Goal: Answer question/provide support

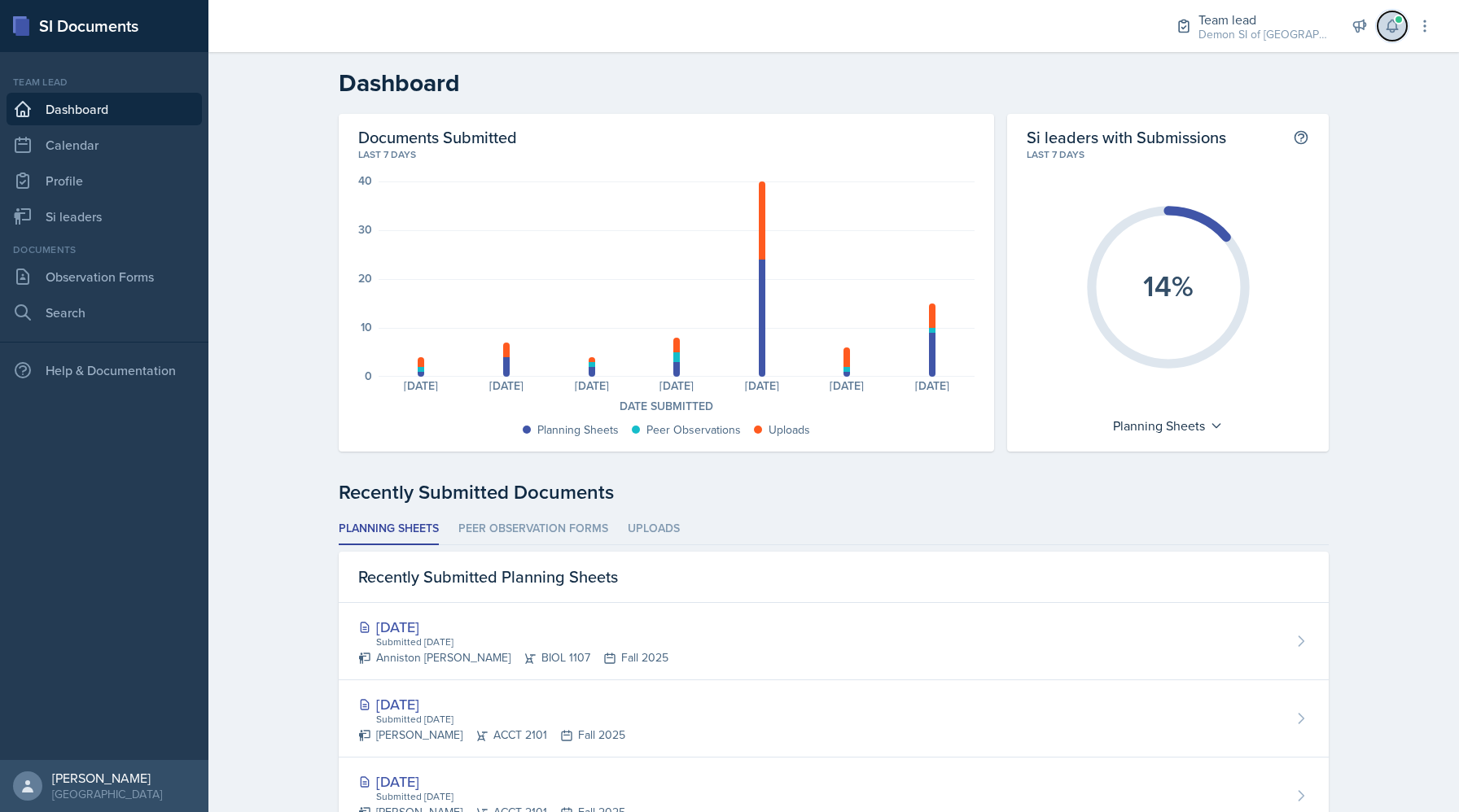
click at [1401, 21] on span at bounding box center [1399, 19] width 10 height 10
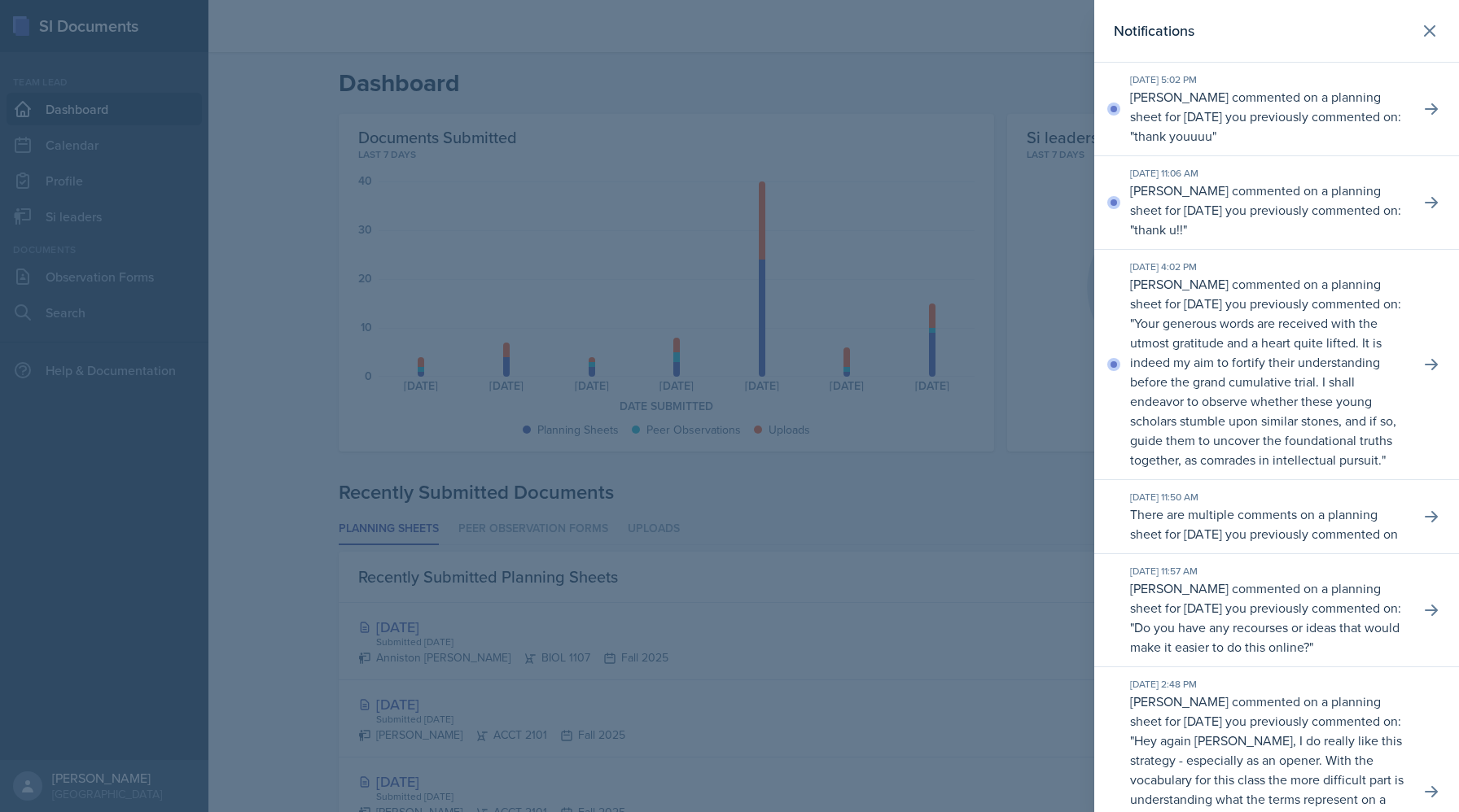
click at [1373, 309] on p "[PERSON_NAME] commented on a planning sheet for [DATE] you previously commented…" at bounding box center [1269, 372] width 277 height 195
click at [1424, 373] on icon at bounding box center [1432, 364] width 17 height 16
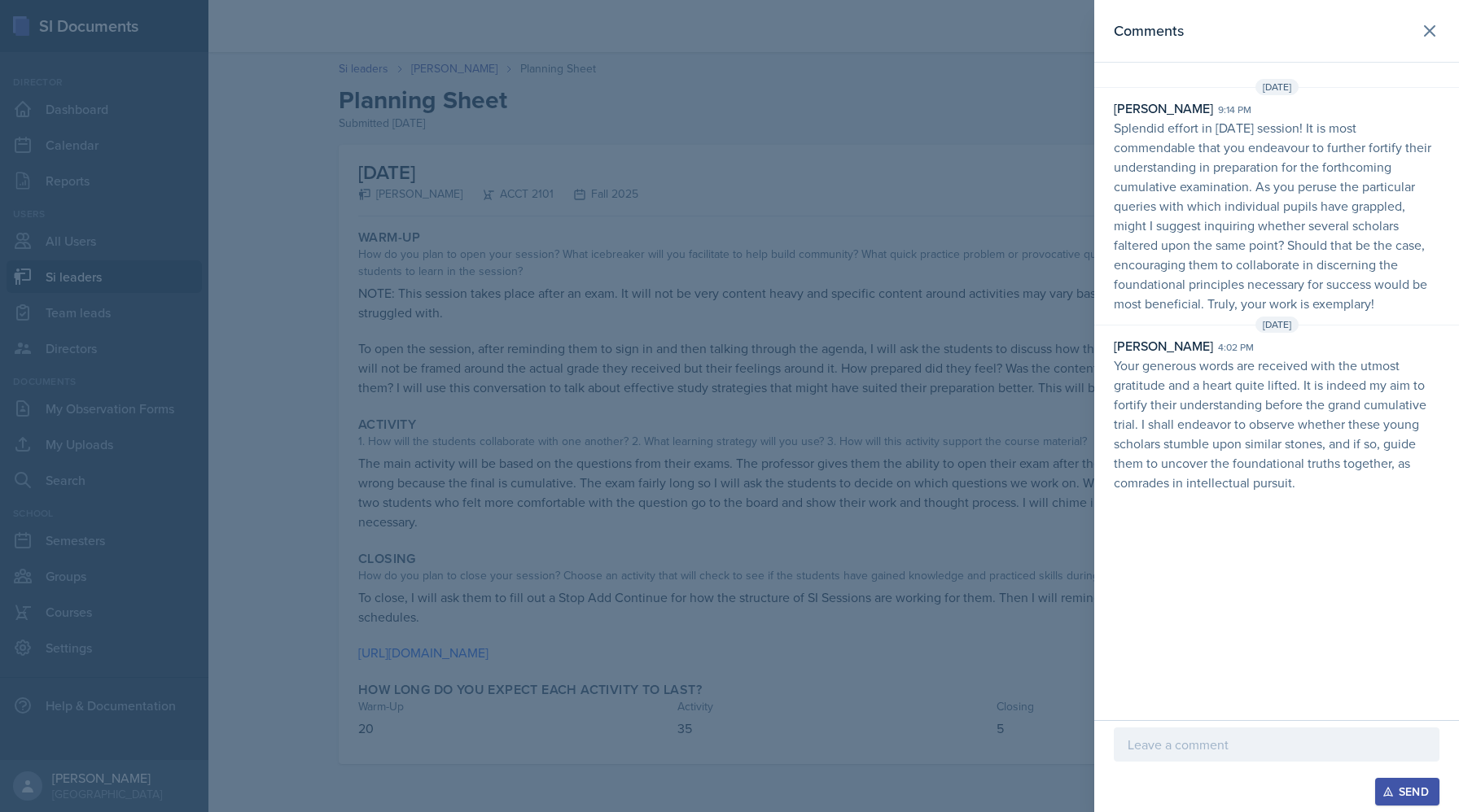
click at [448, 144] on div at bounding box center [729, 406] width 1459 height 812
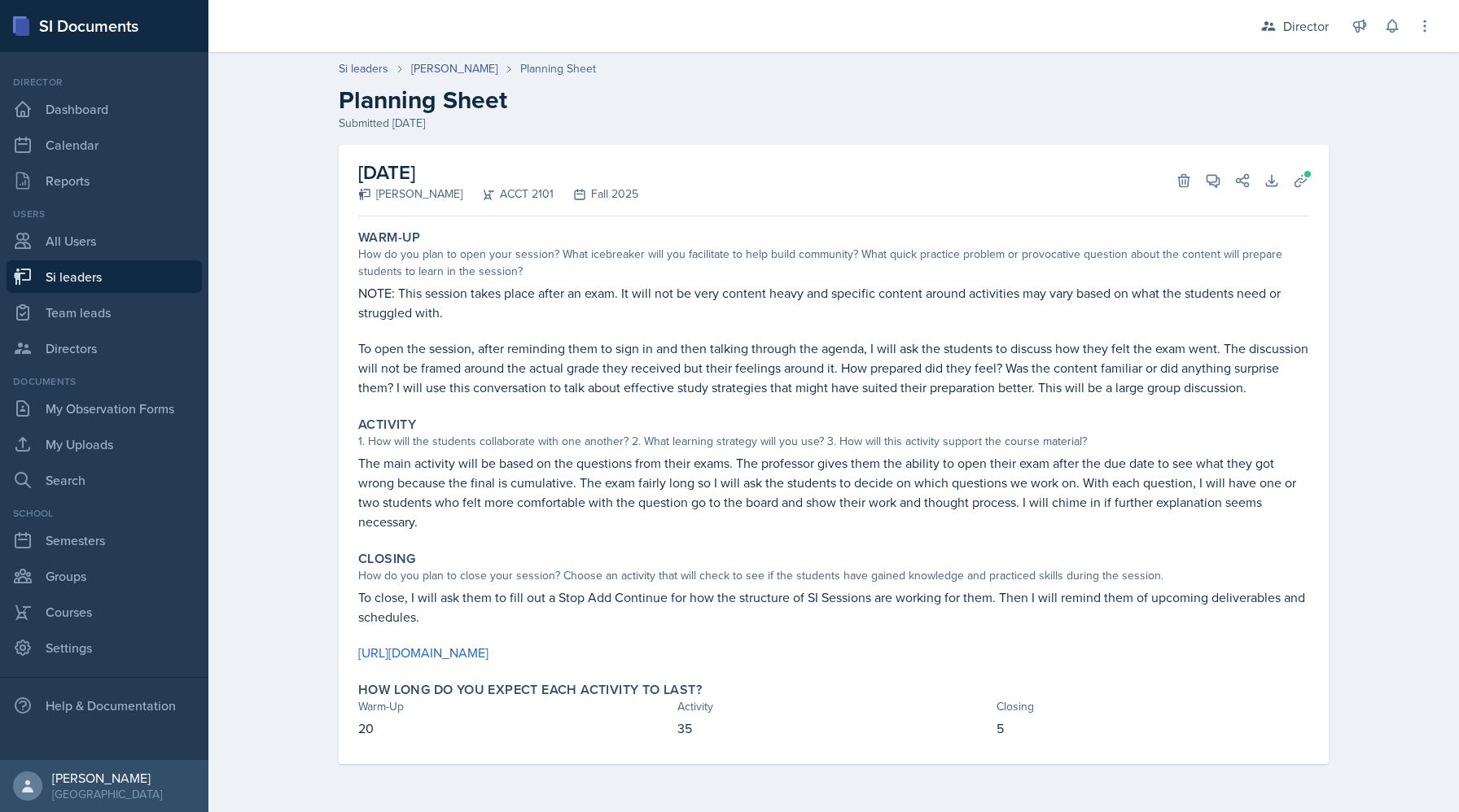
click at [448, 57] on header "Si leaders [PERSON_NAME] Planning Sheet Planning Sheet Submitted [DATE]" at bounding box center [834, 95] width 1251 height 104
click at [449, 66] on link "[PERSON_NAME]" at bounding box center [454, 69] width 86 height 17
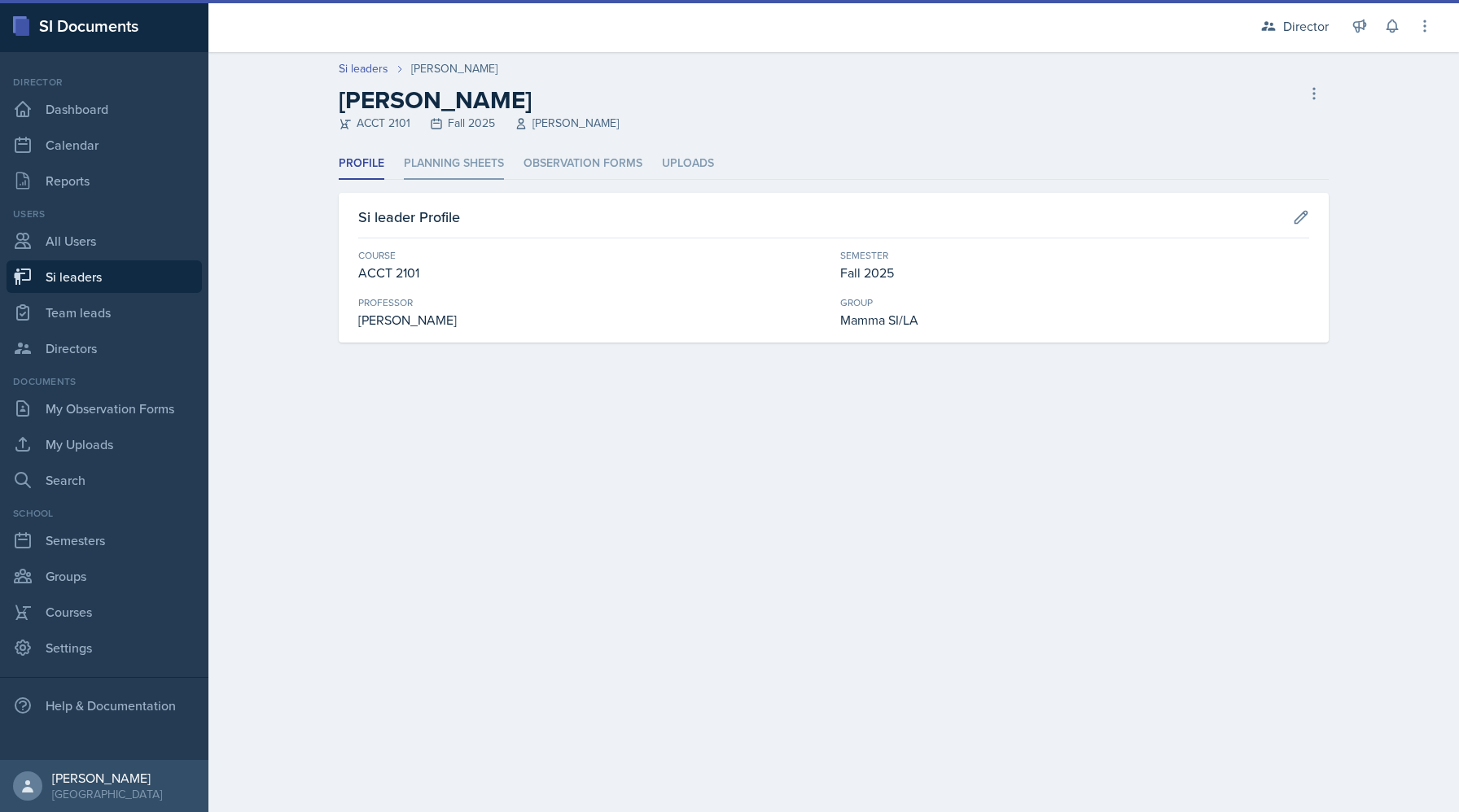
click at [468, 170] on li "Planning Sheets" at bounding box center [453, 164] width 100 height 32
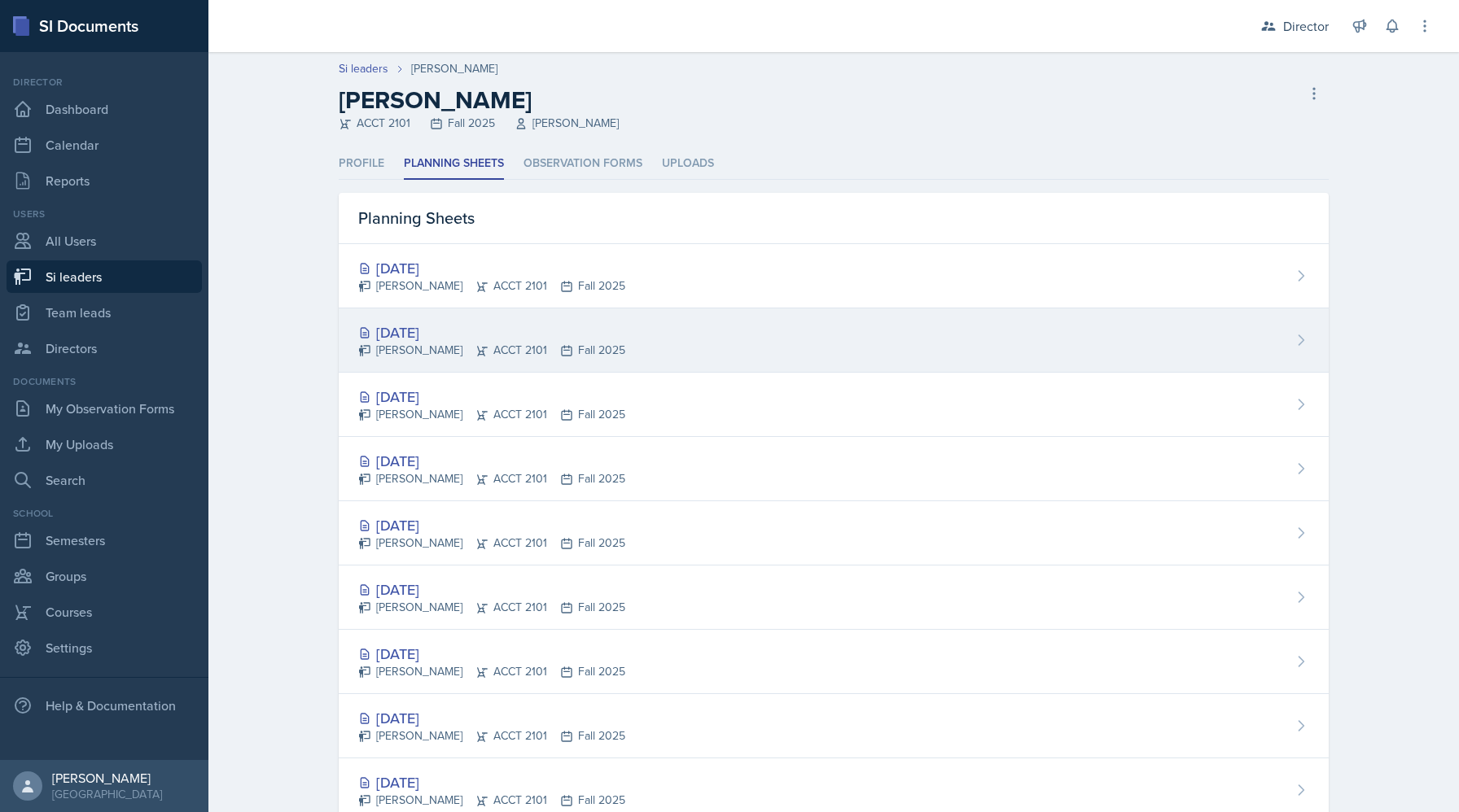
click at [512, 341] on div "[DATE] [PERSON_NAME] ACCT 2101 Fall 2025" at bounding box center [491, 340] width 267 height 38
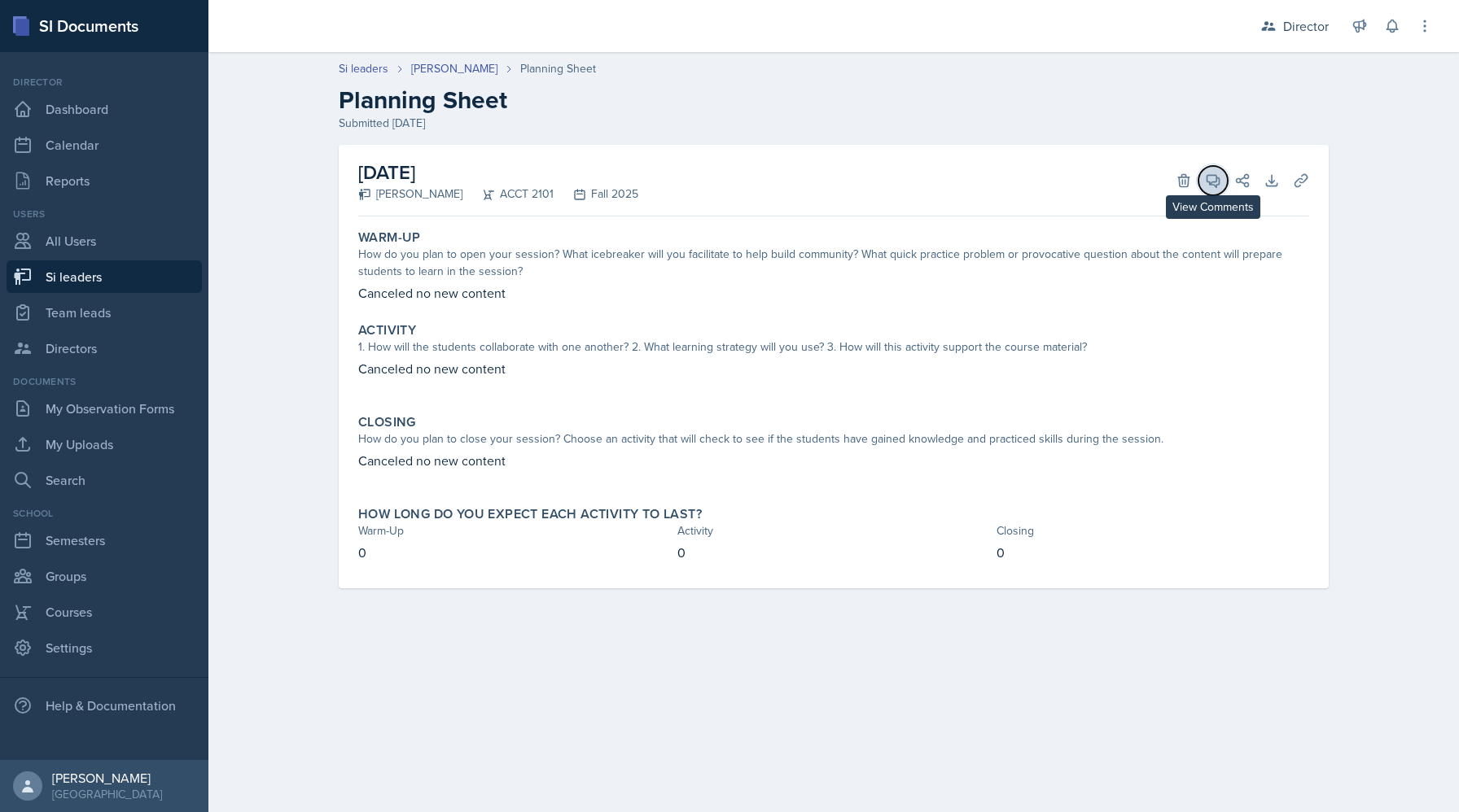
click at [1214, 179] on icon at bounding box center [1213, 180] width 17 height 16
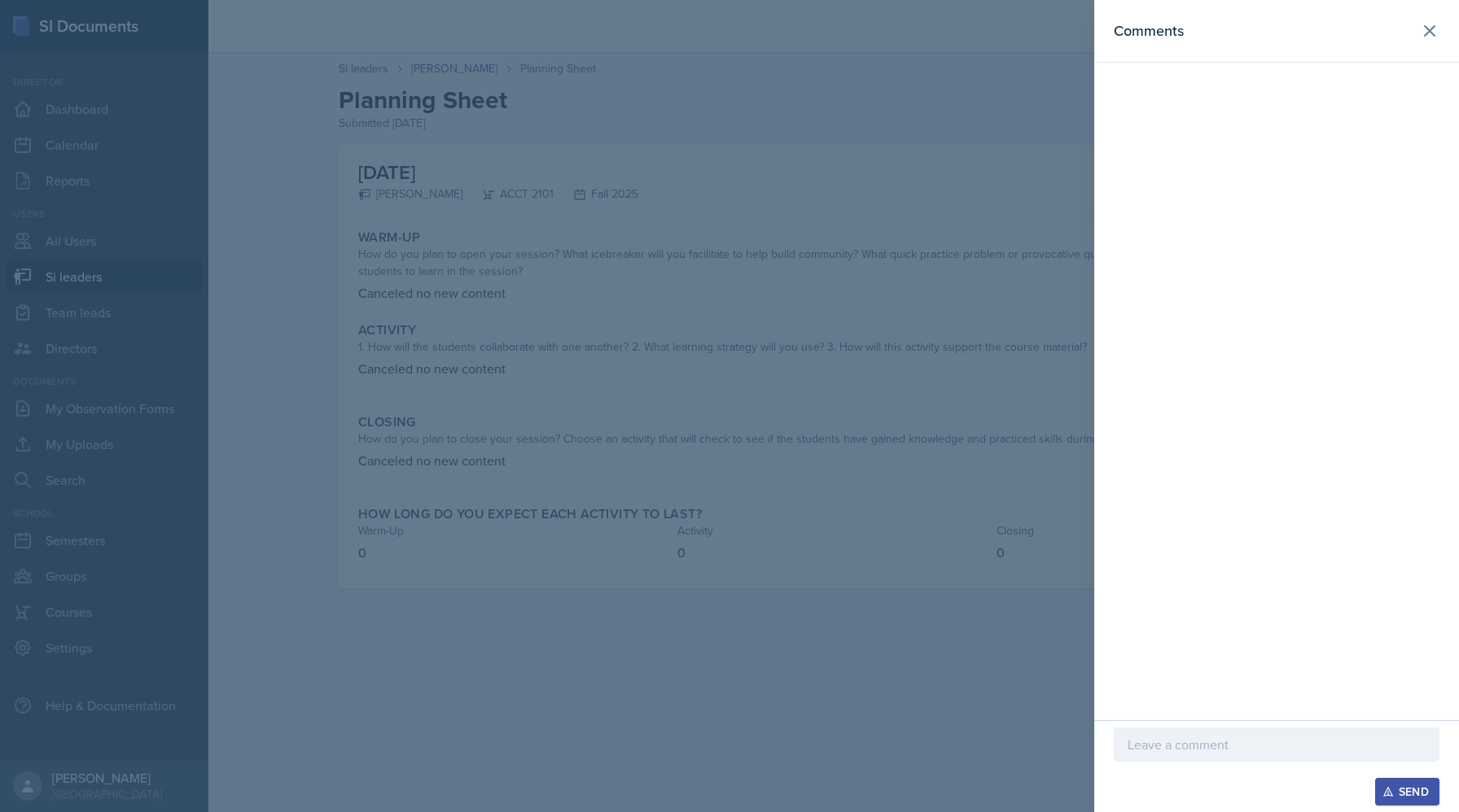
click at [1167, 751] on p at bounding box center [1277, 745] width 298 height 19
drag, startPoint x: 1178, startPoint y: 751, endPoint x: 1087, endPoint y: 695, distance: 106.9
click at [1087, 695] on div "Comments Yark! How art thou without the engagement of your peers? Send" at bounding box center [729, 406] width 1459 height 812
copy p "Yark! How art thou without the engagement of your peers?"
click at [1242, 726] on p "Yark! How art thou without the engagement of your peers?" at bounding box center [1277, 734] width 298 height 39
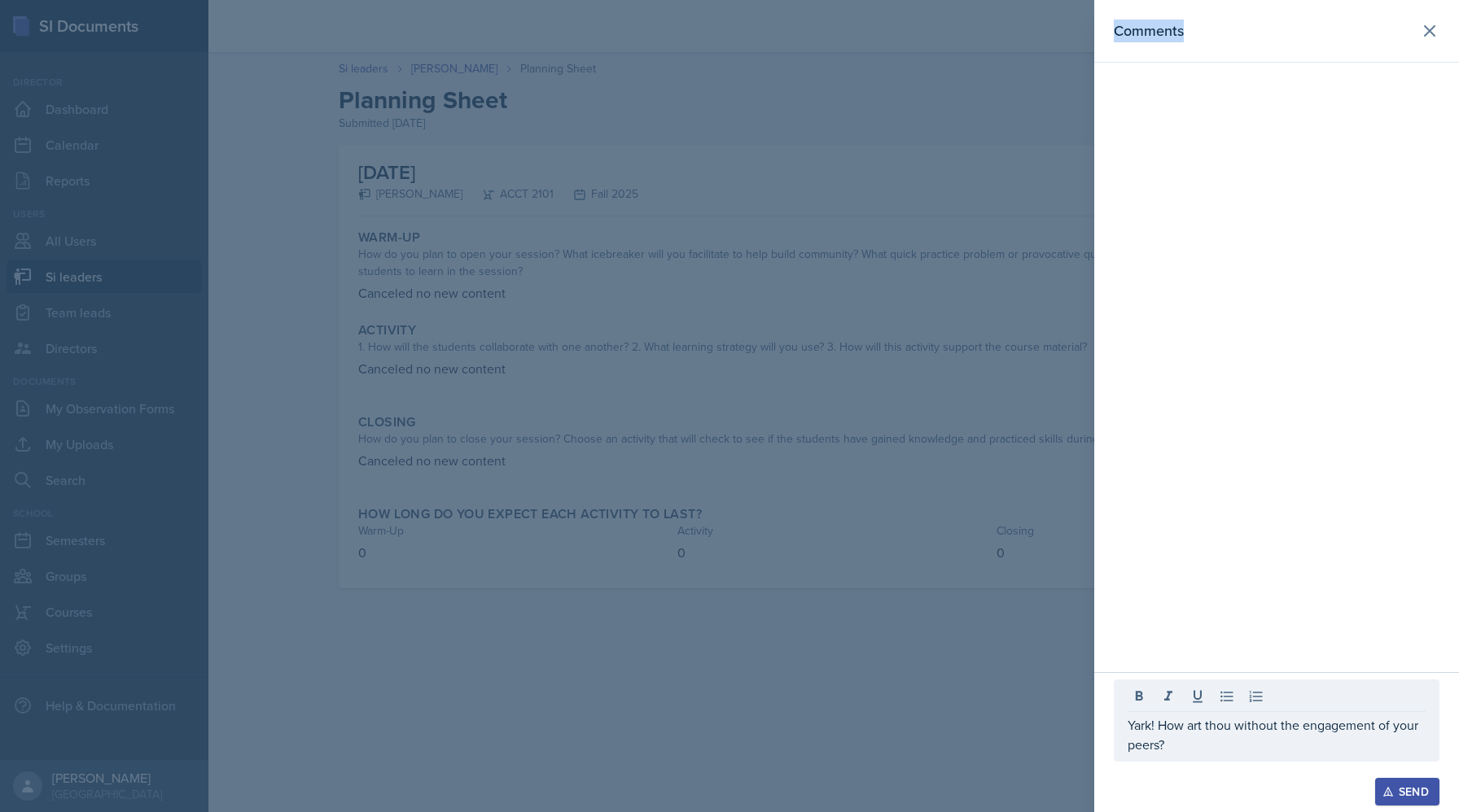
drag, startPoint x: 1185, startPoint y: 755, endPoint x: 1034, endPoint y: 661, distance: 177.9
click at [1034, 661] on div "Comments Yark! How art thou without the engagement of your peers? Send" at bounding box center [729, 406] width 1459 height 812
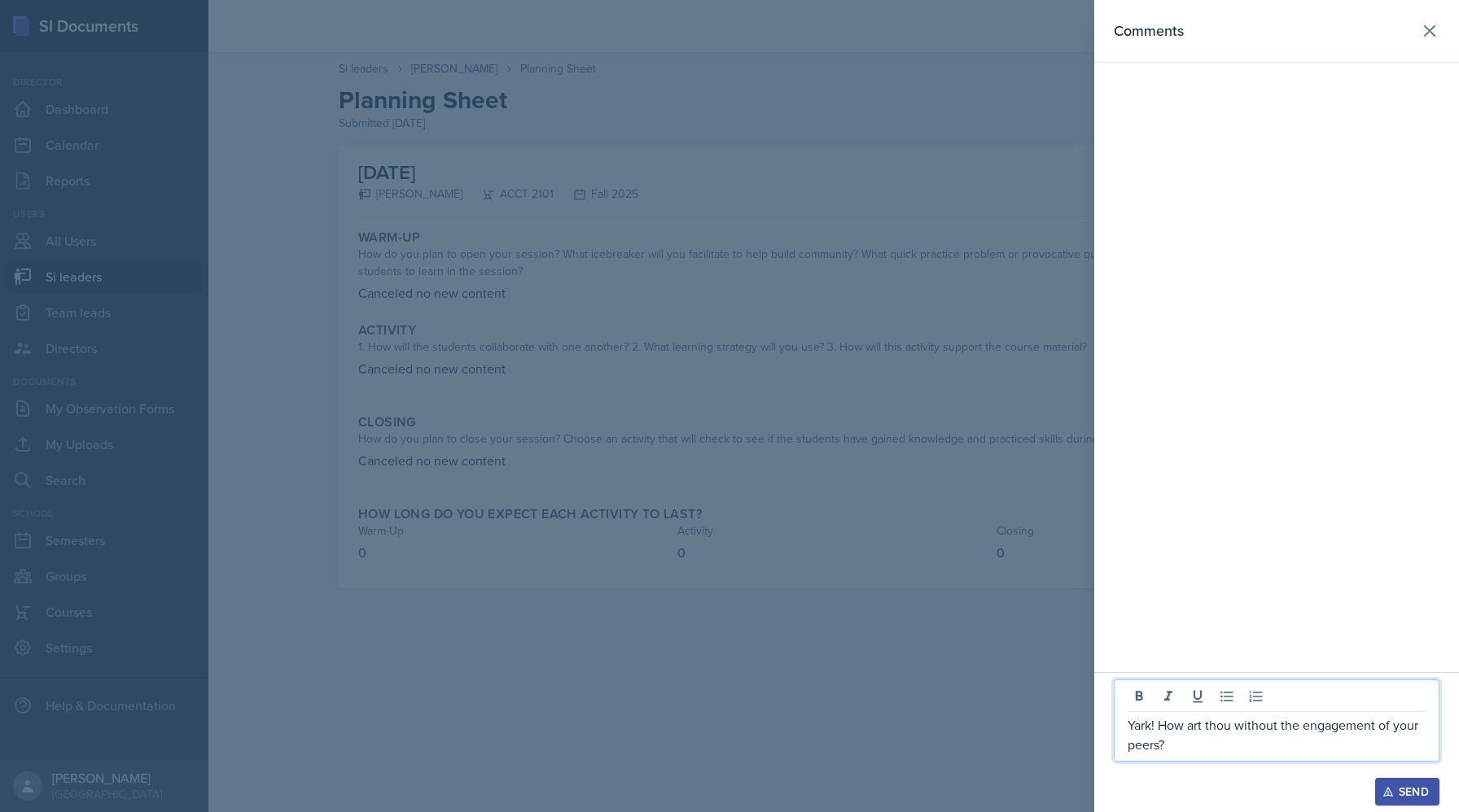
click at [1211, 738] on p "Yark! How art thou without the engagement of your peers?" at bounding box center [1277, 734] width 298 height 39
drag, startPoint x: 1221, startPoint y: 751, endPoint x: 1074, endPoint y: 697, distance: 156.6
click at [1074, 697] on div "Comments Yark! How art thou without the engagement of your peers? Send" at bounding box center [729, 406] width 1459 height 812
copy p "Yark! How art thou without the engagement of your peers?"
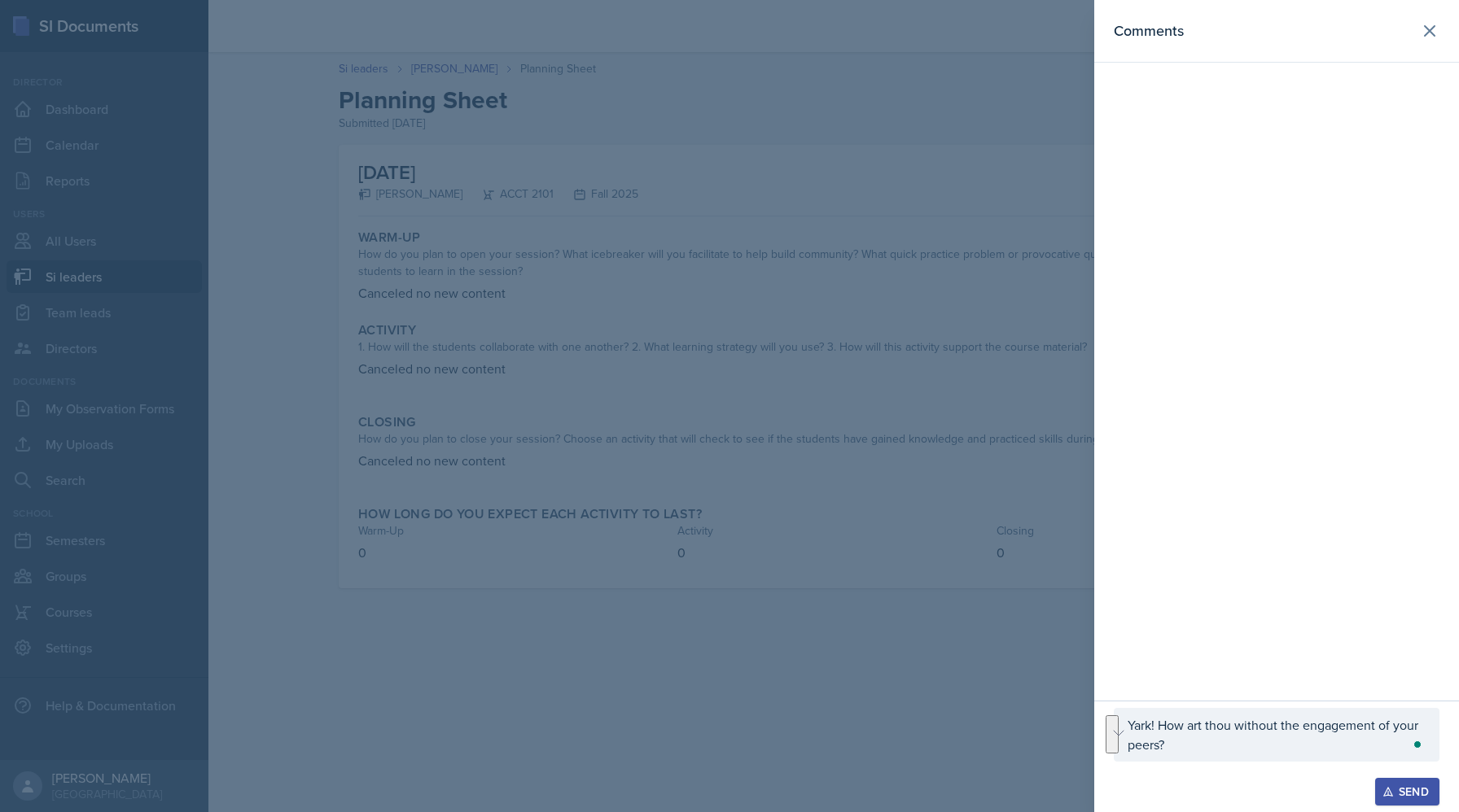
click at [1403, 782] on button "Send" at bounding box center [1408, 792] width 64 height 28
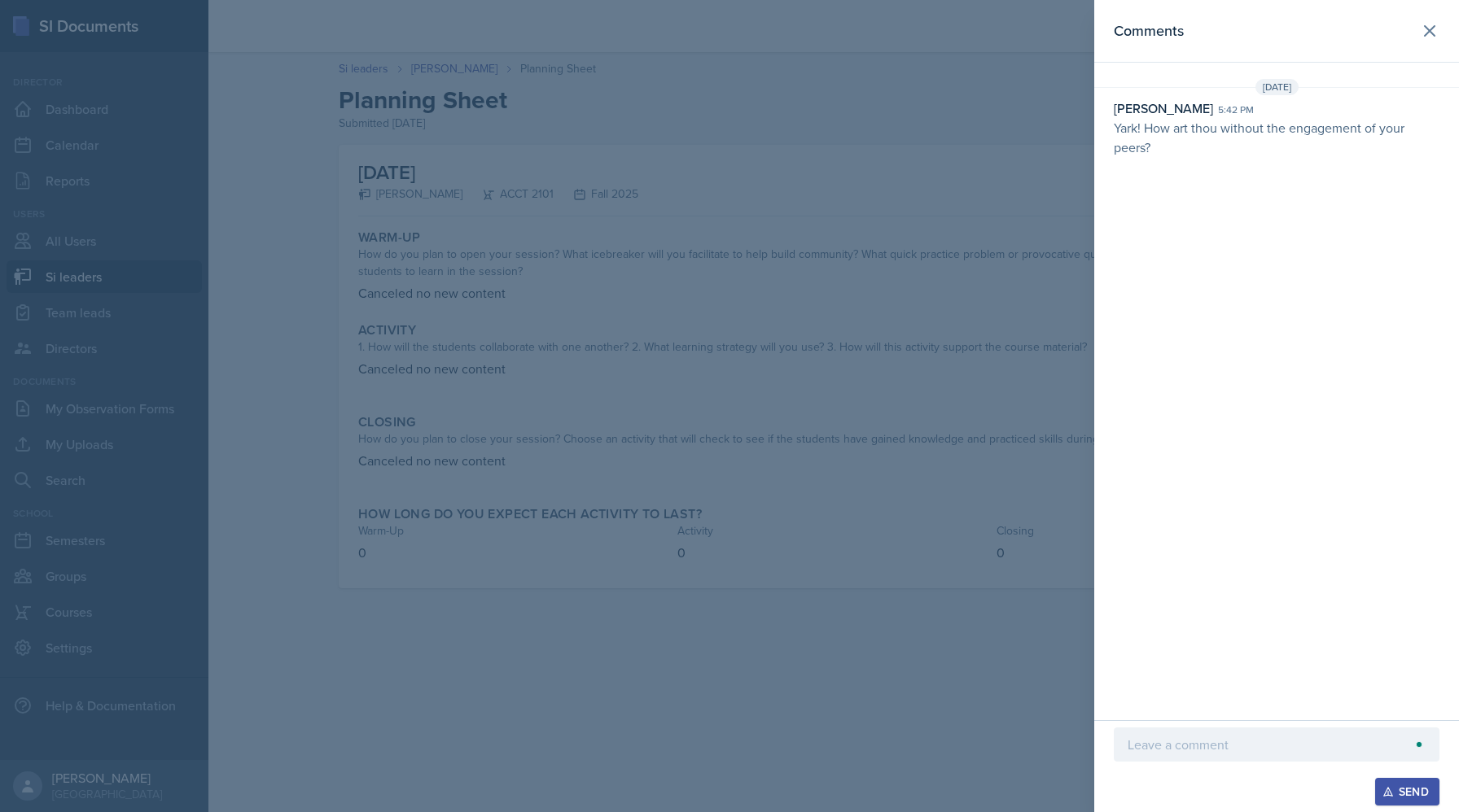
click at [862, 292] on div at bounding box center [729, 406] width 1459 height 812
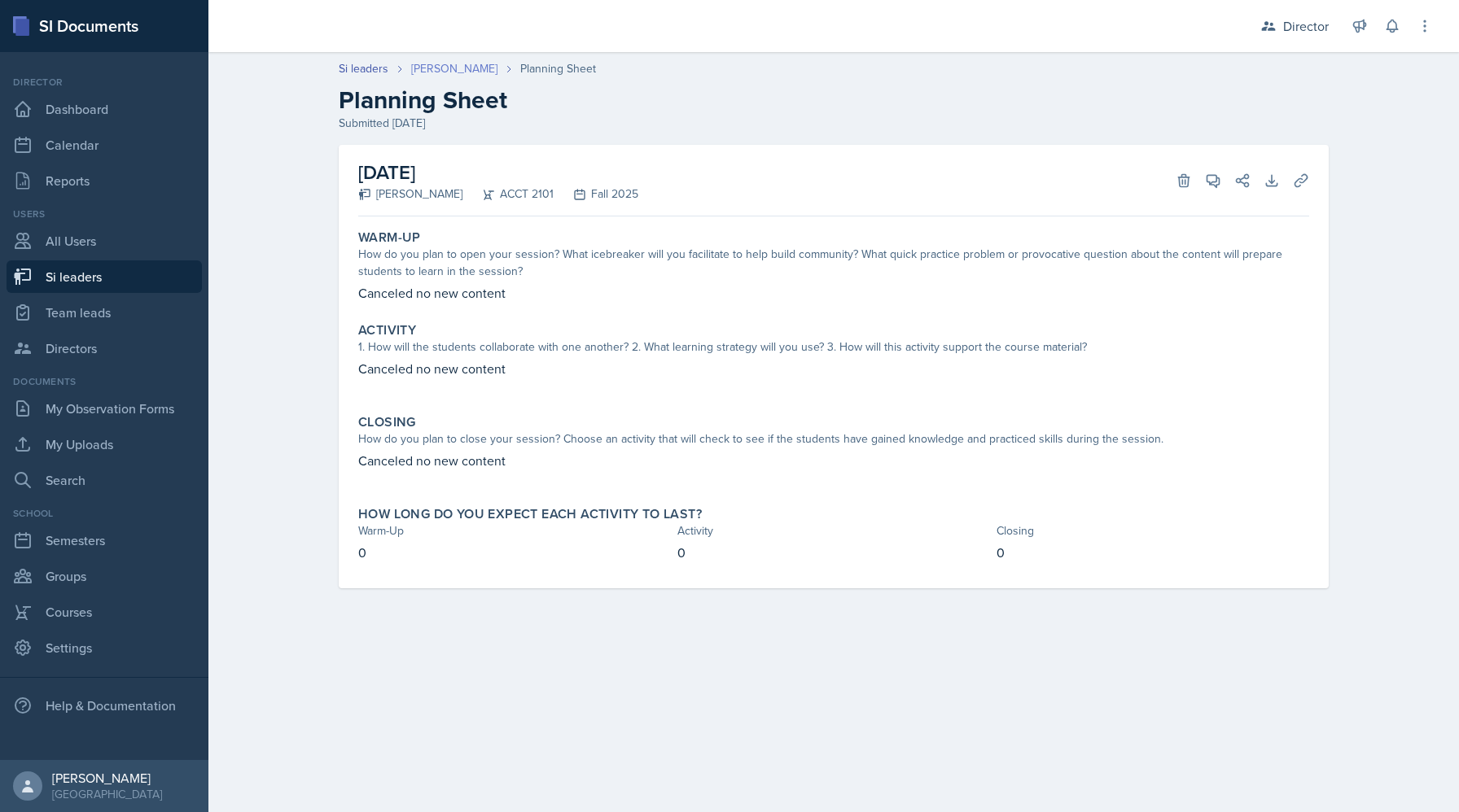
click at [445, 70] on link "[PERSON_NAME]" at bounding box center [454, 69] width 86 height 17
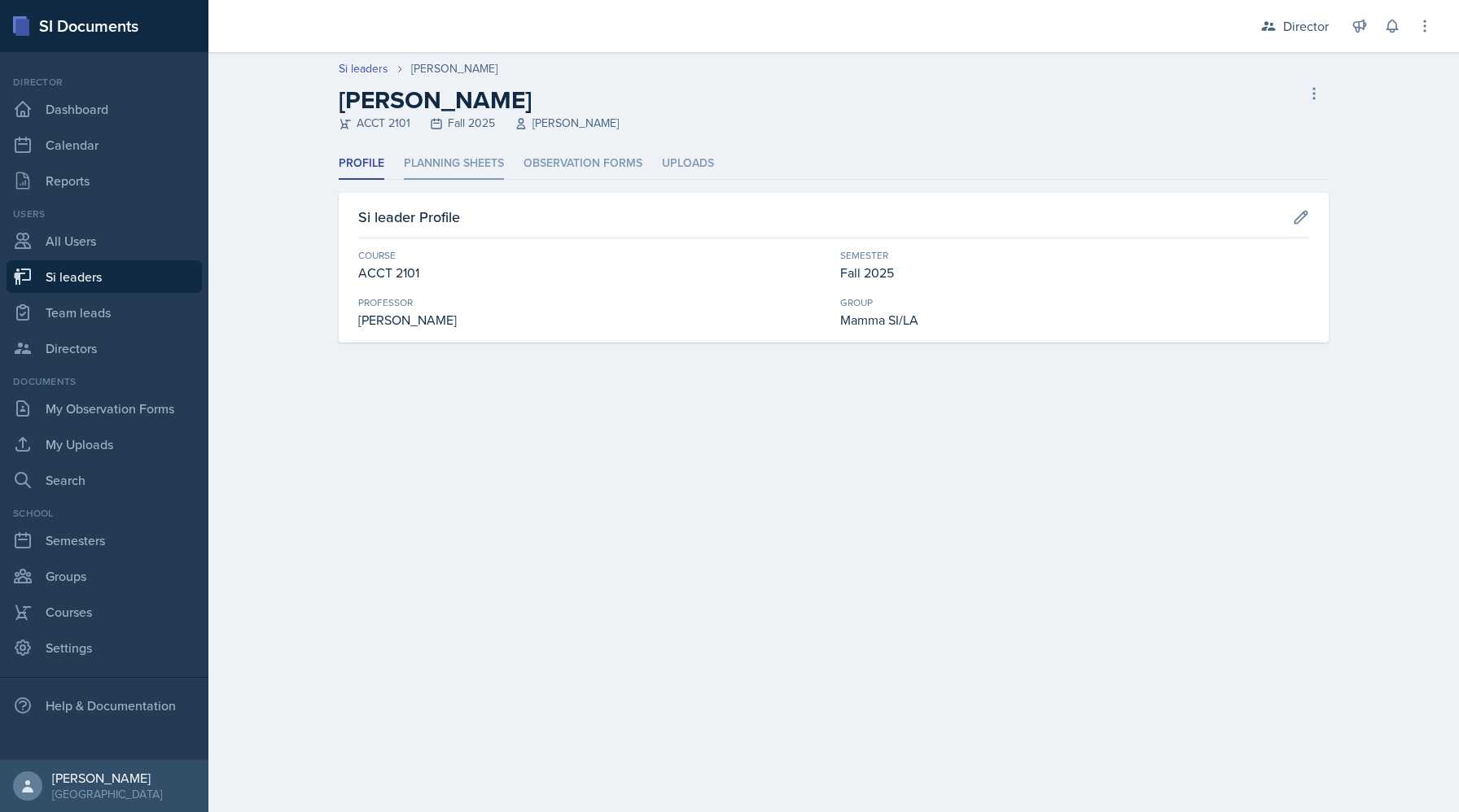
click at [438, 169] on li "Planning Sheets" at bounding box center [453, 164] width 100 height 32
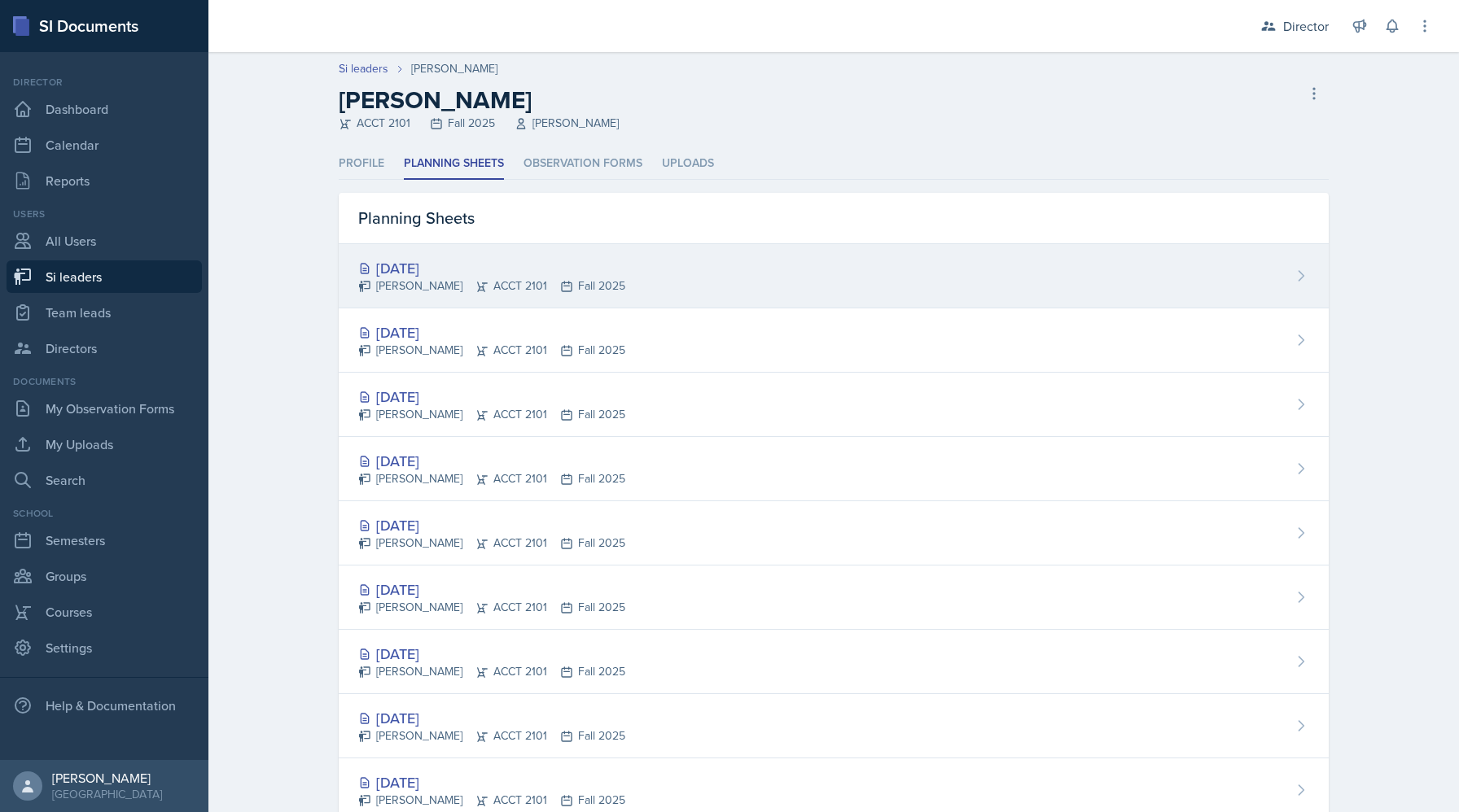
click at [434, 271] on div "[DATE]" at bounding box center [491, 268] width 267 height 22
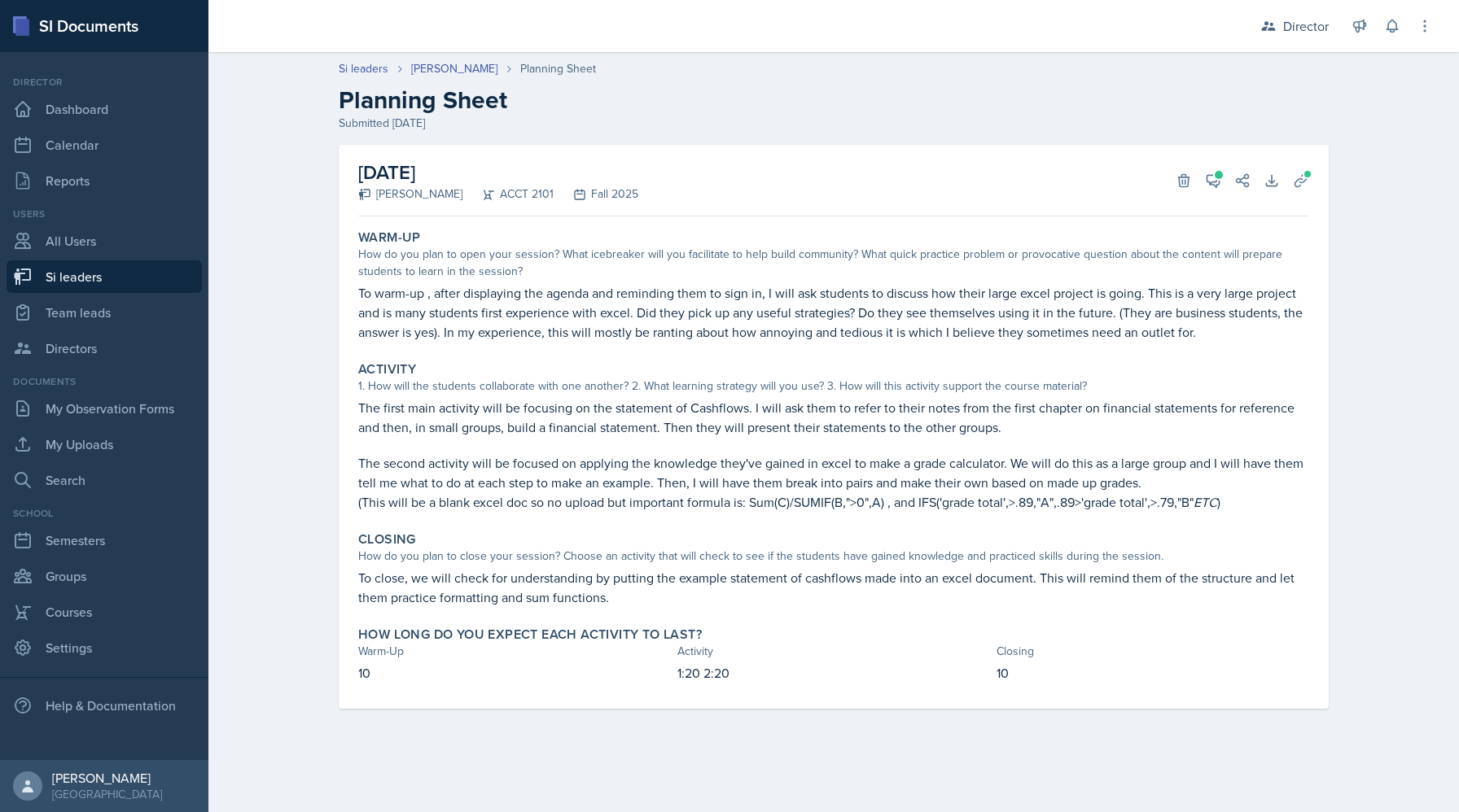
click at [110, 273] on link "Si leaders" at bounding box center [104, 276] width 195 height 33
select select "2bed604d-1099-4043-b1bc-2365e8740244"
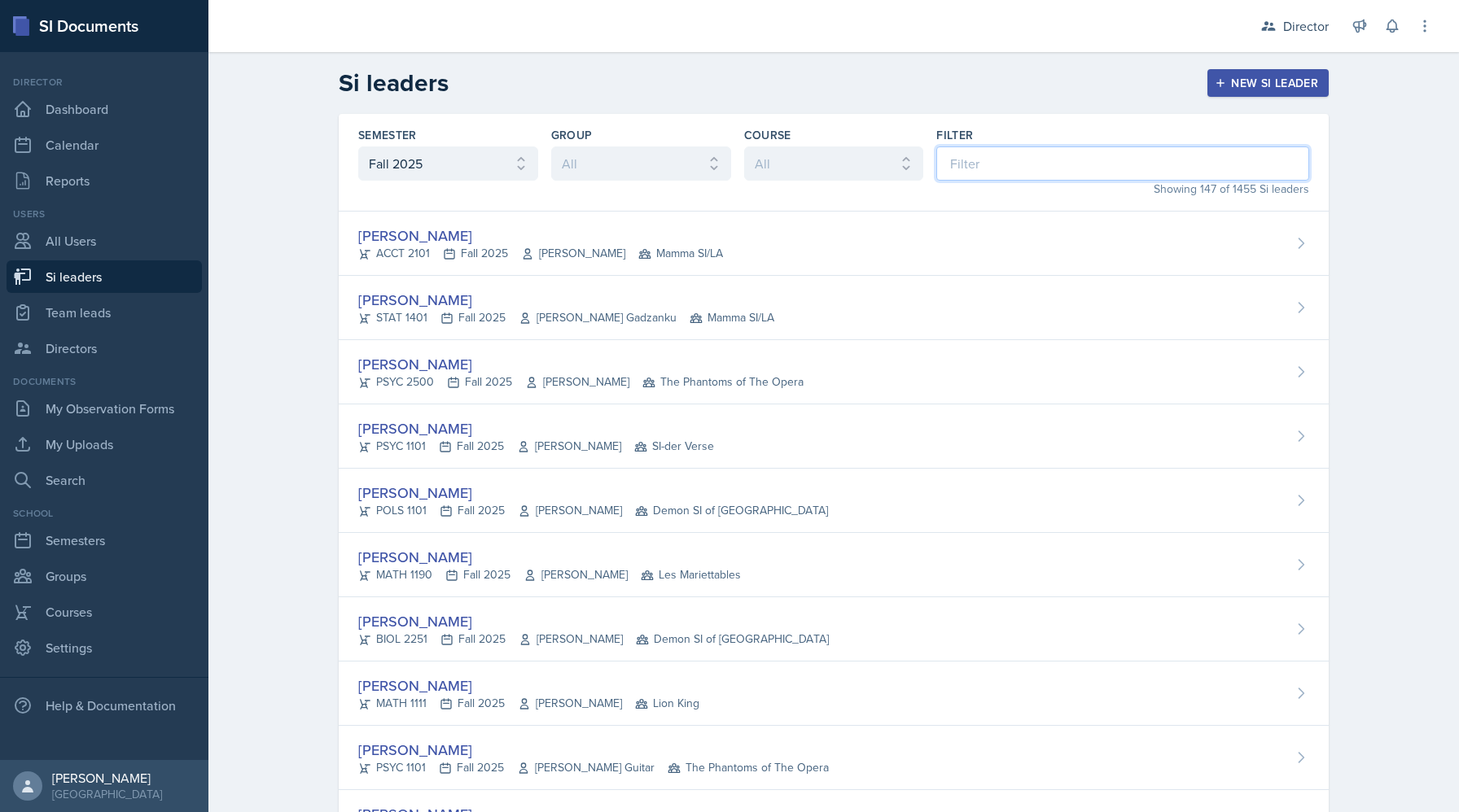
click at [1035, 152] on input at bounding box center [1123, 163] width 373 height 34
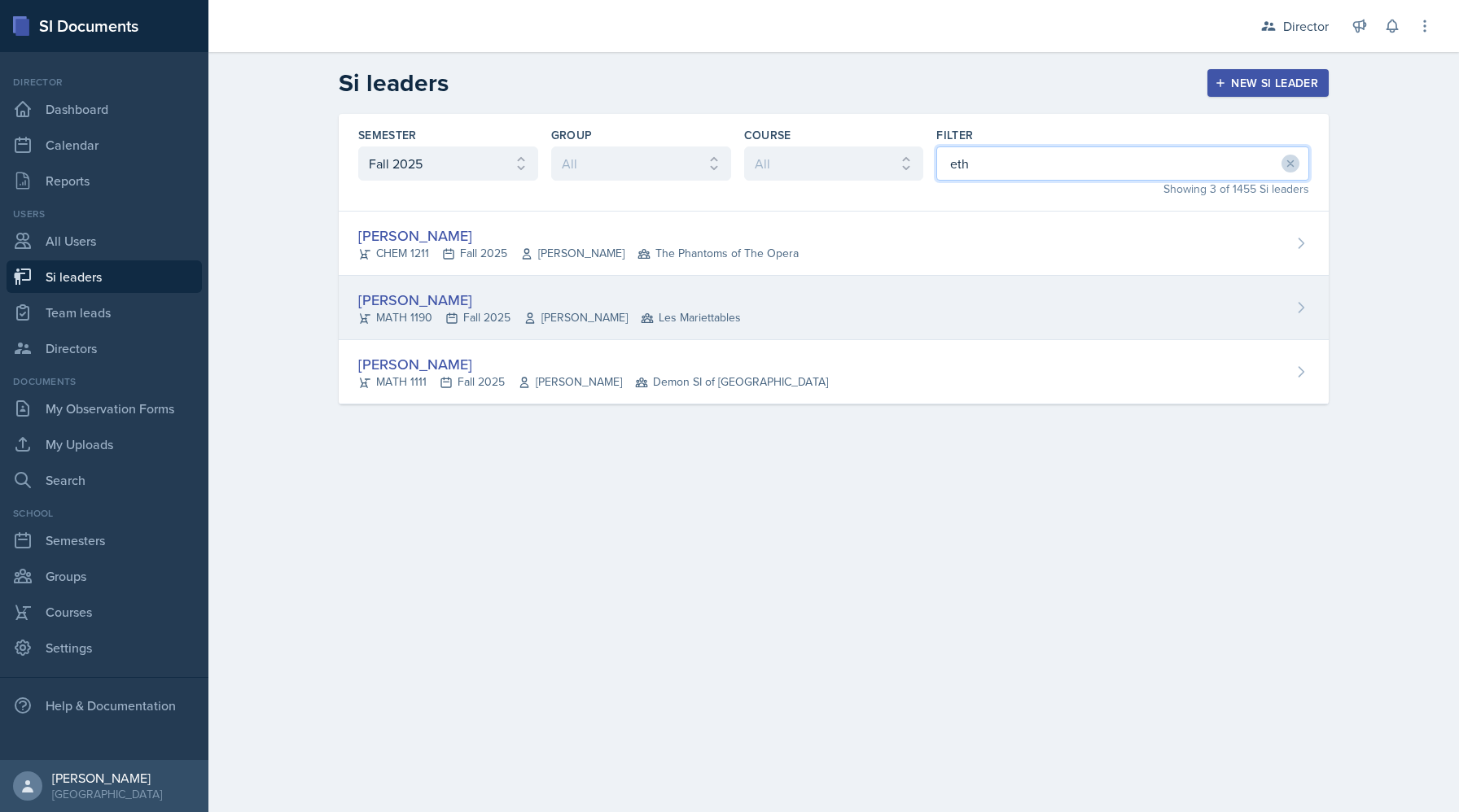
type input "eth"
click at [591, 309] on span "[PERSON_NAME]" at bounding box center [575, 318] width 104 height 17
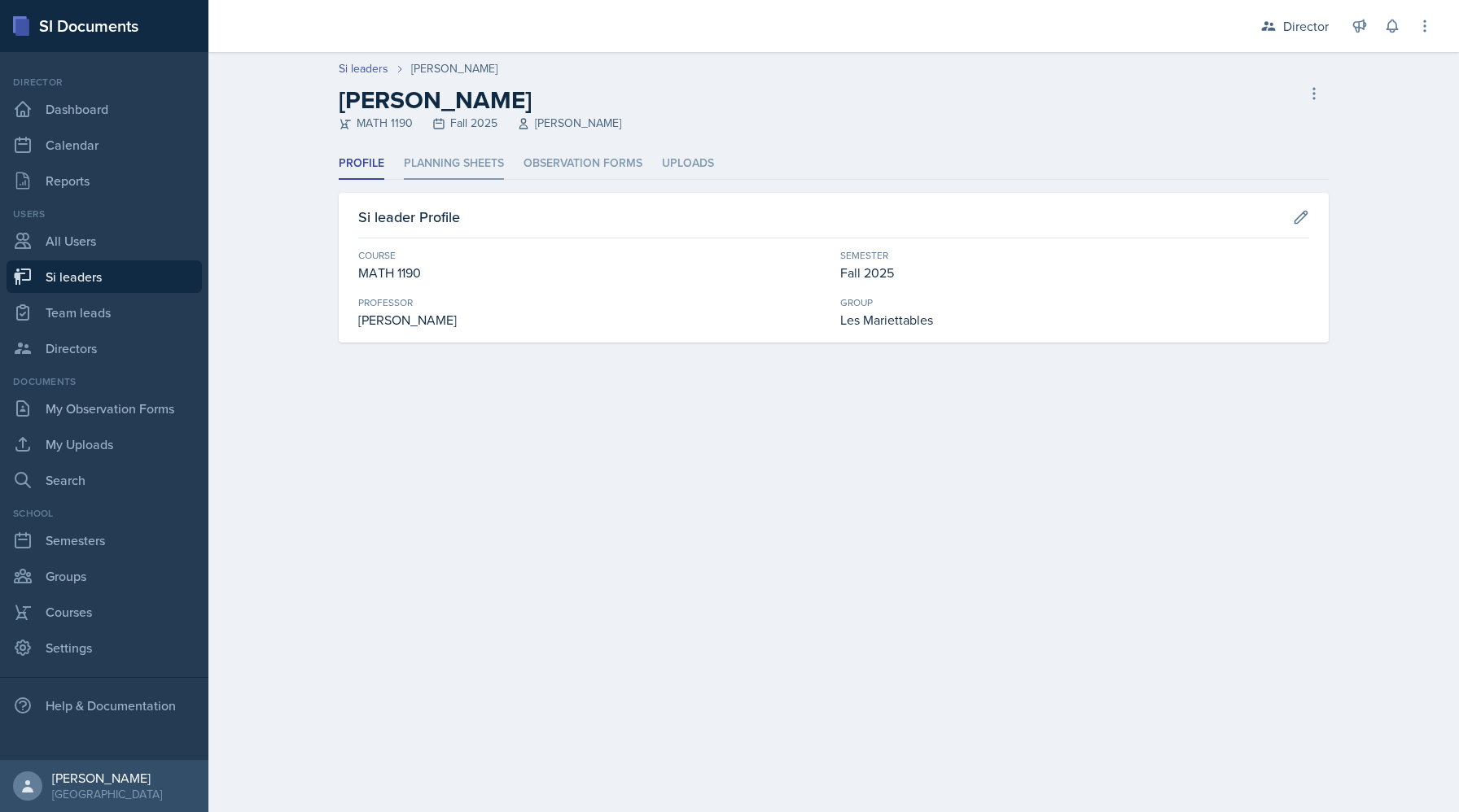
click at [434, 165] on li "Planning Sheets" at bounding box center [453, 164] width 100 height 32
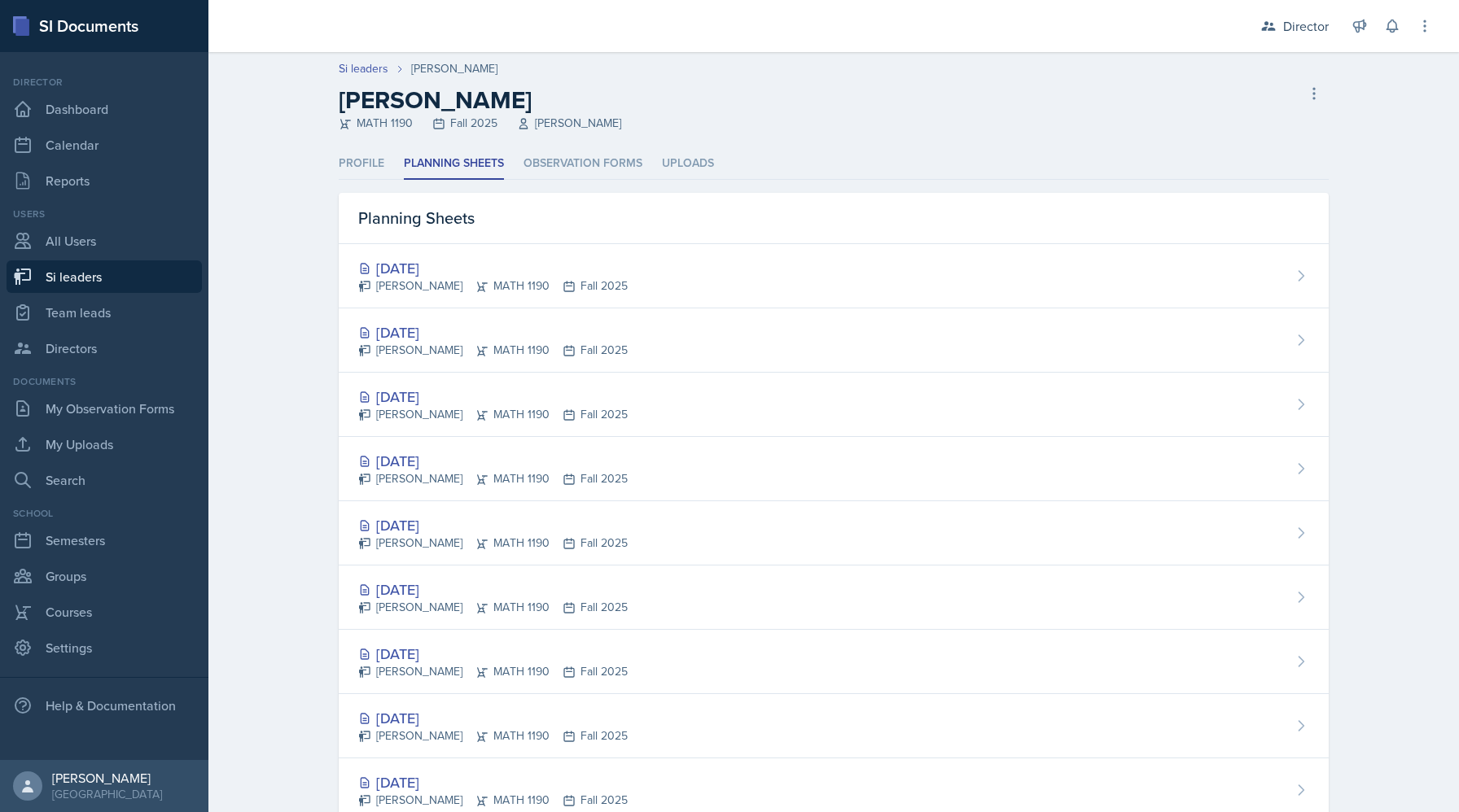
click at [376, 80] on div "Si leaders [PERSON_NAME] [PERSON_NAME] MATH 1190 Fall 2025 [PERSON_NAME] leader" at bounding box center [834, 96] width 1043 height 72
click at [374, 65] on link "Si leaders" at bounding box center [363, 69] width 50 height 17
select select "2bed604d-1099-4043-b1bc-2365e8740244"
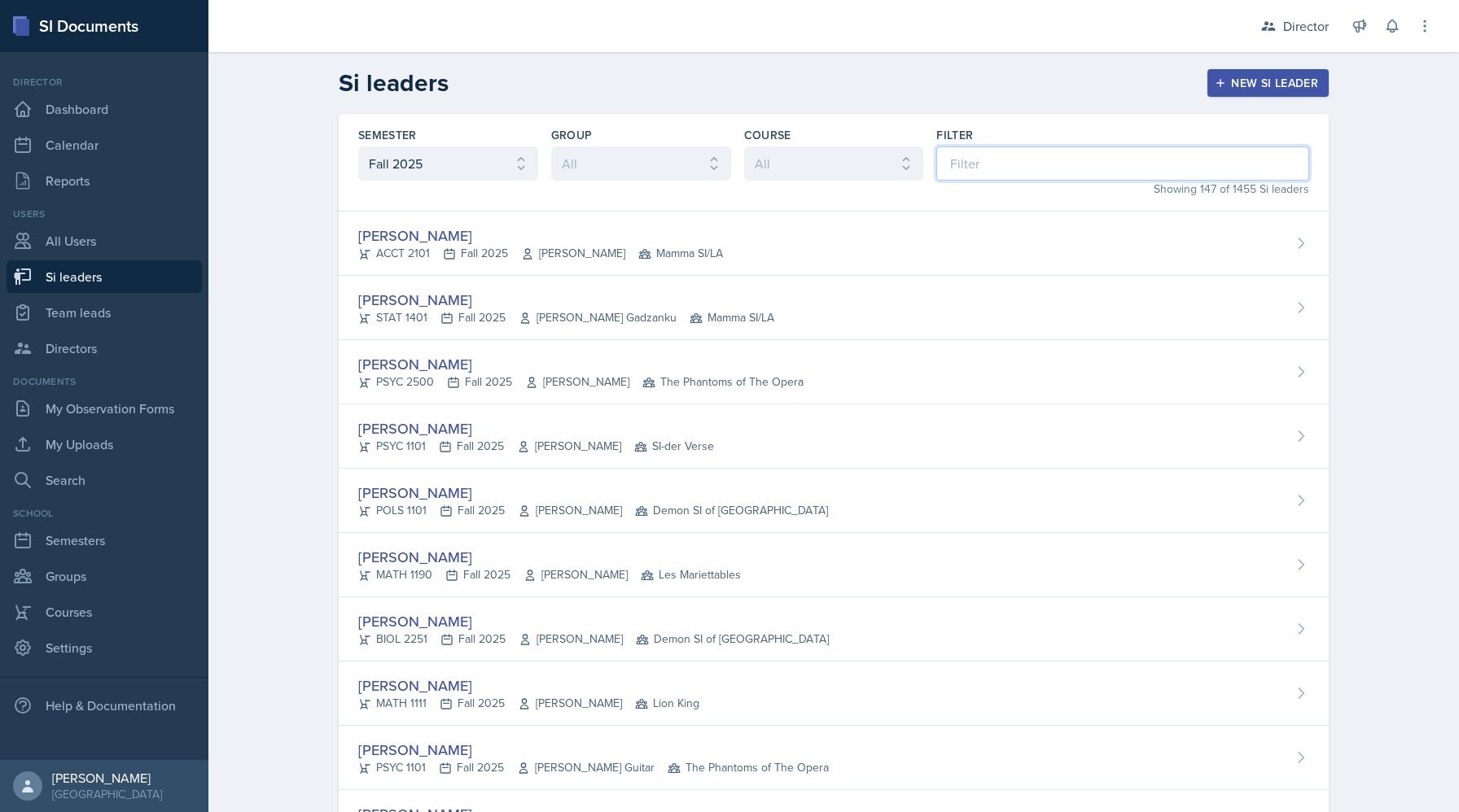
click at [989, 157] on input at bounding box center [1123, 163] width 373 height 34
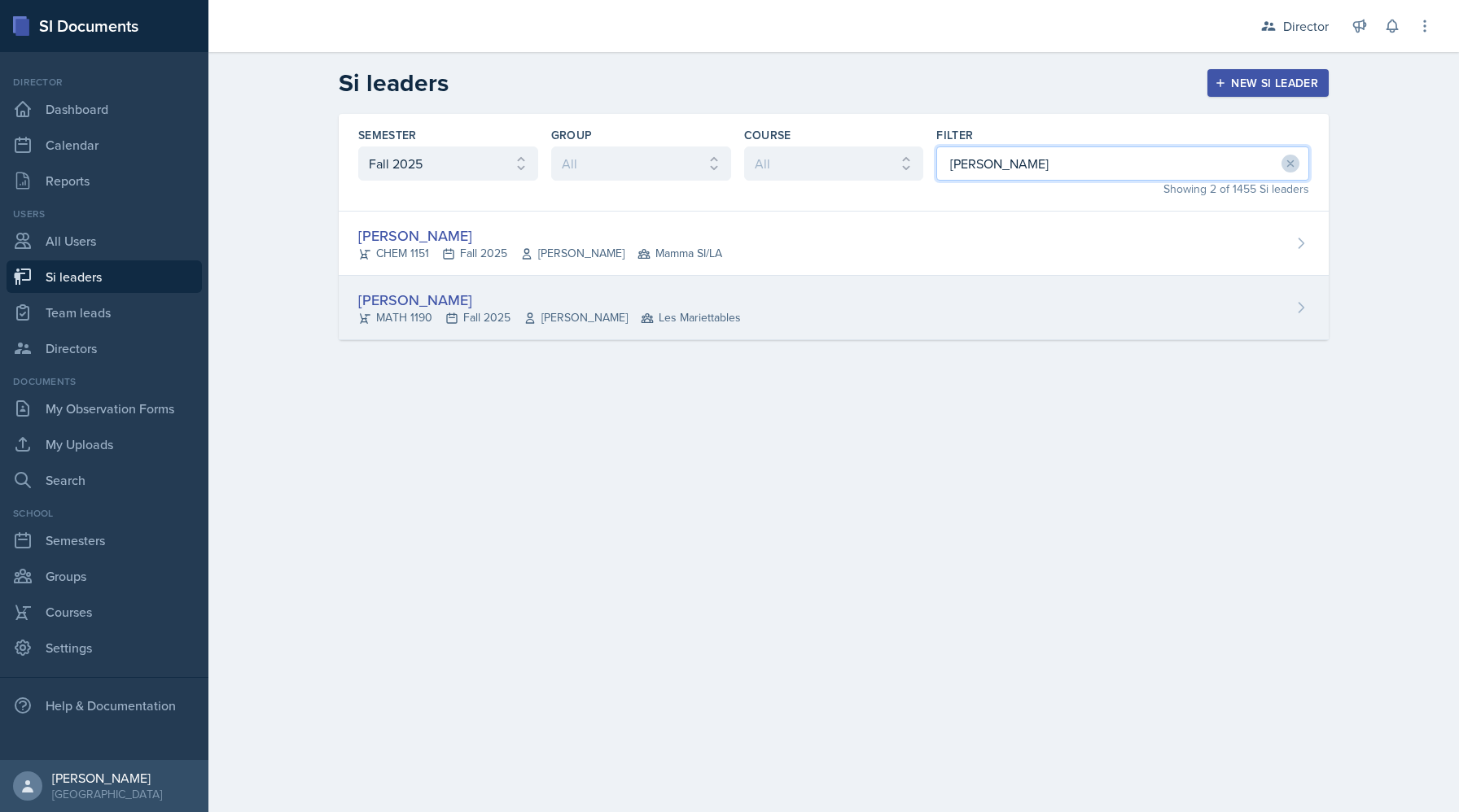
type input "[PERSON_NAME]"
click at [685, 316] on span "Les Mariettables" at bounding box center [690, 318] width 100 height 17
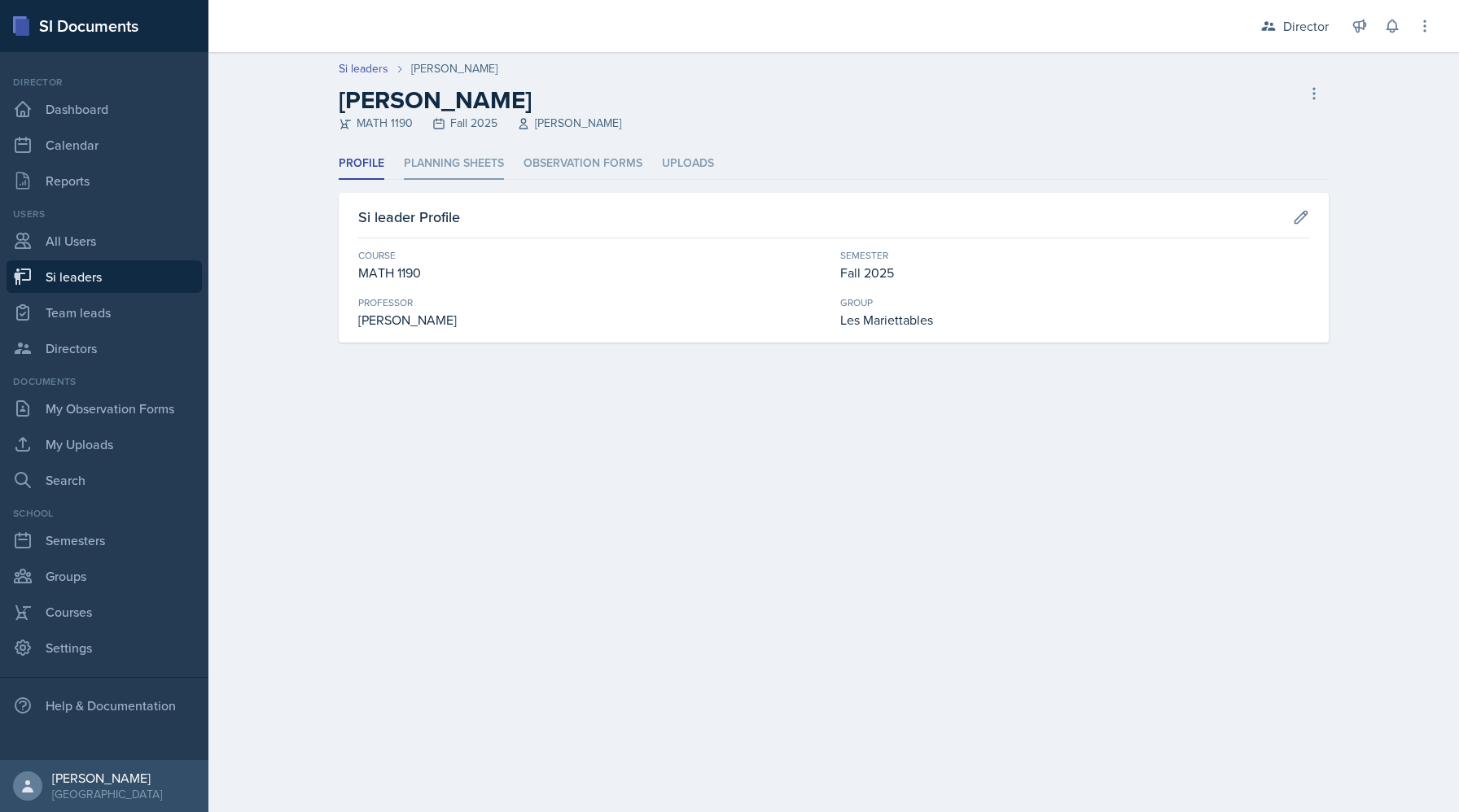
click at [433, 164] on li "Planning Sheets" at bounding box center [453, 164] width 100 height 32
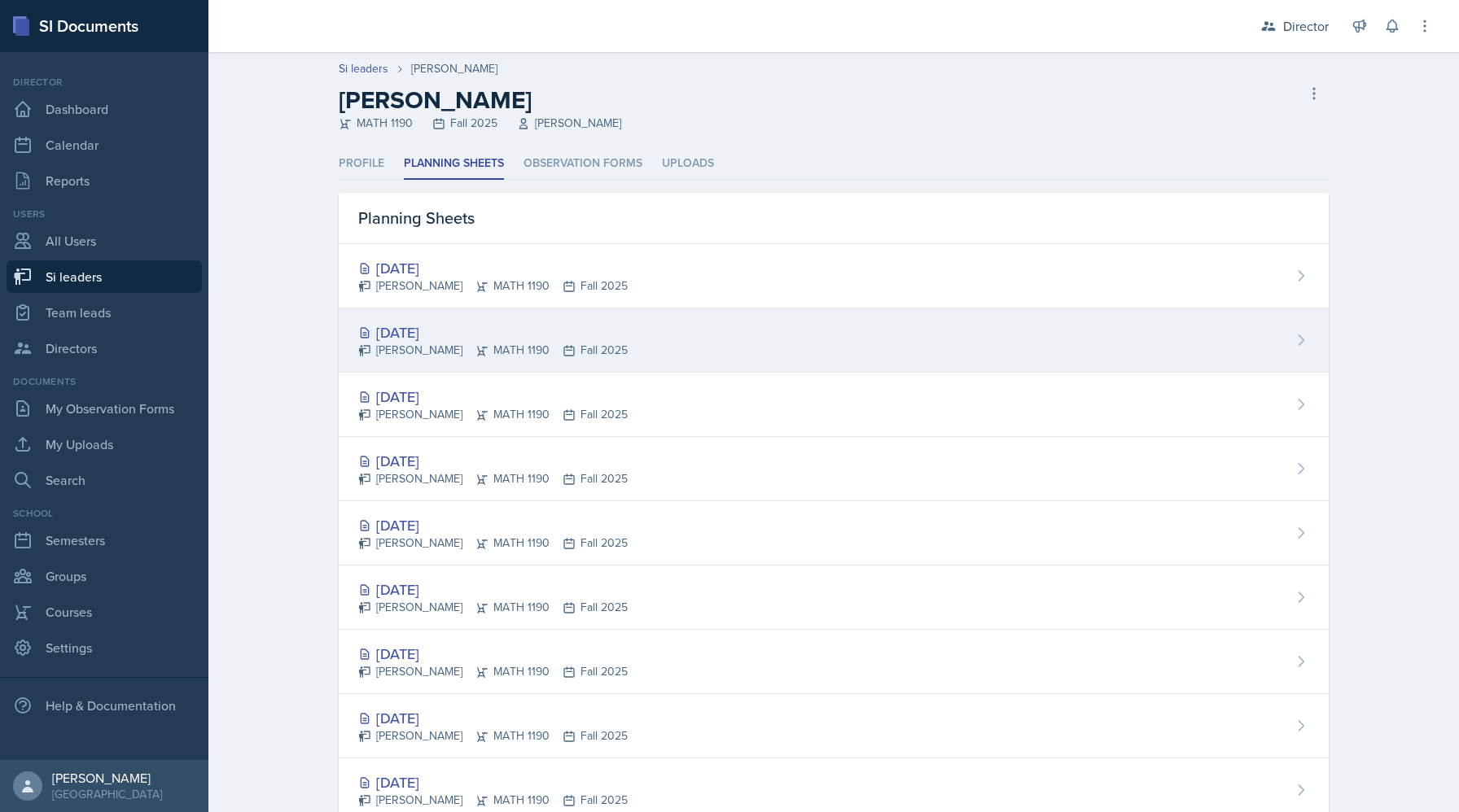
click at [669, 339] on div "[DATE] [PERSON_NAME] MATH 1190 Fall 2025" at bounding box center [834, 341] width 990 height 64
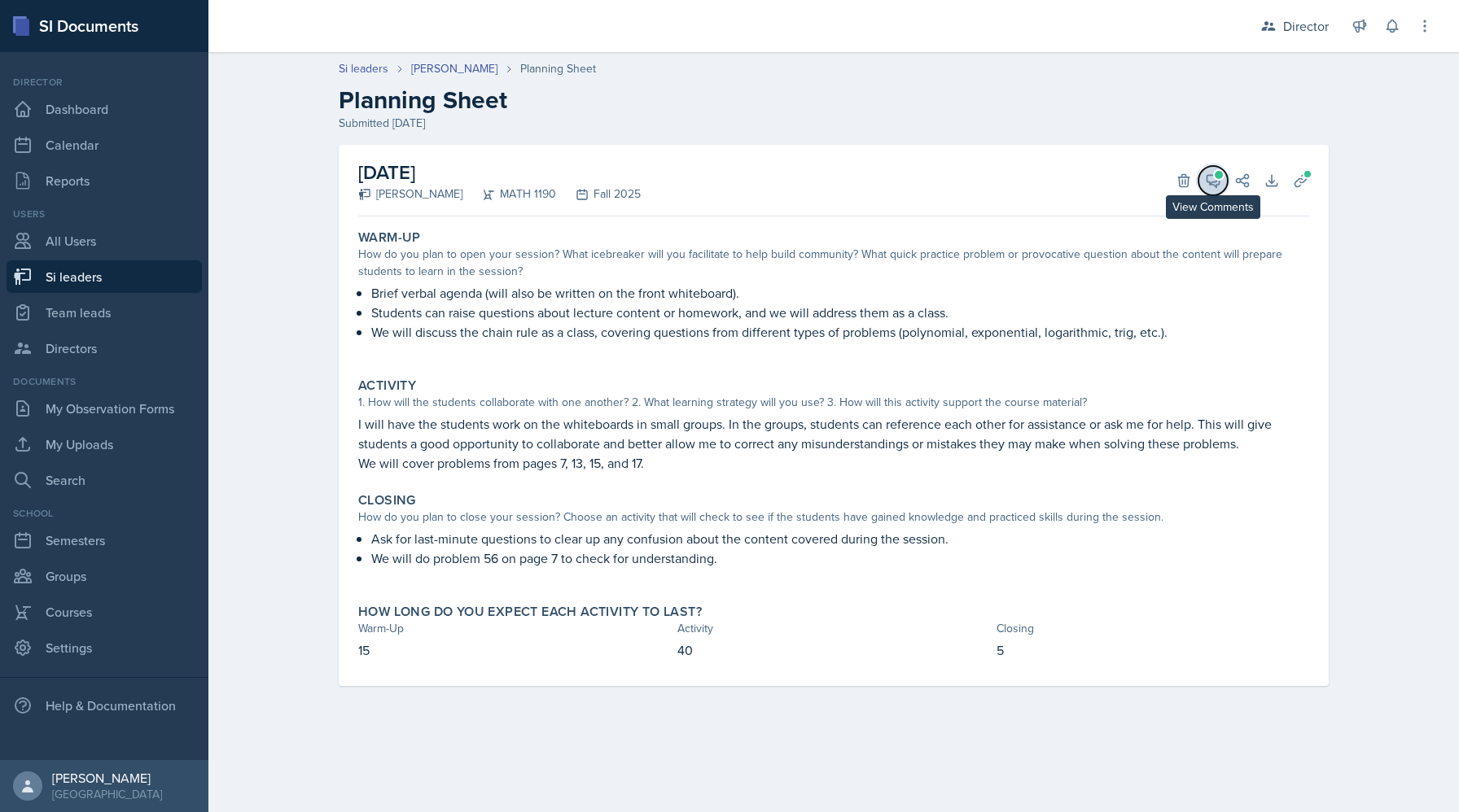
click at [1214, 184] on icon at bounding box center [1213, 180] width 13 height 13
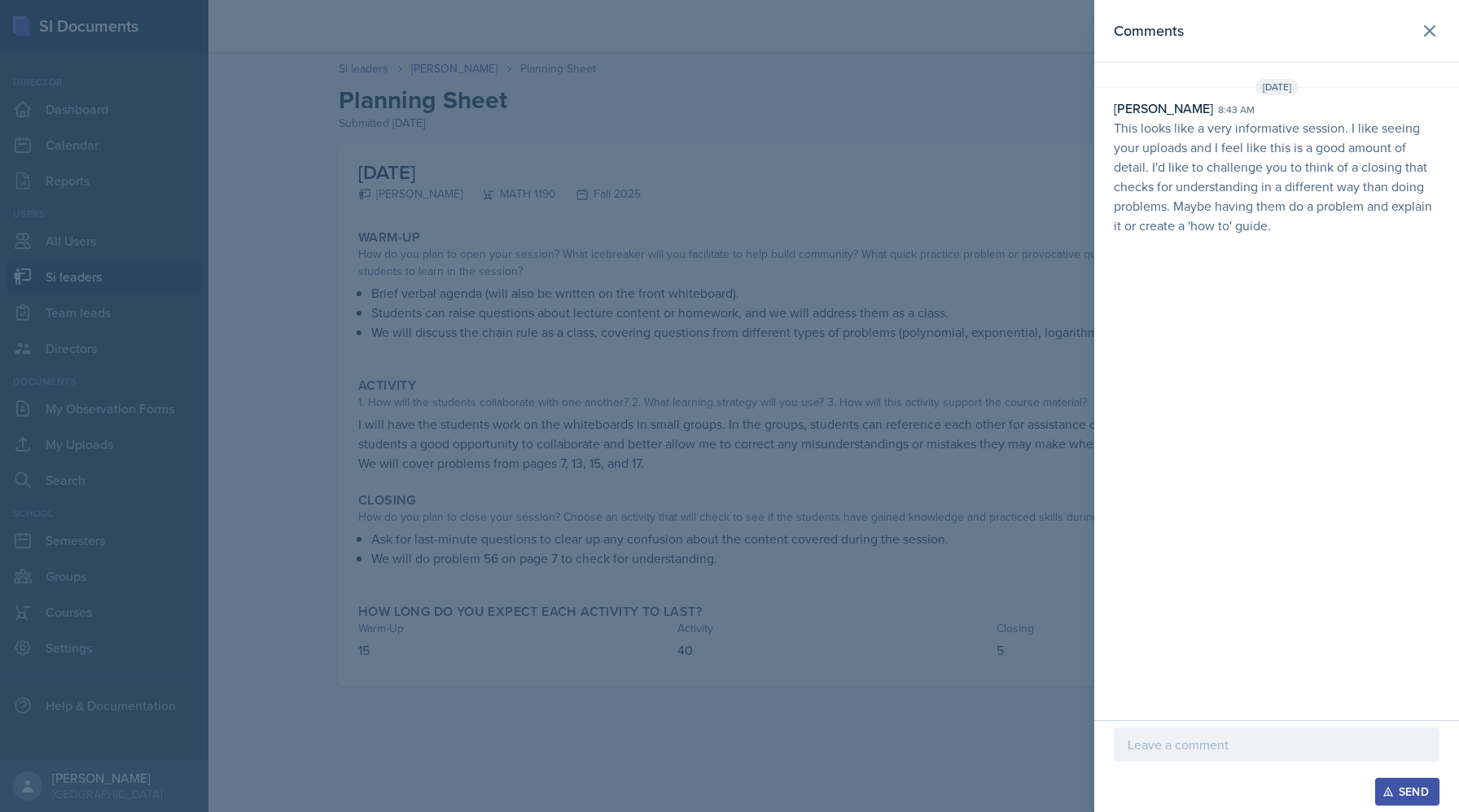
click at [828, 131] on div at bounding box center [729, 406] width 1459 height 812
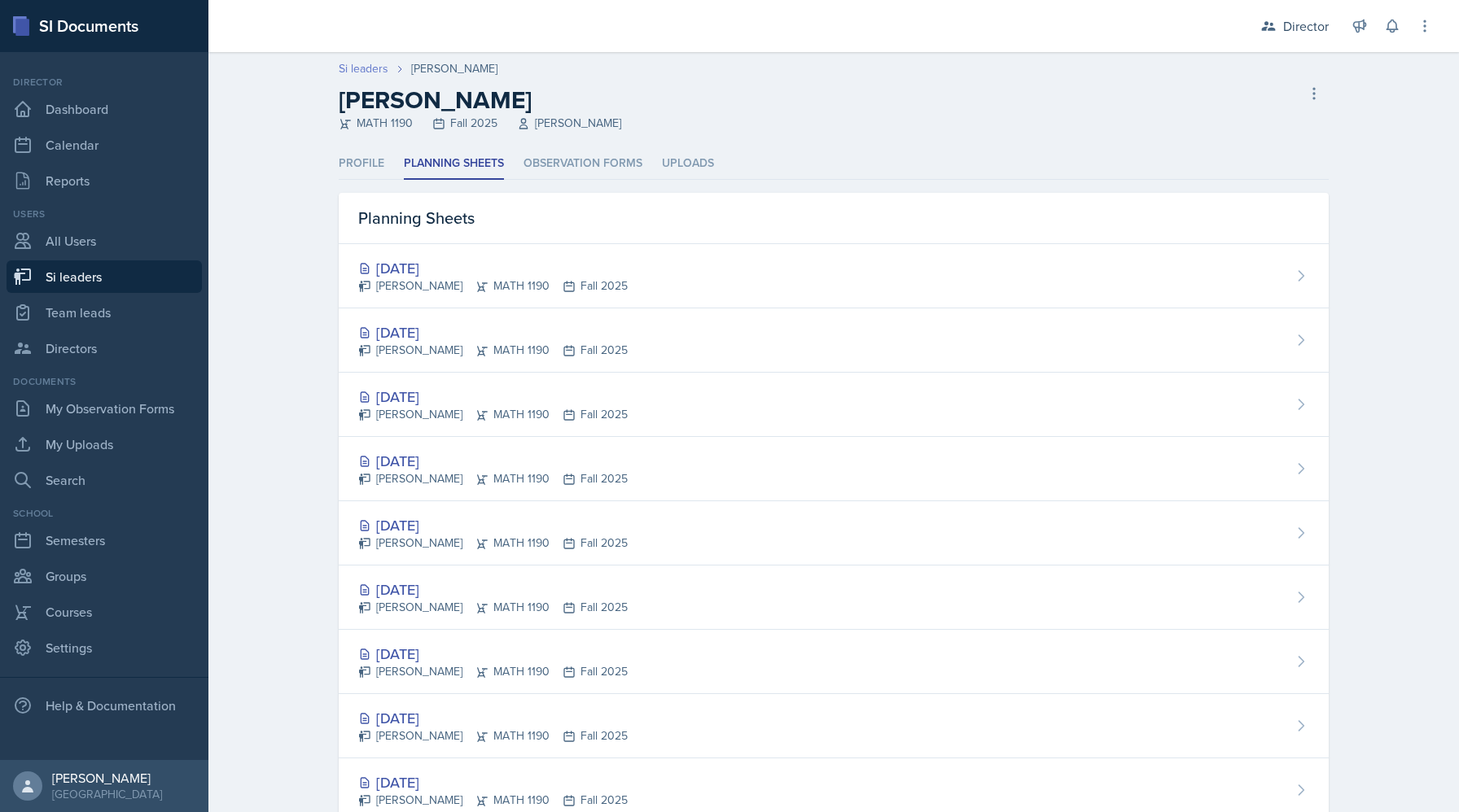
click at [377, 70] on link "Si leaders" at bounding box center [363, 69] width 50 height 17
select select "2bed604d-1099-4043-b1bc-2365e8740244"
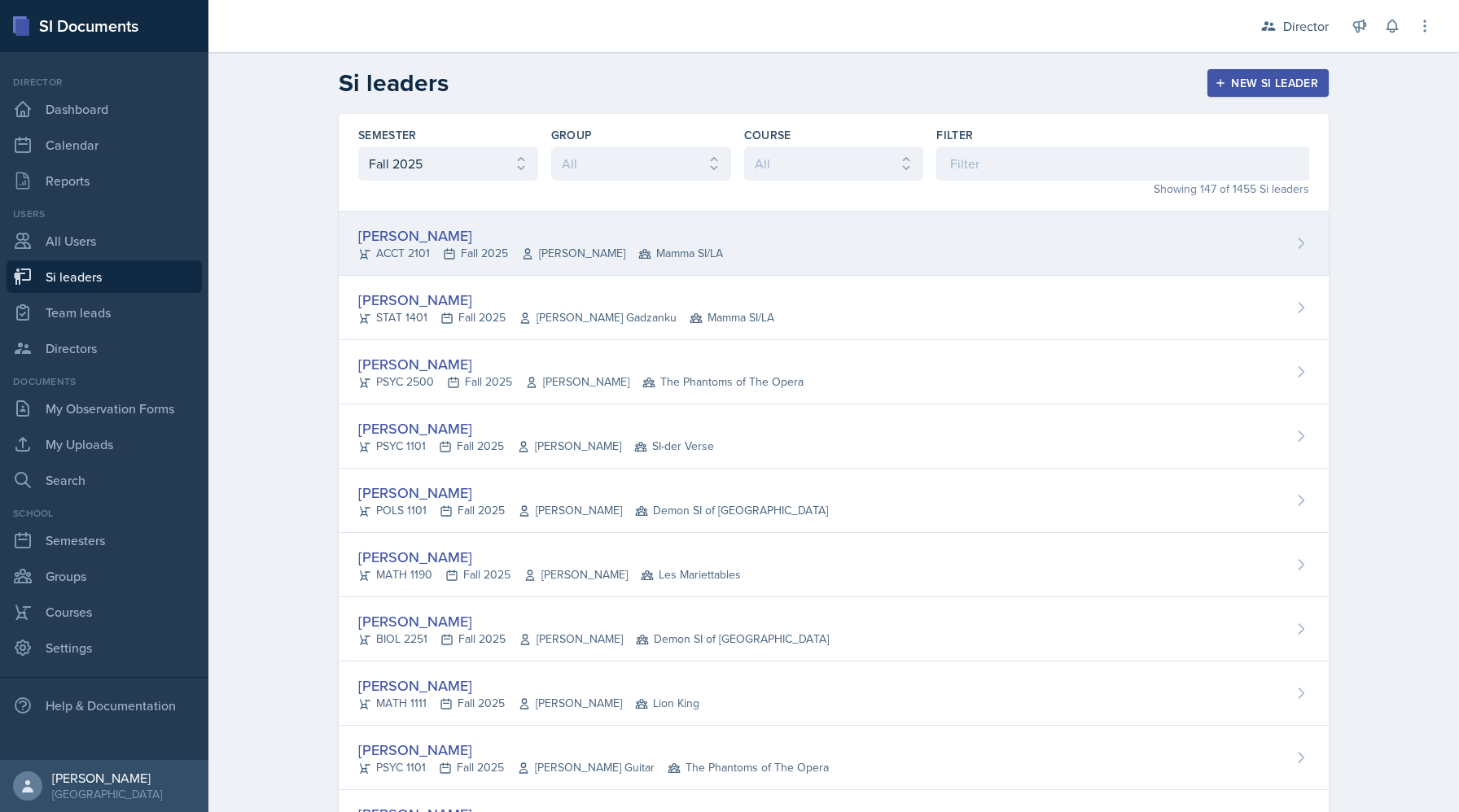
click at [422, 235] on div "[PERSON_NAME]" at bounding box center [541, 236] width 365 height 22
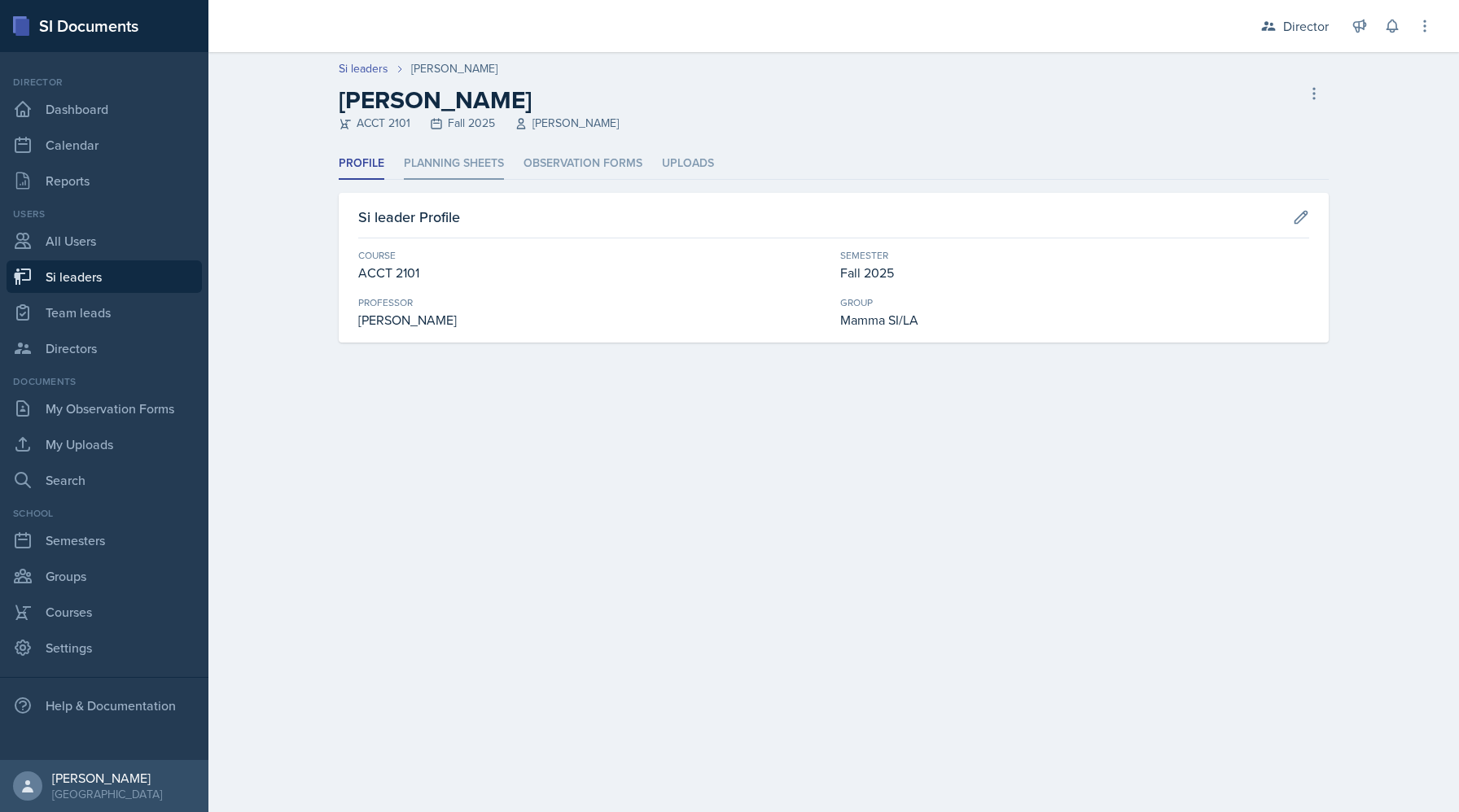
click at [458, 166] on li "Planning Sheets" at bounding box center [453, 164] width 100 height 32
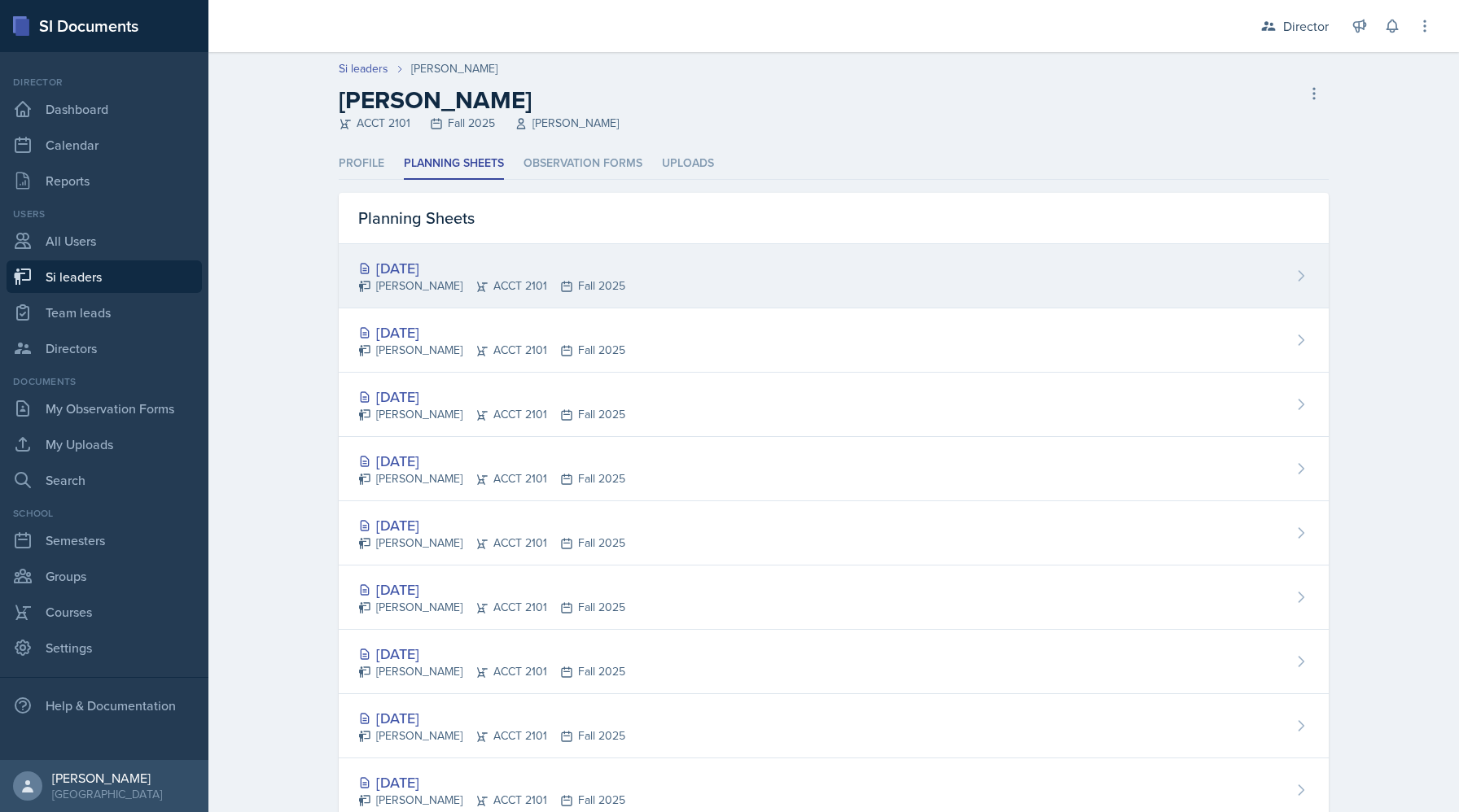
click at [474, 282] on div "[PERSON_NAME] ACCT 2101 Fall 2025" at bounding box center [491, 286] width 267 height 17
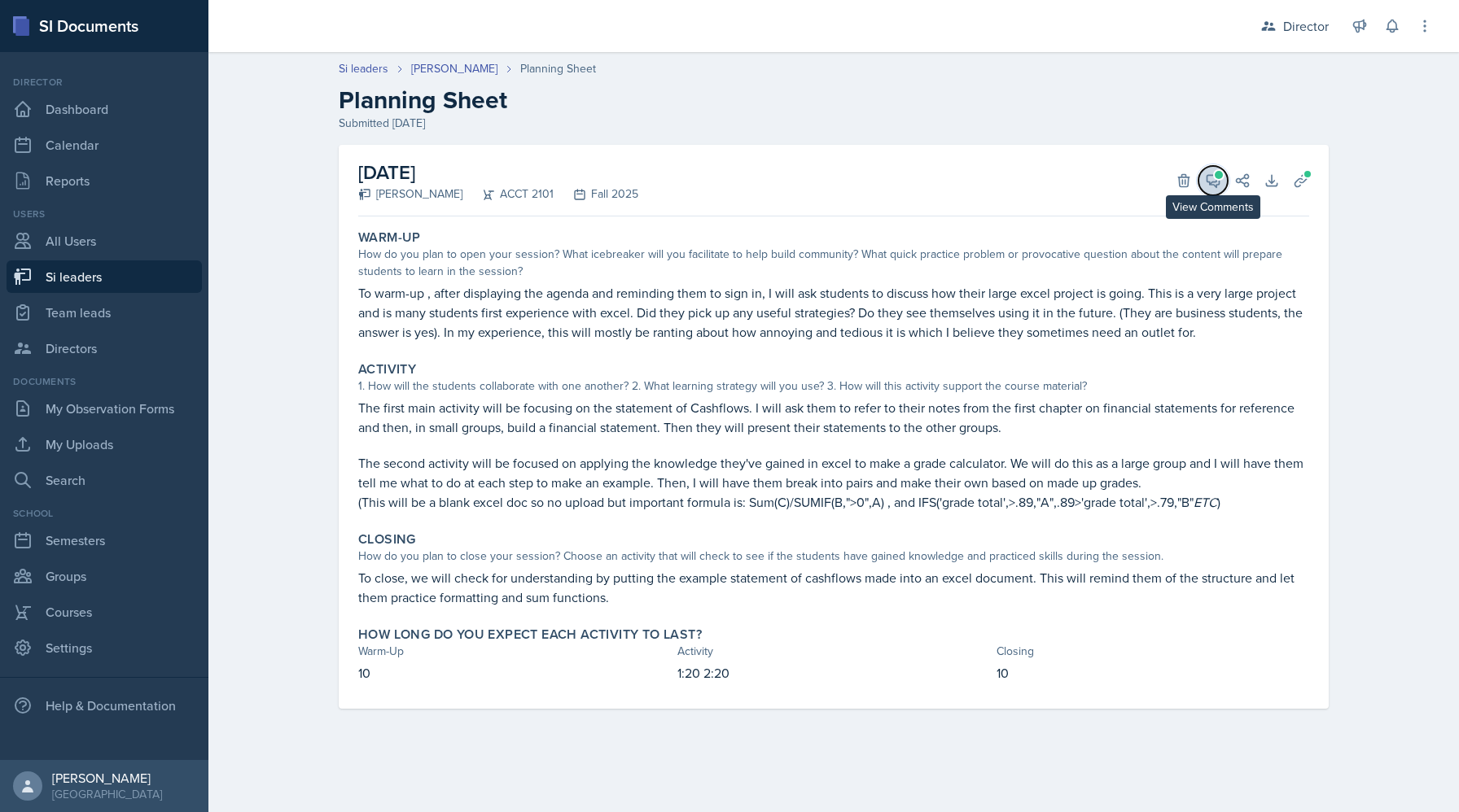
click at [1209, 175] on icon at bounding box center [1213, 180] width 13 height 13
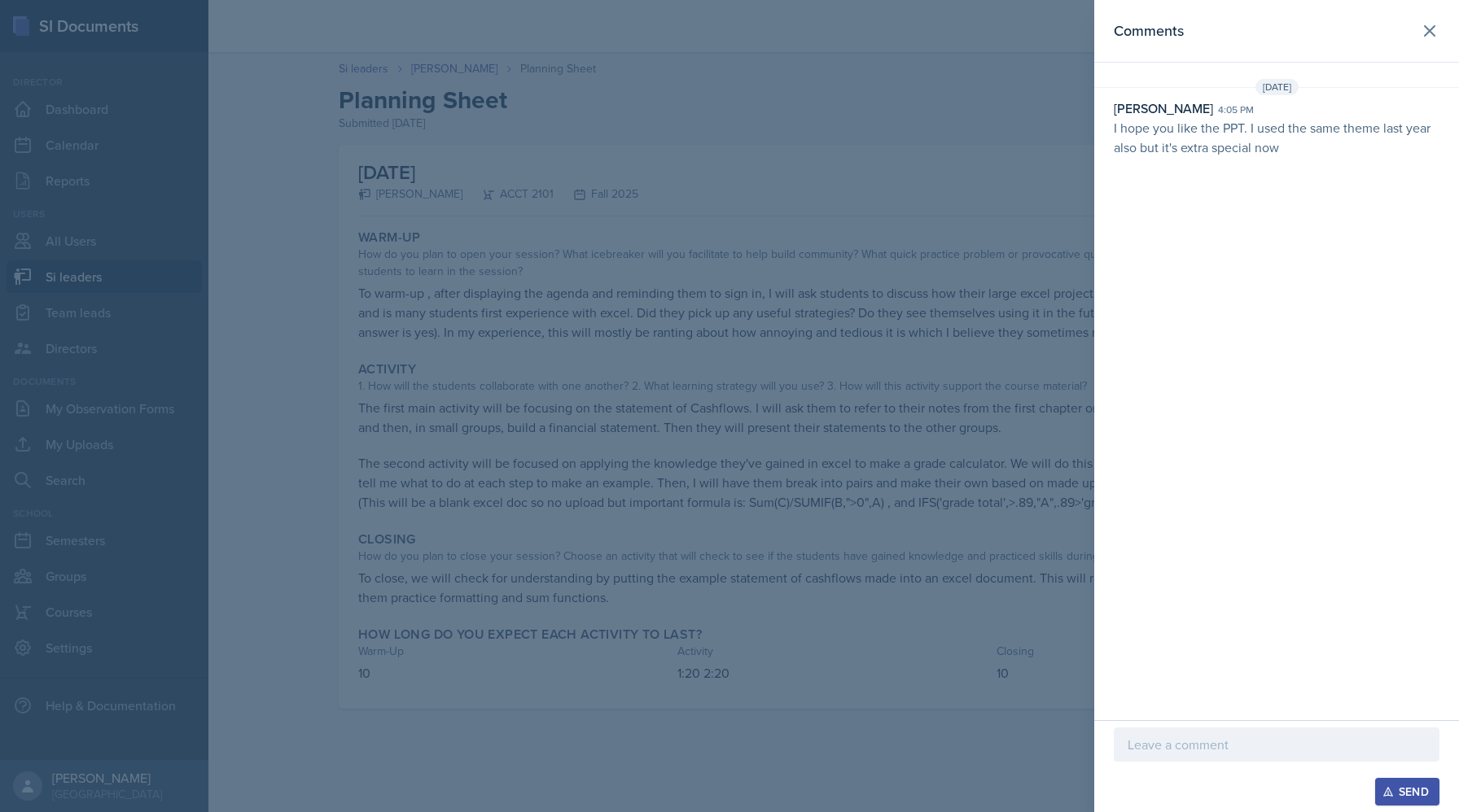
click at [963, 183] on div at bounding box center [729, 406] width 1459 height 812
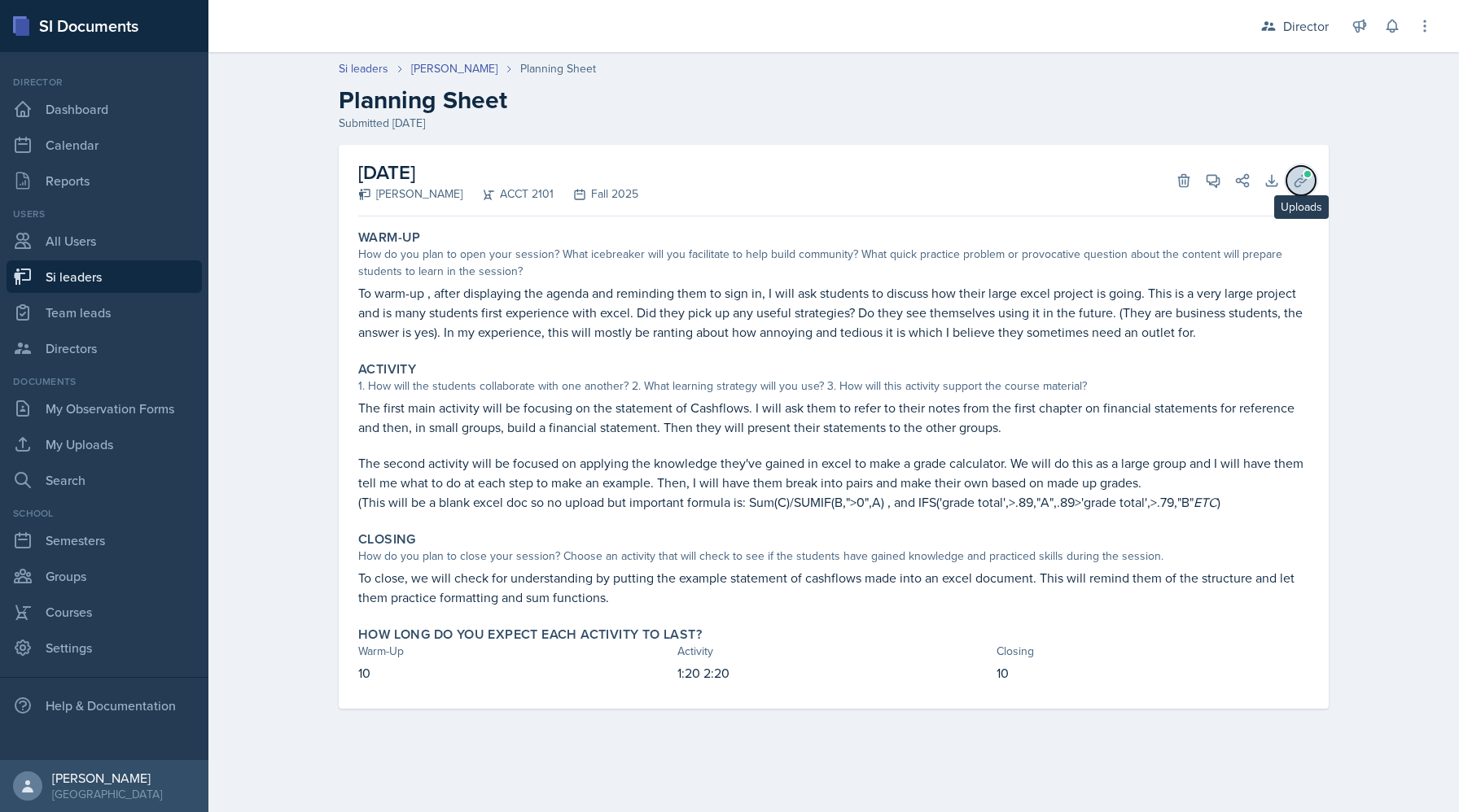
click at [1308, 175] on span at bounding box center [1308, 175] width 10 height 10
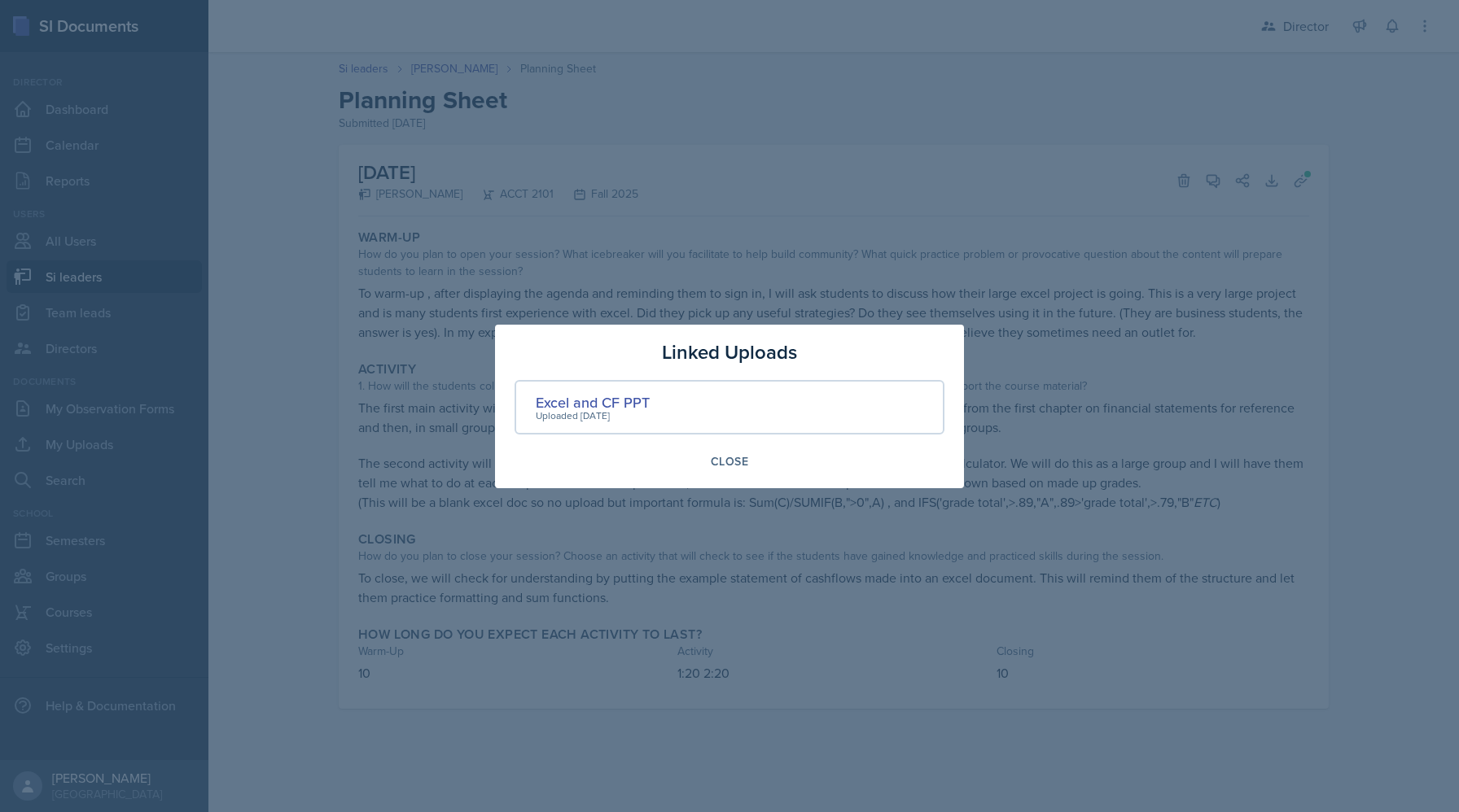
click at [641, 390] on div "Excel and CF PPT Uploaded [DATE]" at bounding box center [729, 407] width 430 height 54
click at [629, 405] on div "Excel and CF PPT" at bounding box center [592, 403] width 114 height 22
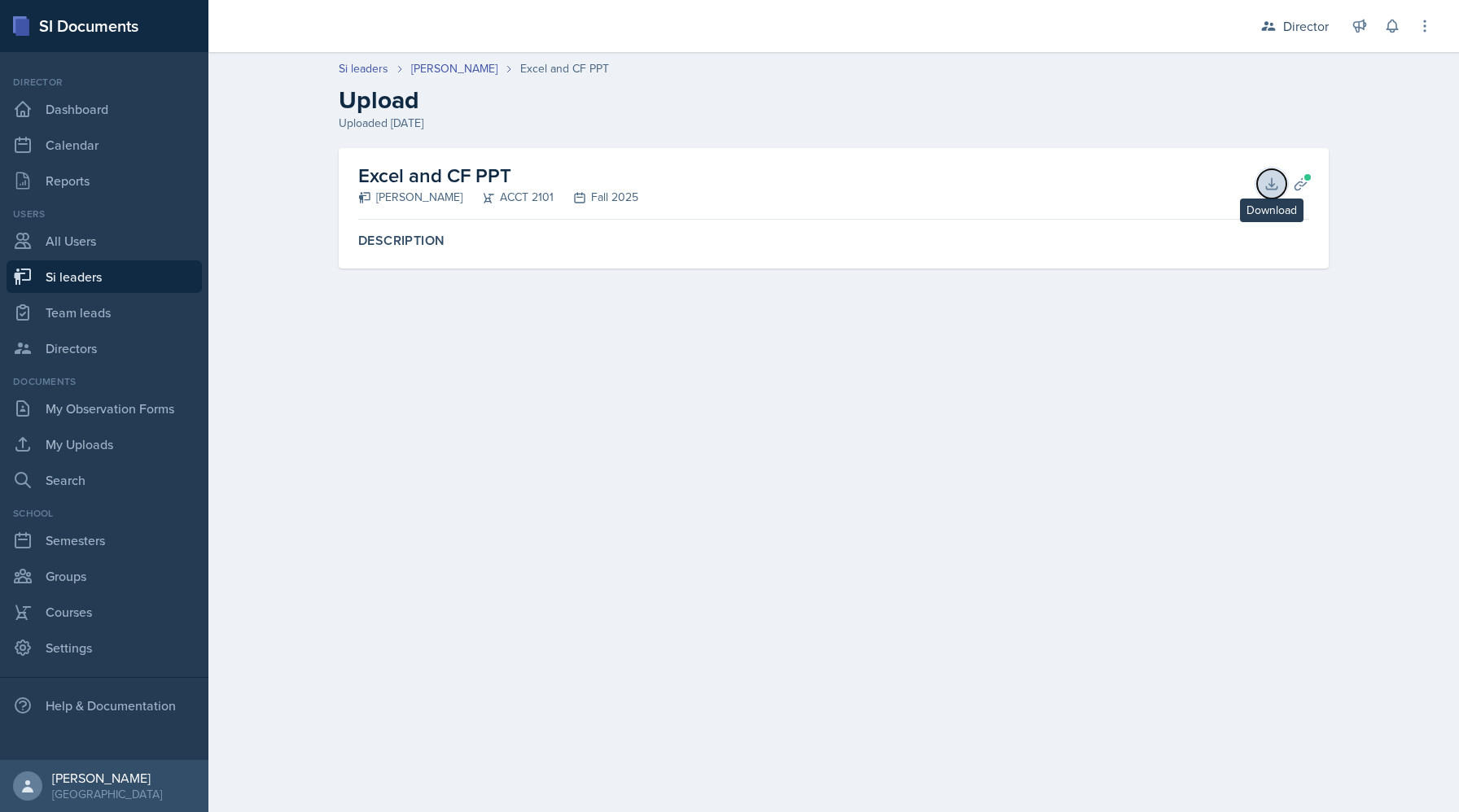
click at [1267, 184] on icon at bounding box center [1272, 183] width 17 height 16
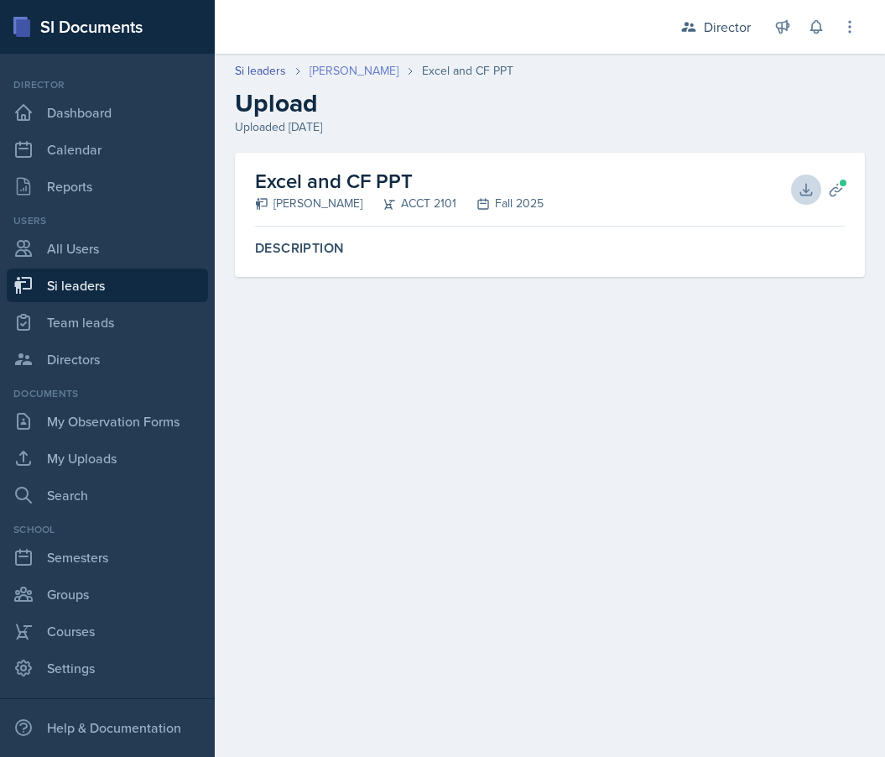
click at [359, 69] on link "[PERSON_NAME]" at bounding box center [354, 71] width 89 height 18
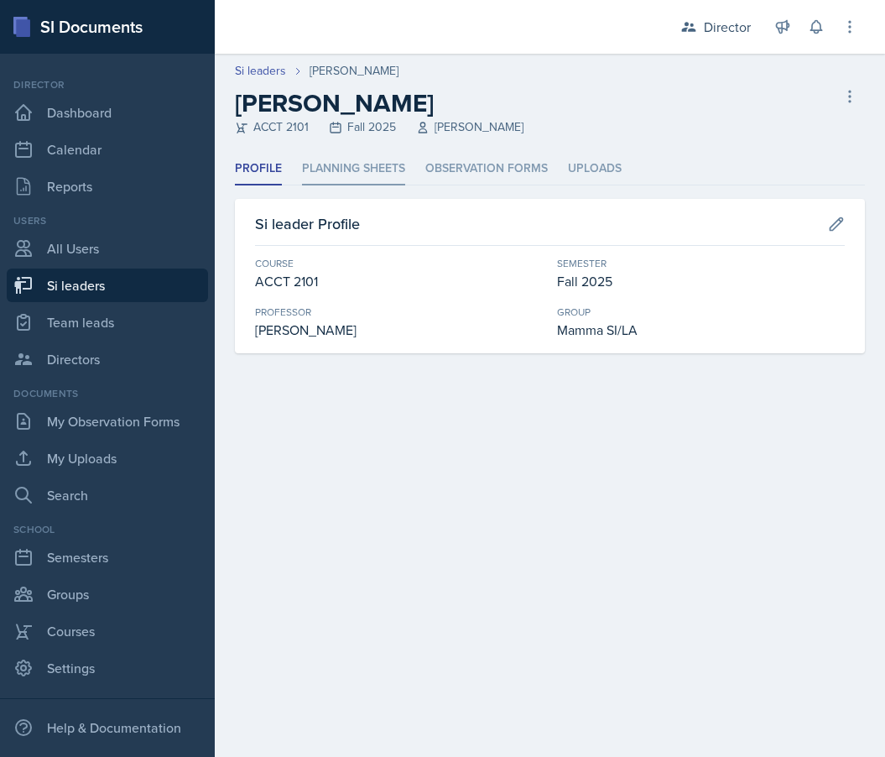
click at [353, 164] on li "Planning Sheets" at bounding box center [353, 169] width 103 height 33
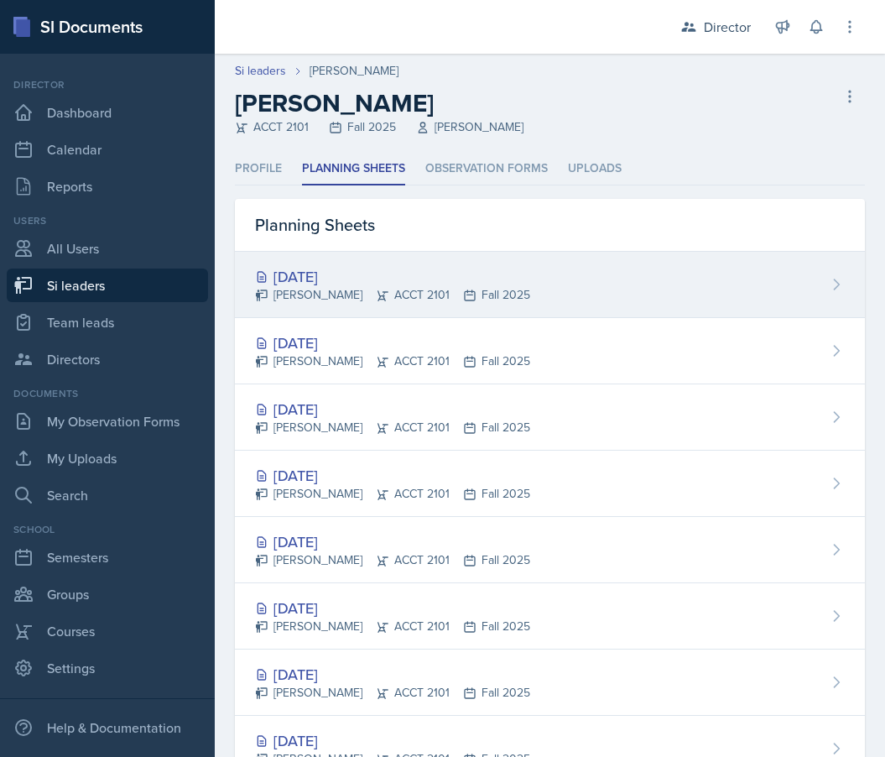
click at [346, 288] on div "[PERSON_NAME] ACCT 2101 Fall 2025" at bounding box center [392, 295] width 275 height 18
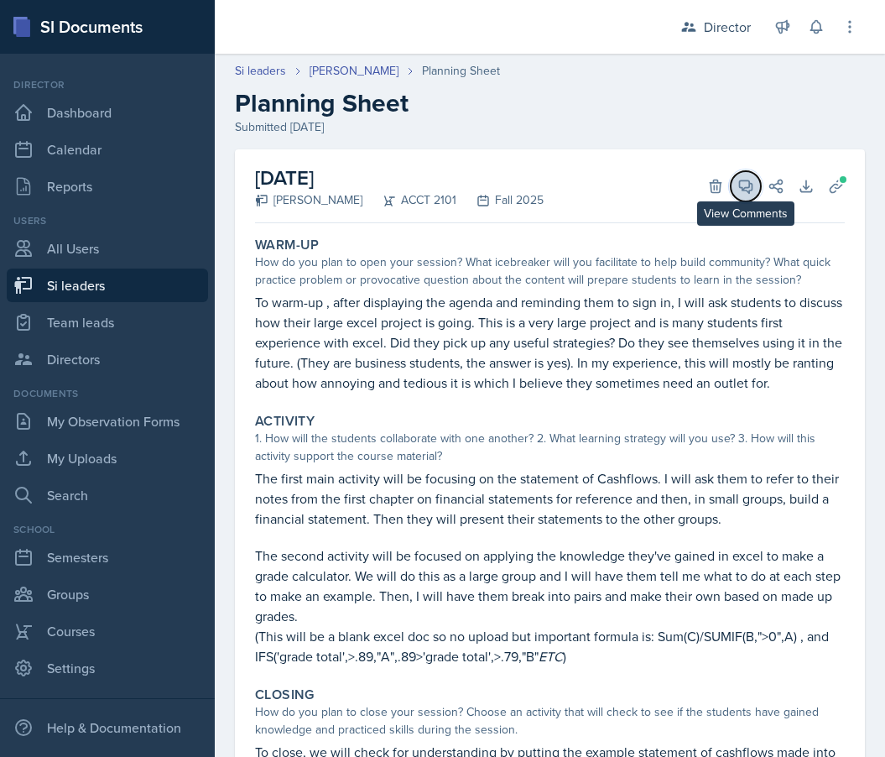
click at [750, 193] on icon at bounding box center [745, 186] width 17 height 17
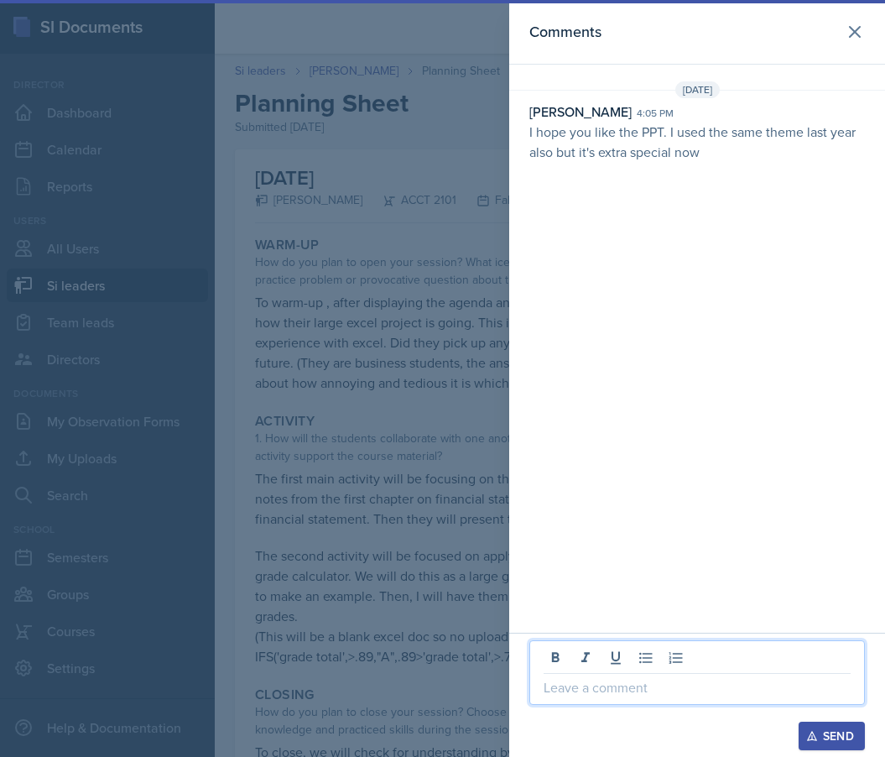
click at [623, 679] on p at bounding box center [697, 687] width 307 height 20
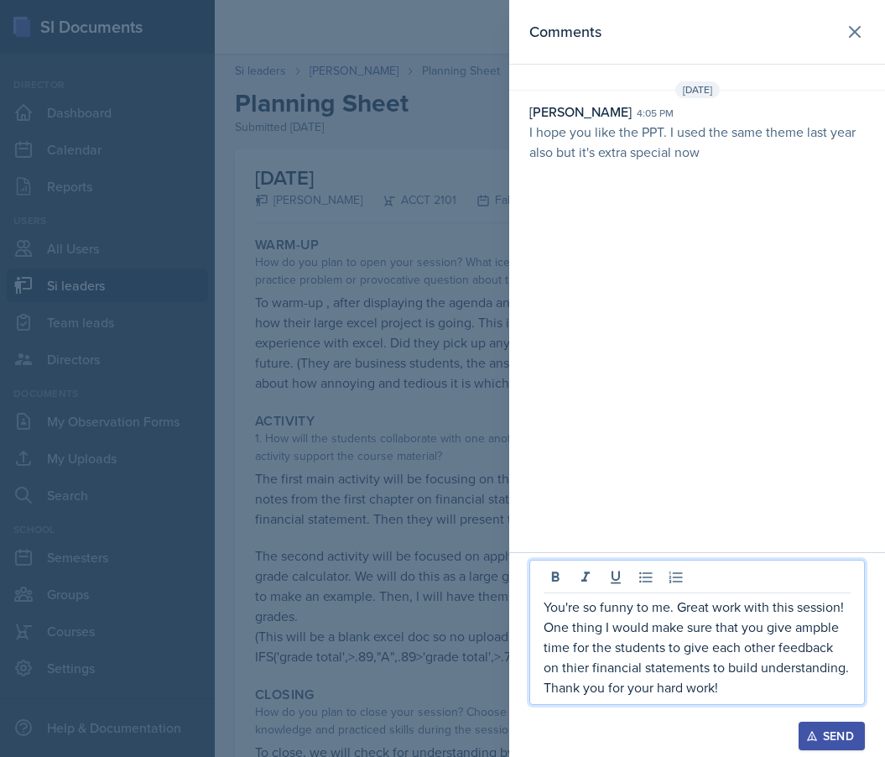
click at [822, 631] on p "You're so funny to me. Great work with this session! One thing I would make sur…" at bounding box center [697, 647] width 307 height 101
click at [568, 677] on p "You're so funny to me. Great work with this session! One thing I would make sur…" at bounding box center [697, 647] width 307 height 101
click at [638, 678] on p "You're so funny to me. Great work with this session! One thing I would make sur…" at bounding box center [697, 647] width 307 height 101
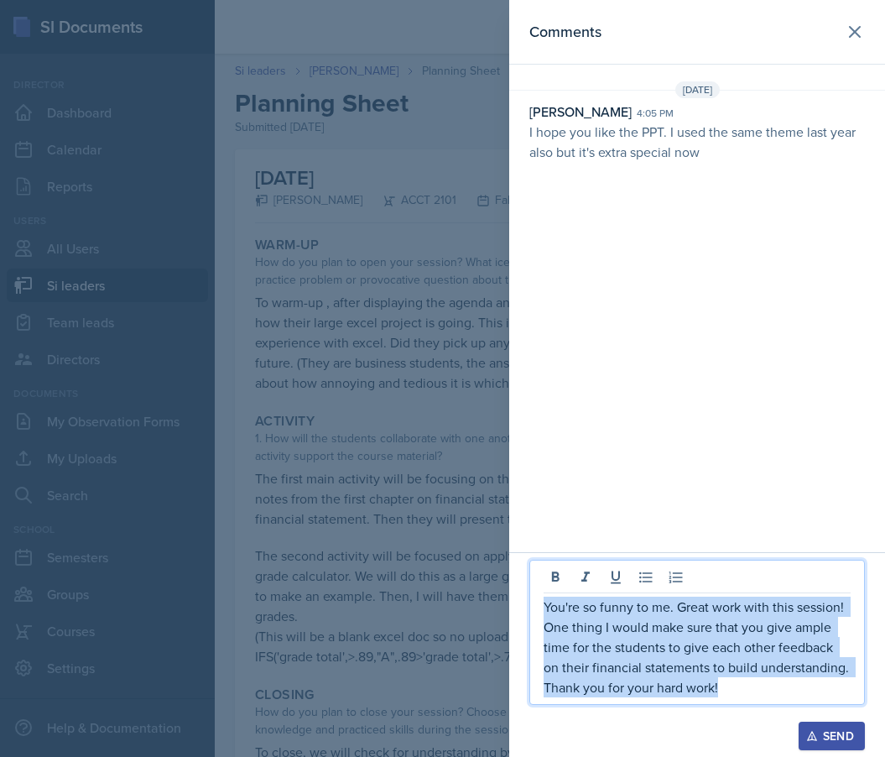
drag, startPoint x: 737, startPoint y: 685, endPoint x: 435, endPoint y: 529, distance: 340.7
click at [435, 529] on div "Comments [DATE] [PERSON_NAME] 4:05 pm I hope you like the PPT. I used the same …" at bounding box center [442, 378] width 885 height 757
copy p "You're so funny to me. Great work with this session! One thing I would make sur…"
click at [841, 732] on div "Send" at bounding box center [832, 735] width 44 height 13
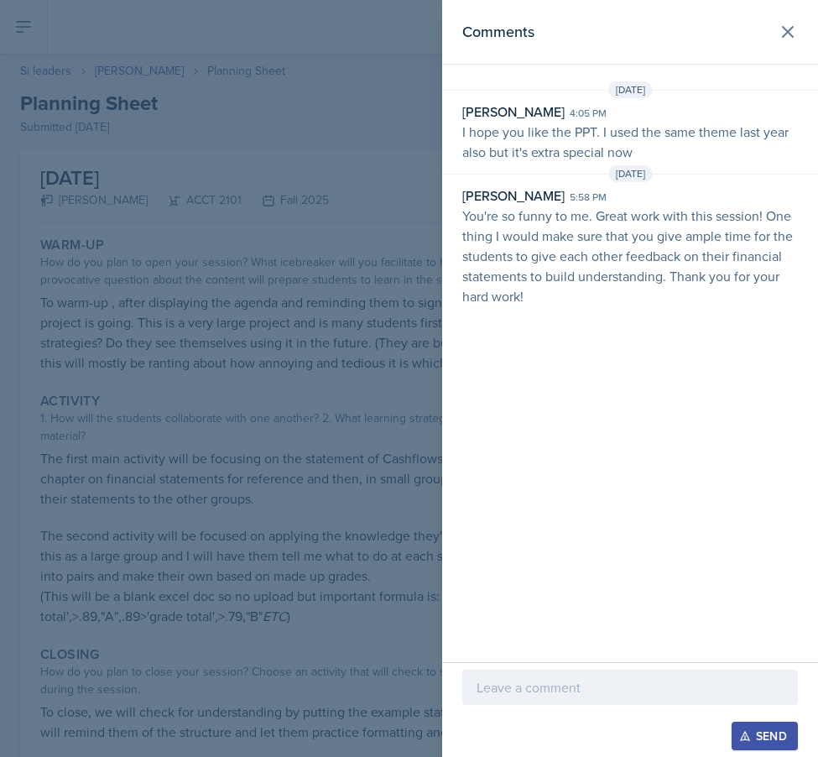
click at [60, 74] on div at bounding box center [409, 378] width 818 height 757
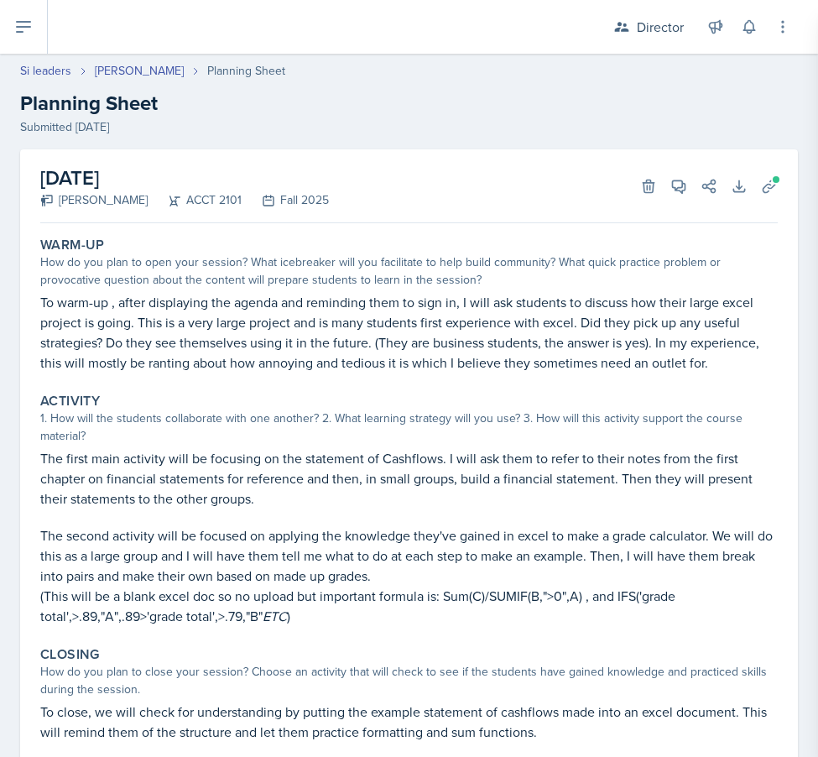
click at [60, 74] on link "Si leaders" at bounding box center [45, 71] width 51 height 18
select select "2bed604d-1099-4043-b1bc-2365e8740244"
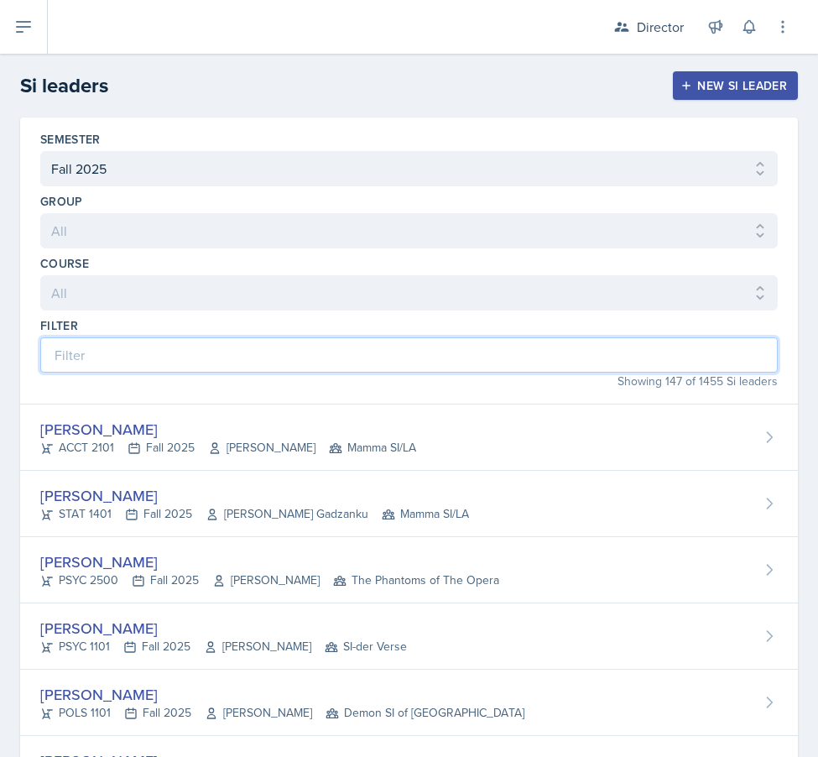
drag, startPoint x: 255, startPoint y: 357, endPoint x: 255, endPoint y: 344, distance: 13.4
click at [255, 357] on input at bounding box center [408, 354] width 737 height 35
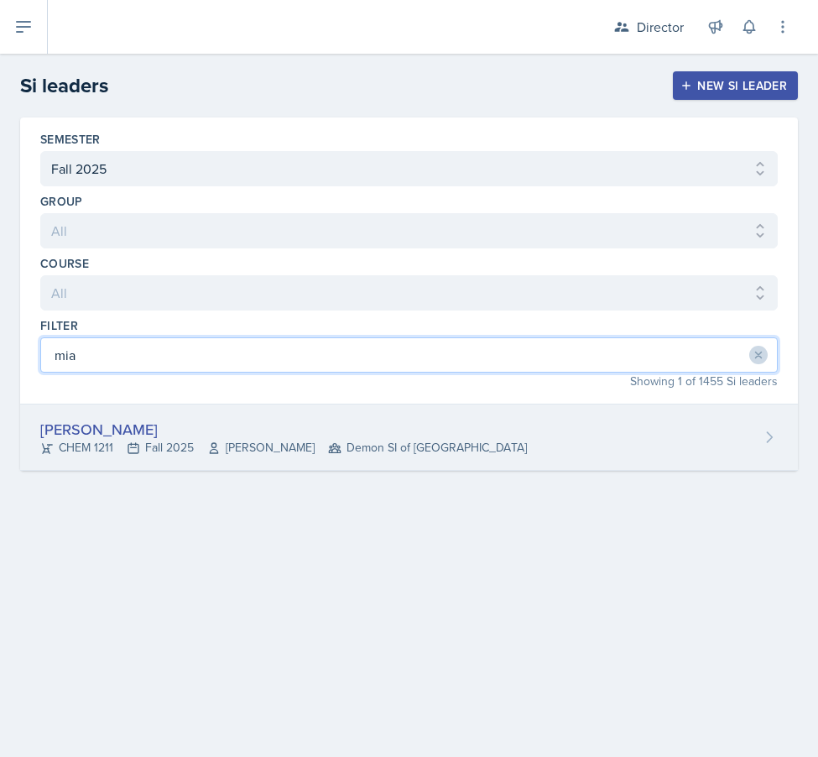
type input "mia"
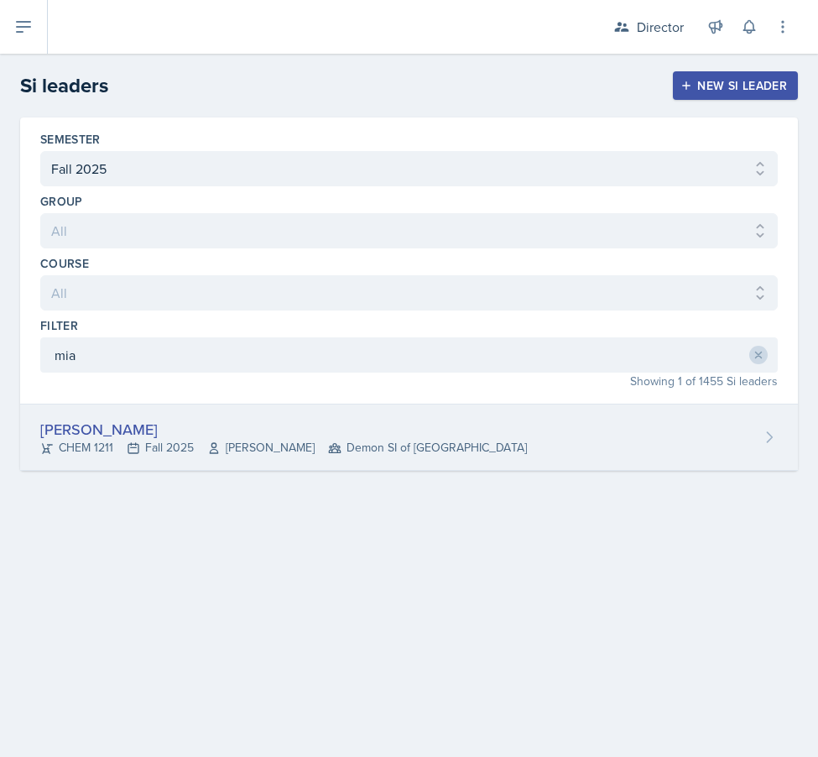
click at [99, 453] on div "CHEM 1211 Fall 2025 [PERSON_NAME] Demon SI of [GEOGRAPHIC_DATA]" at bounding box center [283, 448] width 487 height 18
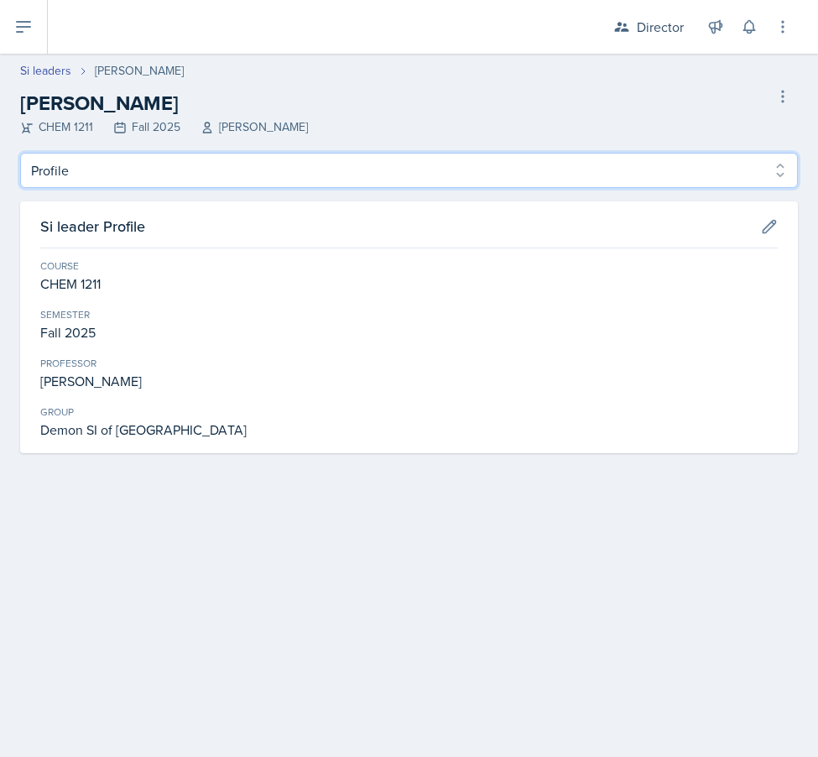
click at [223, 184] on select "Profile Planning Sheets Observation Forms Uploads" at bounding box center [409, 170] width 778 height 35
select select "Planning Sheets"
click at [20, 153] on select "Profile Planning Sheets Observation Forms Uploads" at bounding box center [409, 170] width 778 height 35
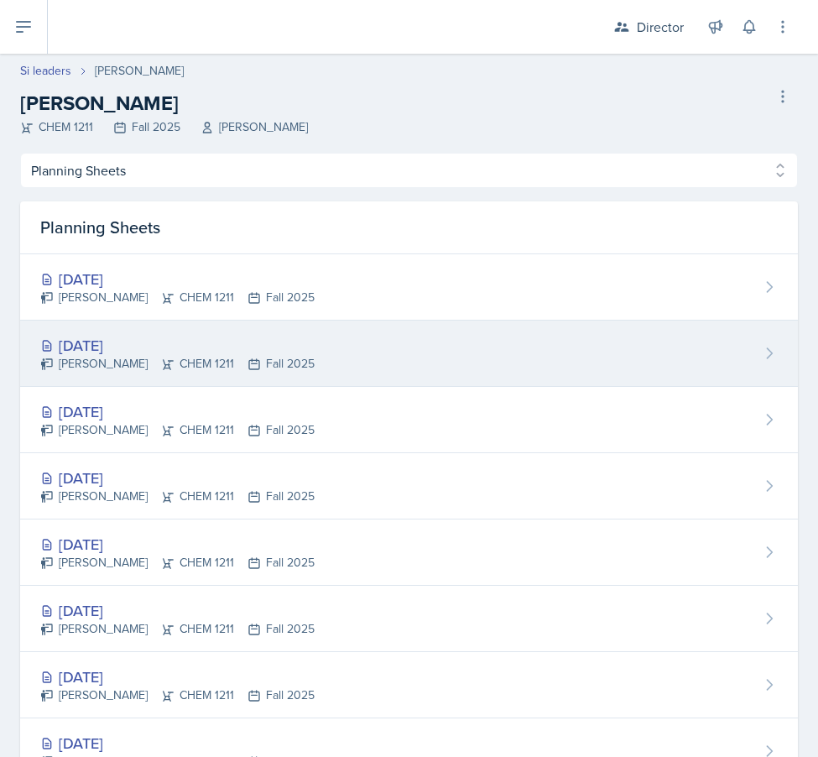
click at [221, 340] on div "[DATE]" at bounding box center [177, 345] width 274 height 23
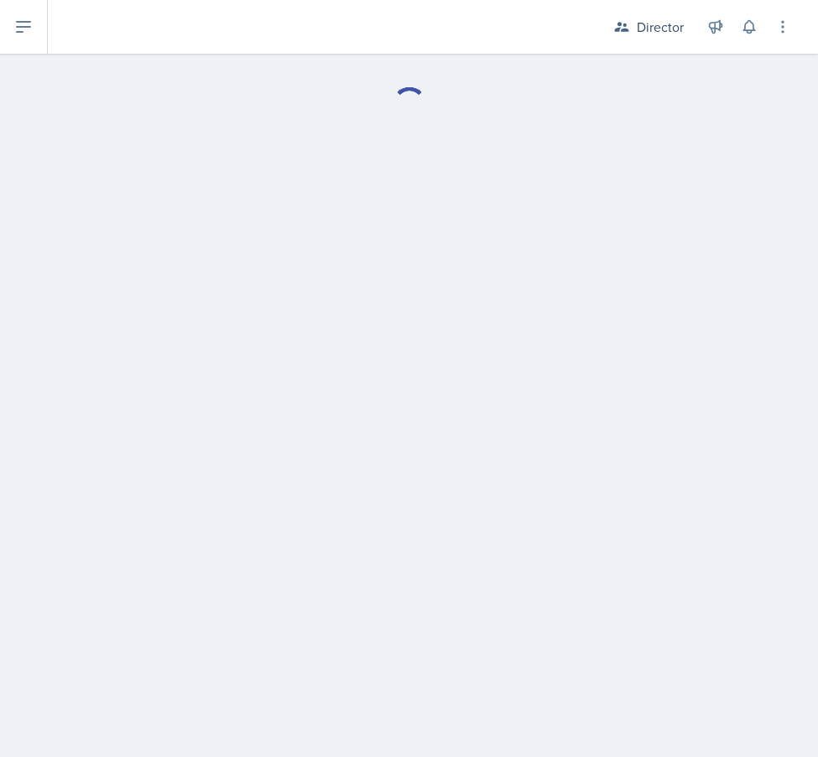
select select "Planning Sheets"
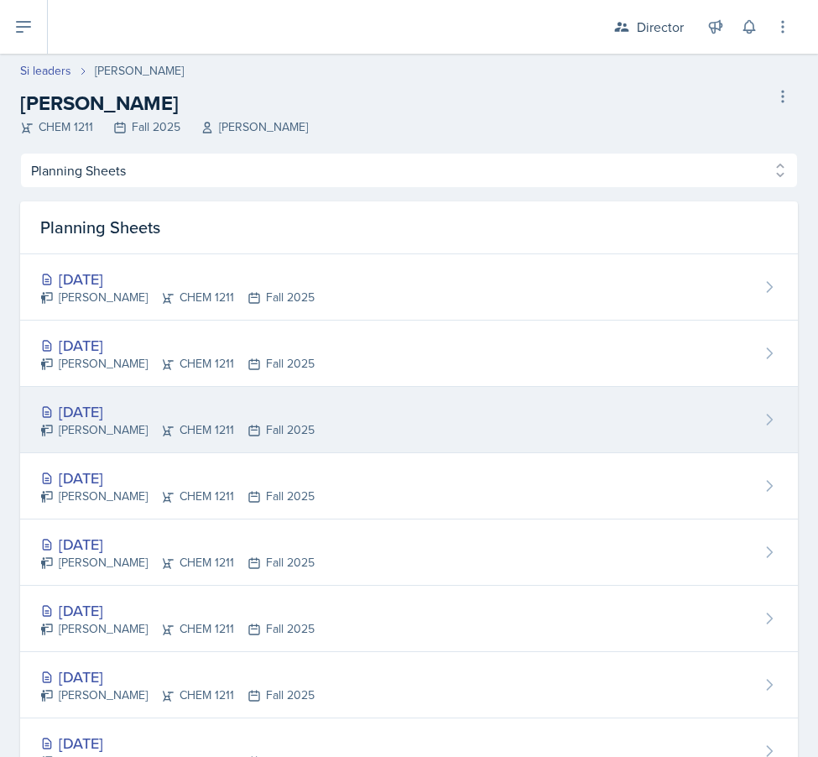
click at [356, 410] on div "[DATE] [PERSON_NAME] CHEM 1211 Fall 2025" at bounding box center [409, 420] width 778 height 66
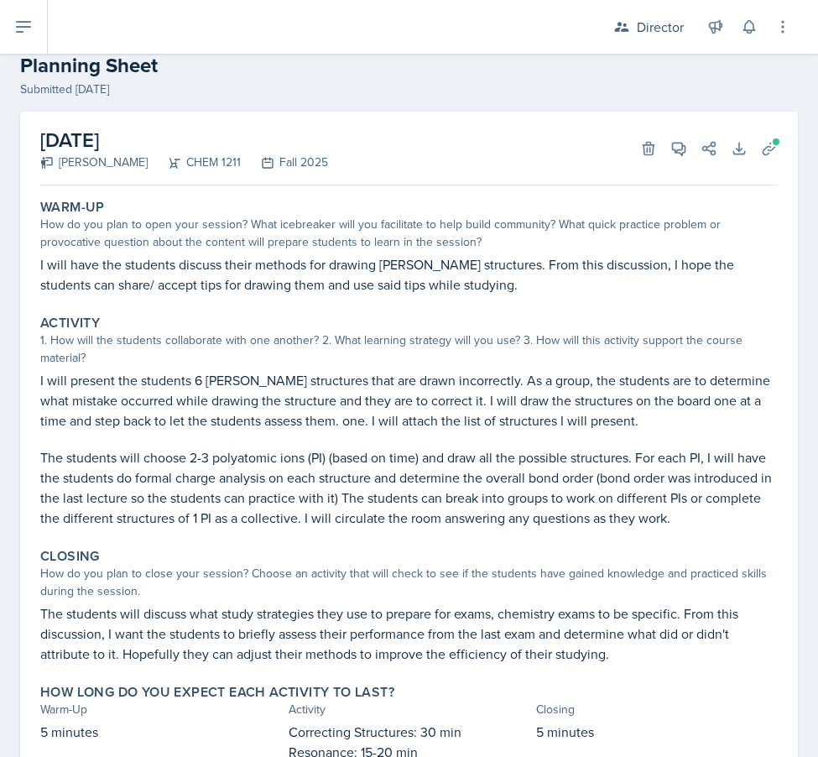
scroll to position [39, 0]
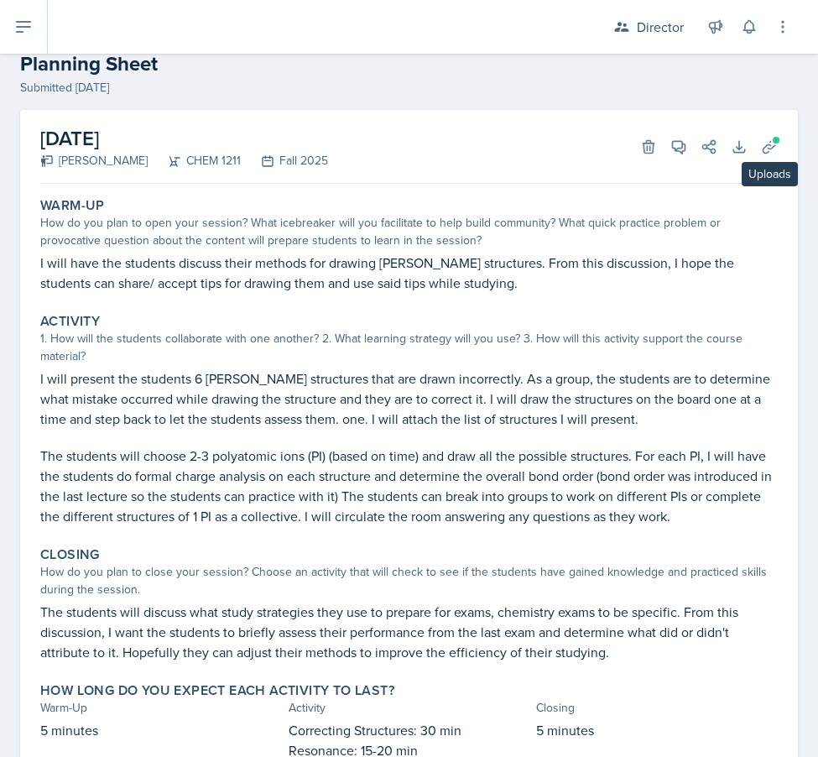
click at [785, 144] on div "[DATE] [PERSON_NAME] CHEM 1211 Fall 2025 Delete View Comments Comments Send Sha…" at bounding box center [409, 448] width 778 height 677
click at [776, 155] on button "Uploads" at bounding box center [769, 147] width 30 height 30
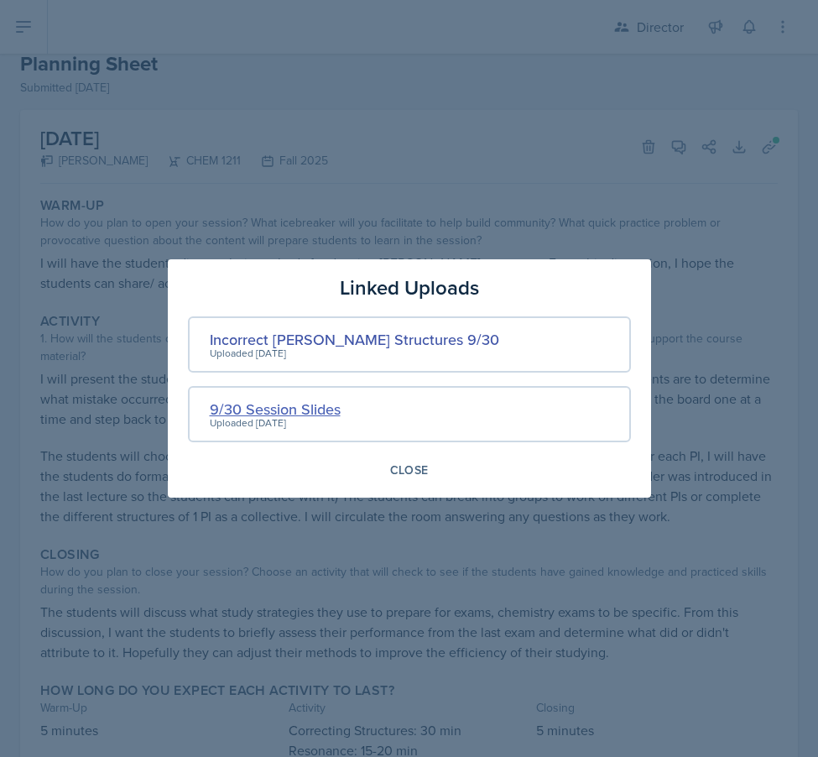
click at [298, 400] on div "9/30 Session Slides" at bounding box center [275, 409] width 131 height 23
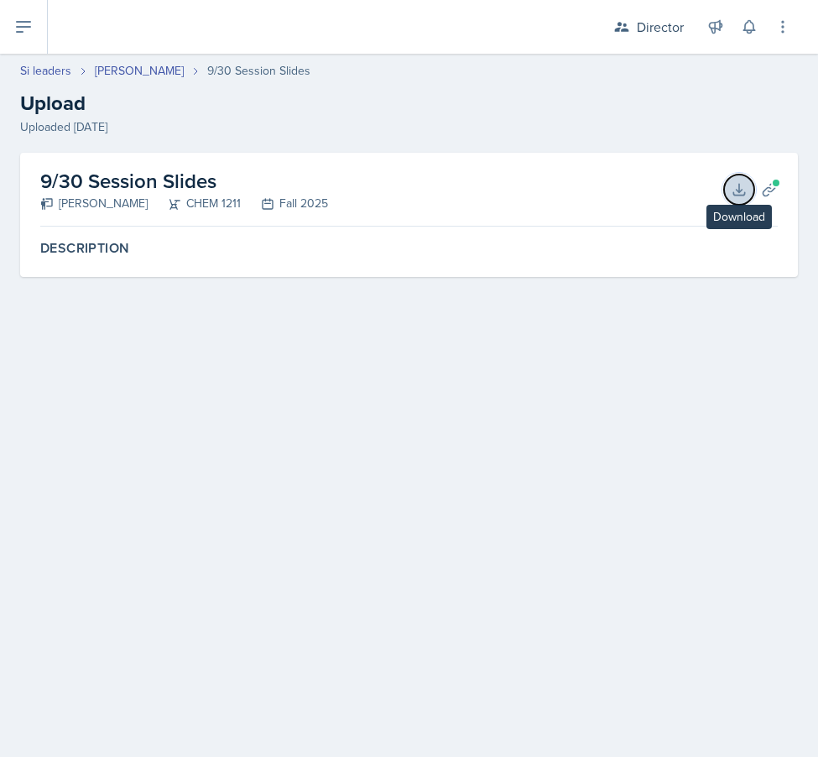
click at [748, 193] on button "Download" at bounding box center [739, 190] width 30 height 30
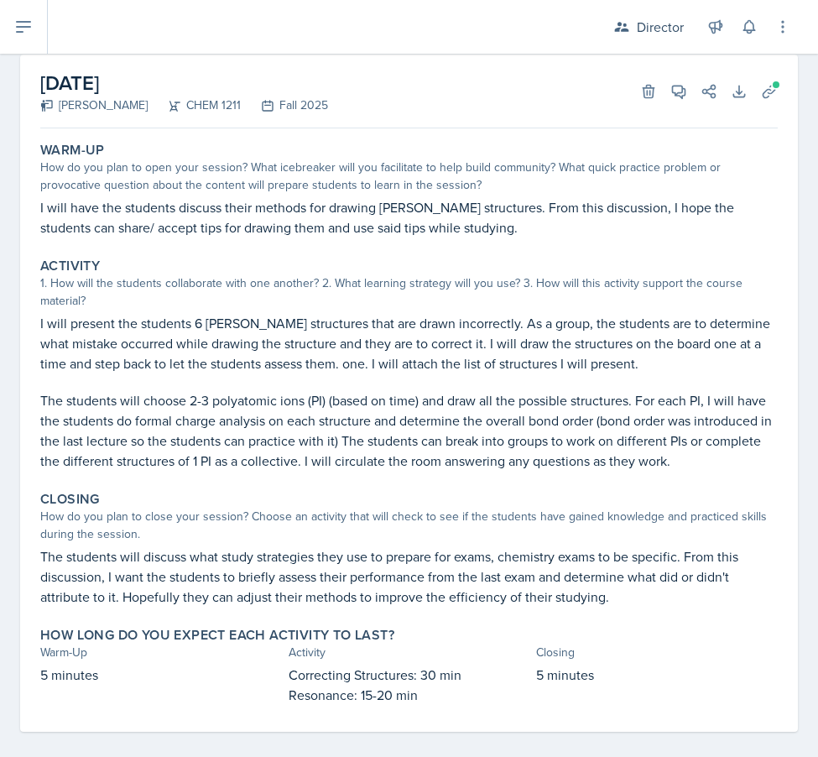
scroll to position [110, 0]
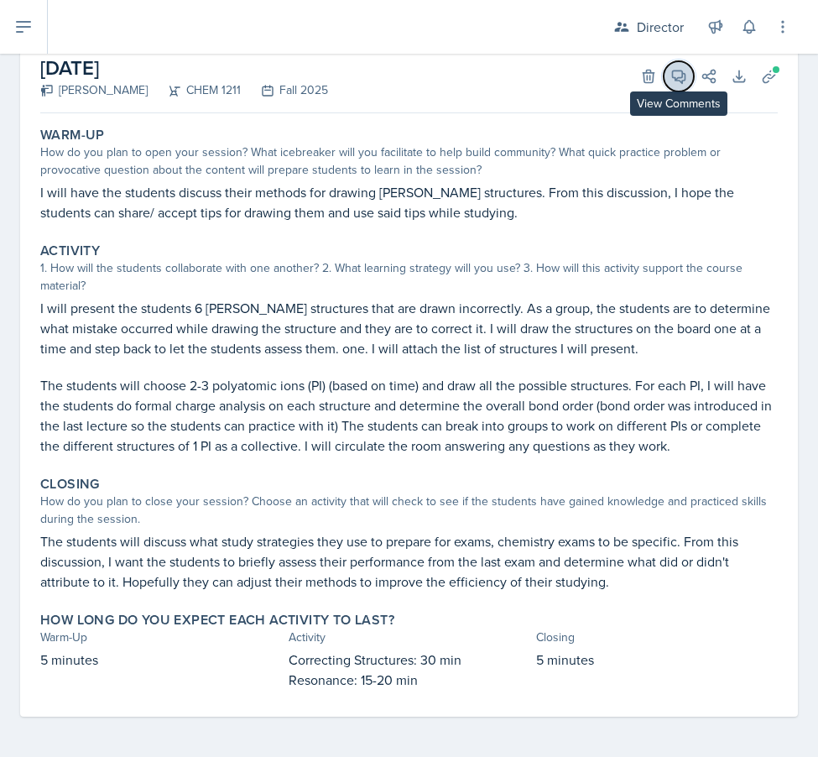
click at [670, 76] on icon at bounding box center [678, 76] width 17 height 17
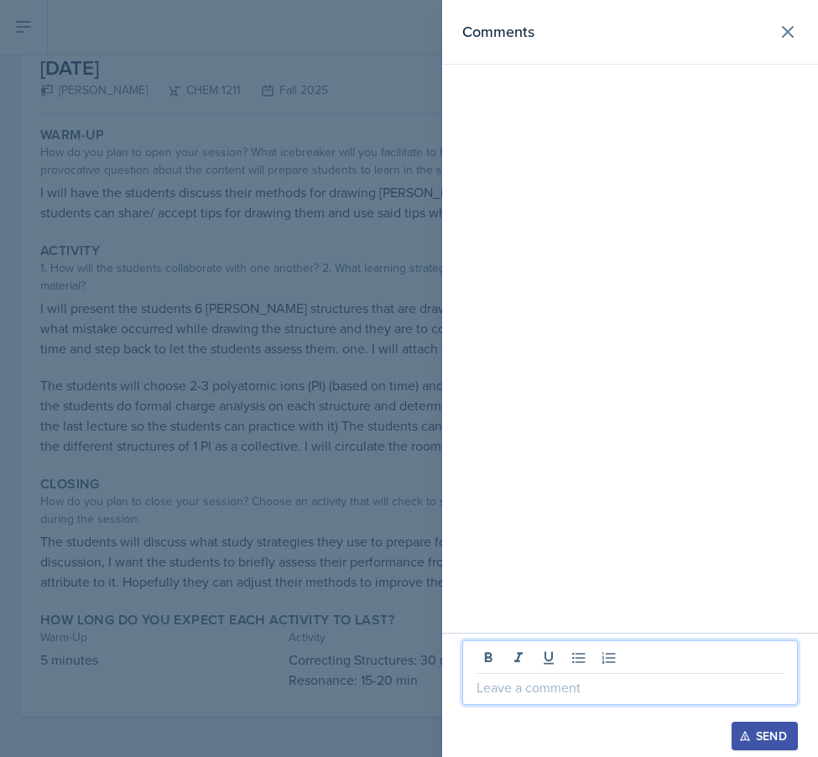
click at [590, 684] on p at bounding box center [630, 687] width 307 height 20
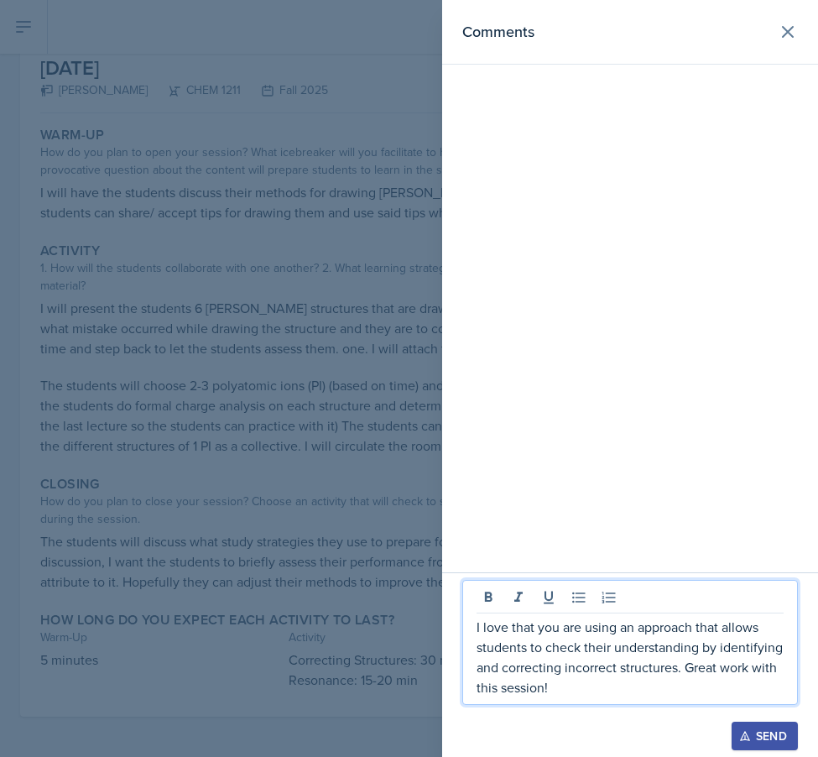
click at [748, 734] on icon "button" at bounding box center [745, 736] width 12 height 12
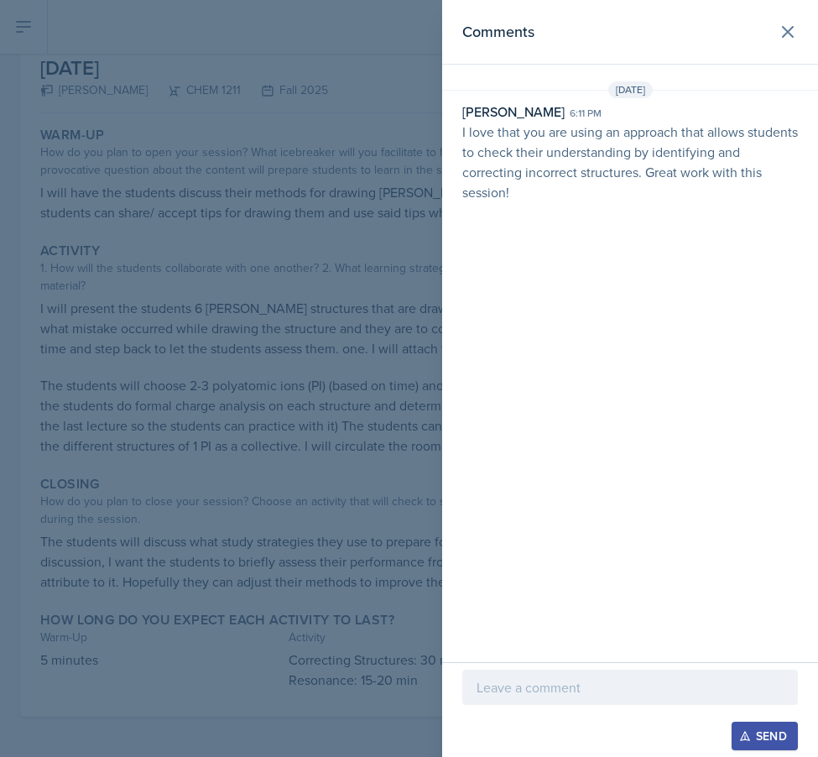
click at [224, 503] on div at bounding box center [409, 378] width 818 height 757
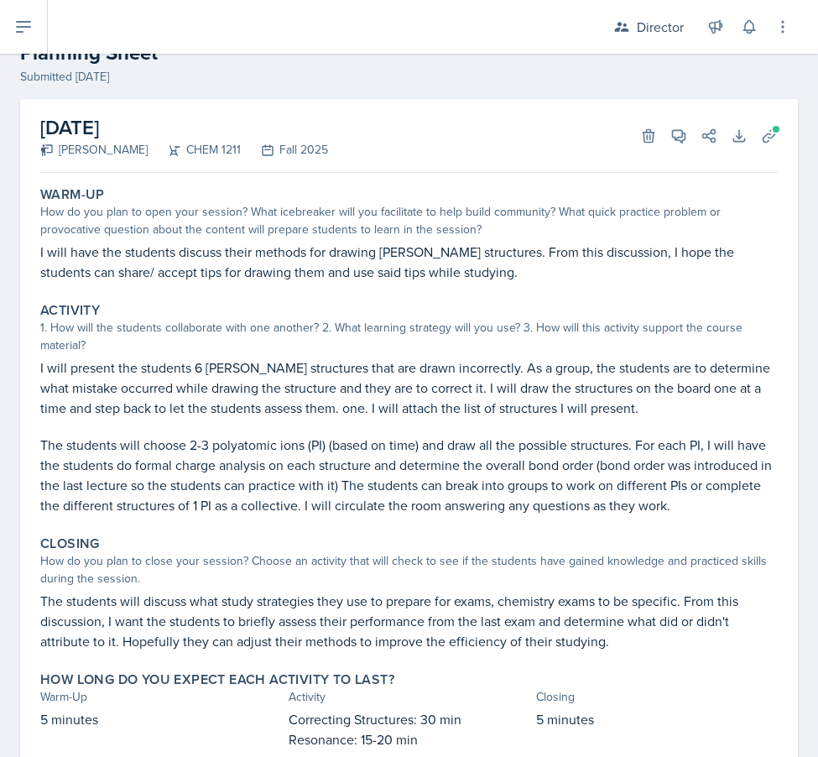
scroll to position [0, 0]
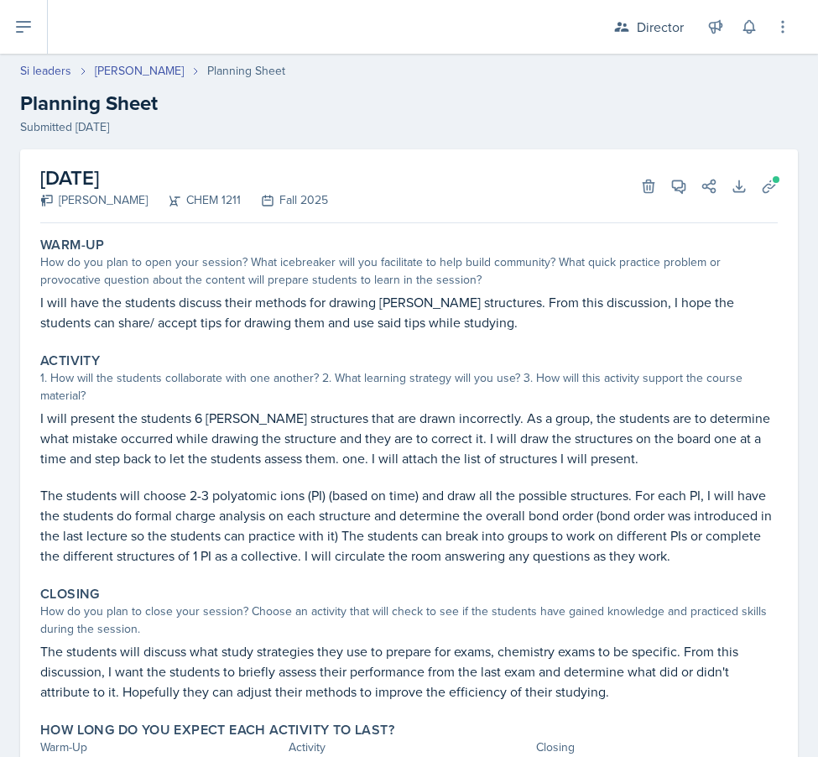
click at [125, 81] on div "Si leaders [PERSON_NAME] Planning Sheet Planning Sheet Submitted [DATE]" at bounding box center [409, 99] width 818 height 74
click at [125, 77] on link "[PERSON_NAME]" at bounding box center [139, 71] width 89 height 18
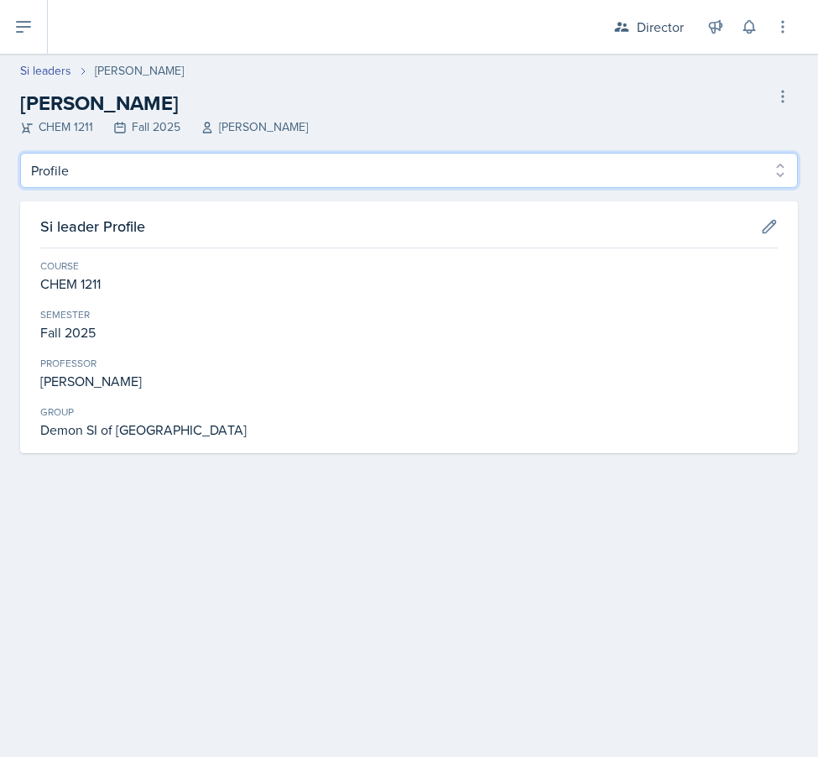
click at [126, 167] on select "Profile Planning Sheets Observation Forms Uploads" at bounding box center [409, 170] width 778 height 35
select select "Planning Sheets"
click at [20, 153] on select "Profile Planning Sheets Observation Forms Uploads" at bounding box center [409, 170] width 778 height 35
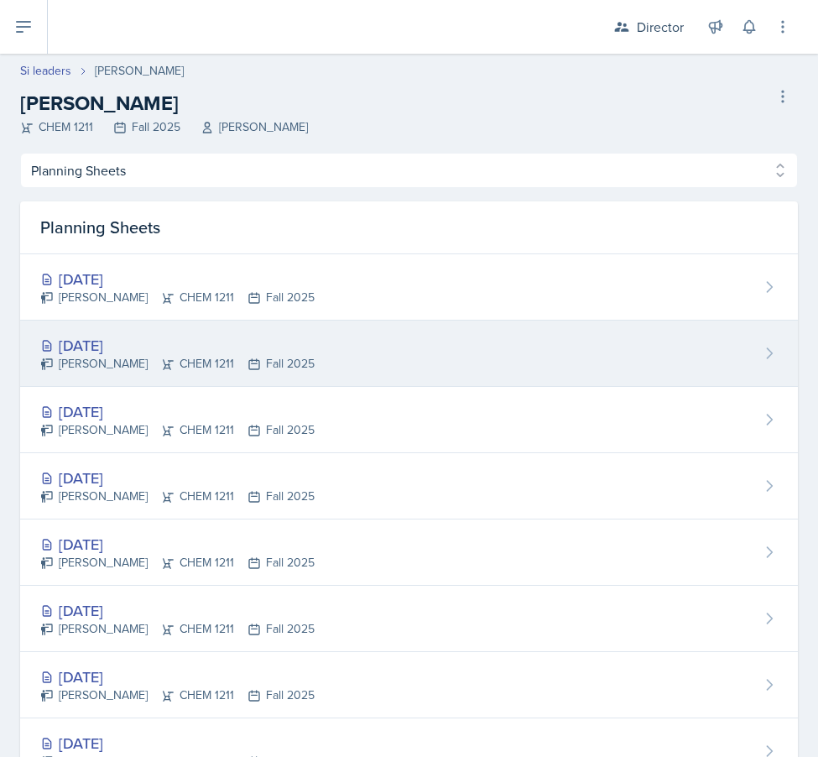
click at [122, 346] on div "[DATE]" at bounding box center [177, 345] width 274 height 23
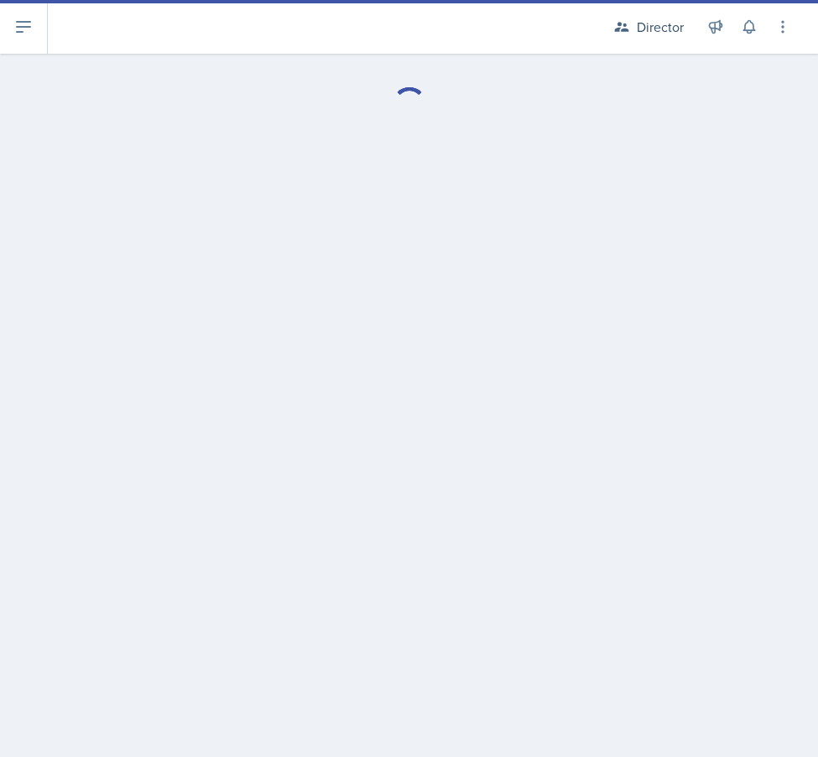
select select "Planning Sheets"
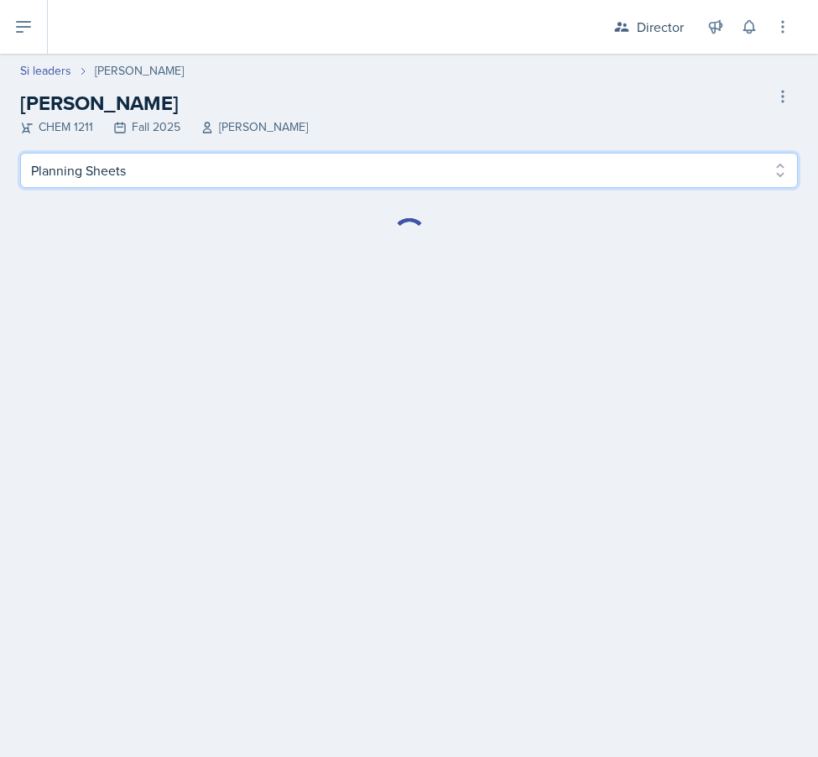
click at [137, 185] on select "Profile Planning Sheets Observation Forms Uploads" at bounding box center [409, 170] width 778 height 35
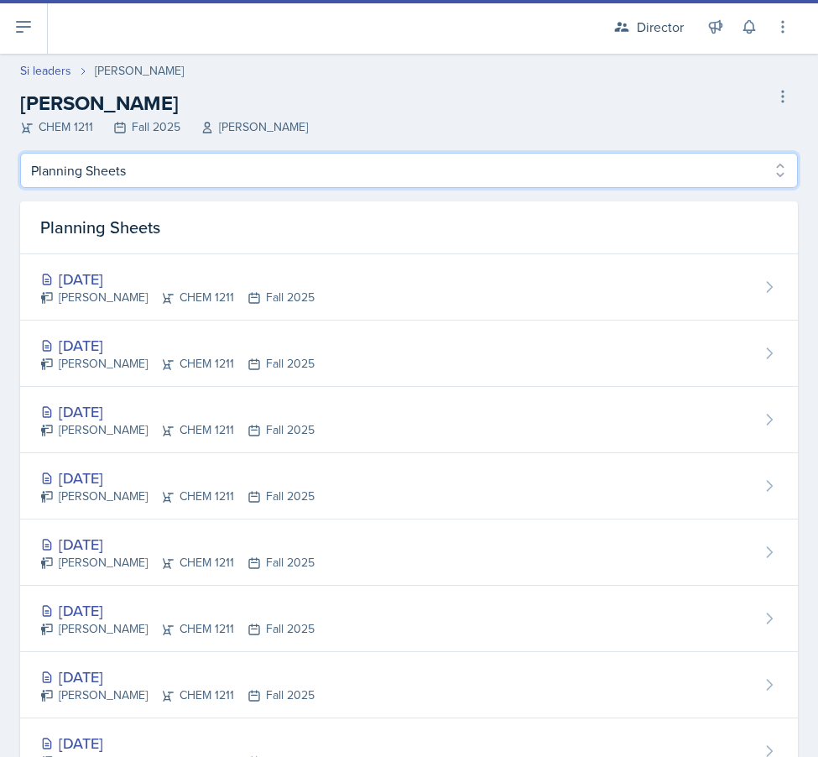
click at [20, 153] on select "Profile Planning Sheets Observation Forms Uploads" at bounding box center [409, 170] width 778 height 35
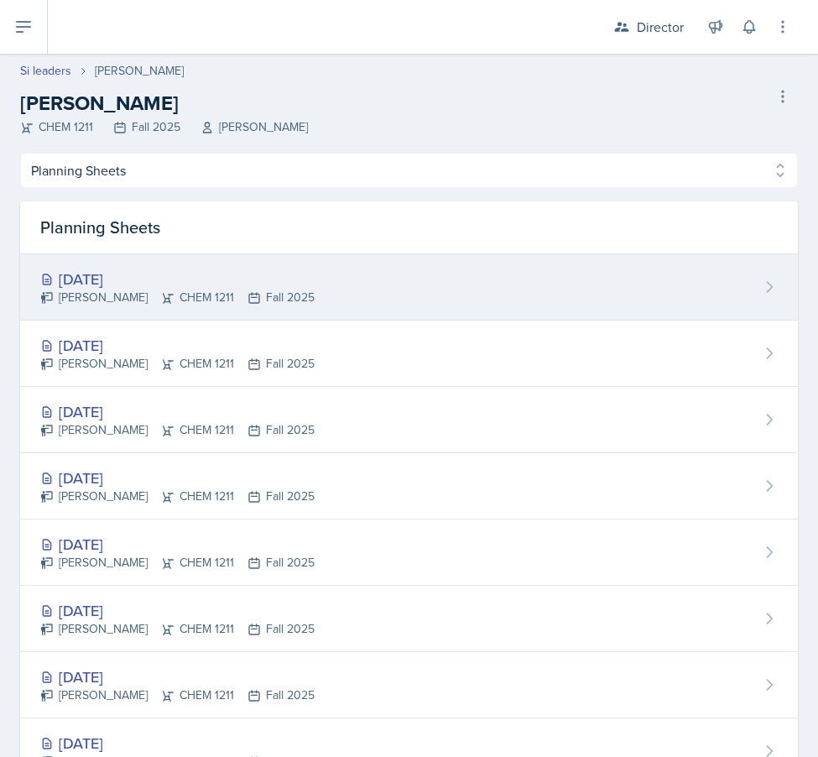
click at [128, 295] on div "[PERSON_NAME] CHEM 1211 Fall 2025" at bounding box center [177, 298] width 274 height 18
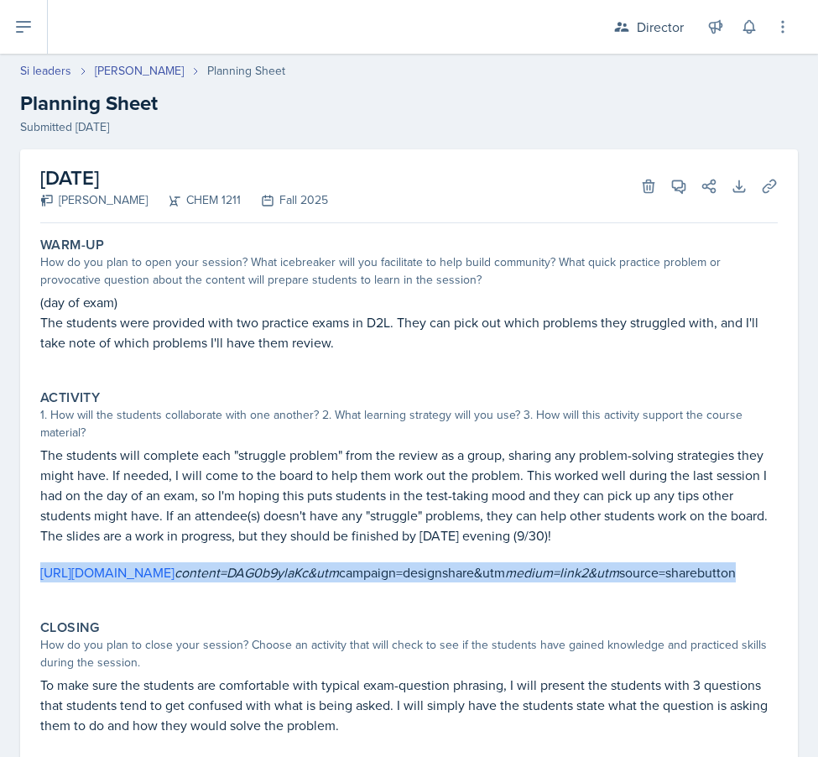
drag, startPoint x: 638, startPoint y: 599, endPoint x: 19, endPoint y: 565, distance: 620.1
click at [19, 565] on div "[DATE] [PERSON_NAME] CHEM 1211 Fall 2025 Delete View Comments Comments Send Sha…" at bounding box center [409, 514] width 818 height 731
copy p "[URL][DOMAIN_NAME] content=DAG0b9ylaKc&utm campaign=designshare&utm medium=link…"
select select "Planning Sheets"
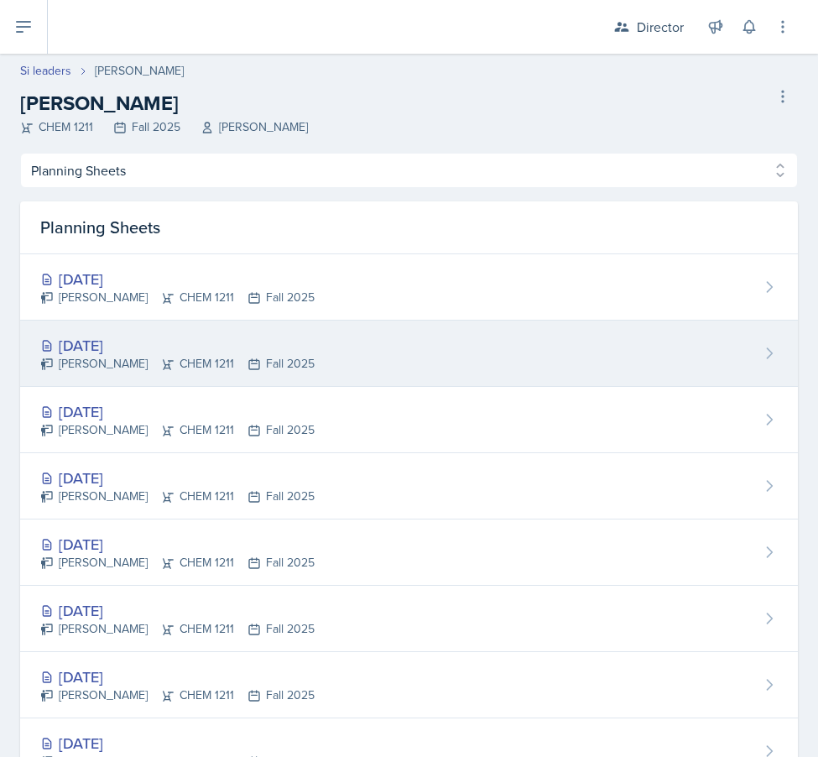
click at [231, 341] on div "[DATE]" at bounding box center [177, 345] width 274 height 23
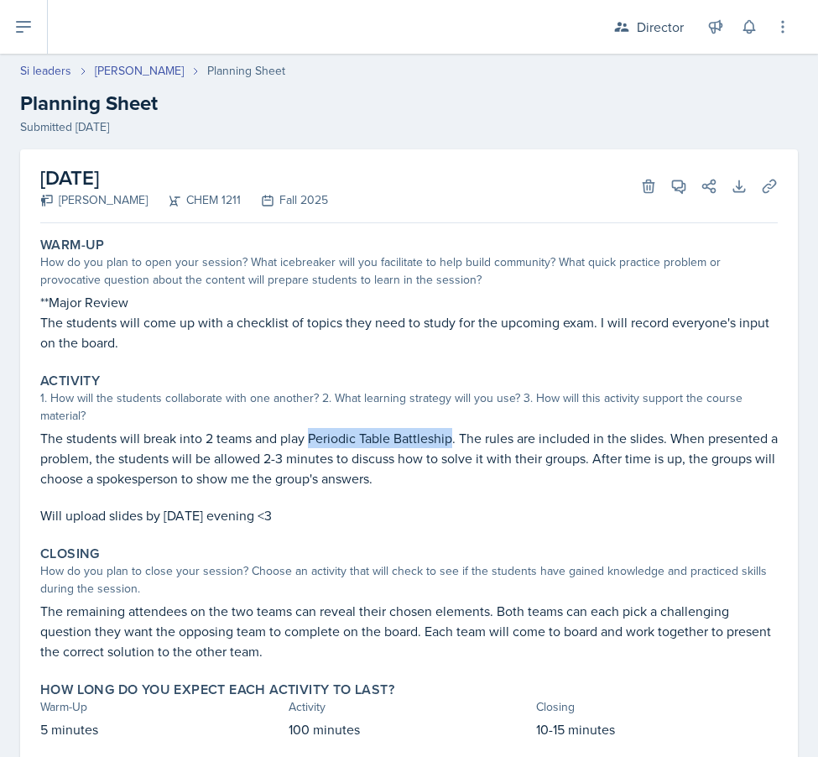
drag, startPoint x: 310, startPoint y: 443, endPoint x: 451, endPoint y: 430, distance: 140.8
click at [451, 430] on p "The students will break into 2 teams and play Periodic Table Battleship. The ru…" at bounding box center [408, 458] width 737 height 60
copy p "Periodic Table Battleship"
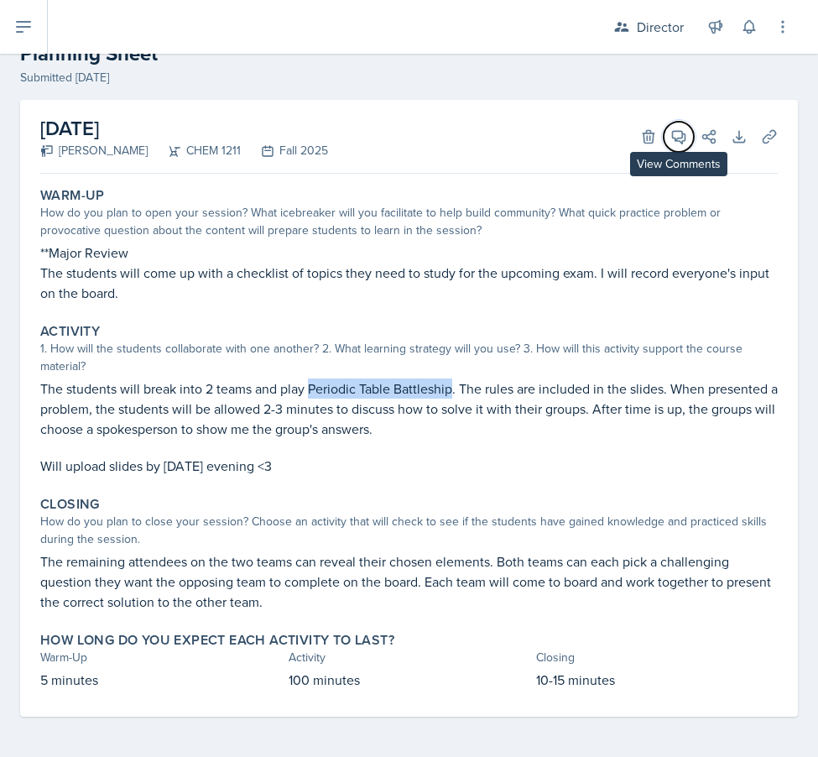
click at [676, 122] on button "View Comments" at bounding box center [679, 137] width 30 height 30
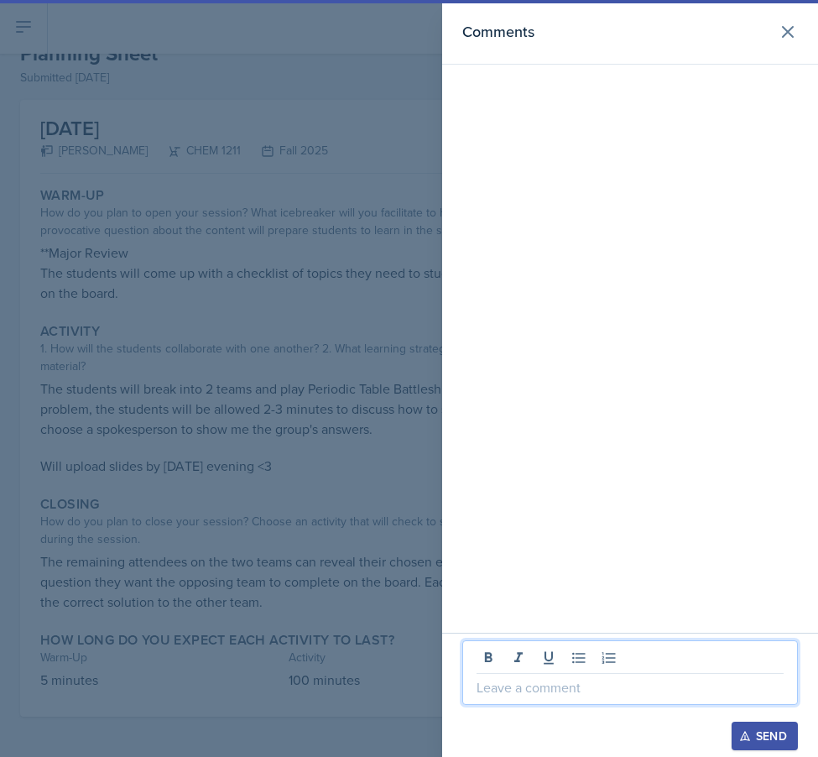
click at [549, 680] on p at bounding box center [630, 687] width 307 height 20
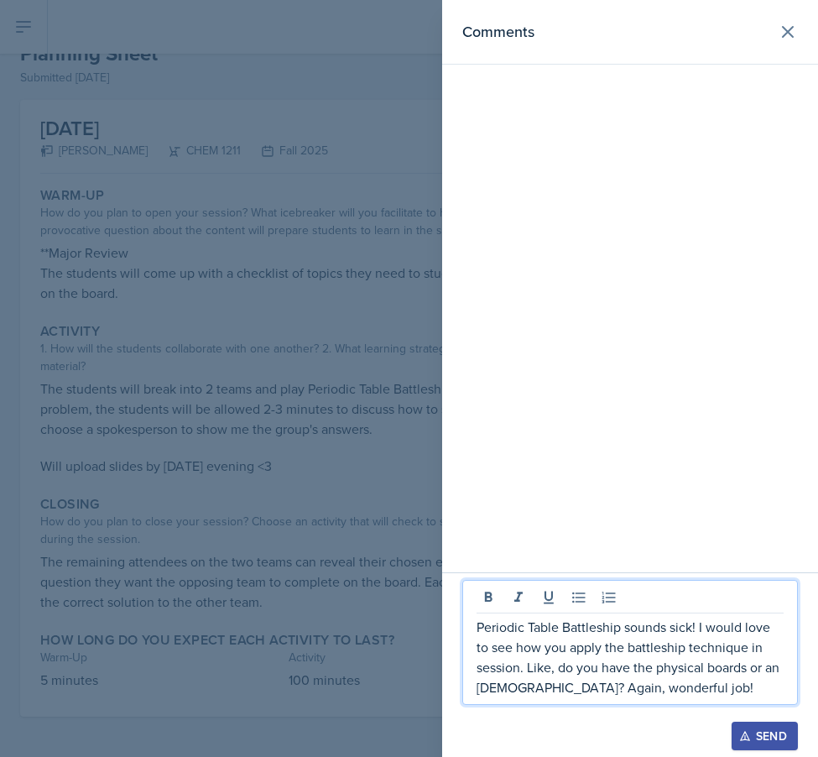
click at [760, 729] on div "Send" at bounding box center [764, 735] width 44 height 13
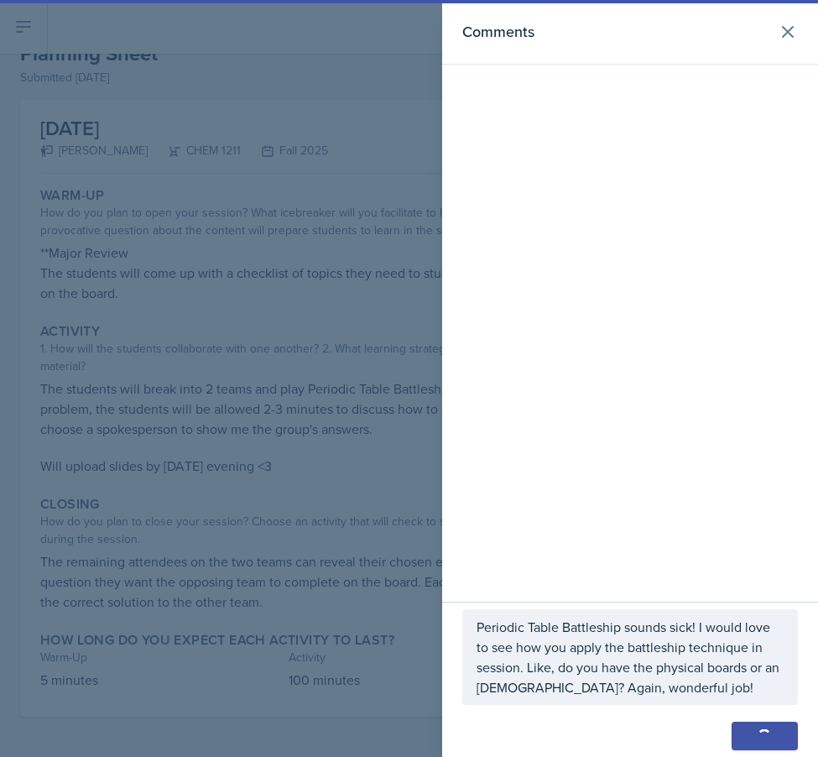
click at [231, 199] on div at bounding box center [409, 378] width 818 height 757
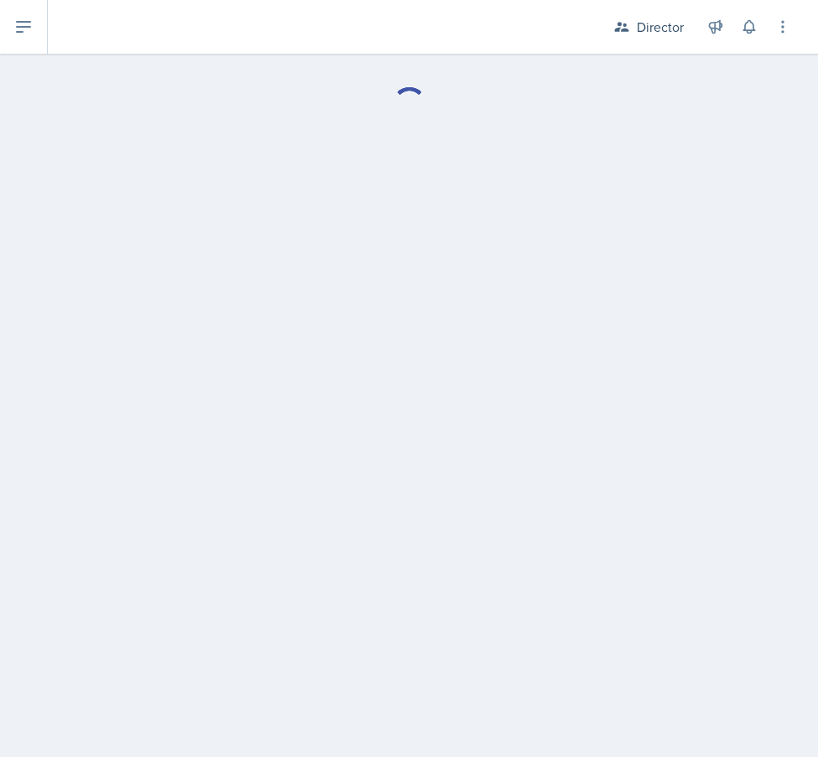
select select "Planning Sheets"
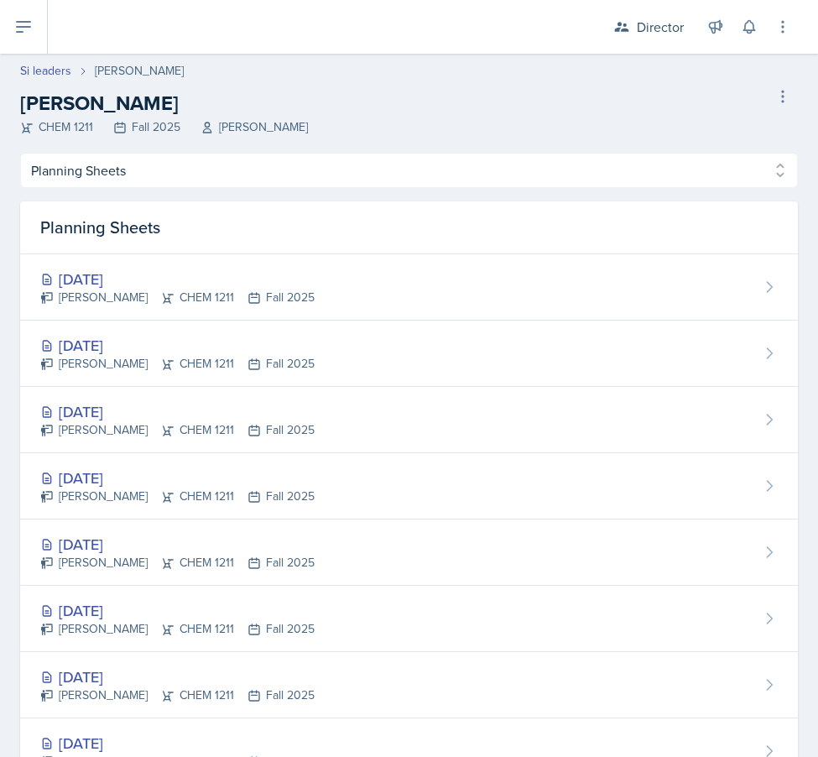
click at [177, 269] on div "[DATE]" at bounding box center [177, 279] width 274 height 23
click at [177, 270] on main "Si leaders [PERSON_NAME] [PERSON_NAME] CHEM 1211 Fall 2025 [PERSON_NAME] Si lea…" at bounding box center [409, 405] width 818 height 703
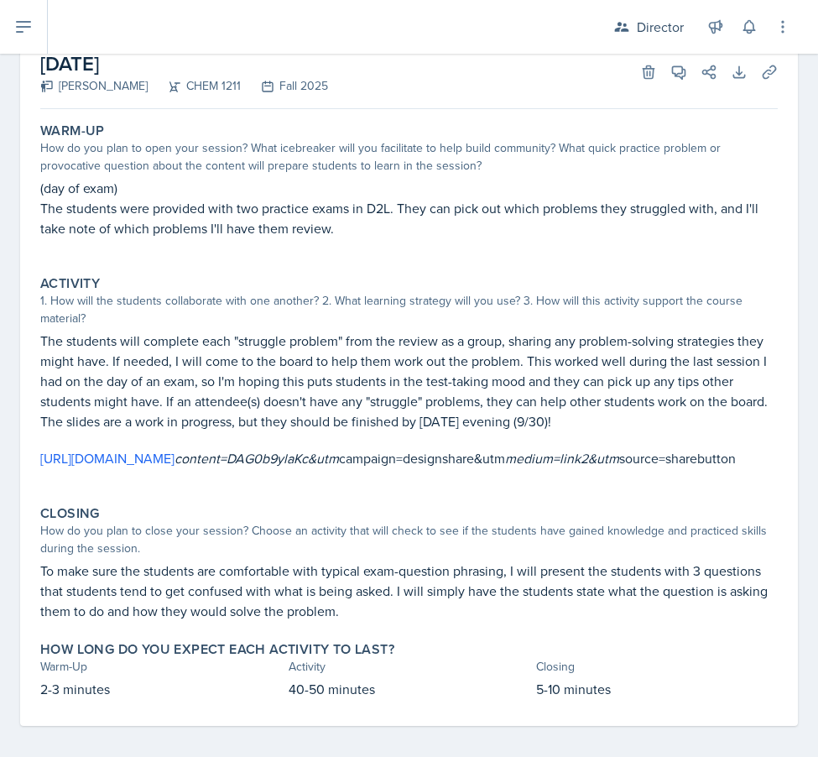
scroll to position [119, 0]
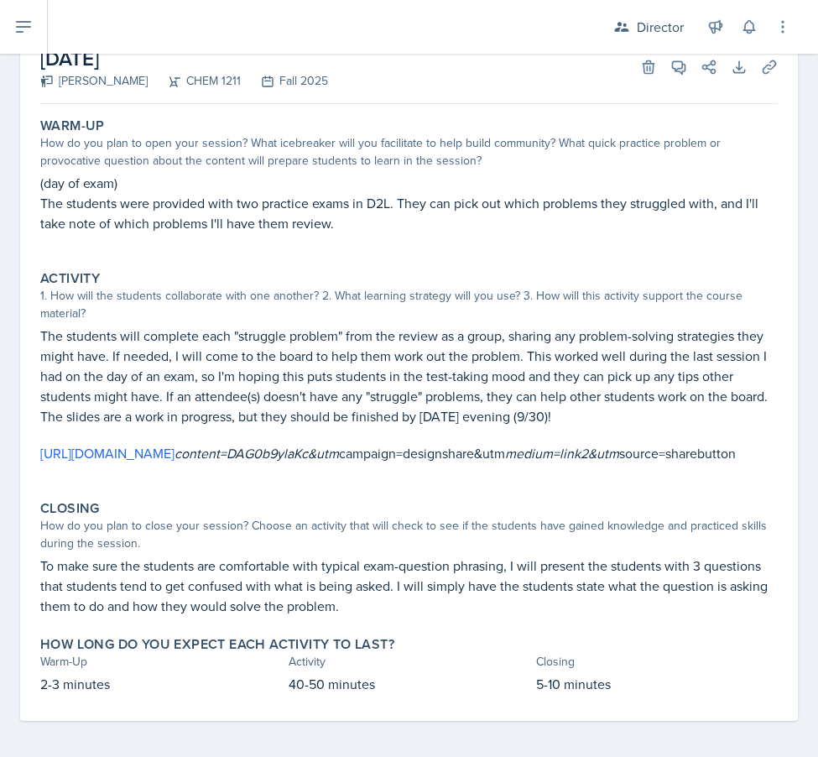
click at [648, 267] on div "Activity 1. How will the students collaborate with one another? 2. What learnin…" at bounding box center [409, 374] width 751 height 223
click at [683, 76] on button "View Comments" at bounding box center [679, 67] width 30 height 30
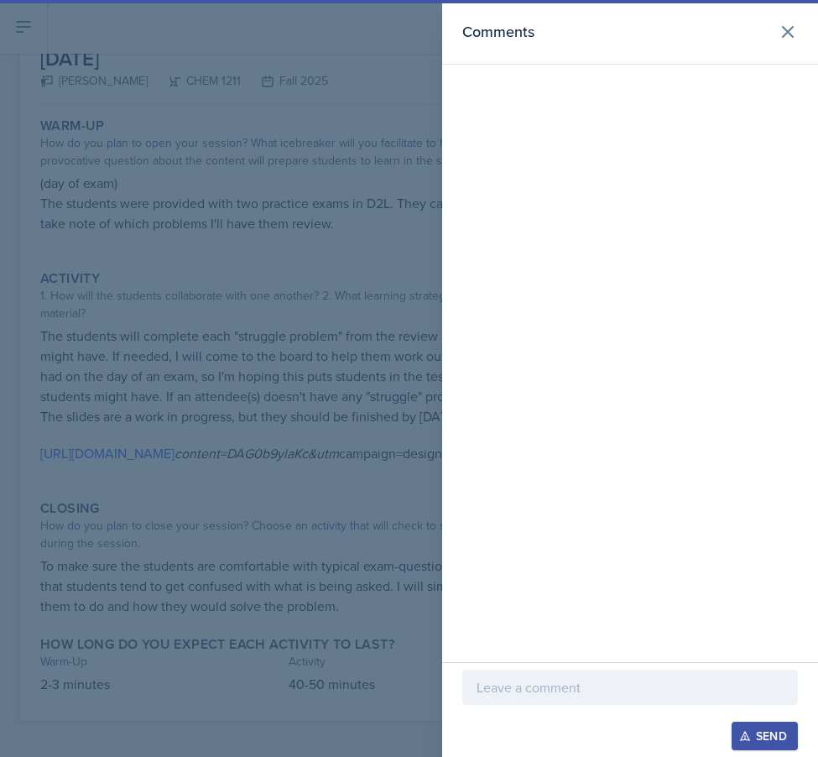
click at [571, 690] on p at bounding box center [630, 687] width 307 height 20
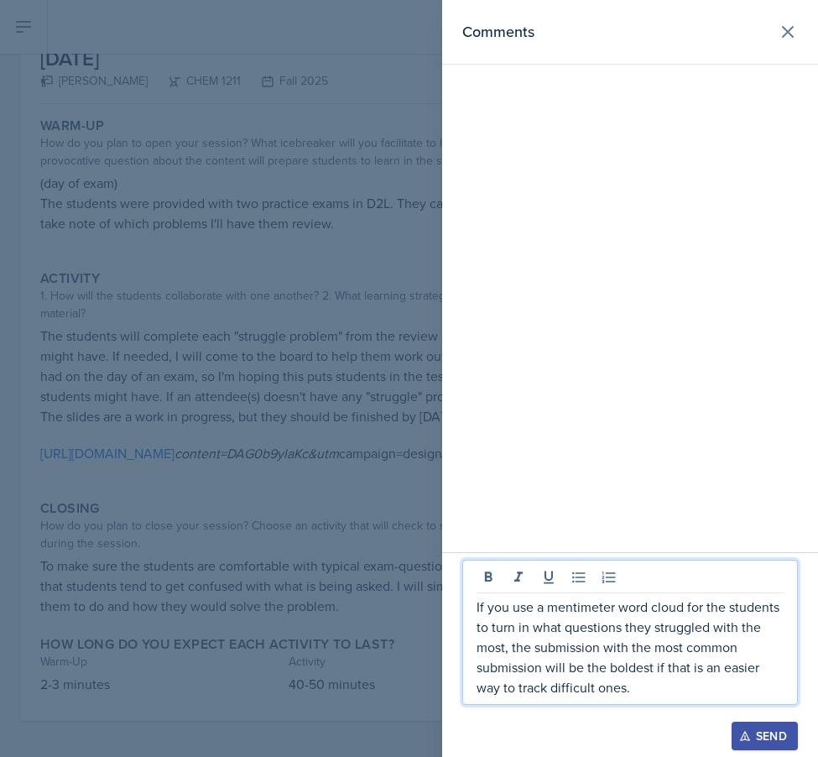
click at [327, 599] on div at bounding box center [409, 378] width 818 height 757
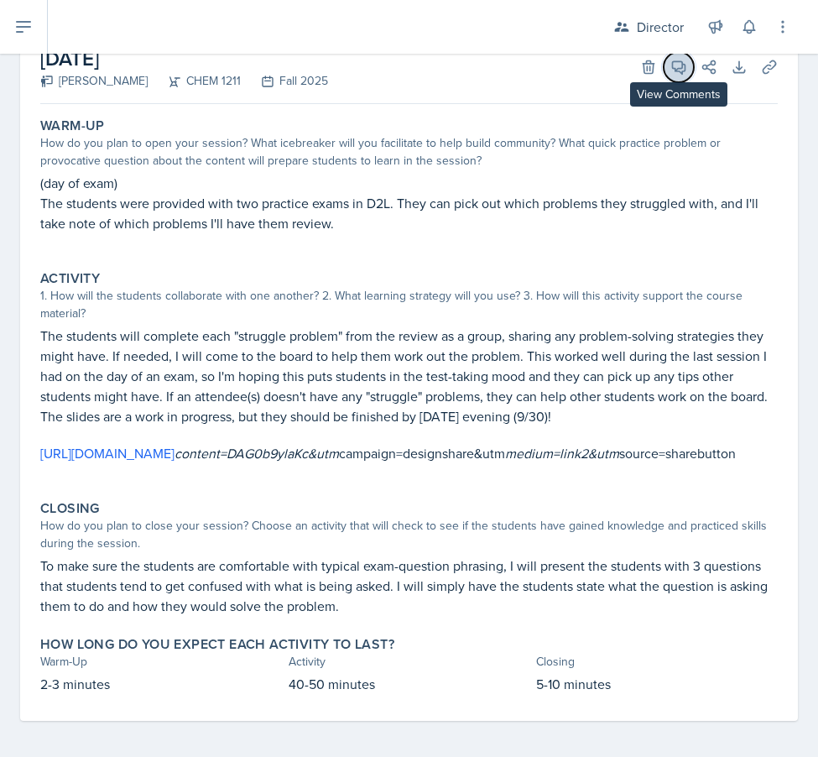
click at [675, 79] on button "View Comments" at bounding box center [679, 67] width 30 height 30
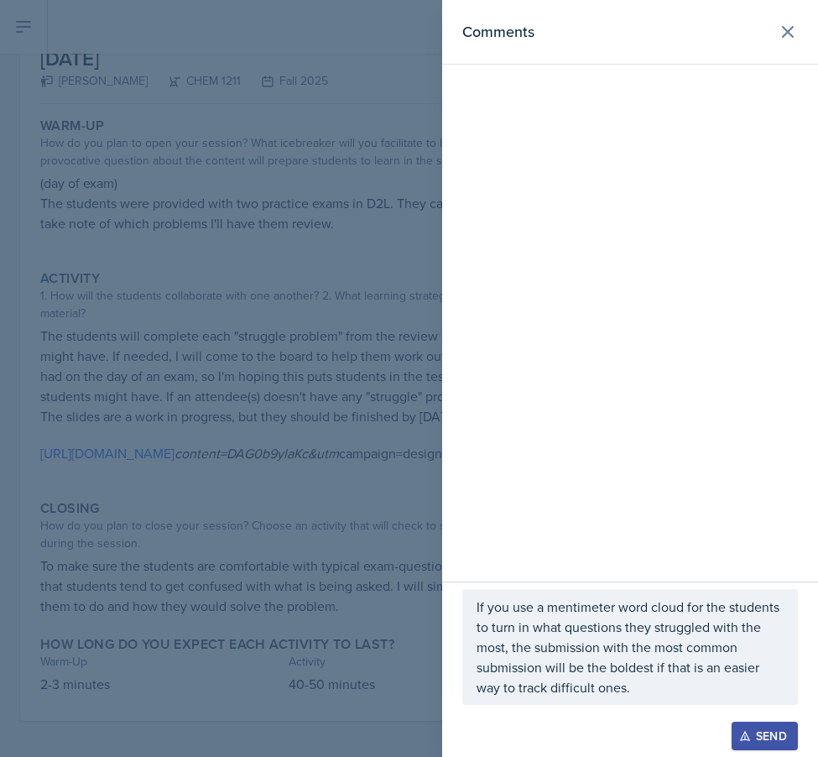
click at [659, 695] on p "If you use a mentimeter word cloud for the students to turn in what questions t…" at bounding box center [630, 647] width 307 height 101
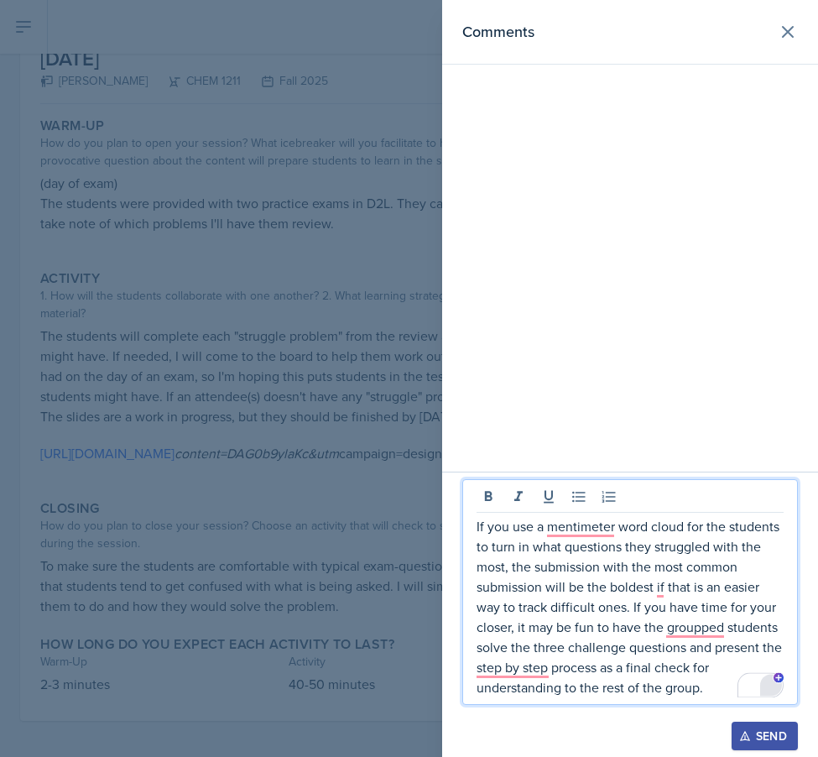
click at [774, 687] on div "2" at bounding box center [770, 684] width 23 height 23
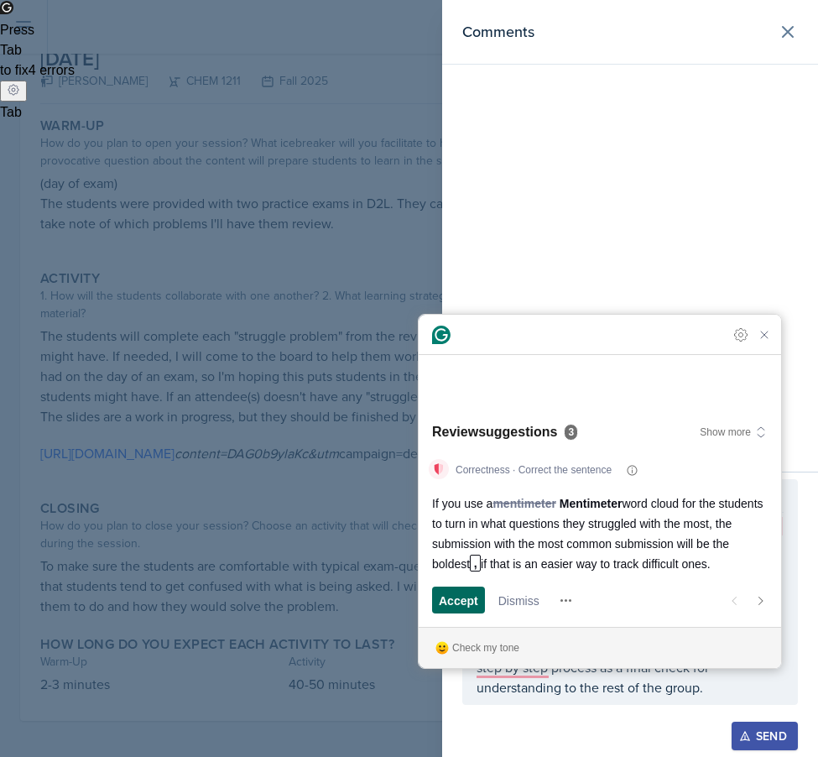
click at [445, 597] on span "Accept" at bounding box center [458, 600] width 39 height 18
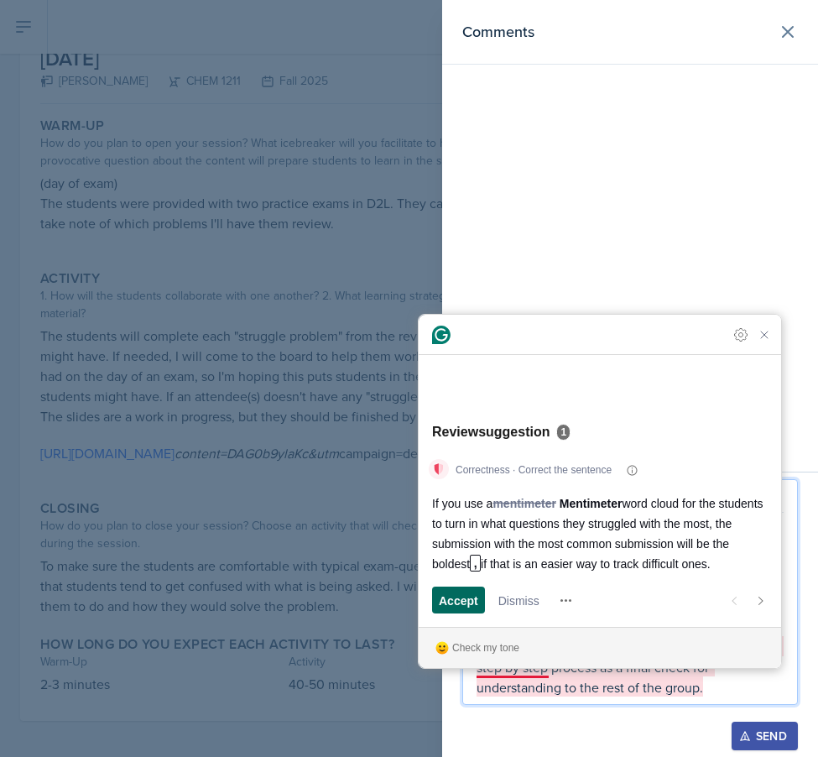
scroll to position [143, 0]
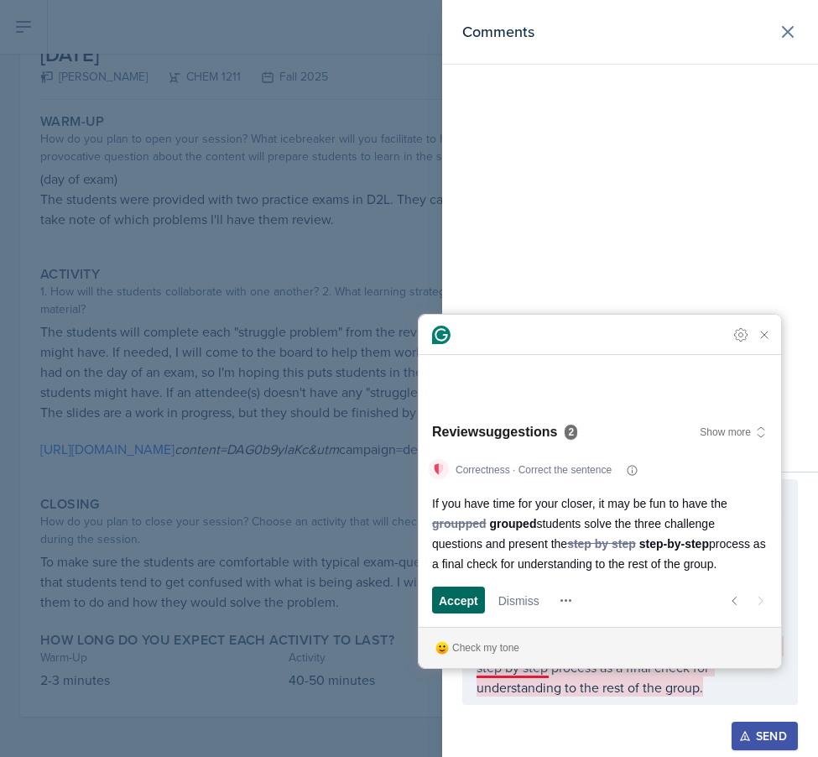
click at [451, 602] on span "Accept" at bounding box center [458, 600] width 39 height 18
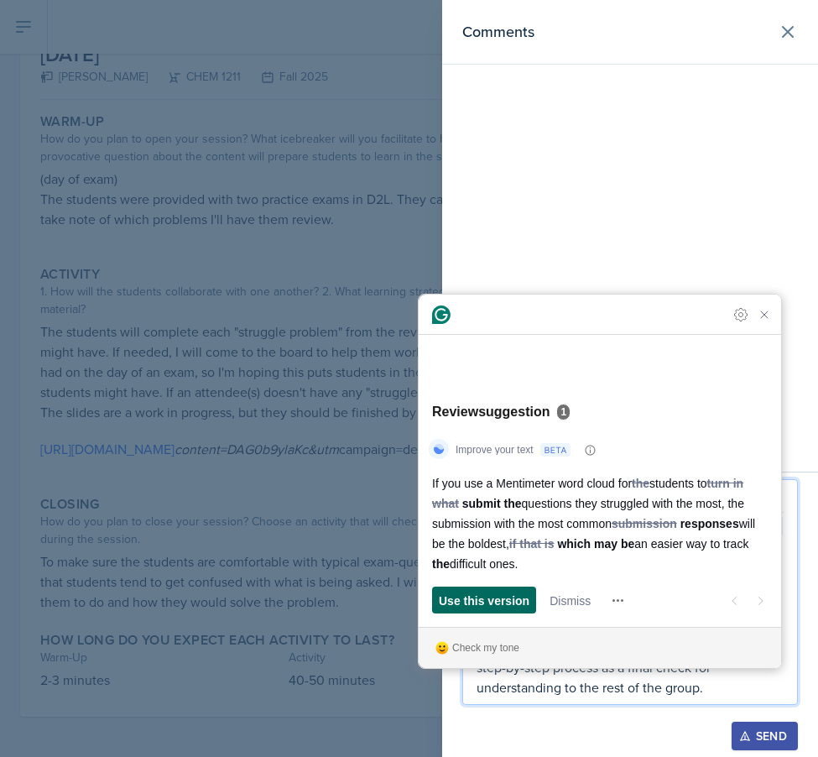
click at [463, 600] on span "Use this version" at bounding box center [484, 600] width 91 height 18
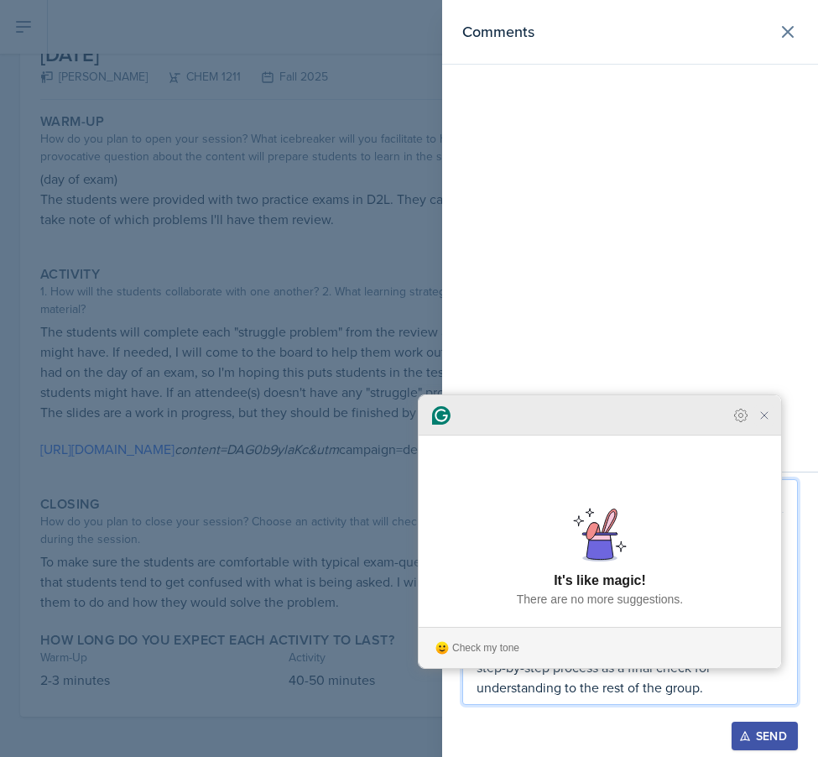
click at [769, 422] on icon "Close Grammarly Assistant" at bounding box center [764, 415] width 13 height 13
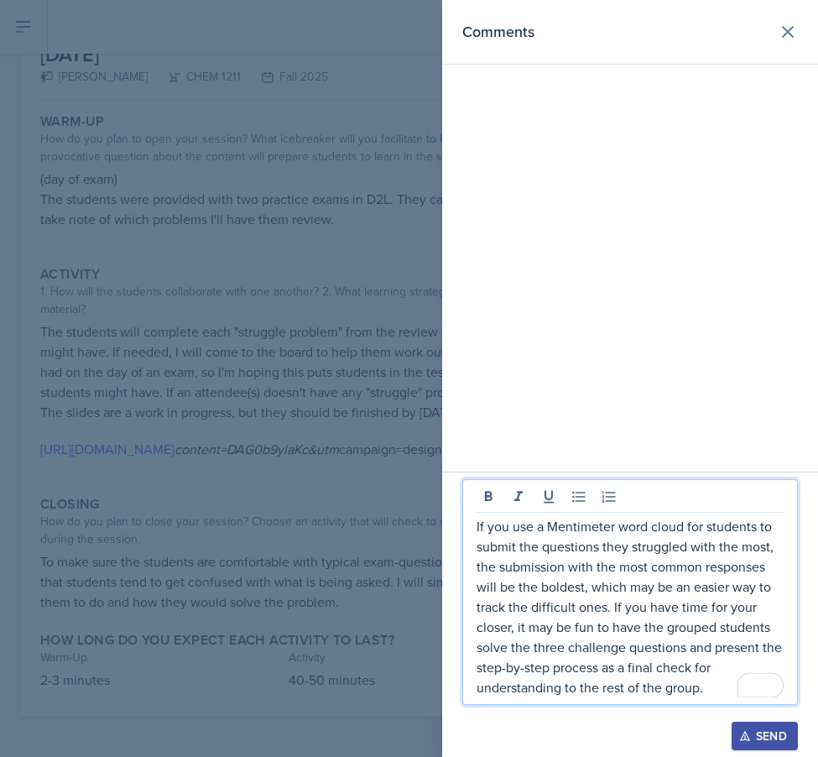
drag, startPoint x: 712, startPoint y: 696, endPoint x: 369, endPoint y: 425, distance: 436.7
click at [369, 425] on div "Comments If you use a Mentimeter word cloud for students to submit the question…" at bounding box center [409, 378] width 818 height 757
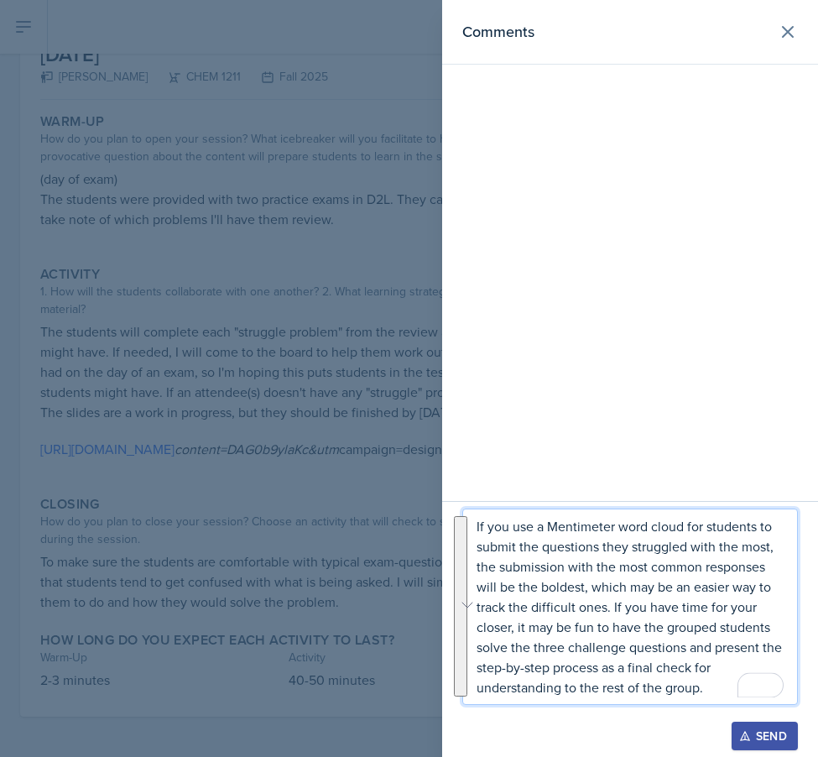
copy p "If you use a Mentimeter word cloud for students to submit the questions they st…"
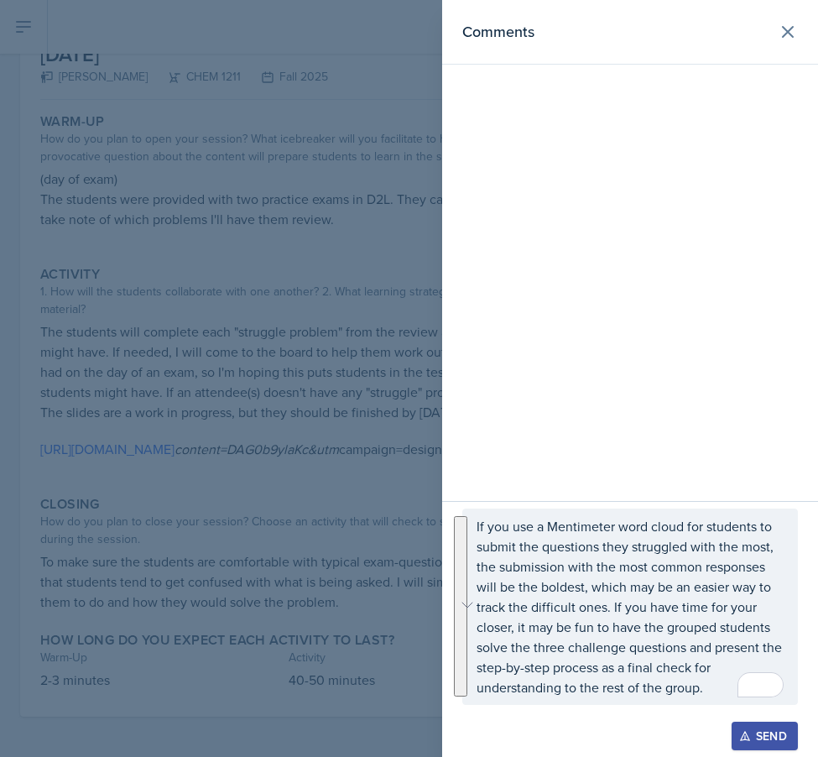
click at [751, 737] on div "Send" at bounding box center [764, 735] width 44 height 13
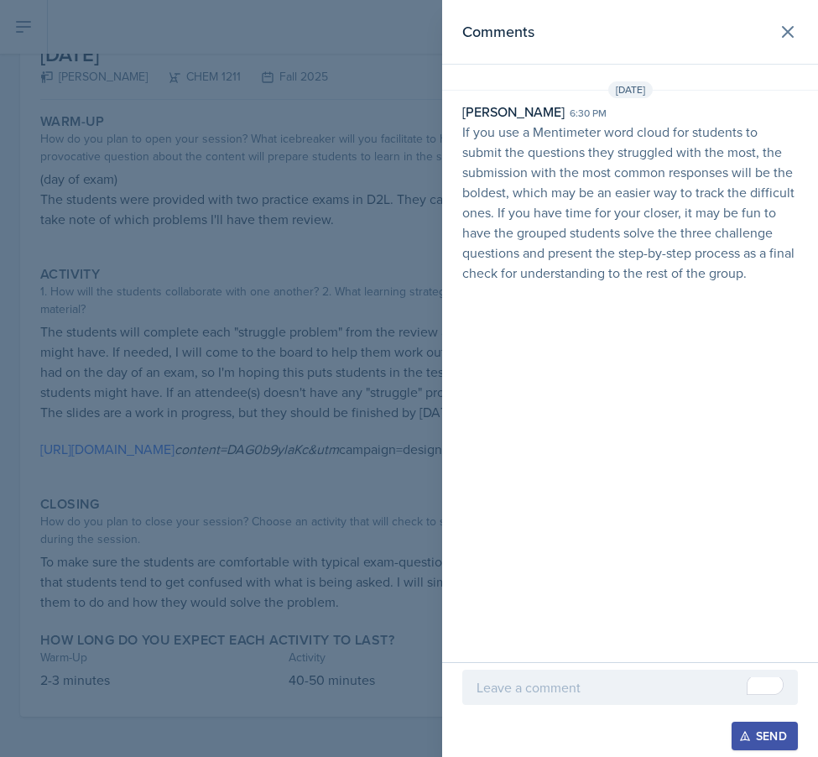
click at [222, 340] on div at bounding box center [409, 378] width 818 height 757
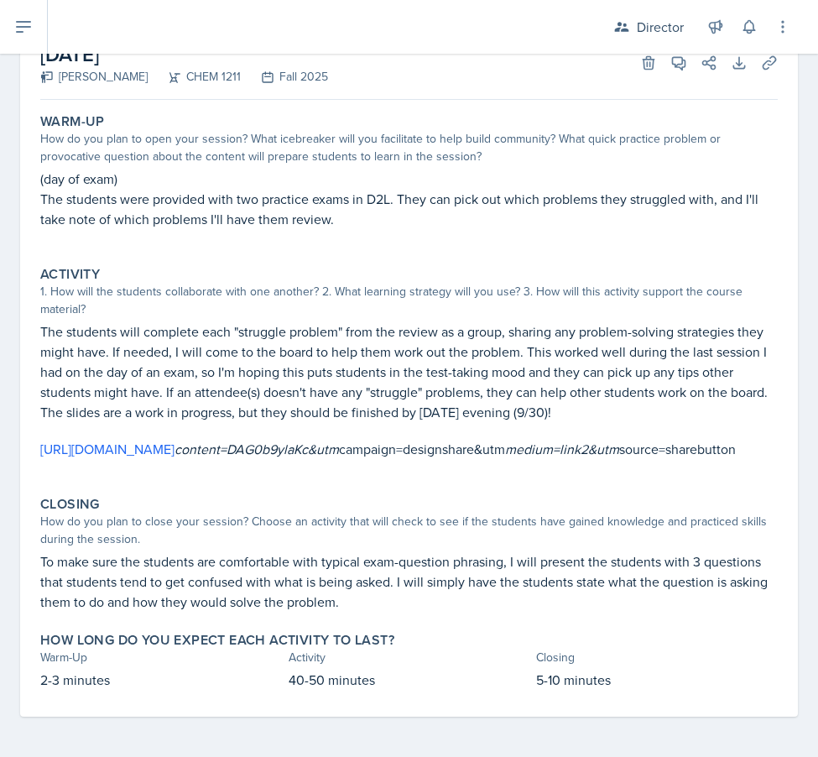
scroll to position [0, 0]
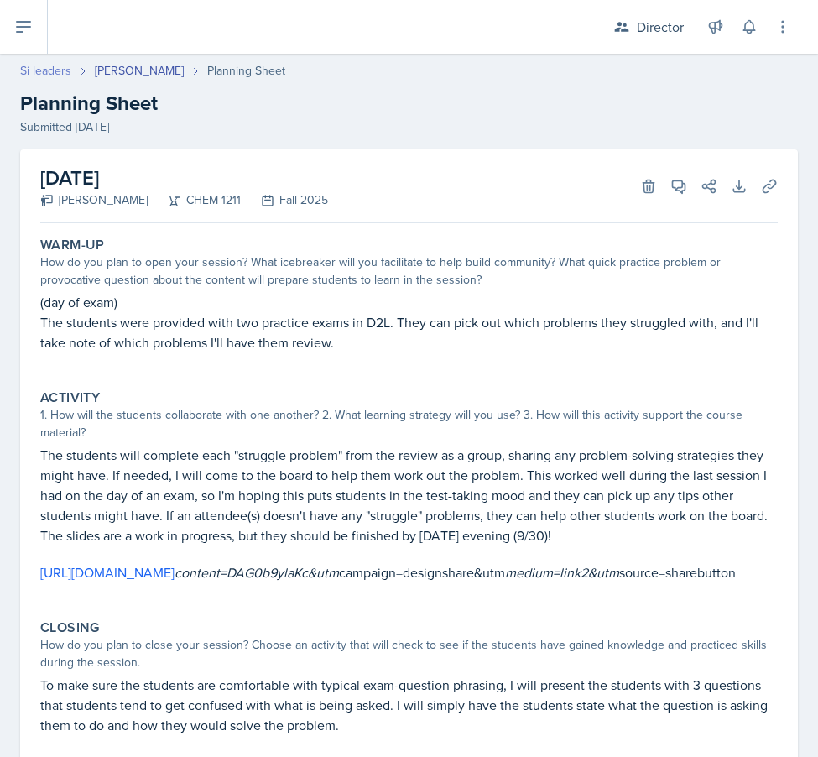
click at [38, 65] on link "Si leaders" at bounding box center [45, 71] width 51 height 18
select select "2bed604d-1099-4043-b1bc-2365e8740244"
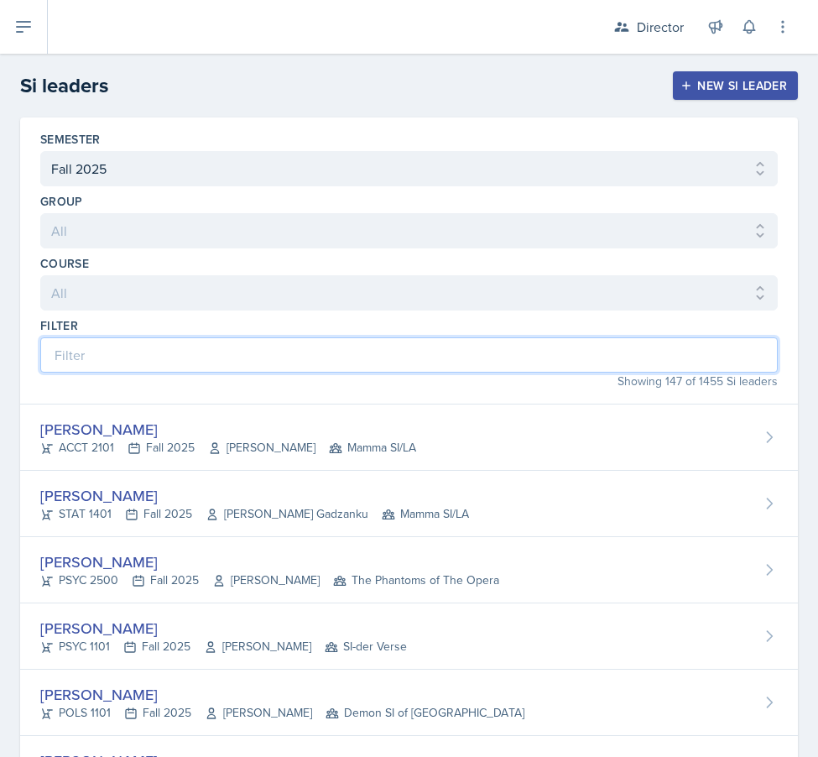
click at [198, 369] on input at bounding box center [408, 354] width 737 height 35
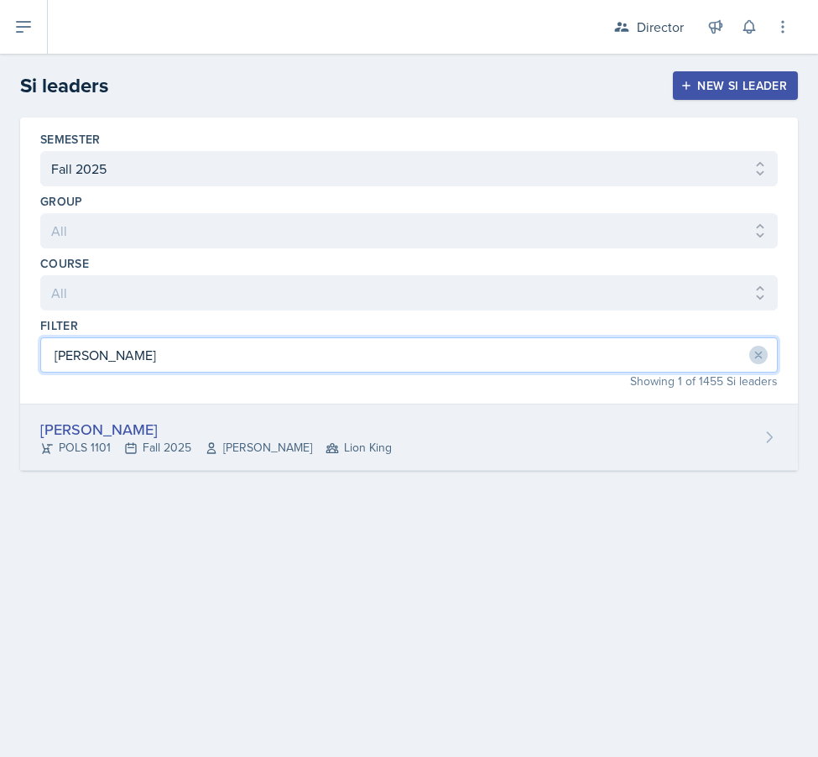
type input "[PERSON_NAME]"
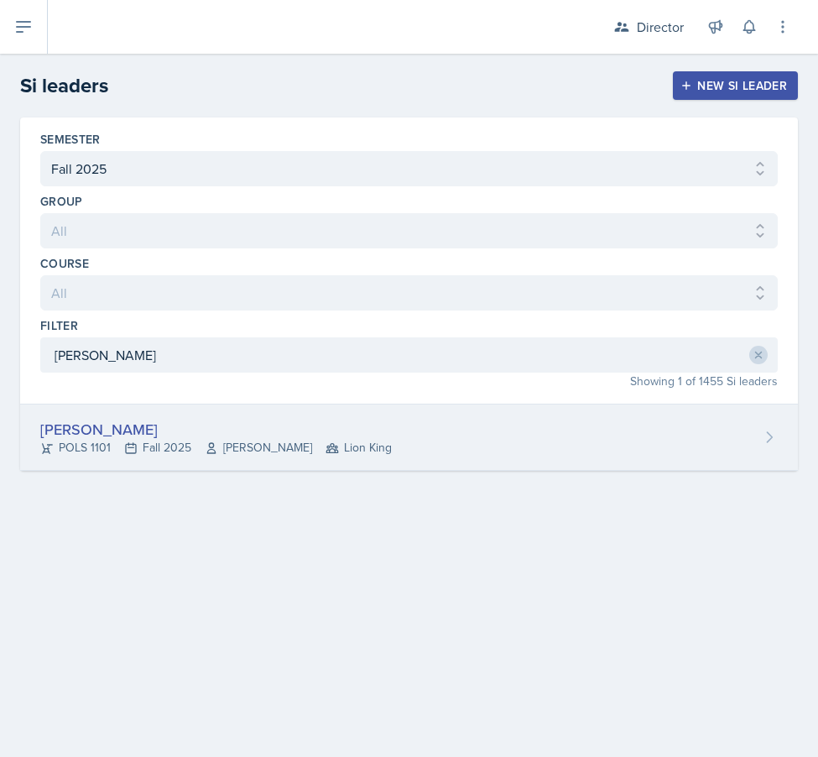
click at [41, 443] on icon at bounding box center [46, 447] width 13 height 13
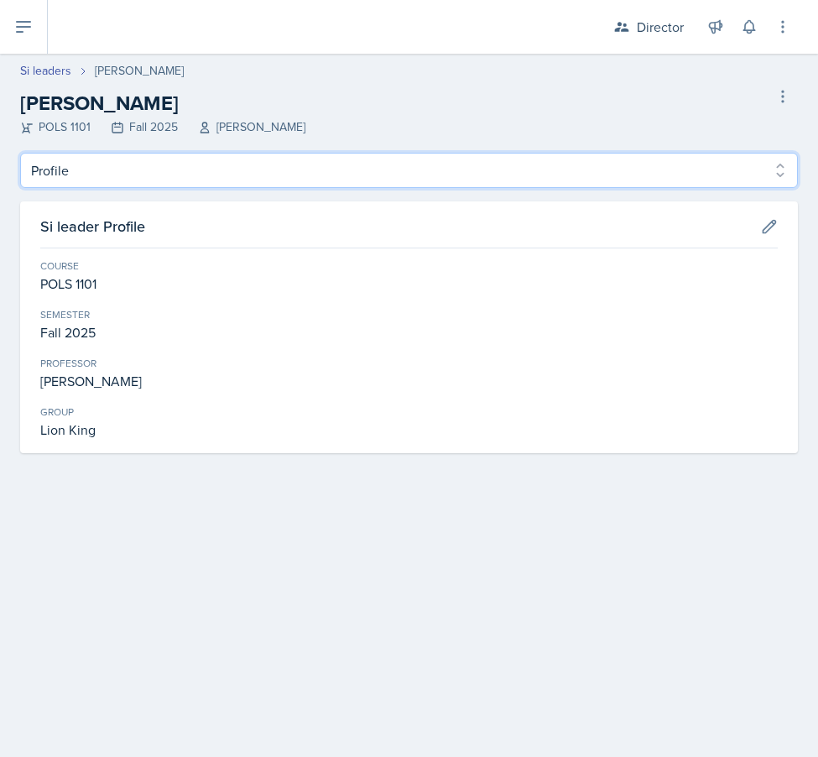
click at [188, 170] on select "Profile Planning Sheets Observation Forms Uploads" at bounding box center [409, 170] width 778 height 35
select select "Planning Sheets"
click at [20, 153] on select "Profile Planning Sheets Observation Forms Uploads" at bounding box center [409, 170] width 778 height 35
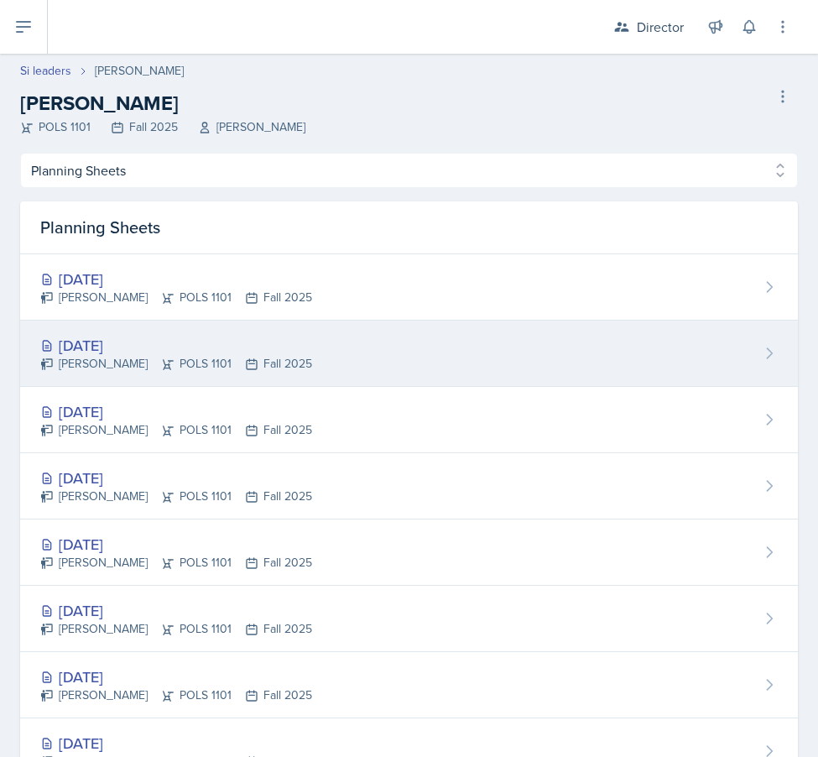
click at [146, 342] on div "[DATE]" at bounding box center [176, 345] width 272 height 23
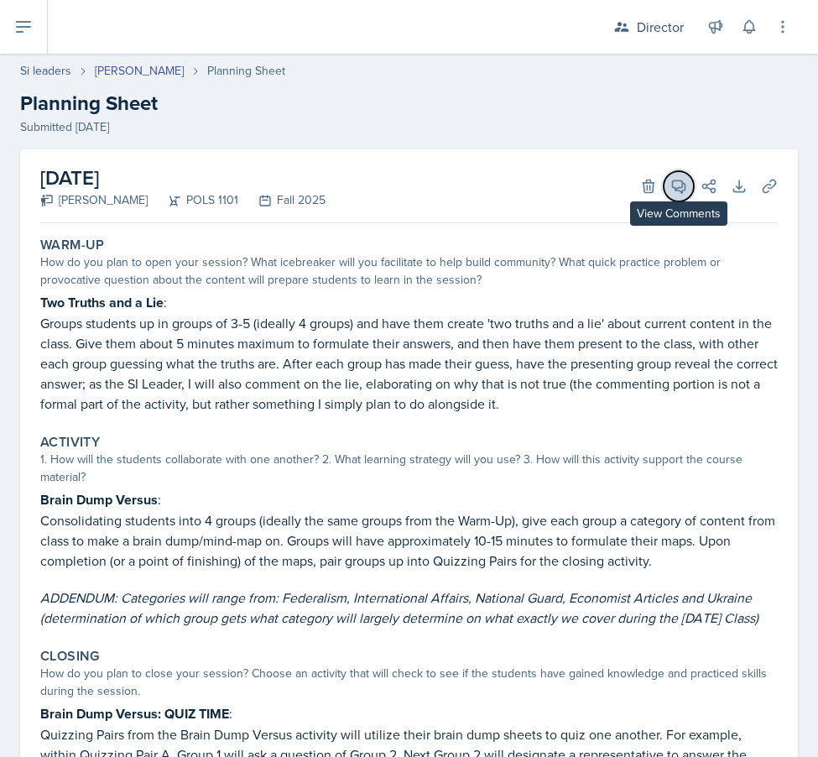
click at [675, 192] on icon at bounding box center [678, 186] width 17 height 17
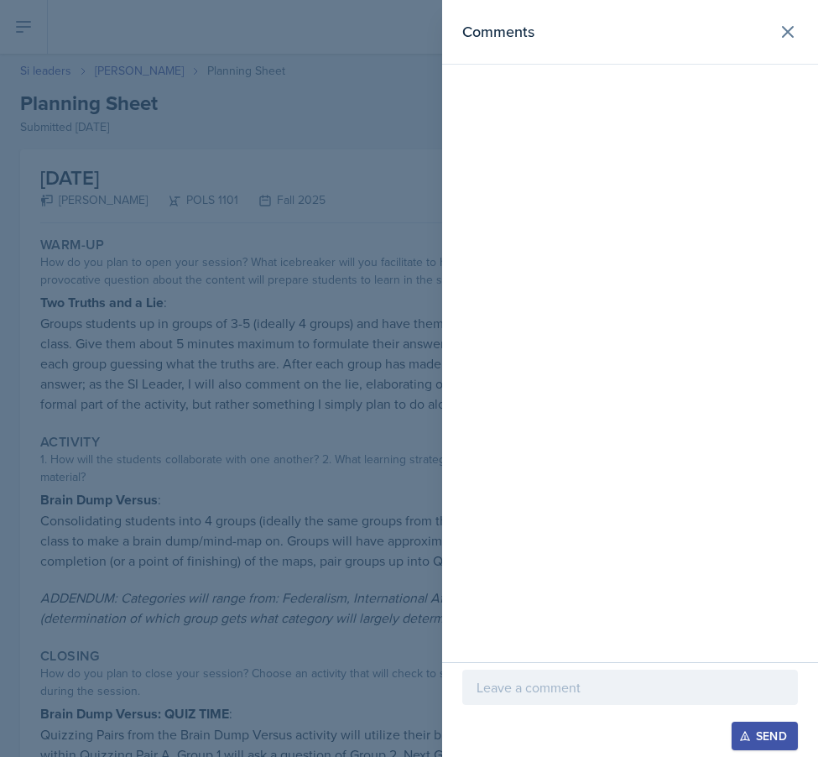
click at [524, 692] on p at bounding box center [630, 687] width 307 height 20
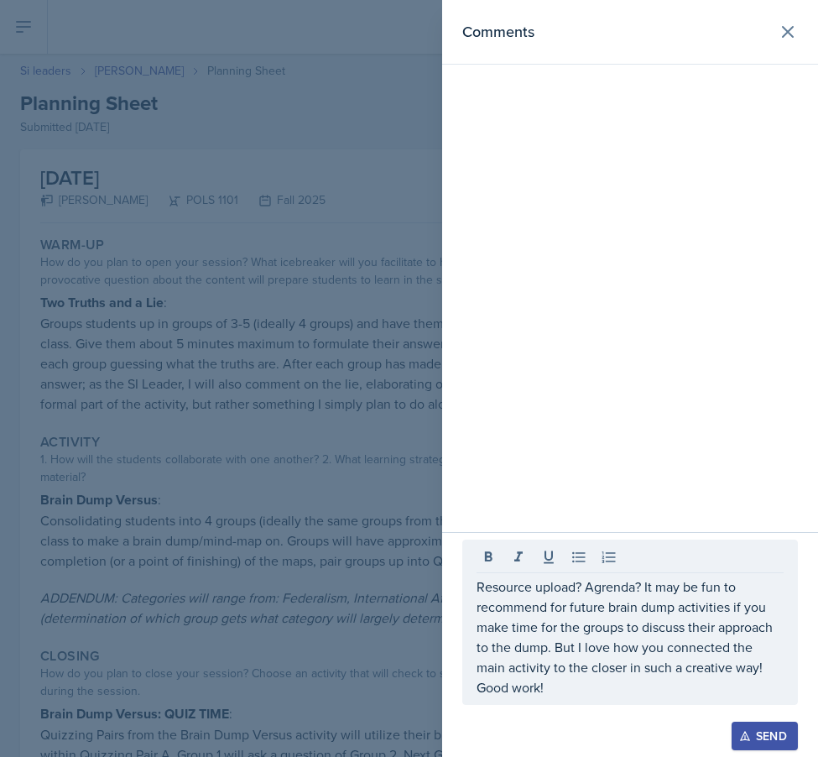
click at [754, 729] on div "Send" at bounding box center [764, 735] width 44 height 13
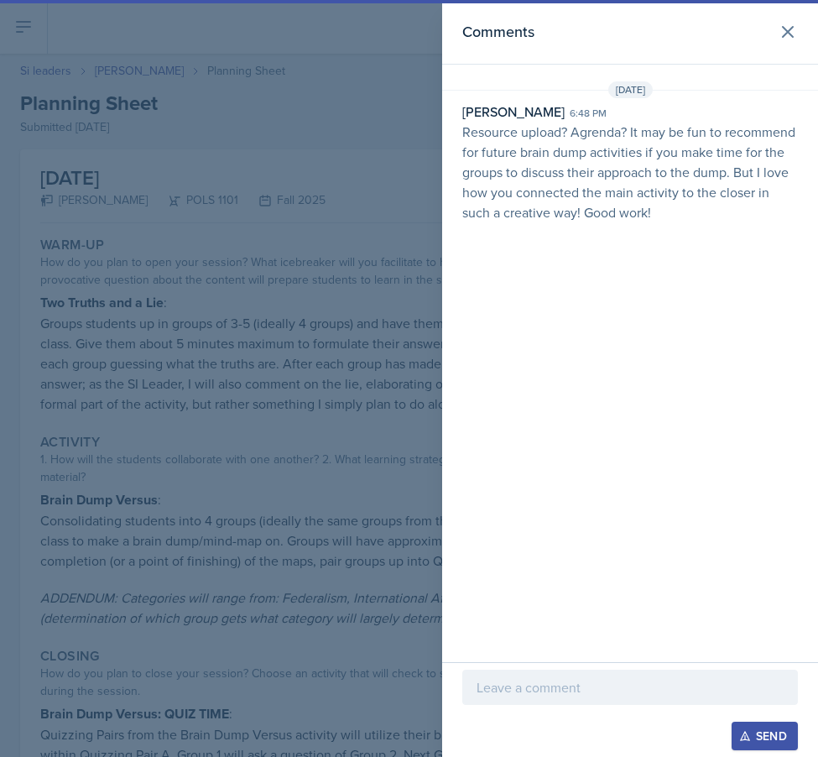
click at [263, 454] on div at bounding box center [409, 378] width 818 height 757
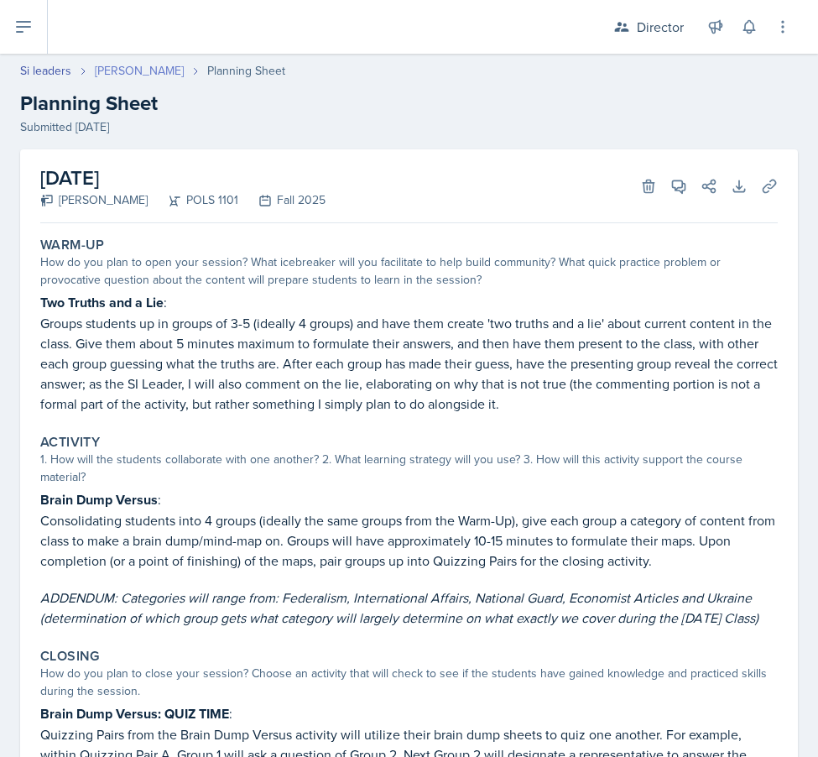
click at [130, 70] on link "[PERSON_NAME]" at bounding box center [139, 71] width 89 height 18
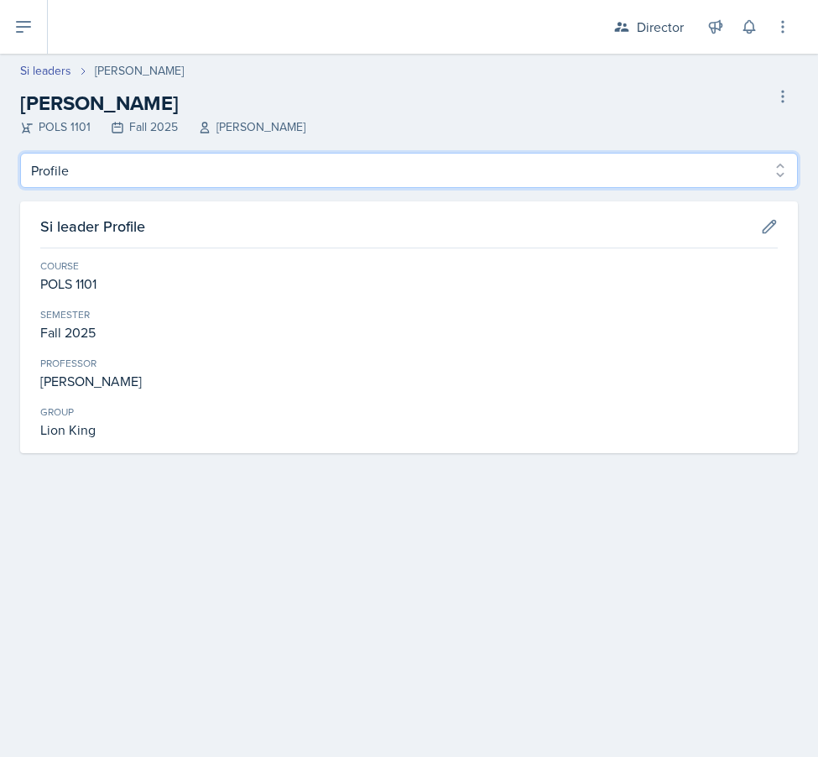
click at [169, 161] on select "Profile Planning Sheets Observation Forms Uploads" at bounding box center [409, 170] width 778 height 35
select select "Planning Sheets"
click at [20, 153] on select "Profile Planning Sheets Observation Forms Uploads" at bounding box center [409, 170] width 778 height 35
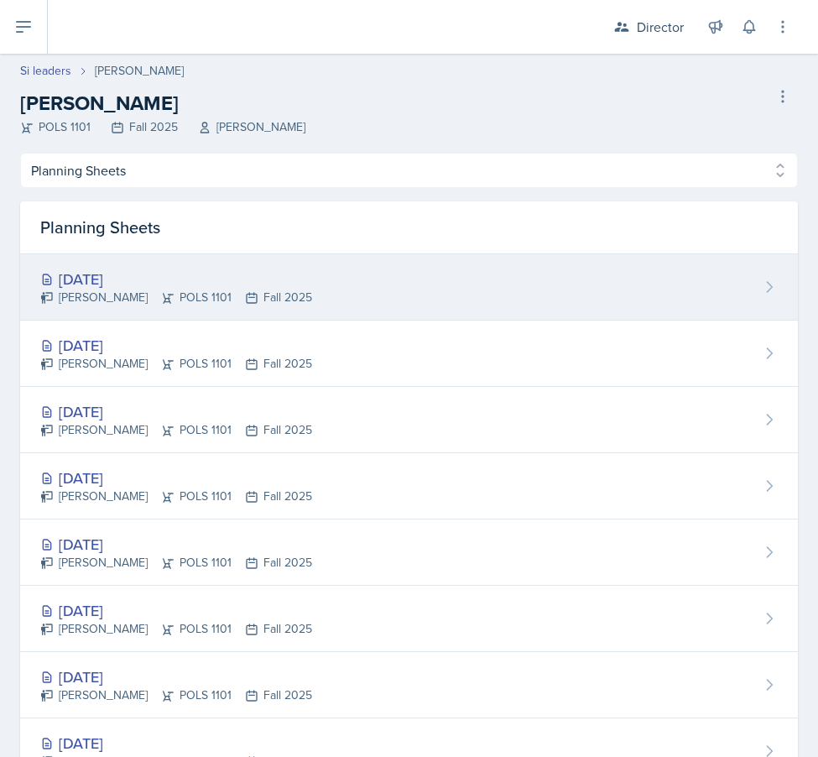
click at [181, 289] on div "[PERSON_NAME] POLS 1101 Fall 2025" at bounding box center [176, 298] width 272 height 18
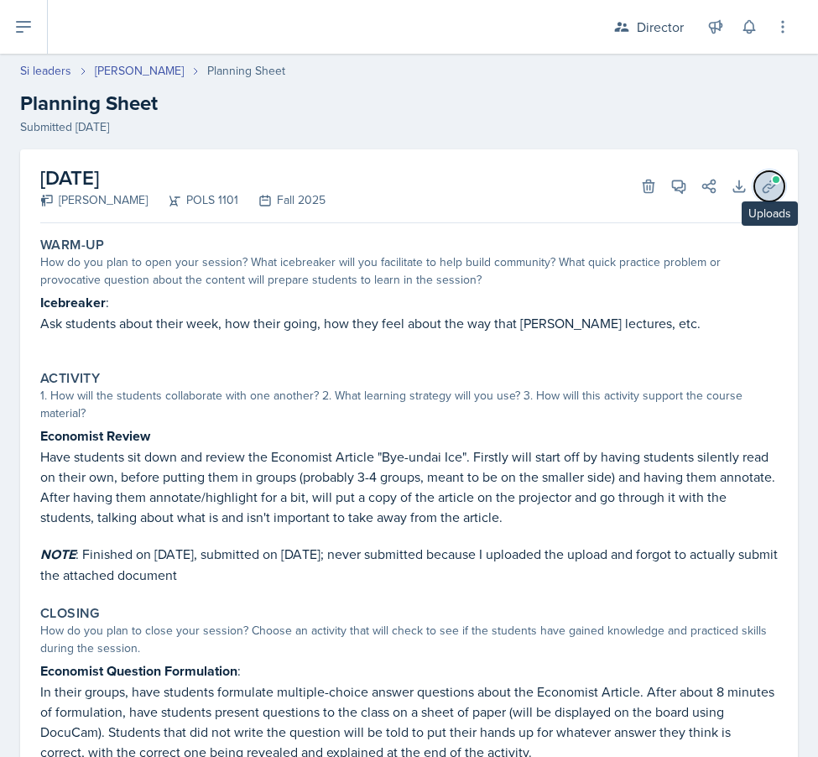
click at [774, 174] on button "Uploads" at bounding box center [769, 186] width 30 height 30
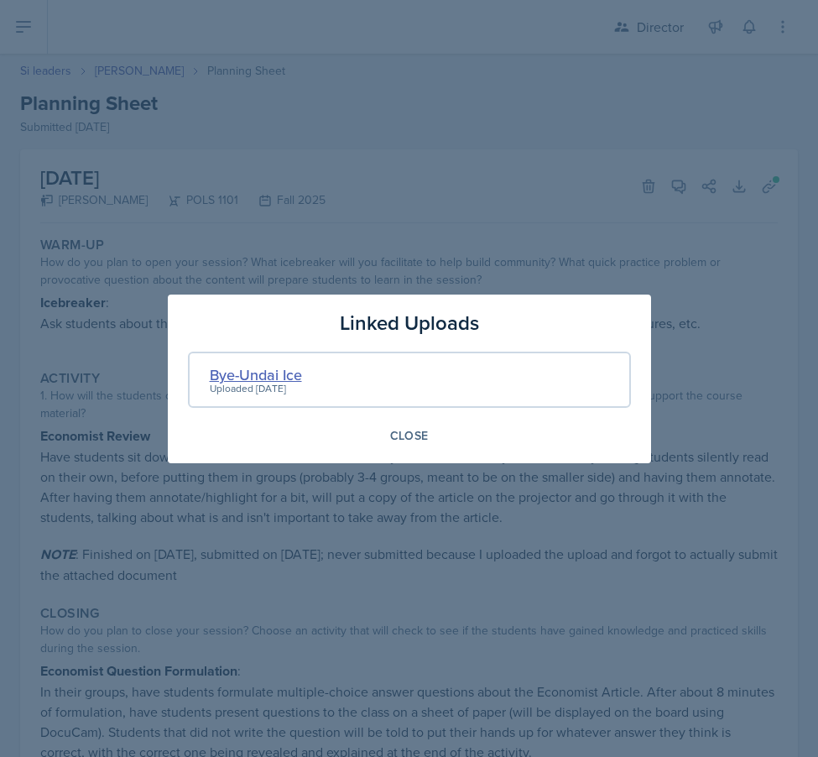
click at [278, 378] on div "Bye-Undai Ice" at bounding box center [256, 374] width 92 height 23
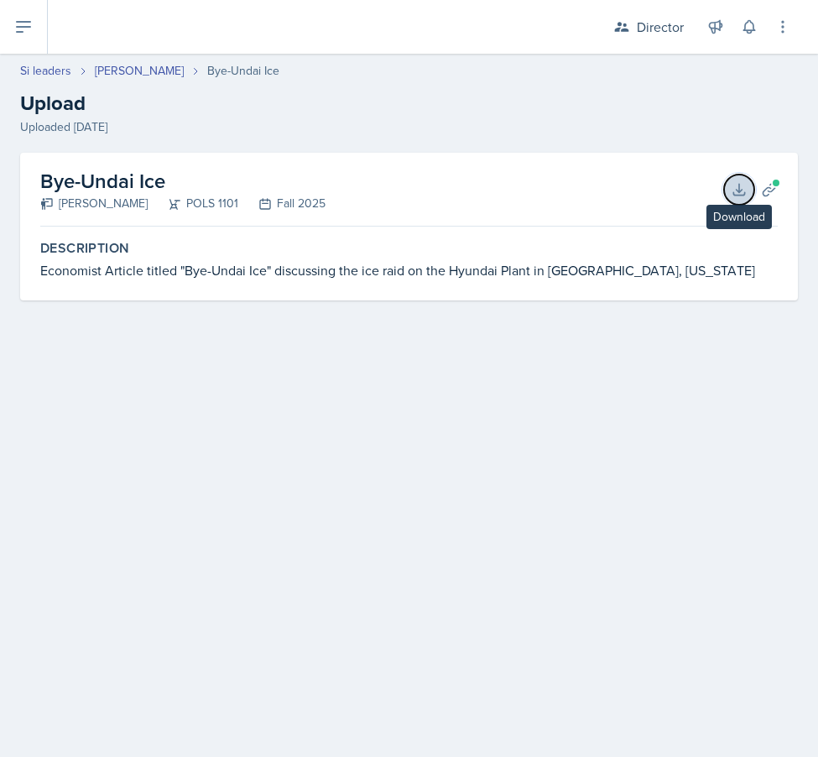
click at [732, 189] on icon at bounding box center [739, 189] width 17 height 17
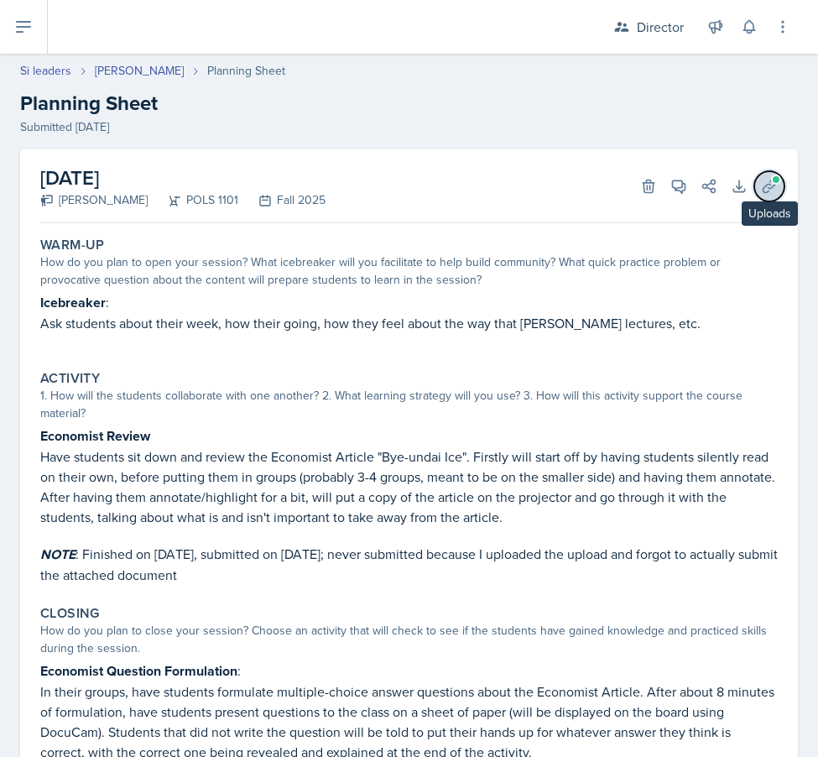
click at [763, 185] on icon at bounding box center [769, 186] width 17 height 17
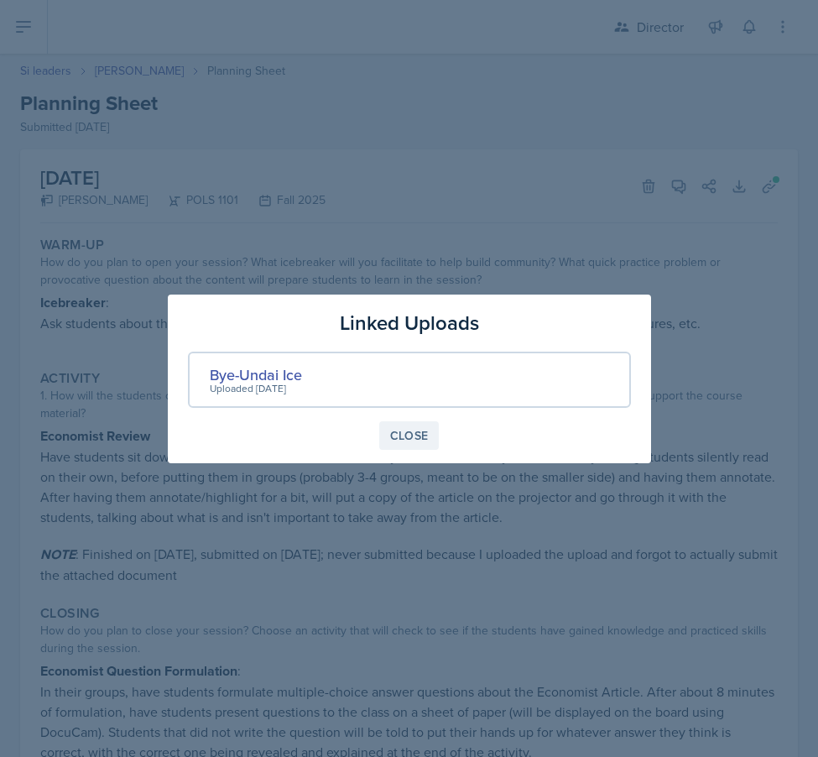
click at [433, 435] on button "Close" at bounding box center [409, 435] width 60 height 29
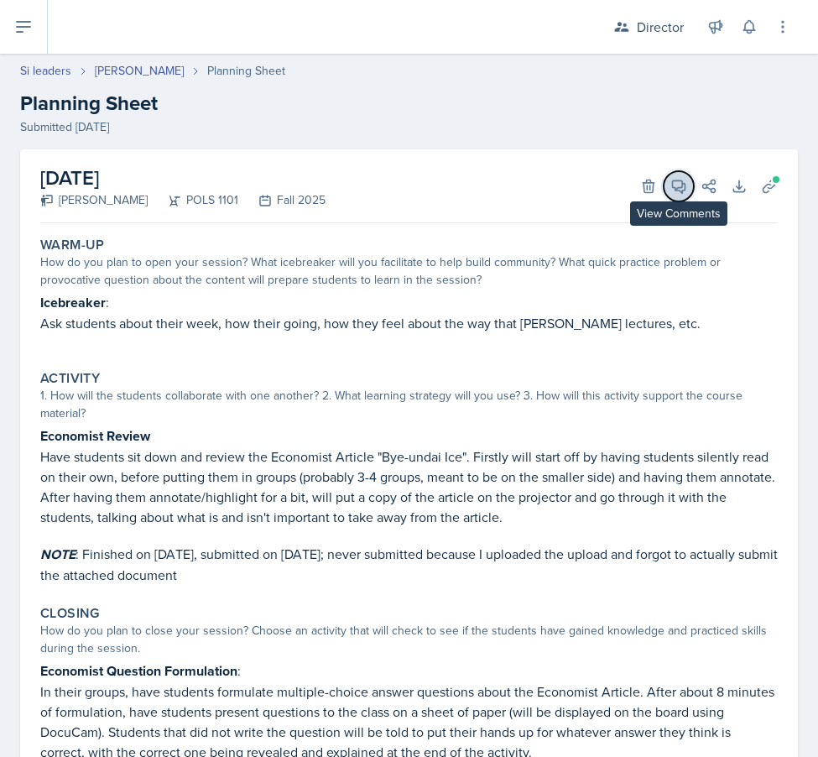
click at [675, 186] on icon at bounding box center [679, 186] width 13 height 13
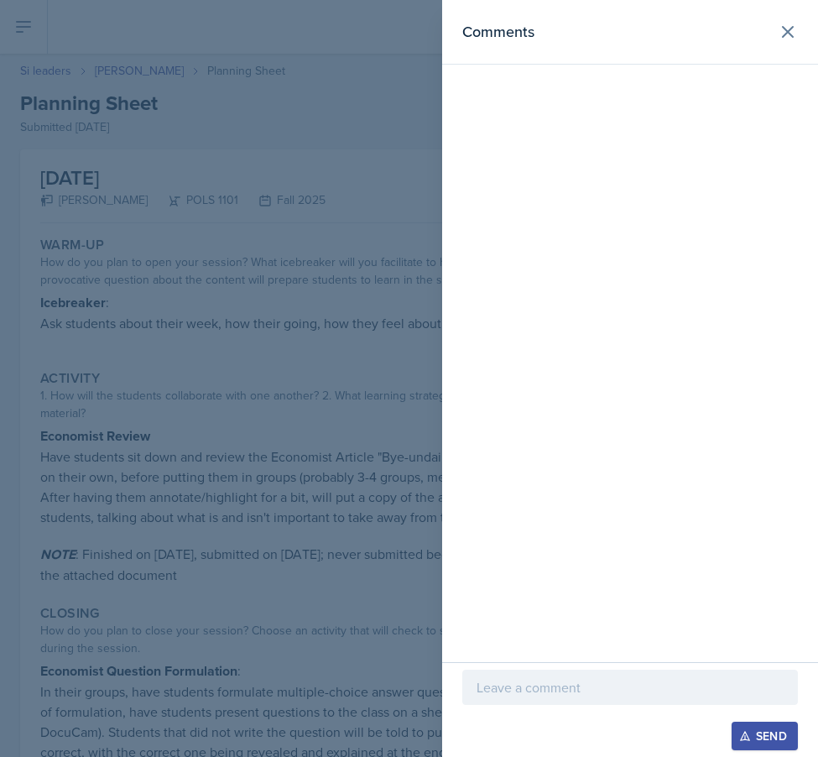
click at [584, 678] on p at bounding box center [630, 687] width 307 height 20
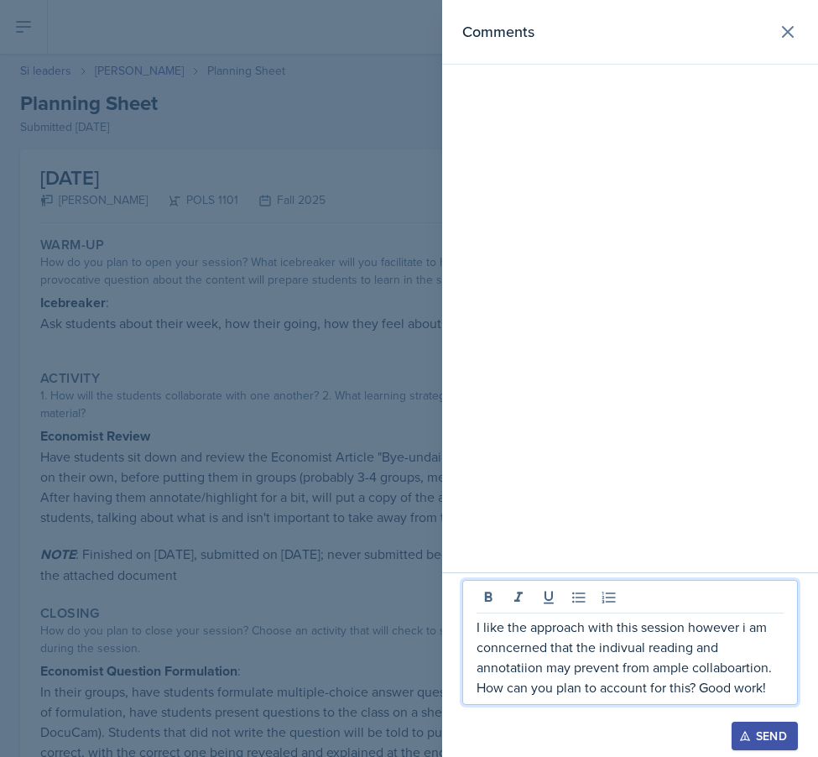
click at [742, 670] on p "I like the approach with this session however i am conncerned that the indivual…" at bounding box center [630, 657] width 307 height 81
click at [426, 107] on div at bounding box center [409, 378] width 818 height 757
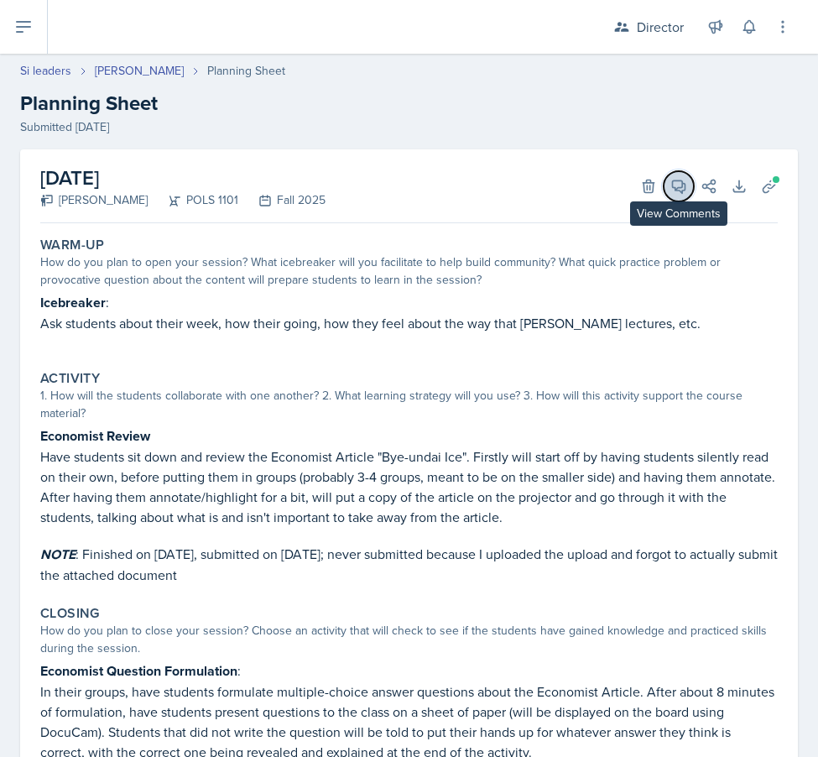
click at [680, 190] on icon at bounding box center [678, 186] width 17 height 17
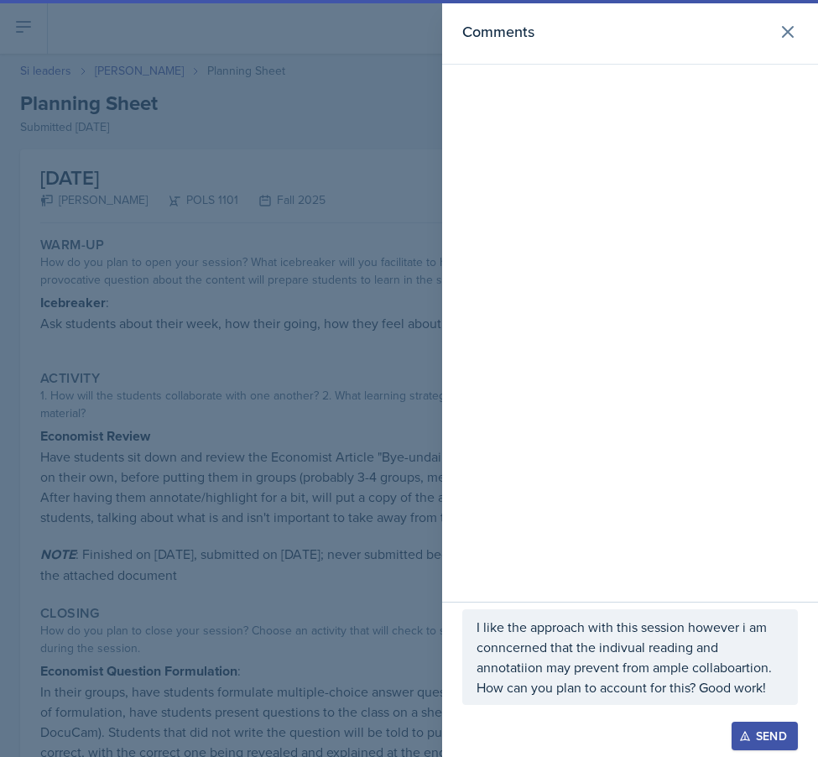
click at [643, 742] on div "Send" at bounding box center [630, 736] width 336 height 29
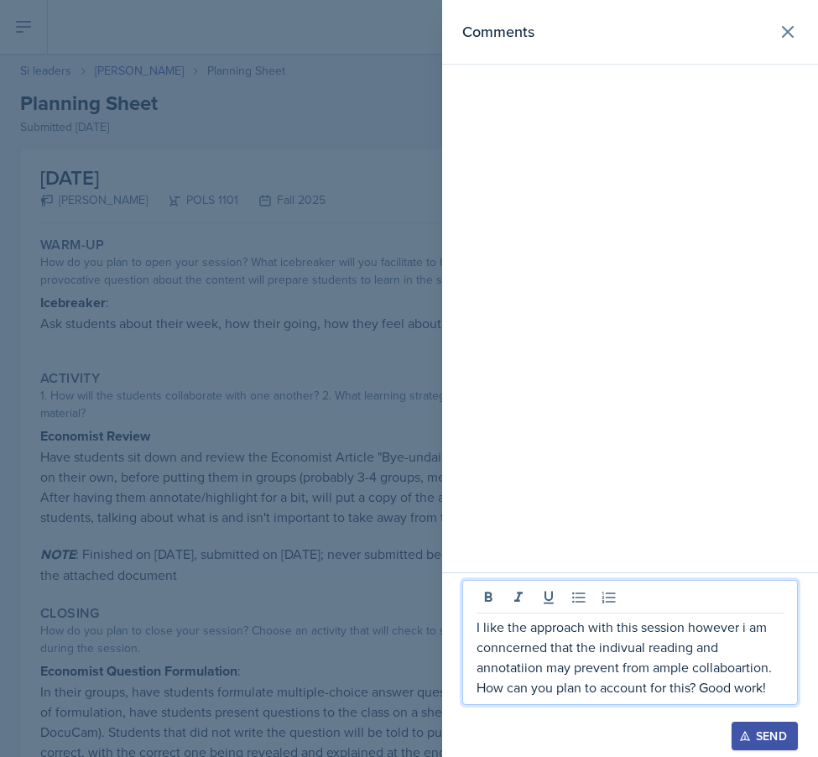
click at [610, 677] on p "I like the approach with this session however i am conncerned that the indivual…" at bounding box center [630, 657] width 307 height 81
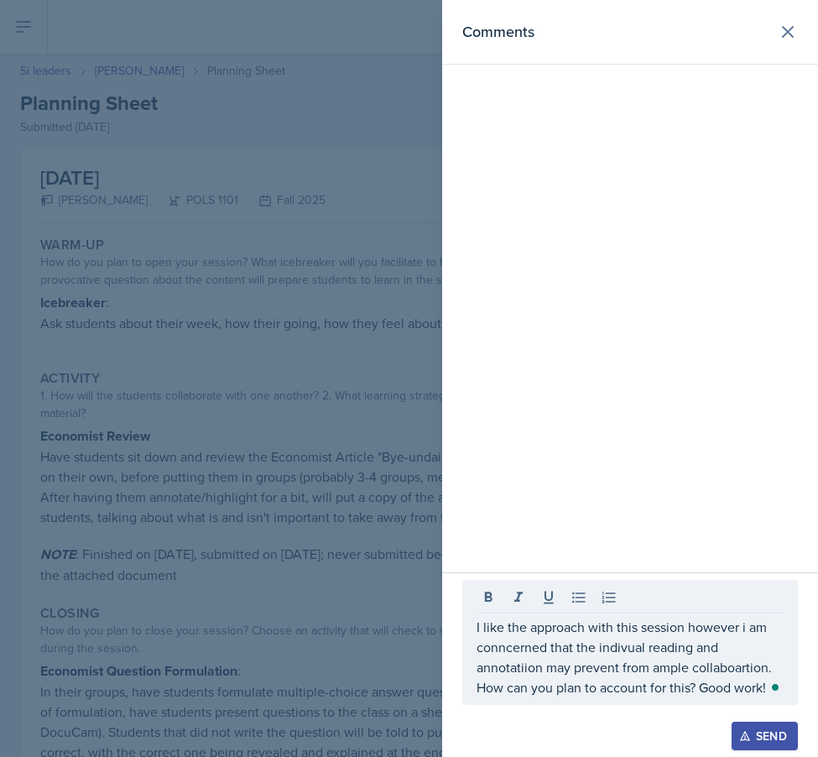
click at [774, 689] on div "Open Grammarly." at bounding box center [775, 687] width 8 height 8
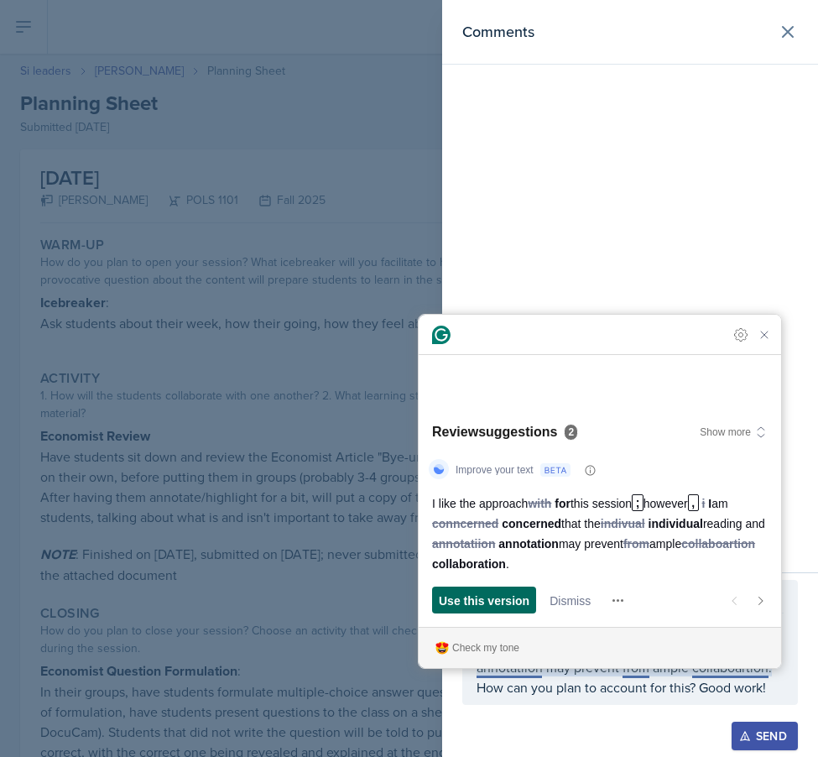
click at [487, 602] on span "Use this version" at bounding box center [484, 600] width 91 height 18
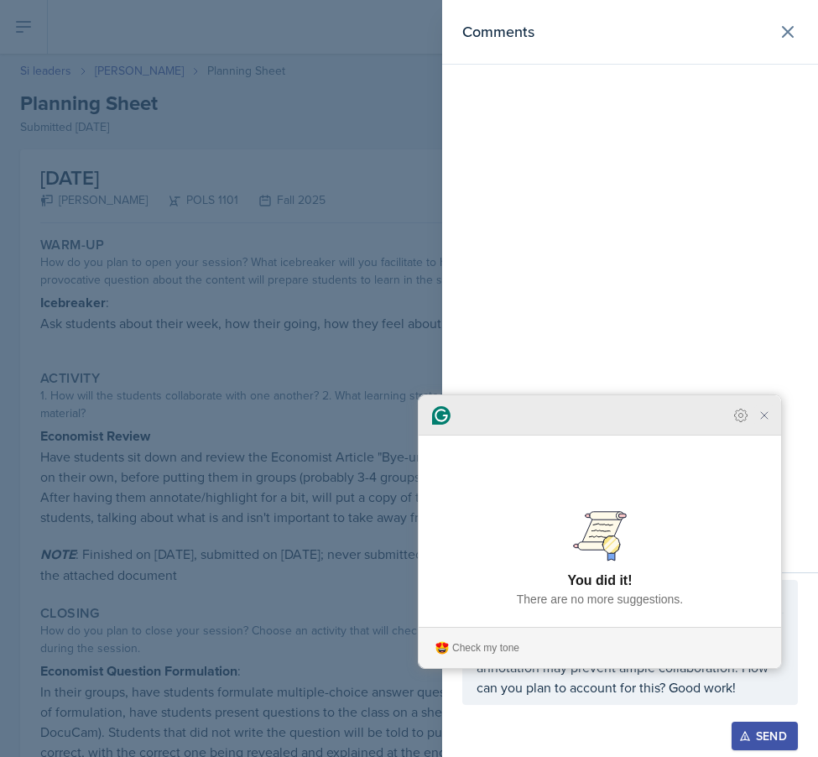
click at [765, 422] on icon "Close Grammarly Assistant" at bounding box center [764, 415] width 13 height 13
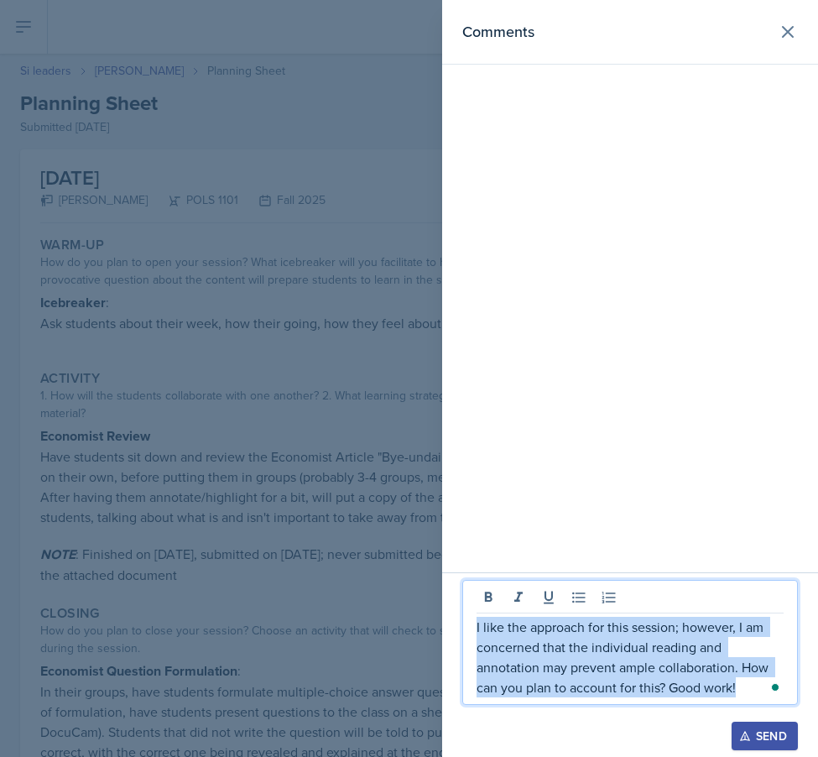
drag, startPoint x: 745, startPoint y: 686, endPoint x: 243, endPoint y: 578, distance: 513.3
click at [243, 578] on div "Comments I like the approach for this session; however, I am concerned that the…" at bounding box center [409, 378] width 818 height 757
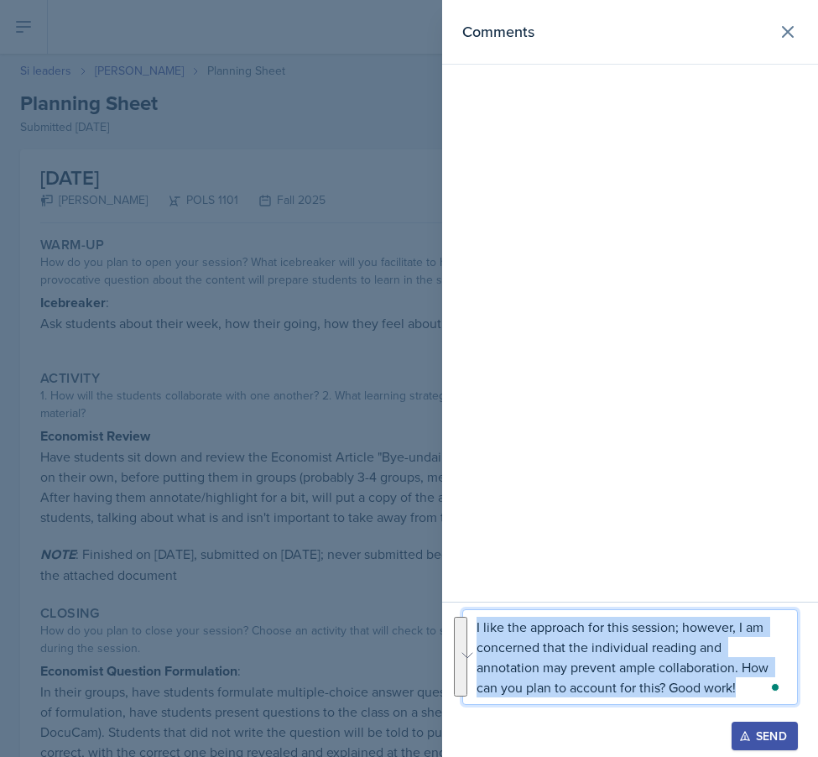
copy p "I like the approach for this session; however, I am concerned that the individu…"
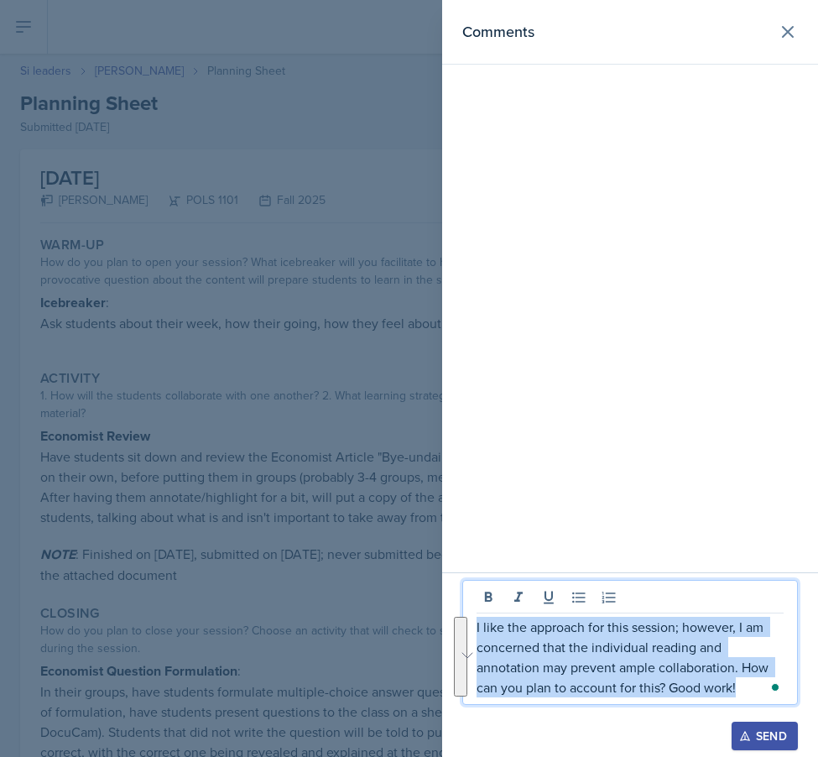
click at [777, 737] on div "Send" at bounding box center [764, 735] width 44 height 13
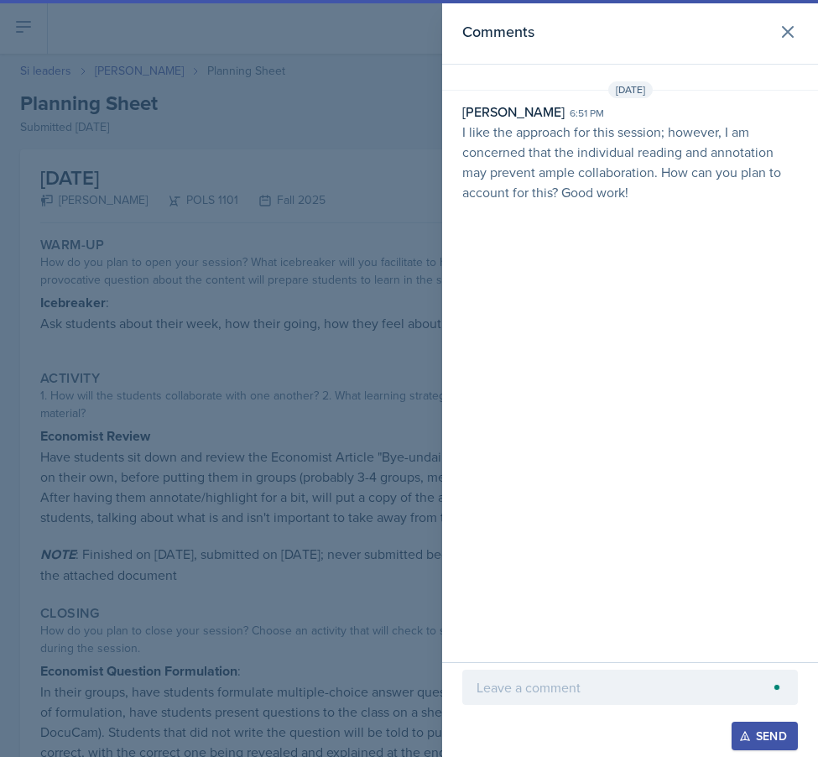
click at [279, 243] on div at bounding box center [409, 378] width 818 height 757
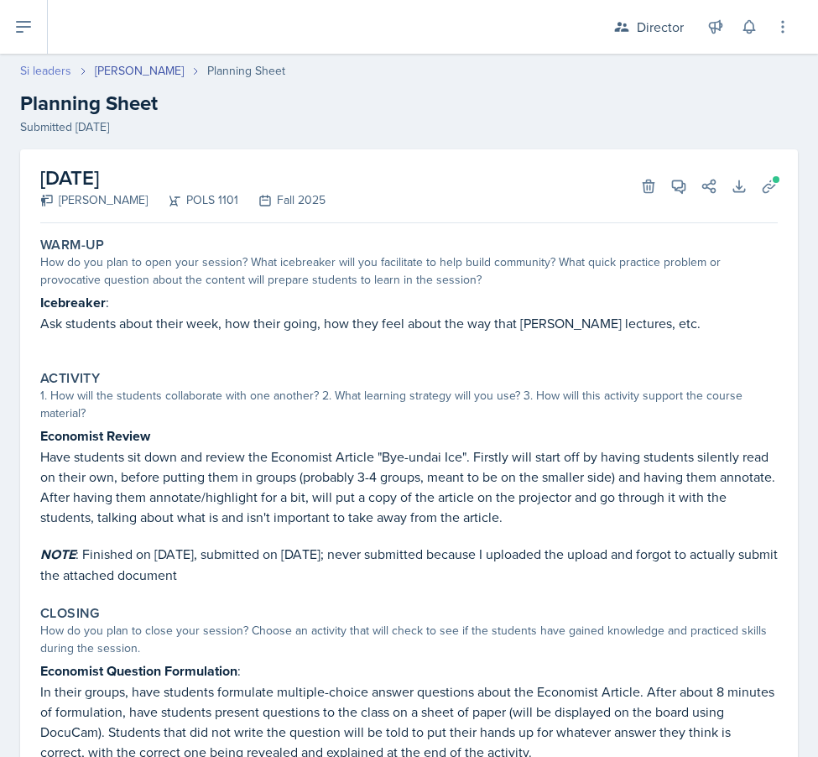
click at [57, 64] on link "Si leaders" at bounding box center [45, 71] width 51 height 18
select select "2bed604d-1099-4043-b1bc-2365e8740244"
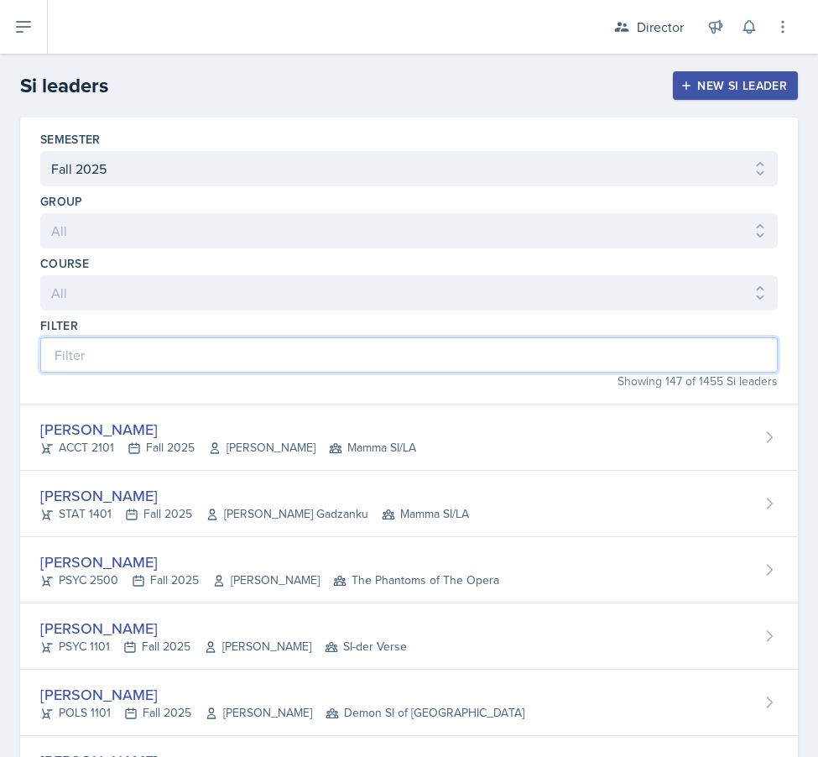
click at [424, 346] on input at bounding box center [408, 354] width 737 height 35
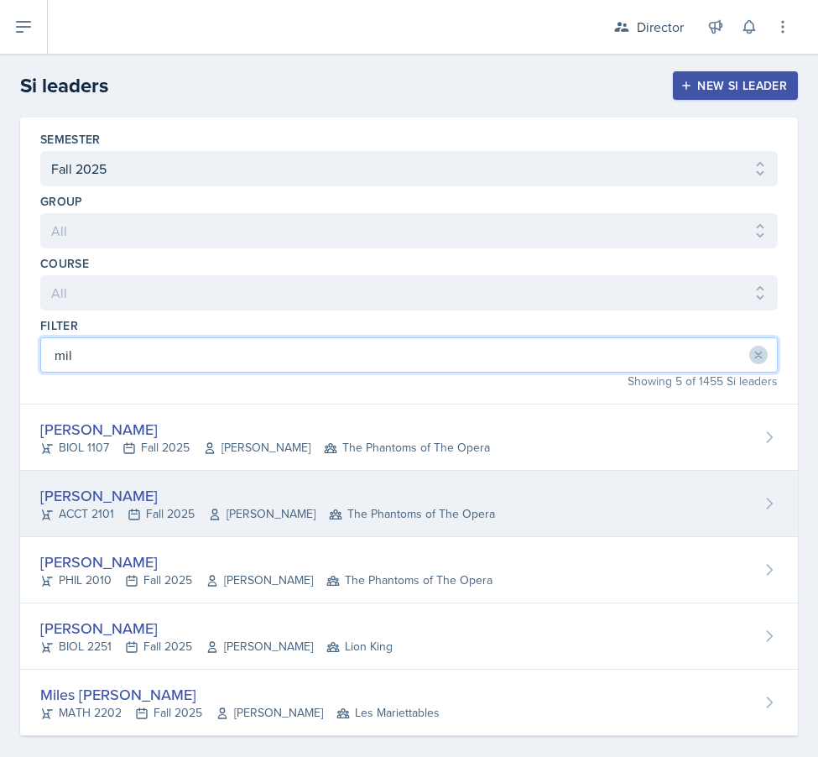
type input "mil"
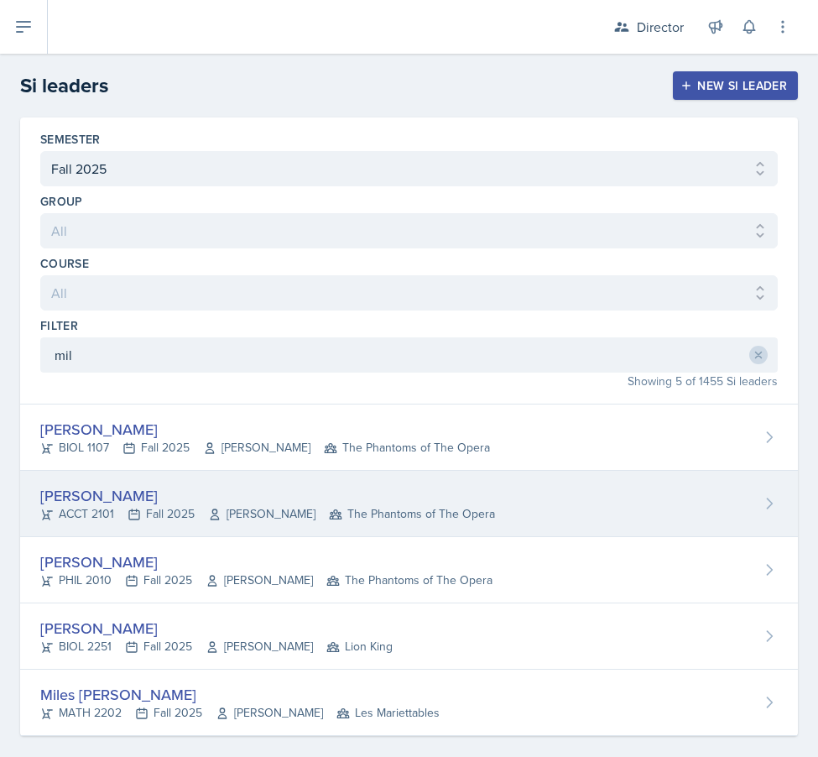
click at [179, 491] on div "[PERSON_NAME]" at bounding box center [267, 495] width 455 height 23
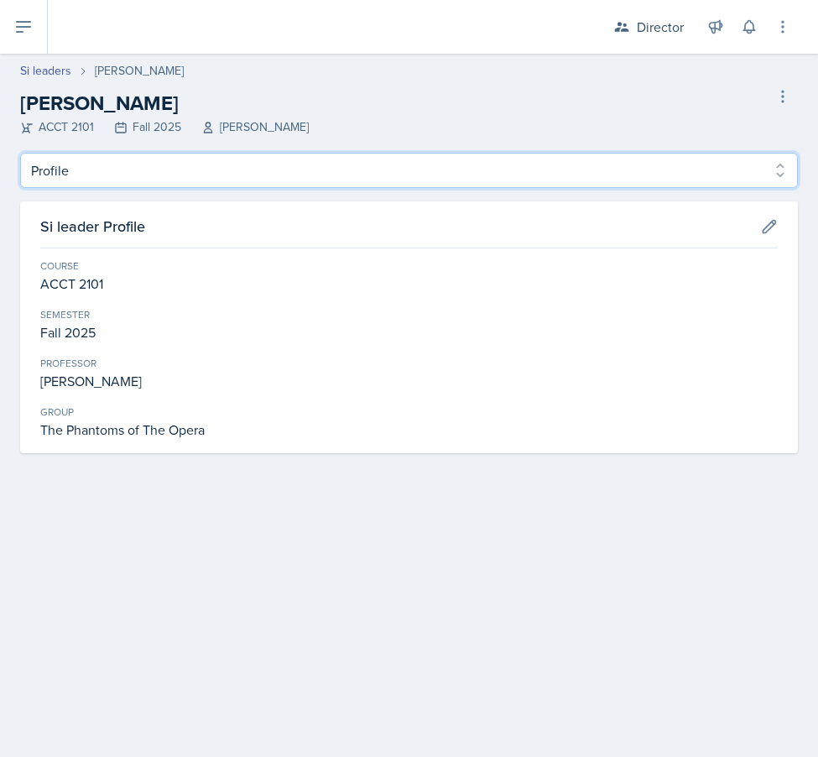
click at [241, 175] on select "Profile Planning Sheets Observation Forms Uploads" at bounding box center [409, 170] width 778 height 35
select select "Planning Sheets"
click at [20, 153] on select "Profile Planning Sheets Observation Forms Uploads" at bounding box center [409, 170] width 778 height 35
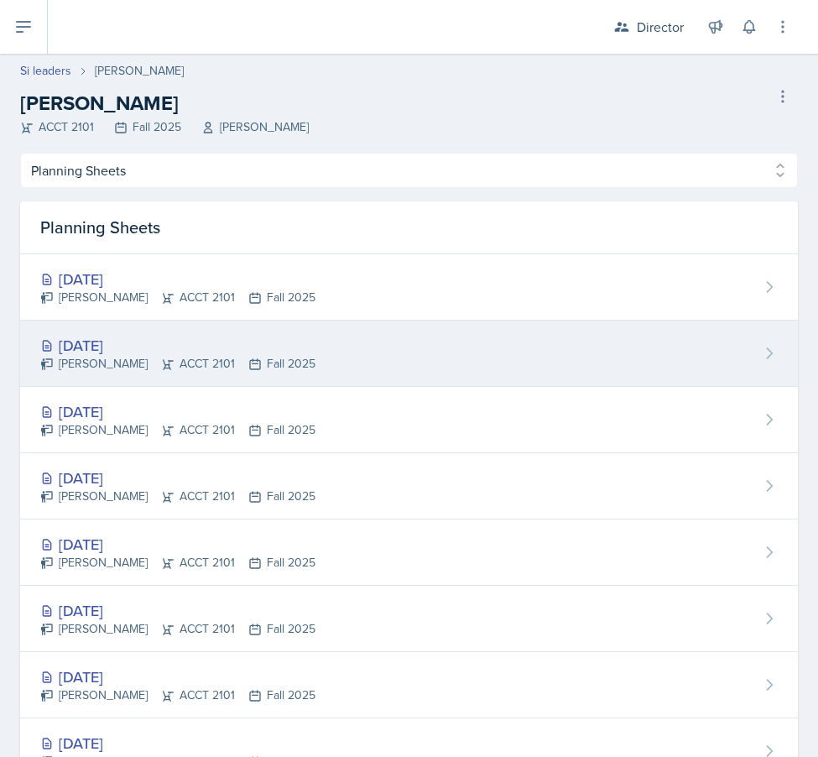
click at [84, 362] on div "[PERSON_NAME] ACCT 2101 Fall 2025" at bounding box center [177, 364] width 275 height 18
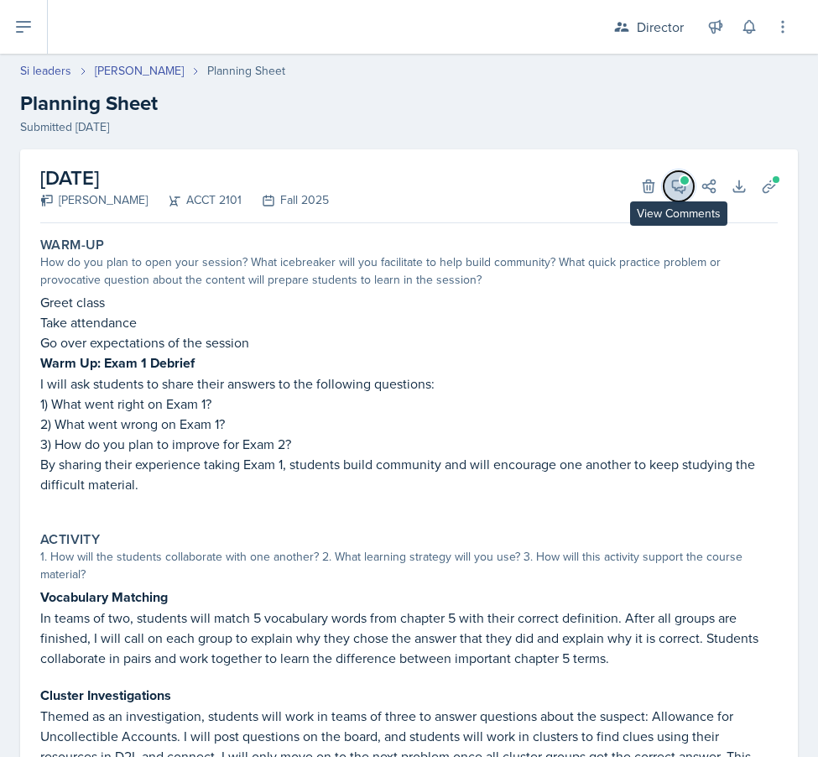
click at [682, 176] on span at bounding box center [684, 180] width 8 height 8
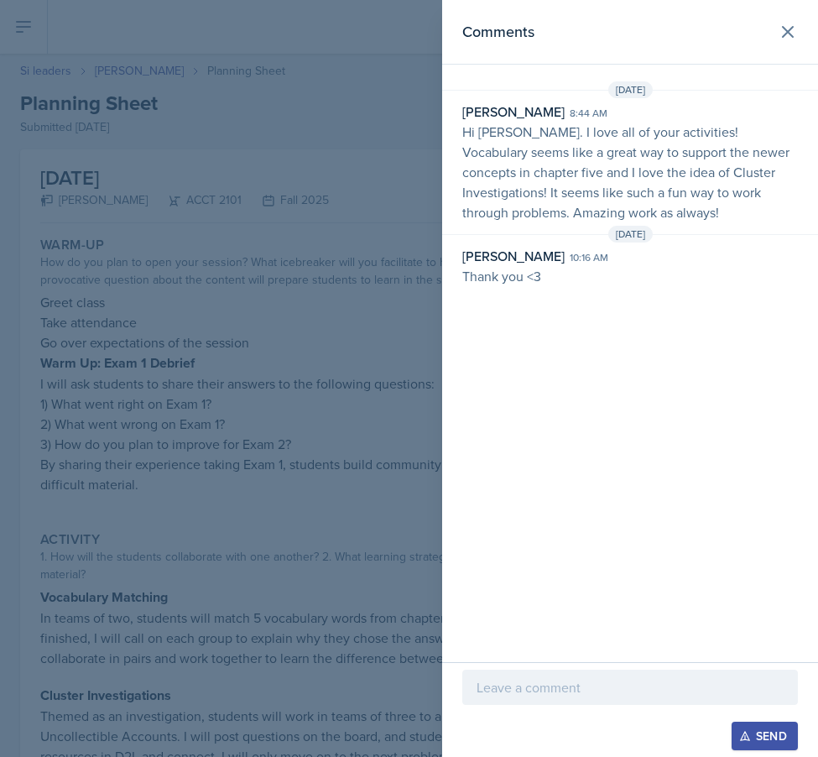
click at [430, 289] on div at bounding box center [409, 378] width 818 height 757
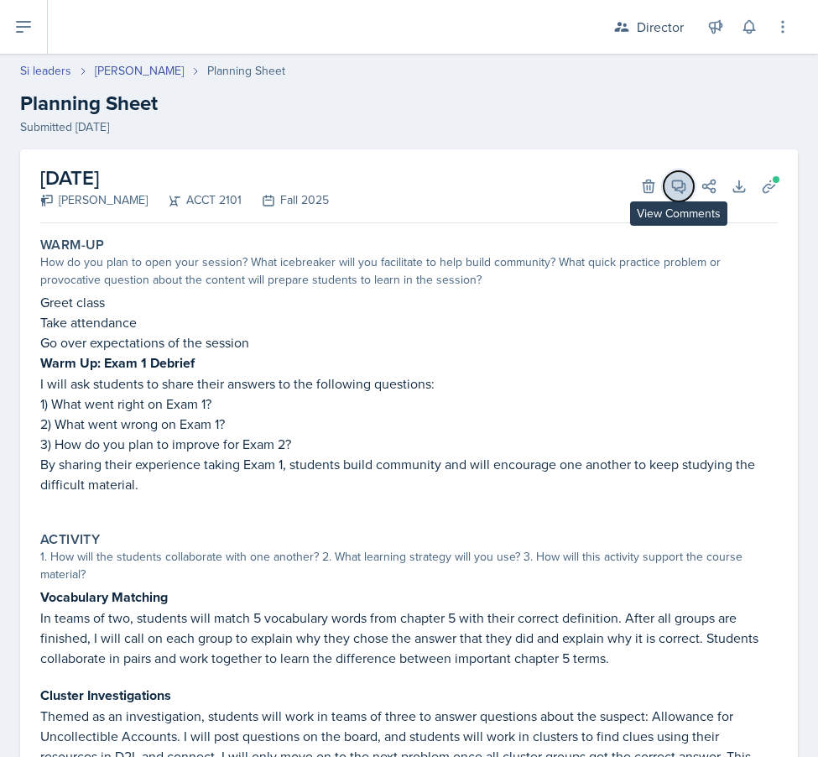
click at [681, 189] on icon at bounding box center [678, 186] width 17 height 17
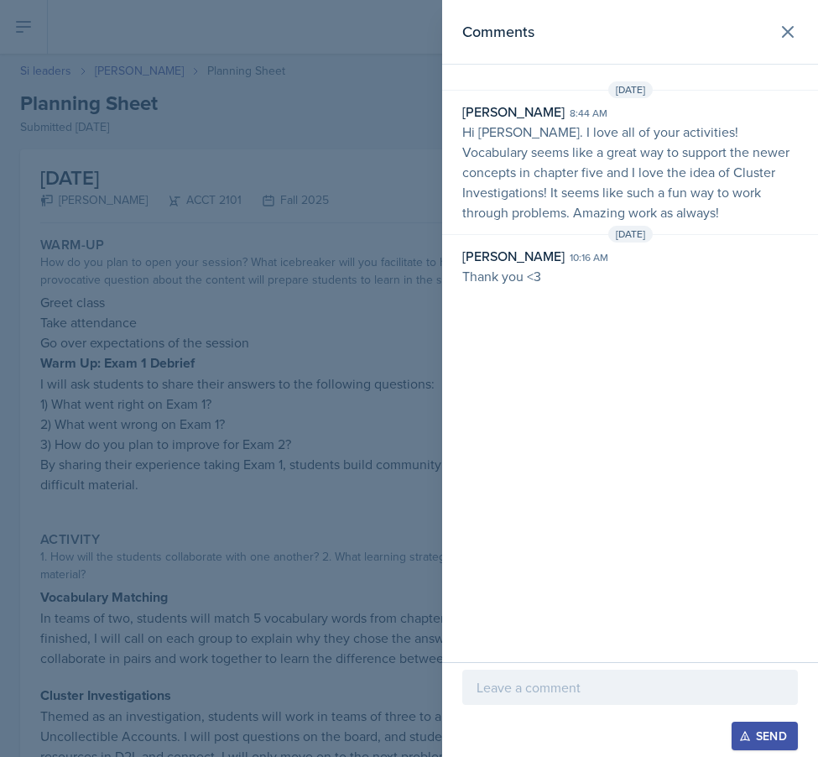
click at [383, 469] on div at bounding box center [409, 378] width 818 height 757
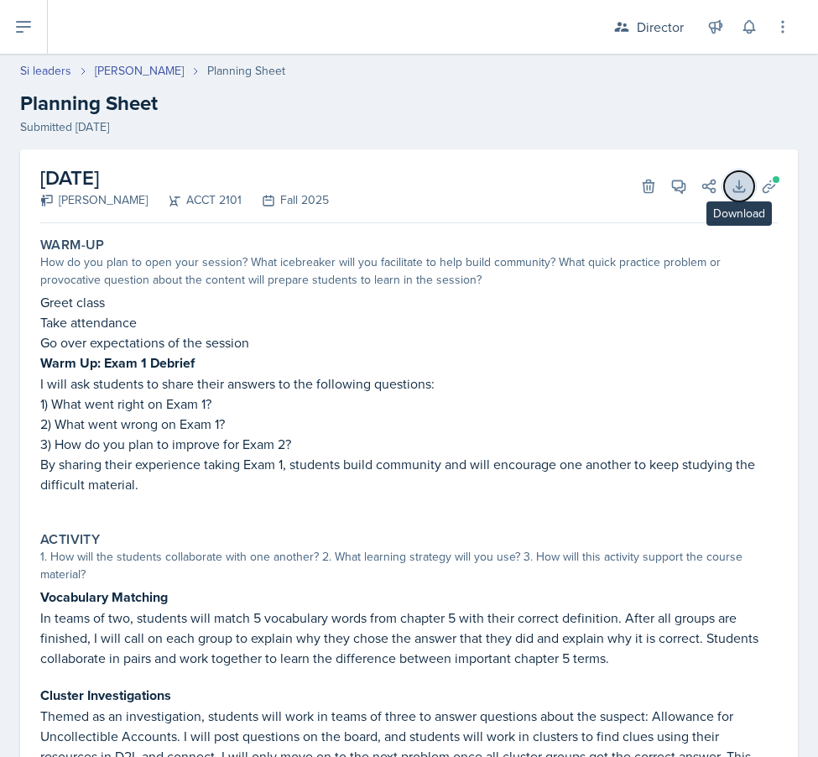
click at [742, 180] on icon at bounding box center [739, 186] width 17 height 17
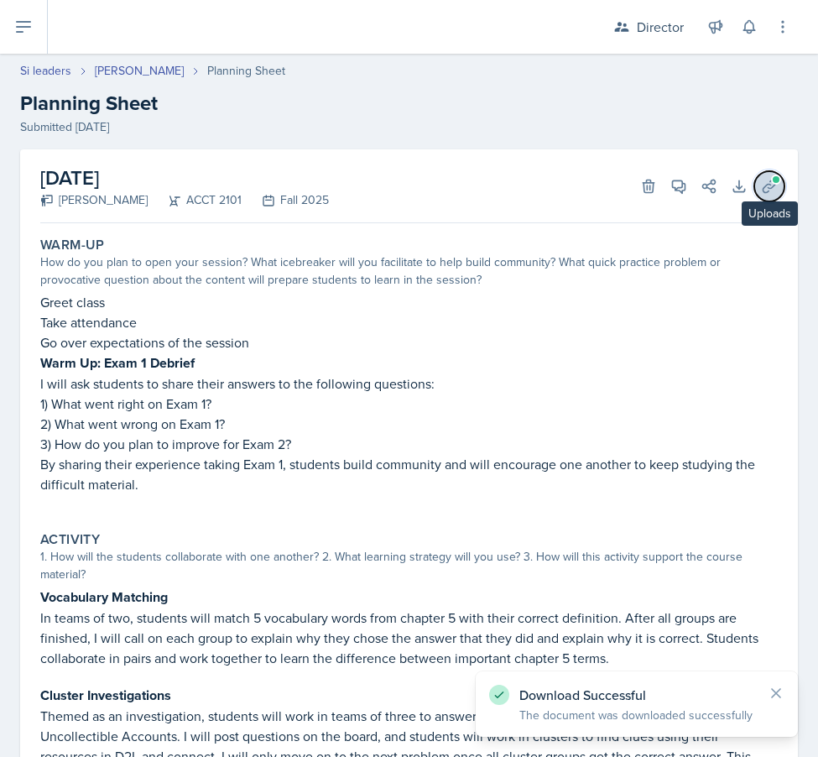
click at [781, 181] on button "Uploads" at bounding box center [769, 186] width 30 height 30
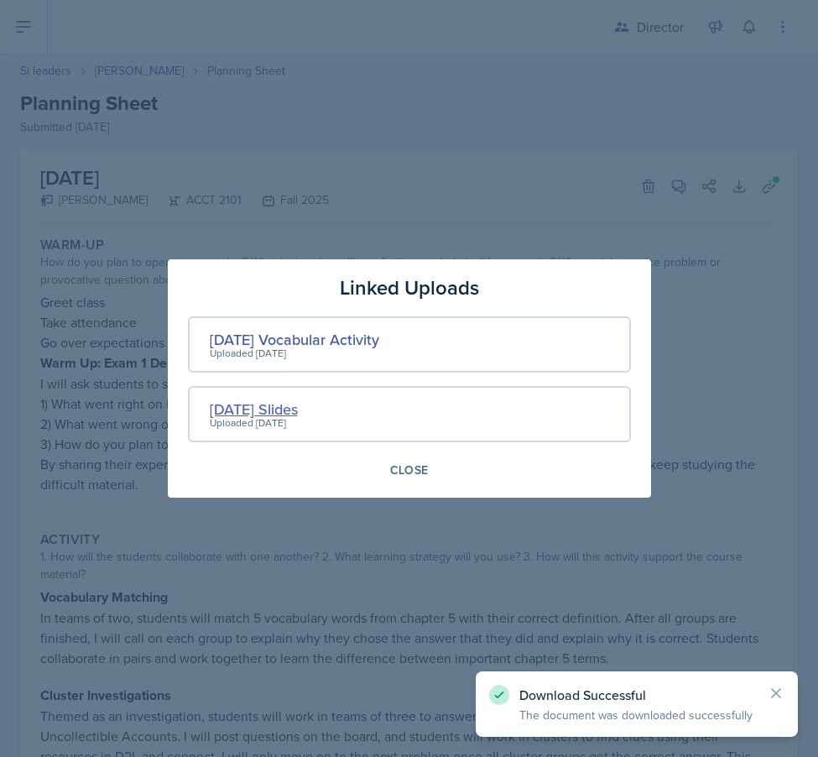
click at [282, 414] on div "[DATE] Slides" at bounding box center [254, 409] width 88 height 23
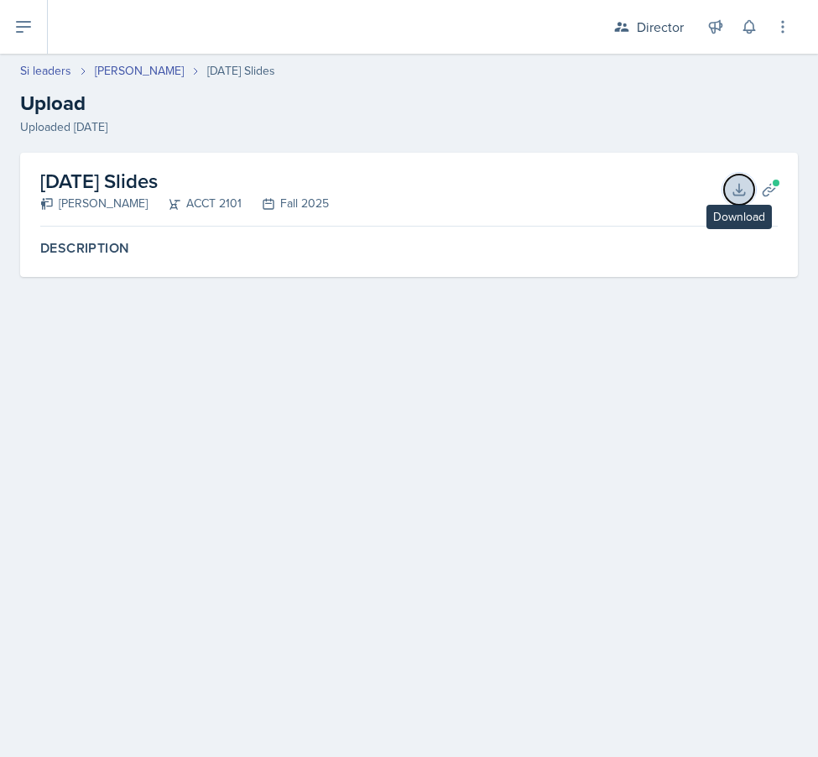
click at [737, 187] on icon at bounding box center [739, 189] width 17 height 17
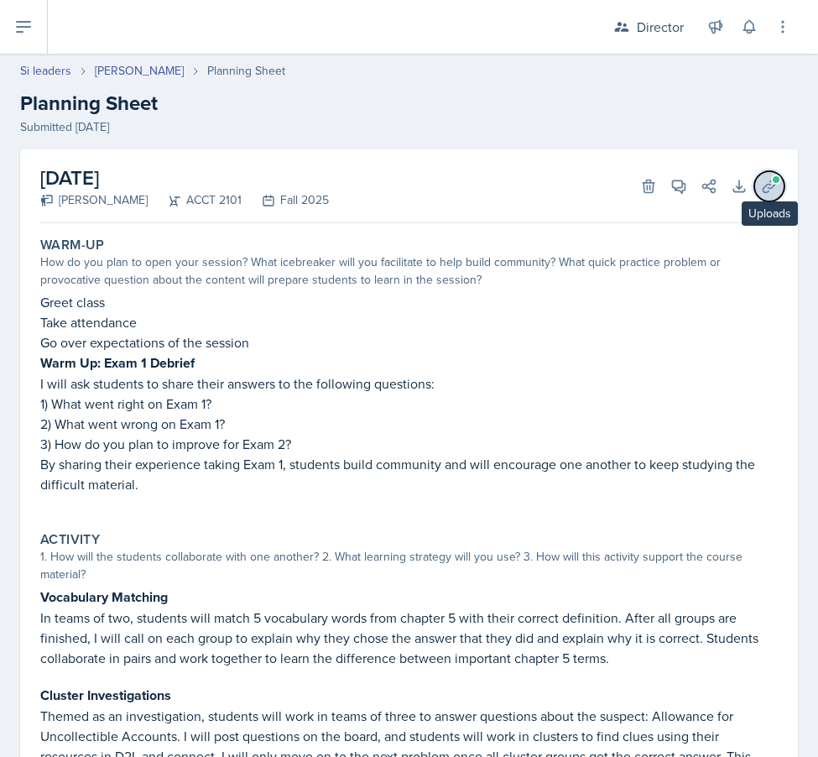
click at [771, 182] on icon at bounding box center [769, 186] width 17 height 17
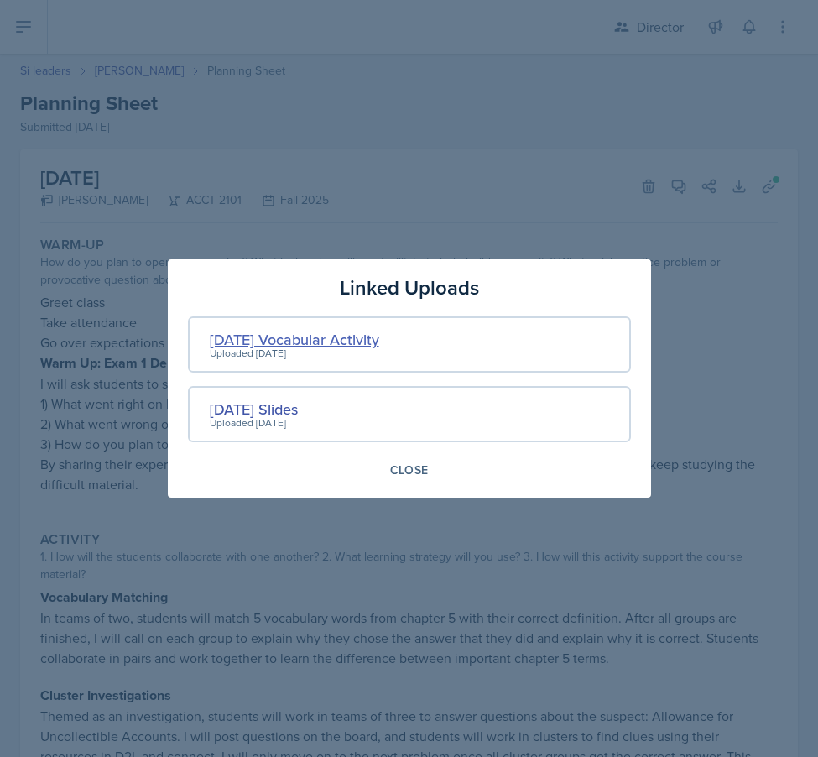
click at [346, 329] on div "[DATE] Vocabular Activity" at bounding box center [294, 339] width 169 height 23
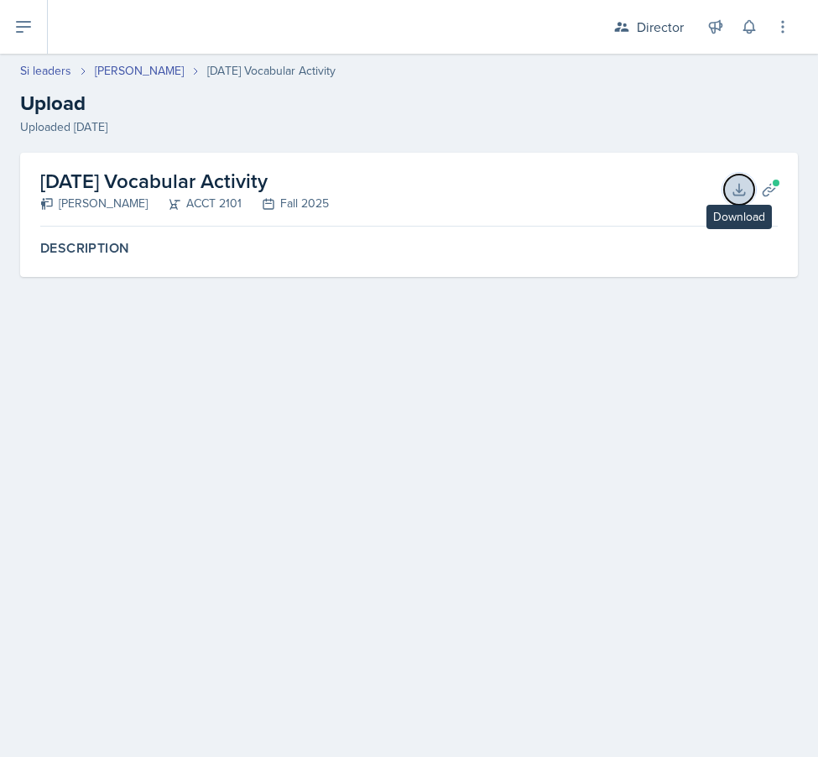
click at [733, 195] on icon at bounding box center [739, 189] width 17 height 17
click at [127, 65] on link "[PERSON_NAME]" at bounding box center [139, 71] width 89 height 18
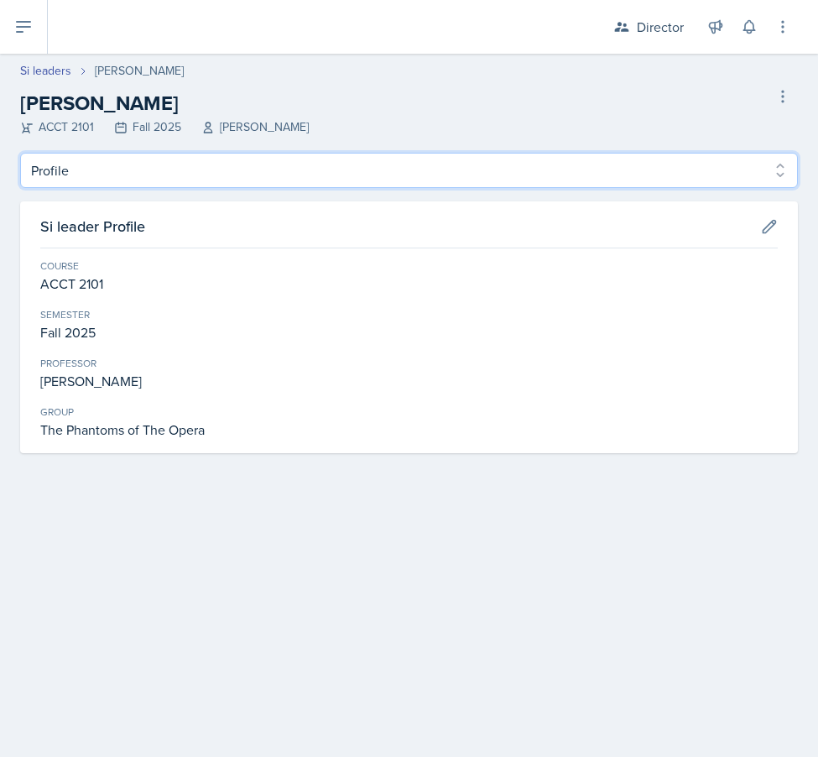
click at [341, 187] on select "Profile Planning Sheets Observation Forms Uploads" at bounding box center [409, 170] width 778 height 35
select select "Planning Sheets"
click at [20, 153] on select "Profile Planning Sheets Observation Forms Uploads" at bounding box center [409, 170] width 778 height 35
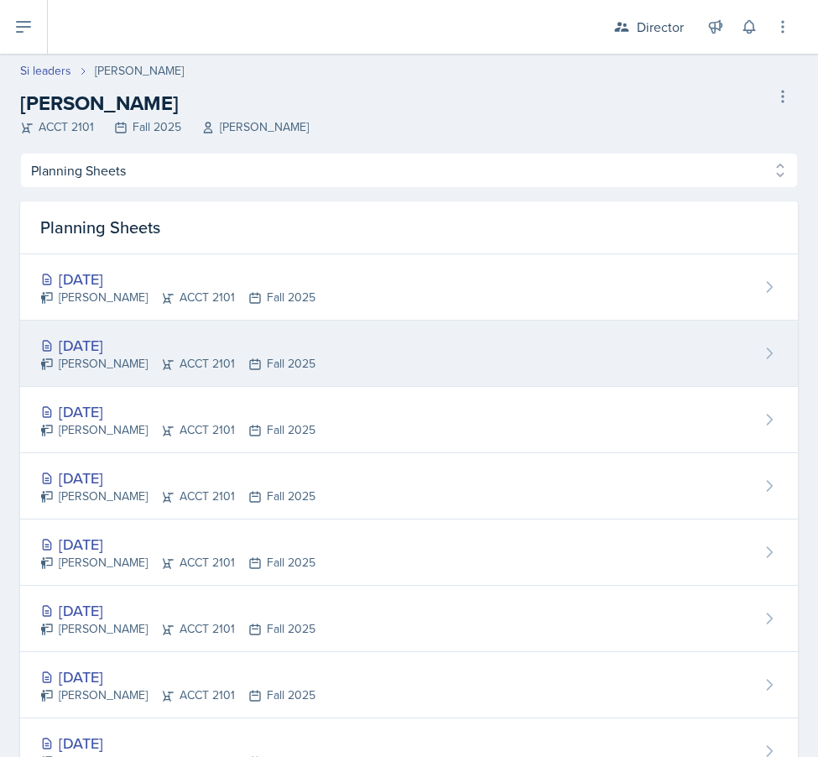
click at [318, 351] on div "[DATE] [PERSON_NAME] ACCT 2101 Fall 2025" at bounding box center [409, 353] width 778 height 66
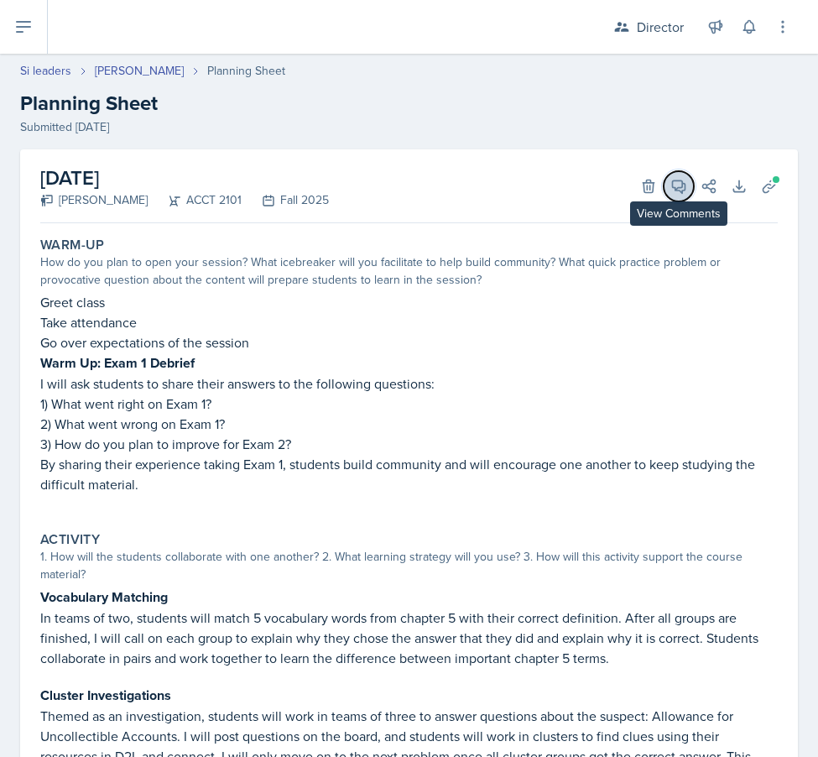
click at [674, 176] on button "View Comments" at bounding box center [679, 186] width 30 height 30
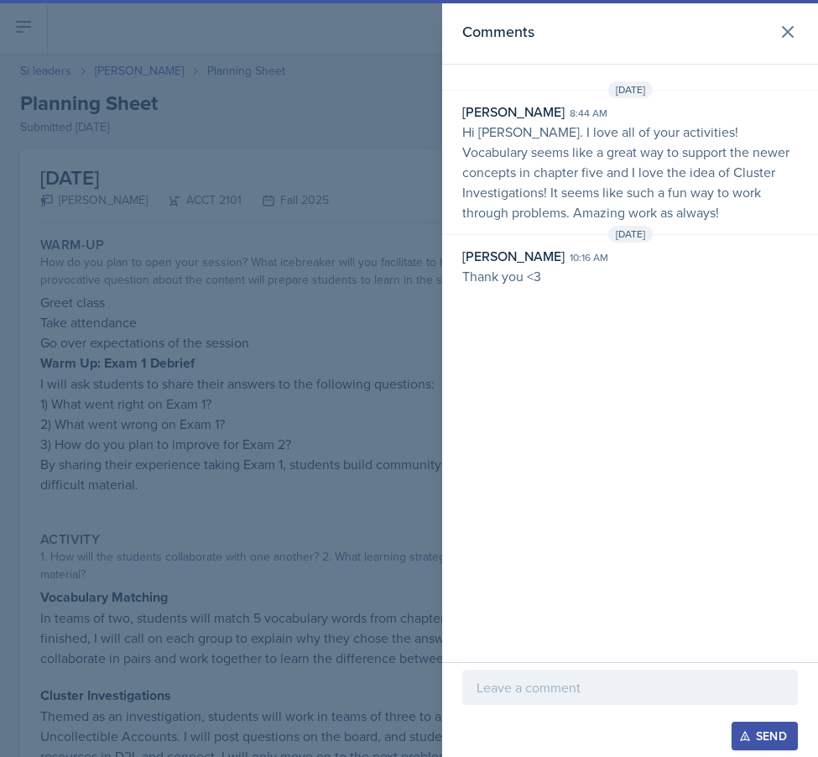
click at [372, 372] on div at bounding box center [409, 378] width 818 height 757
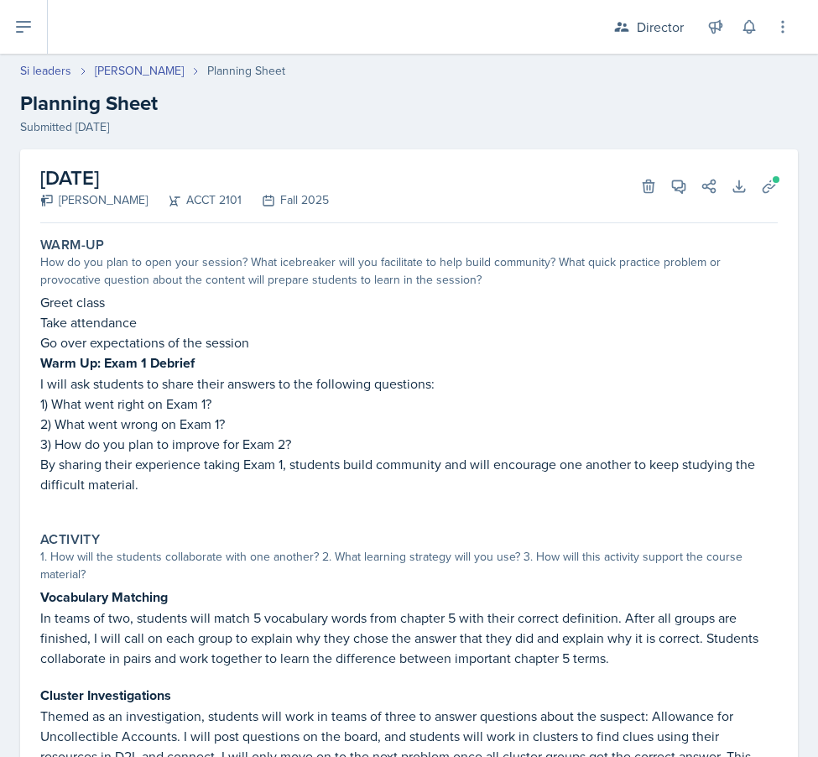
select select "Planning Sheets"
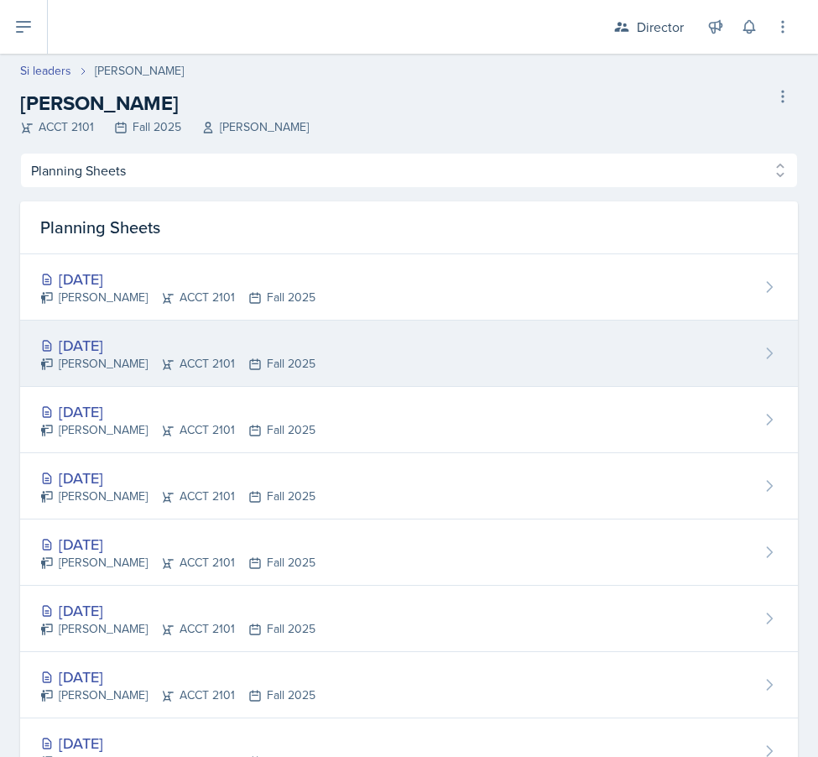
click at [180, 336] on div "[DATE]" at bounding box center [177, 345] width 275 height 23
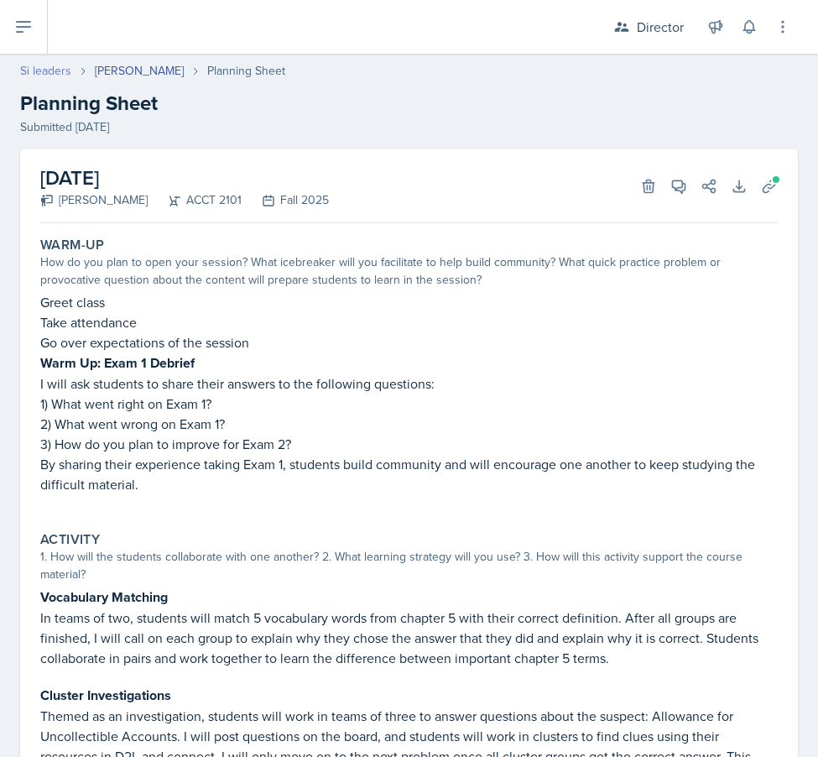
click at [62, 69] on link "Si leaders" at bounding box center [45, 71] width 51 height 18
select select "2bed604d-1099-4043-b1bc-2365e8740244"
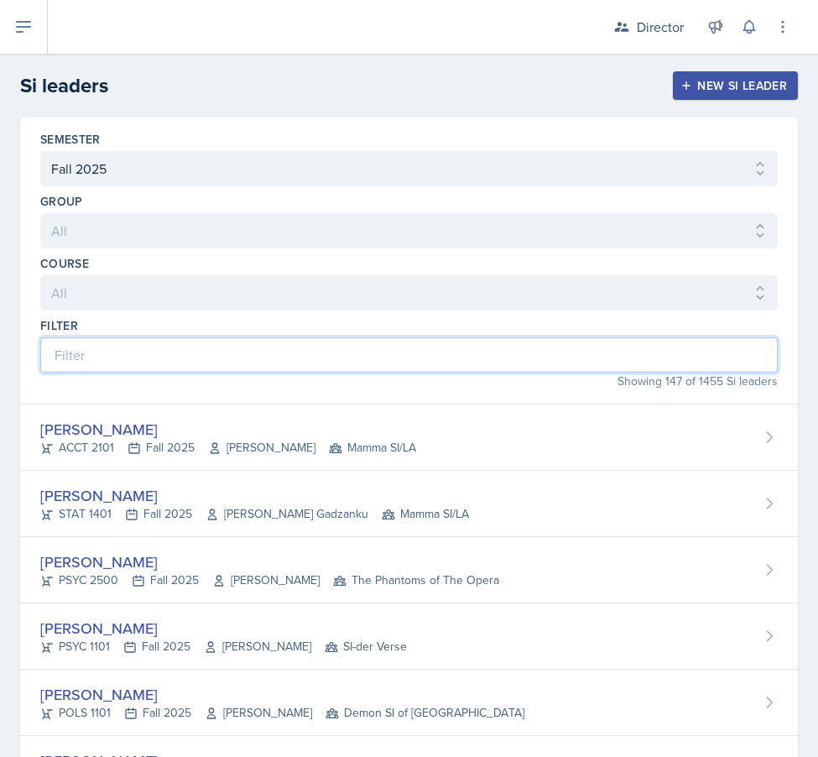
click at [289, 354] on input at bounding box center [408, 354] width 737 height 35
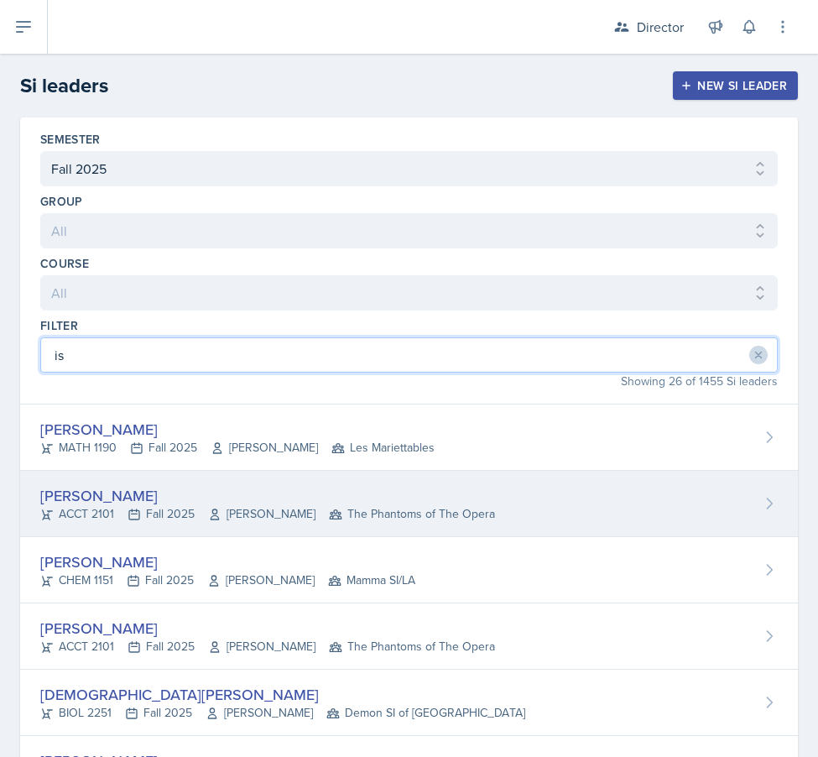
type input "is"
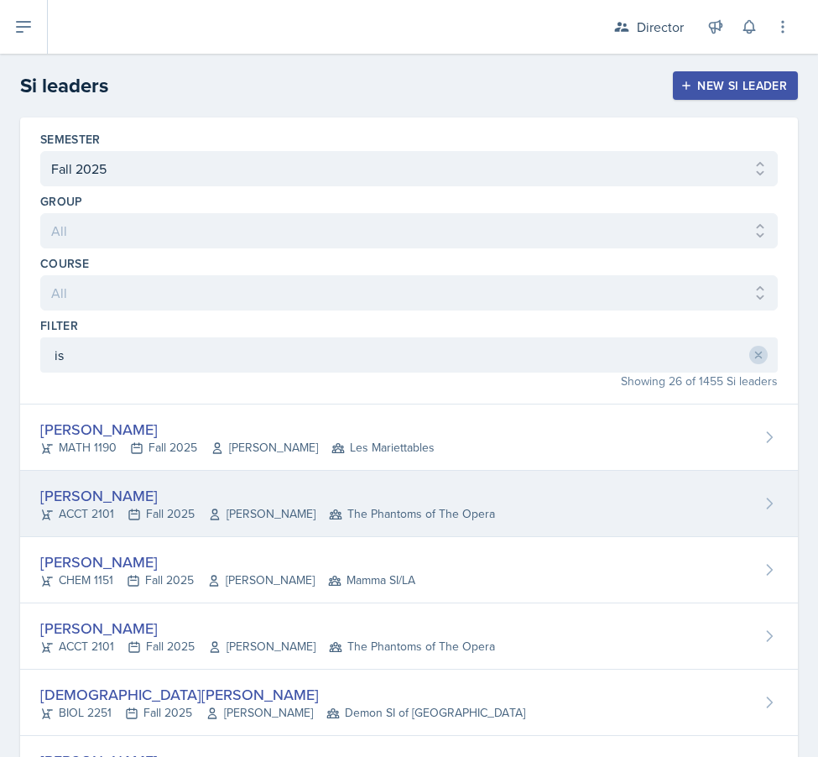
click at [215, 510] on icon at bounding box center [214, 514] width 13 height 13
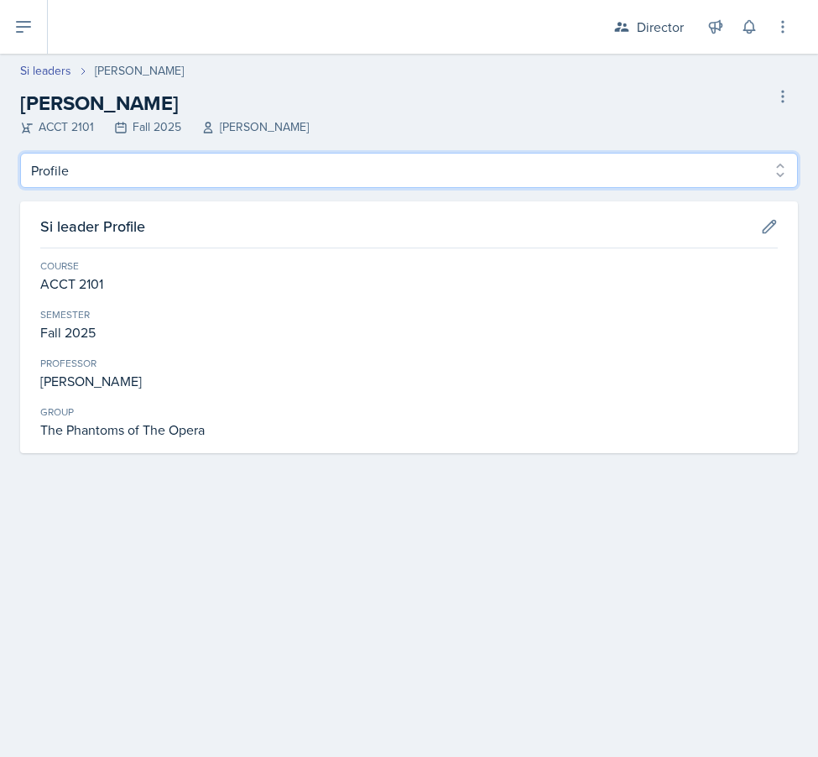
click at [225, 178] on select "Profile Planning Sheets Observation Forms Uploads" at bounding box center [409, 170] width 778 height 35
click at [20, 153] on select "Profile Planning Sheets Observation Forms Uploads" at bounding box center [409, 170] width 778 height 35
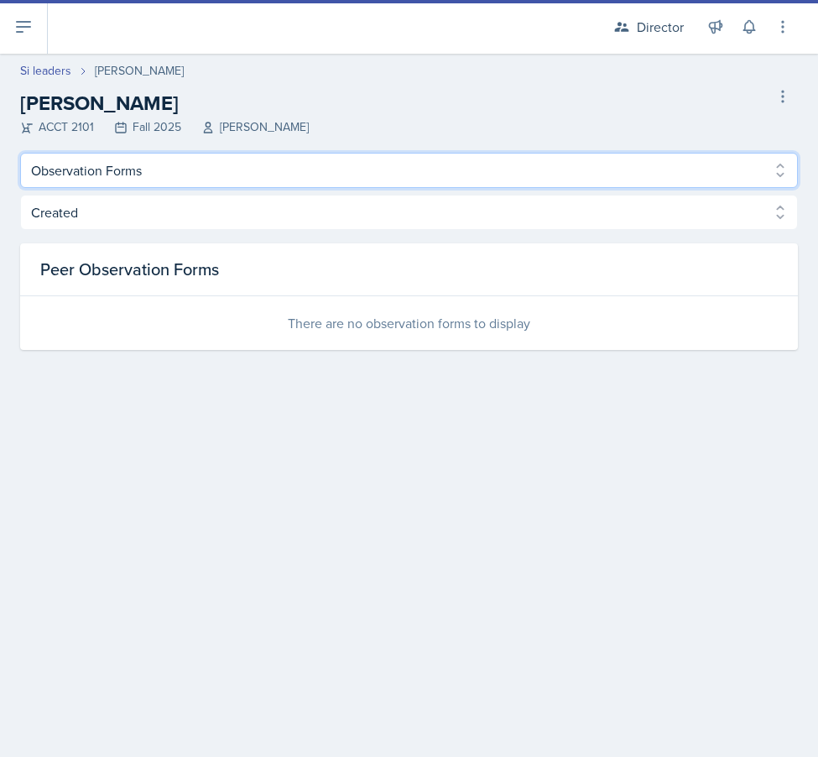
click at [249, 182] on select "Profile Planning Sheets Observation Forms Uploads" at bounding box center [409, 170] width 778 height 35
select select "Planning Sheets"
click at [20, 153] on select "Profile Planning Sheets Observation Forms Uploads" at bounding box center [409, 170] width 778 height 35
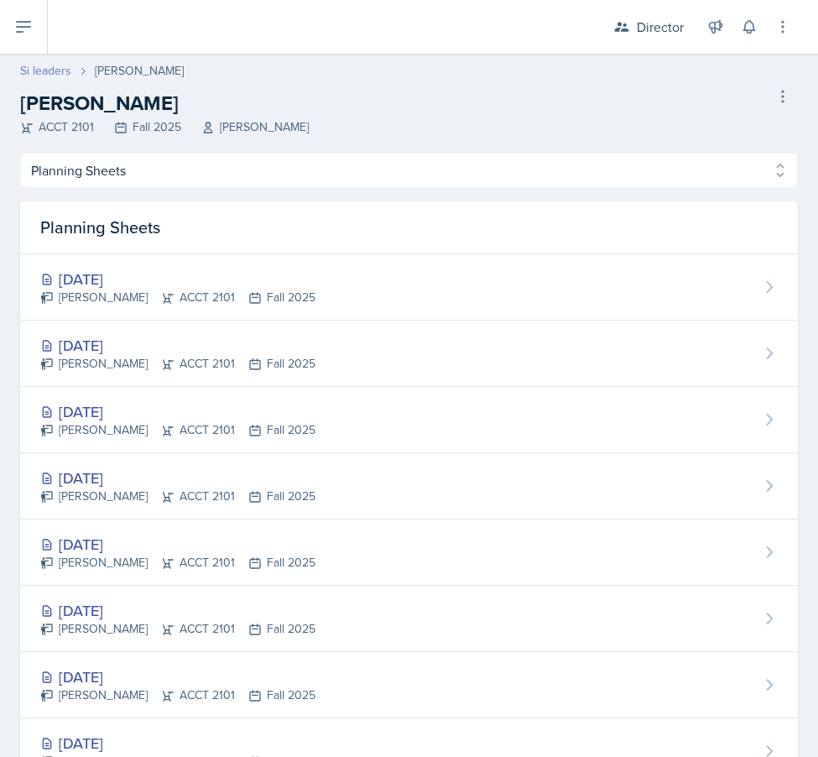
click at [34, 70] on link "Si leaders" at bounding box center [45, 71] width 51 height 18
select select "2bed604d-1099-4043-b1bc-2365e8740244"
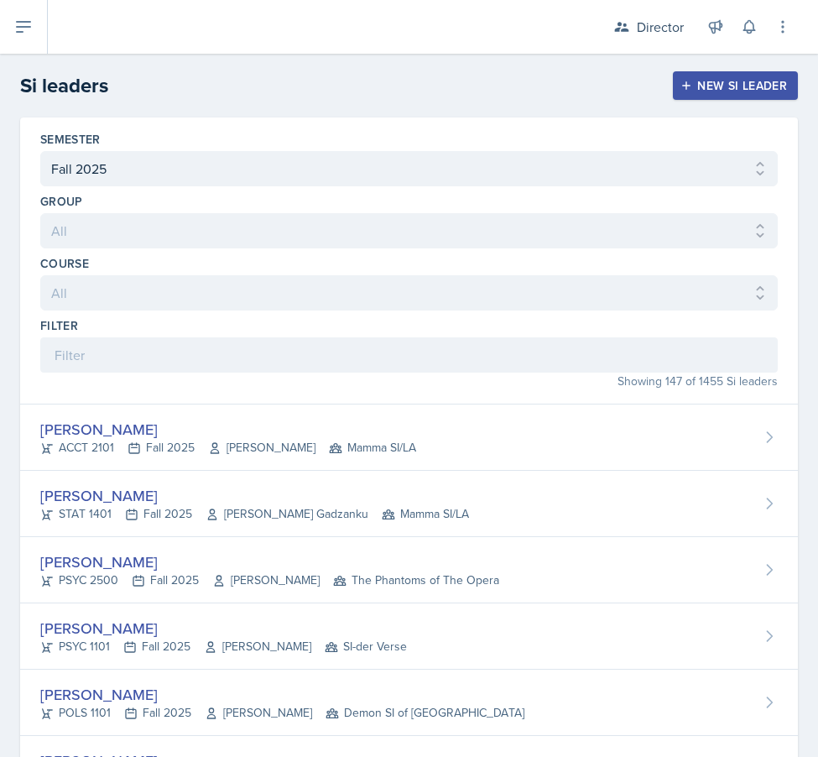
select select "2bed604d-1099-4043-b1bc-2365e8740244"
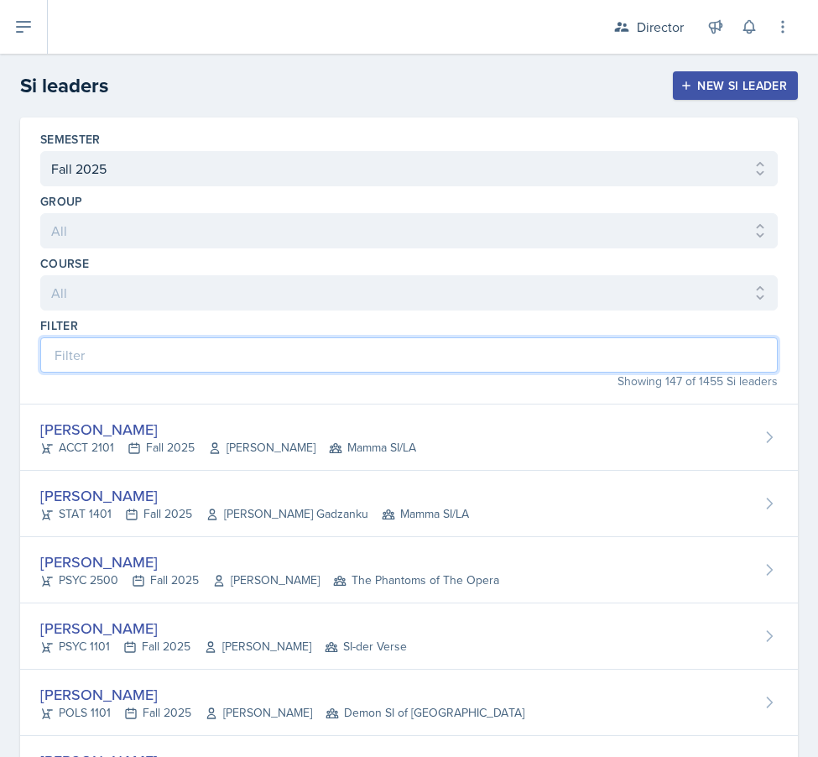
click at [225, 358] on input at bounding box center [408, 354] width 737 height 35
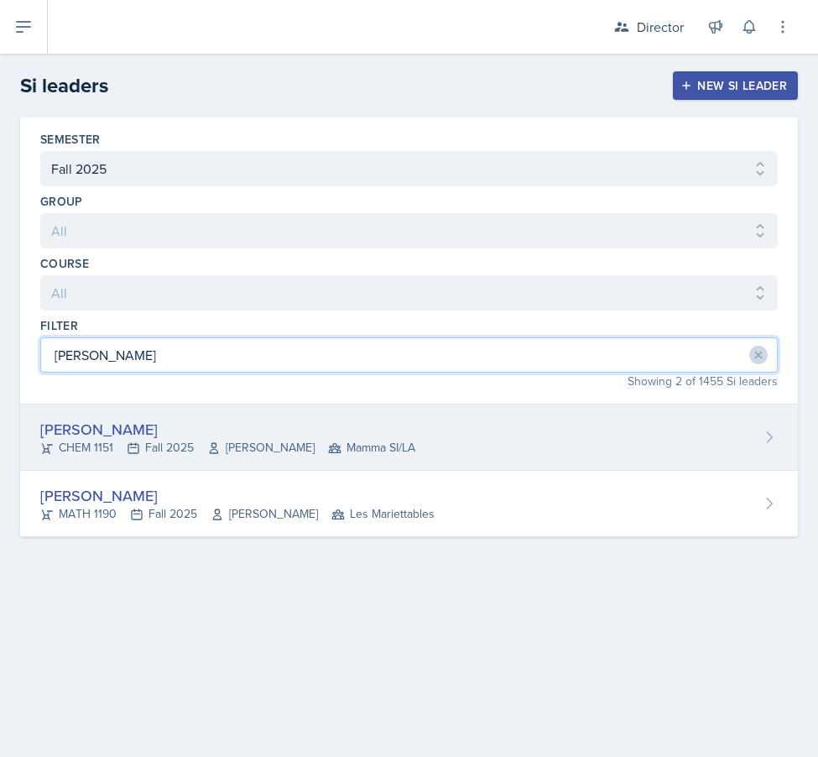
type input "[PERSON_NAME]"
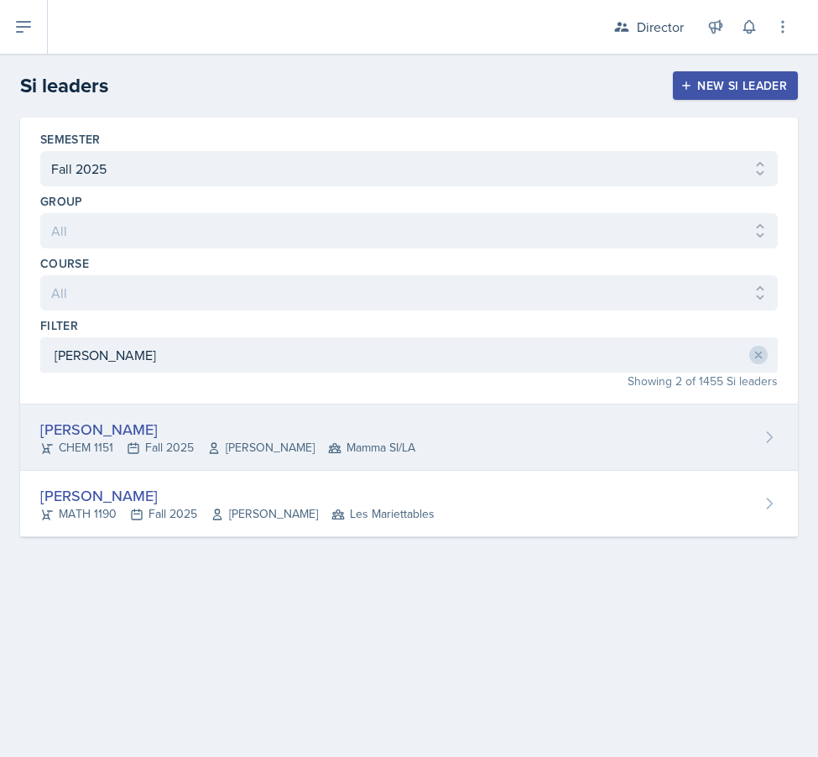
click at [148, 430] on div "[PERSON_NAME]" at bounding box center [227, 429] width 375 height 23
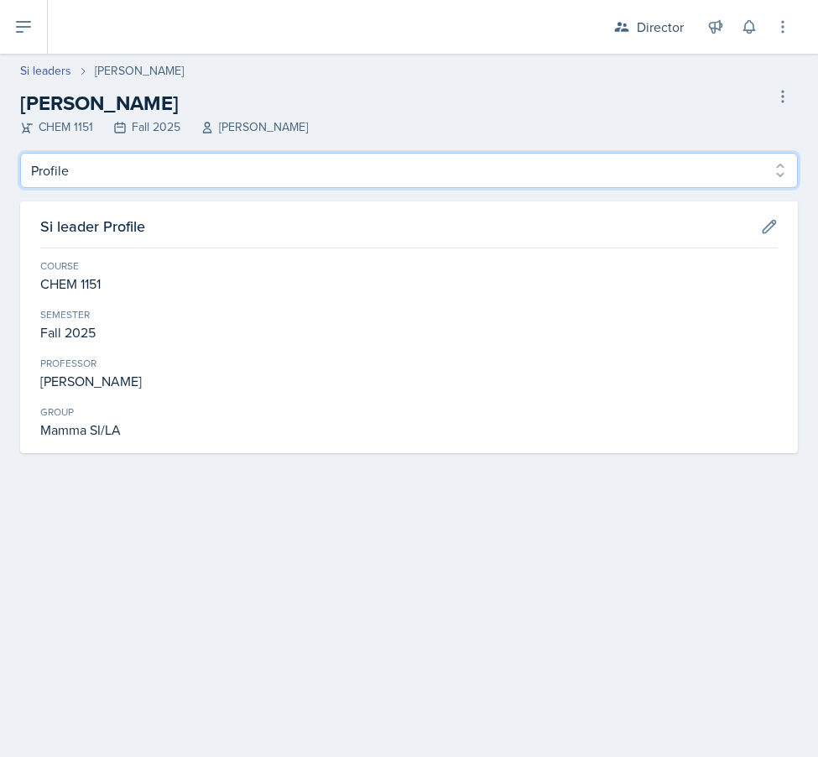
click at [206, 173] on select "Profile Planning Sheets Observation Forms Uploads" at bounding box center [409, 170] width 778 height 35
select select "Planning Sheets"
click at [20, 153] on select "Profile Planning Sheets Observation Forms Uploads" at bounding box center [409, 170] width 778 height 35
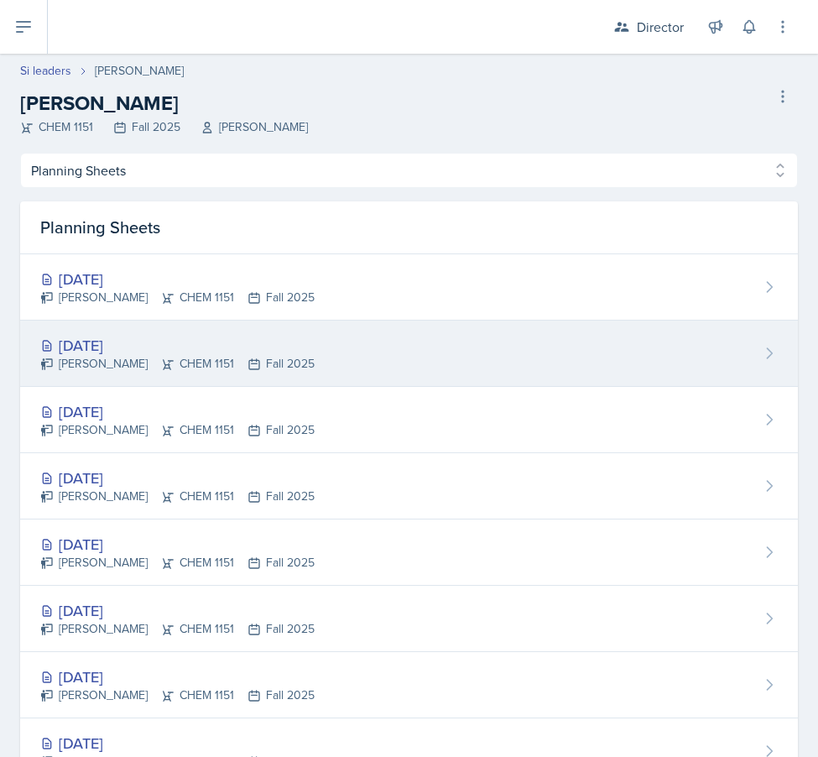
click at [229, 361] on div "Kristy Bennett CHEM 1151 Fall 2025" at bounding box center [177, 364] width 274 height 18
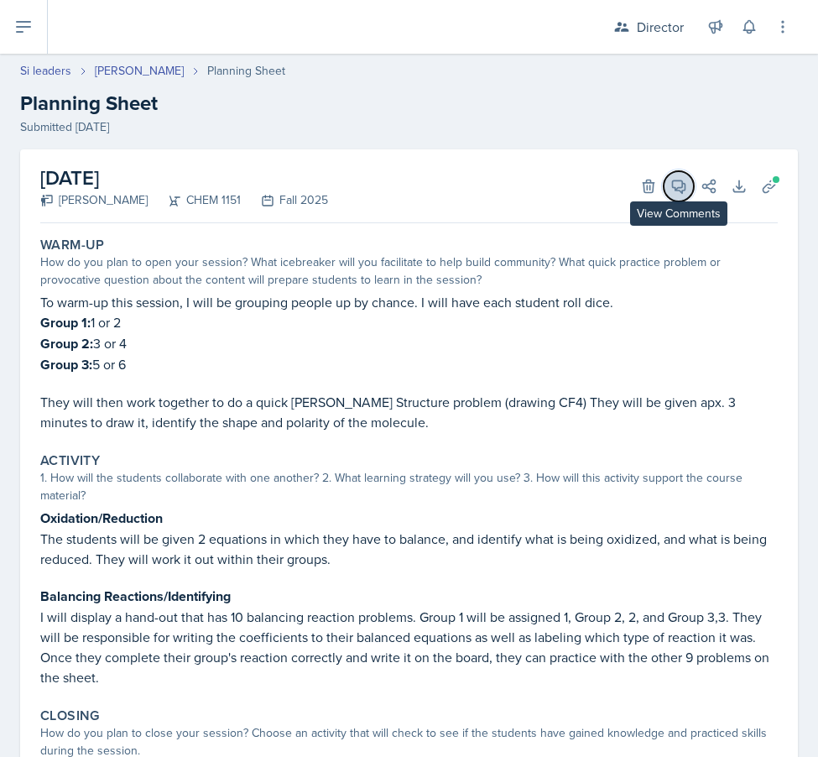
click at [680, 182] on span at bounding box center [684, 180] width 8 height 8
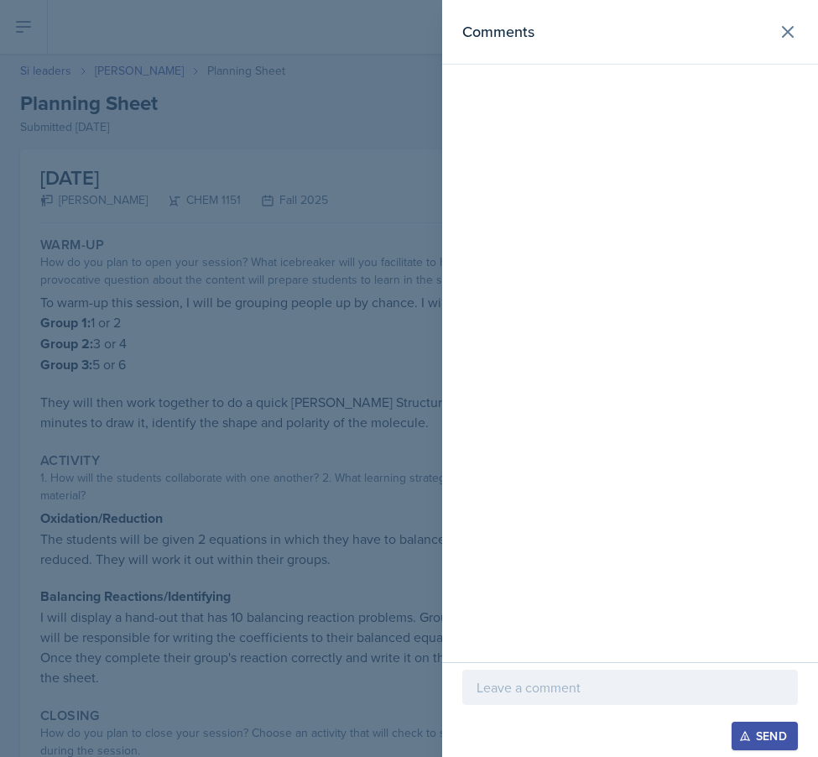
click at [556, 701] on div at bounding box center [630, 687] width 336 height 35
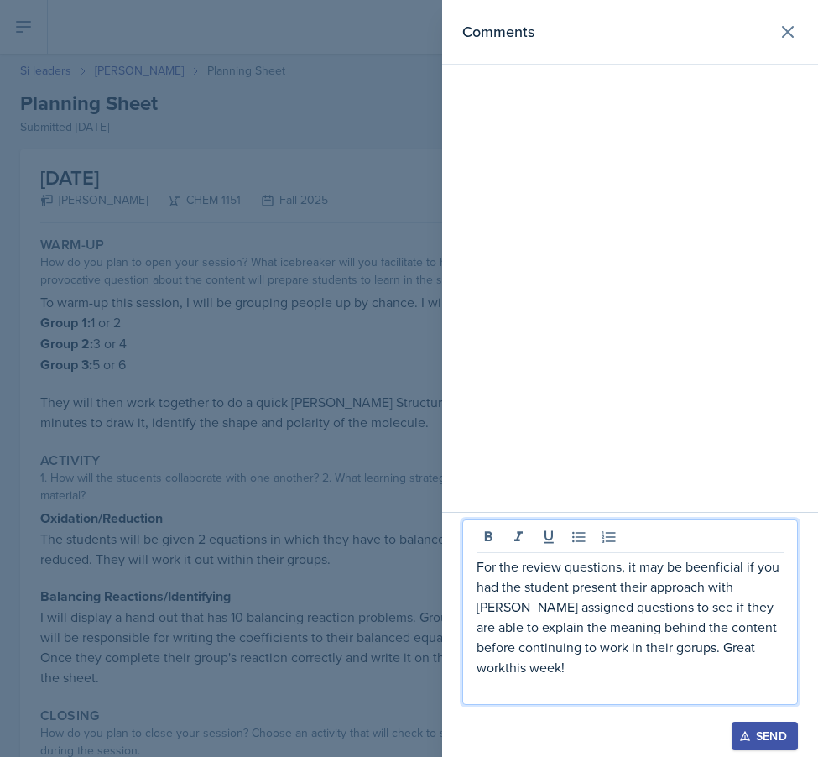
click at [685, 667] on p "For the review questions, it may be beenficial if you had the student present t…" at bounding box center [630, 616] width 307 height 121
click at [580, 667] on p "For the review questions, it may be beenficial if you had the student present t…" at bounding box center [630, 616] width 307 height 121
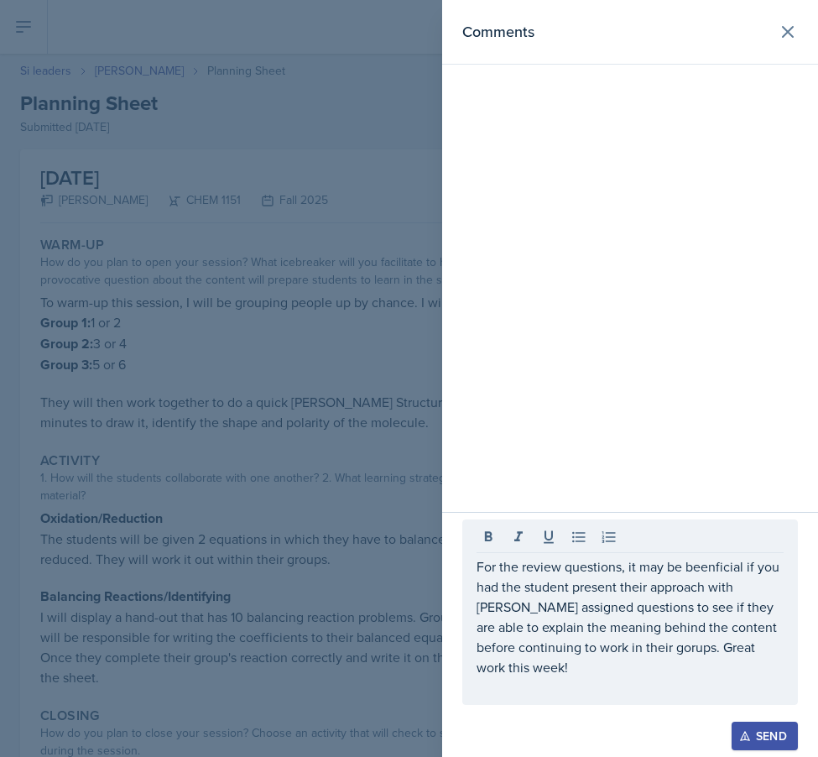
click at [397, 388] on div at bounding box center [409, 378] width 818 height 757
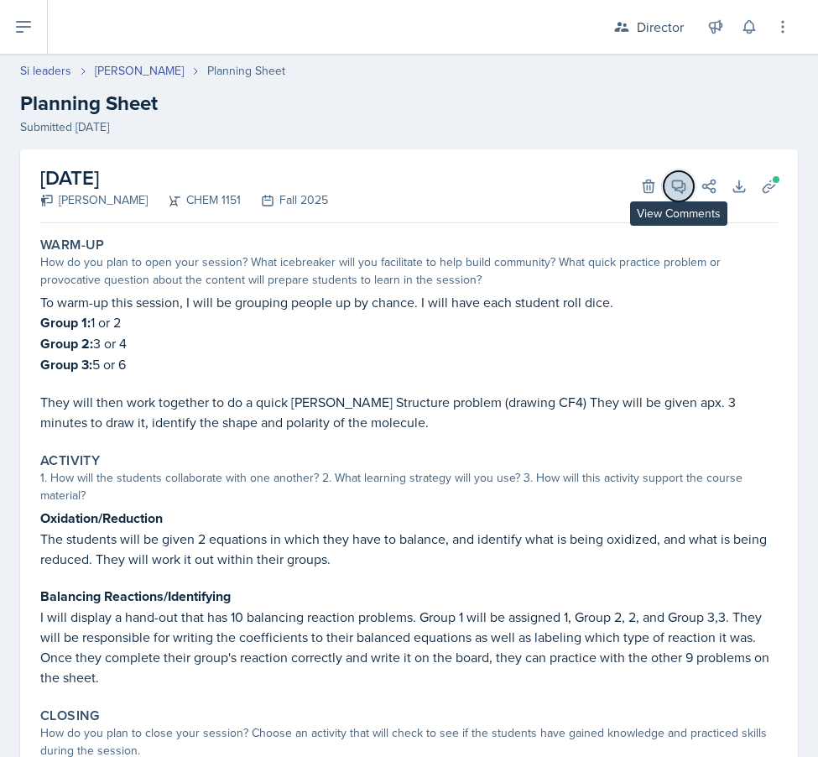
click at [677, 188] on icon at bounding box center [679, 186] width 13 height 13
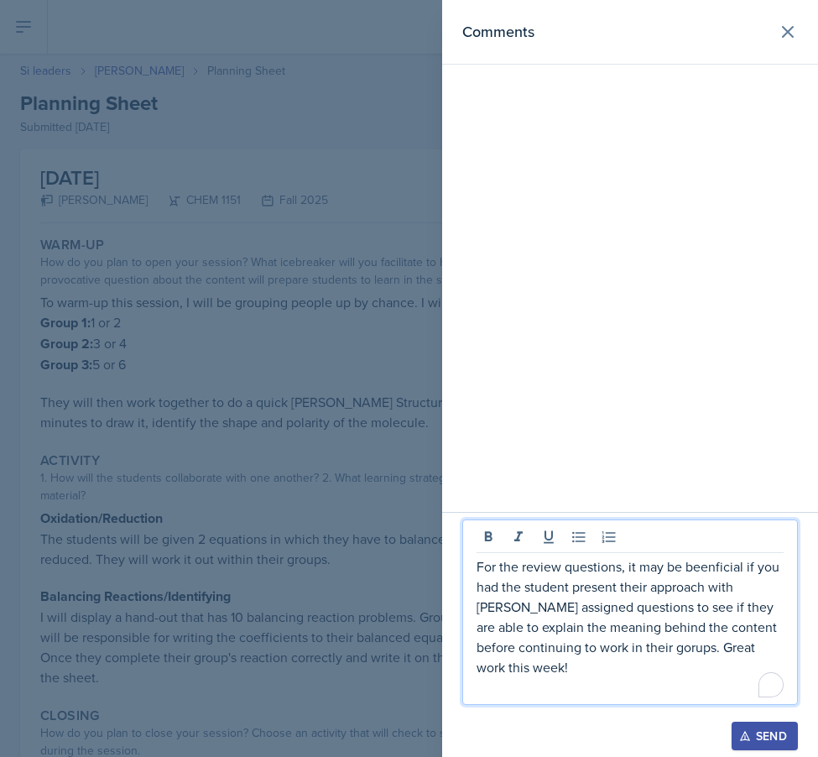
click at [544, 649] on p "For the review questions, it may be beenficial if you had the student present t…" at bounding box center [630, 616] width 307 height 121
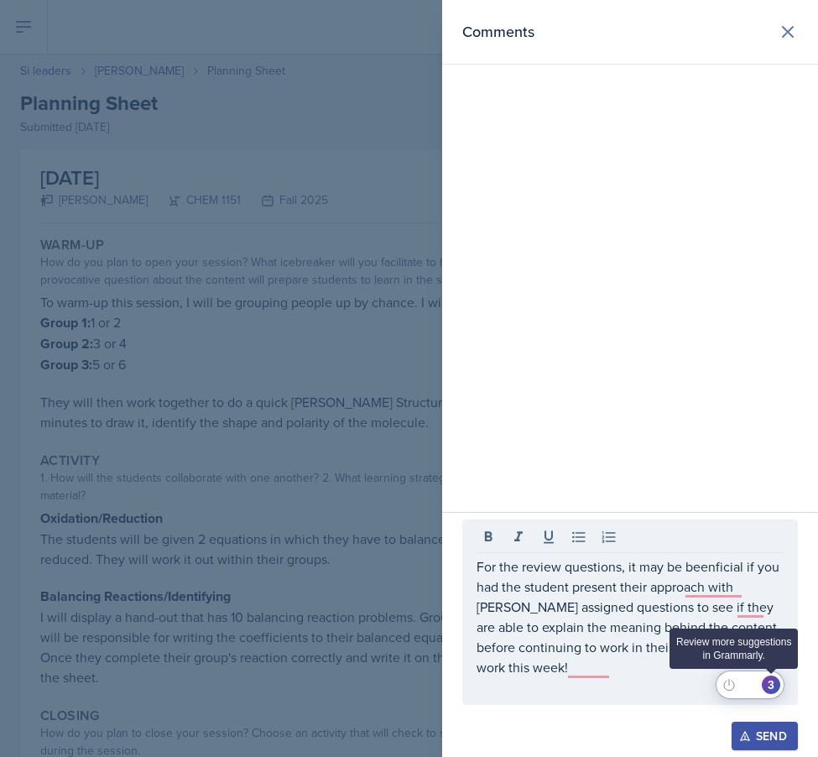
click at [768, 681] on div "3" at bounding box center [771, 684] width 18 height 18
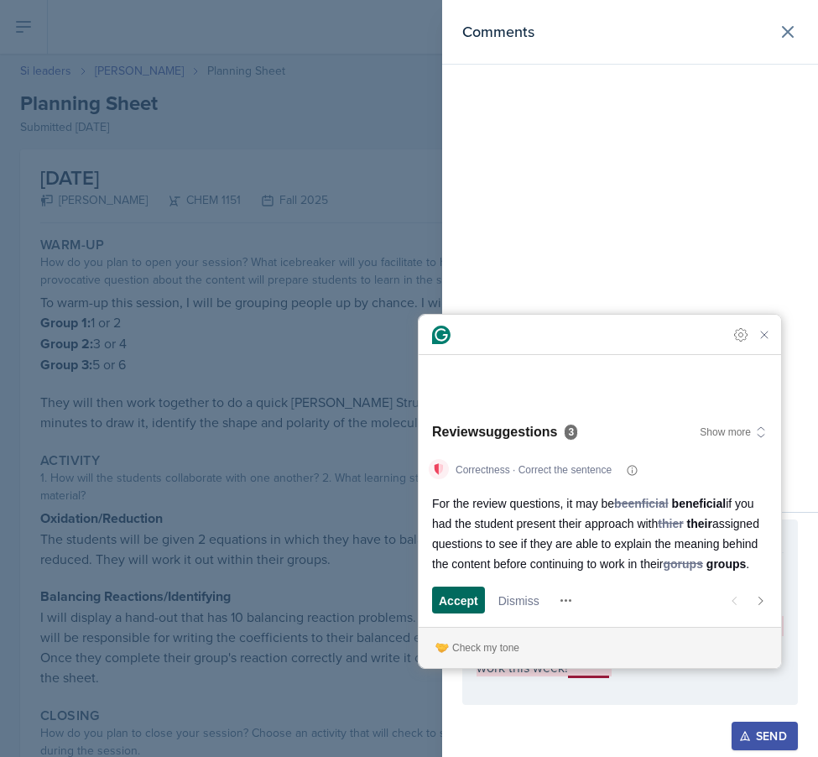
click at [472, 594] on span "Accept" at bounding box center [458, 600] width 39 height 18
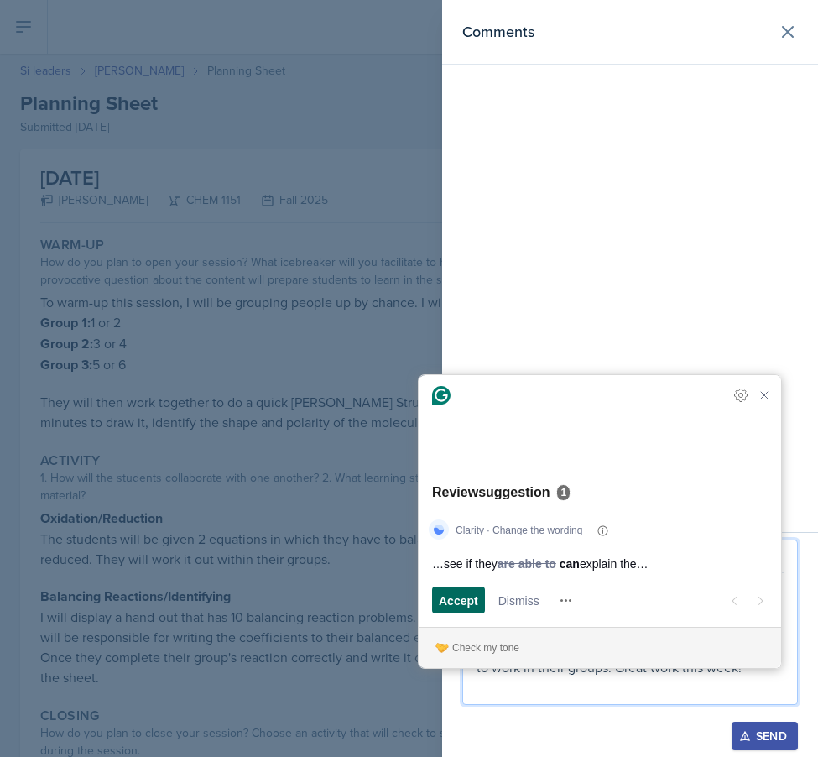
scroll to position [189, 0]
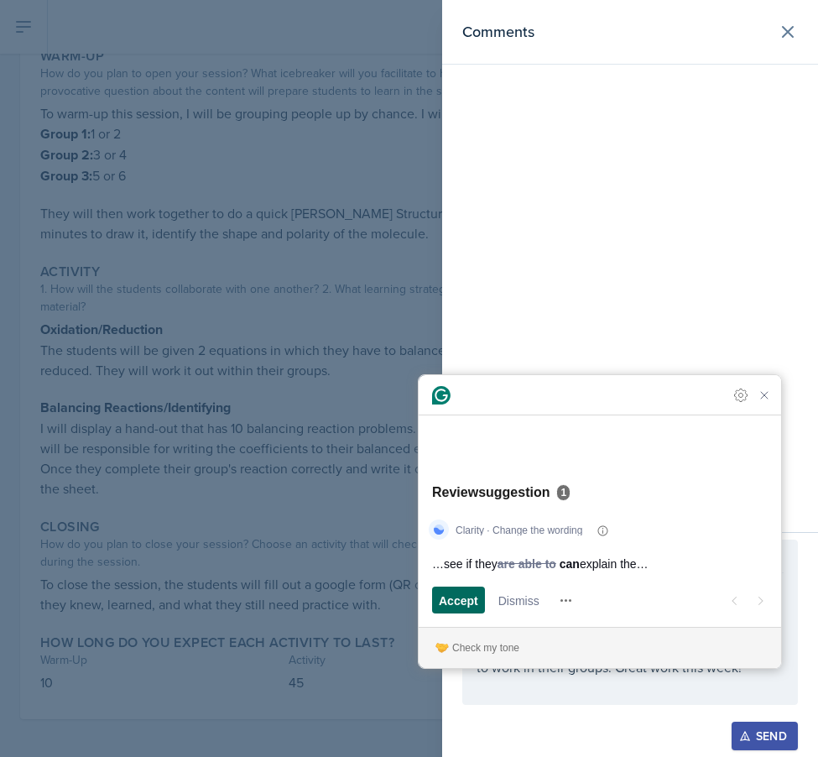
click at [477, 600] on span "Accept" at bounding box center [458, 600] width 39 height 18
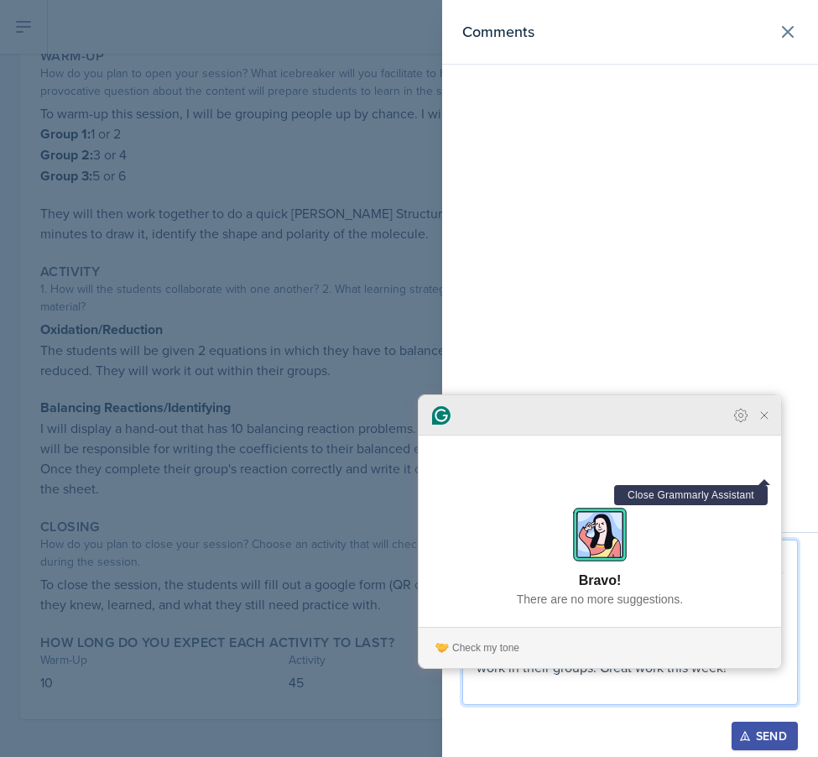
click at [764, 422] on icon "Close Grammarly Assistant" at bounding box center [764, 415] width 13 height 13
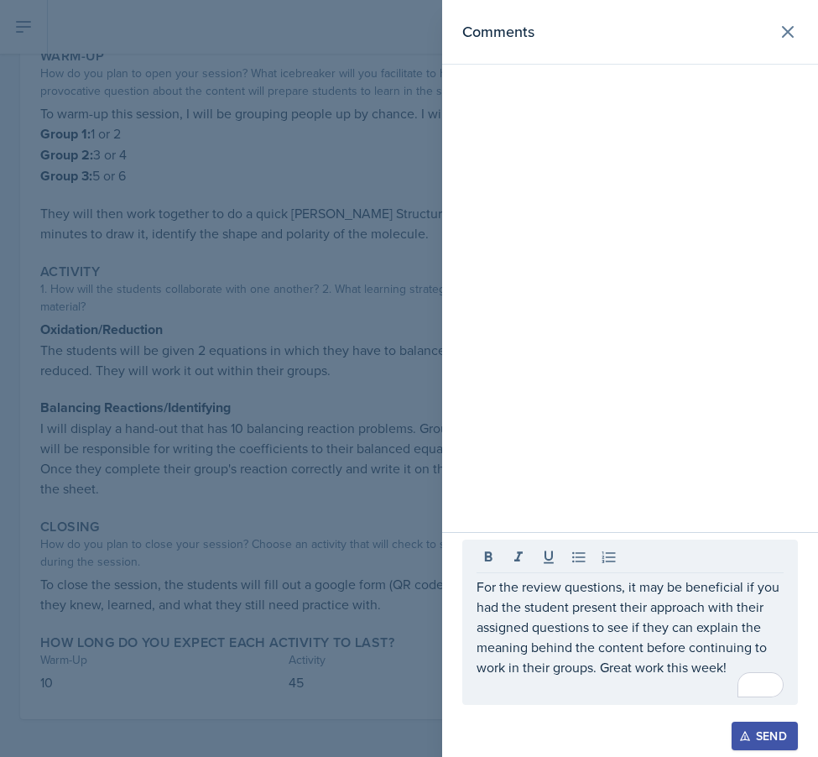
drag, startPoint x: 748, startPoint y: 741, endPoint x: 732, endPoint y: 740, distance: 15.1
click at [746, 740] on icon "button" at bounding box center [745, 736] width 12 height 12
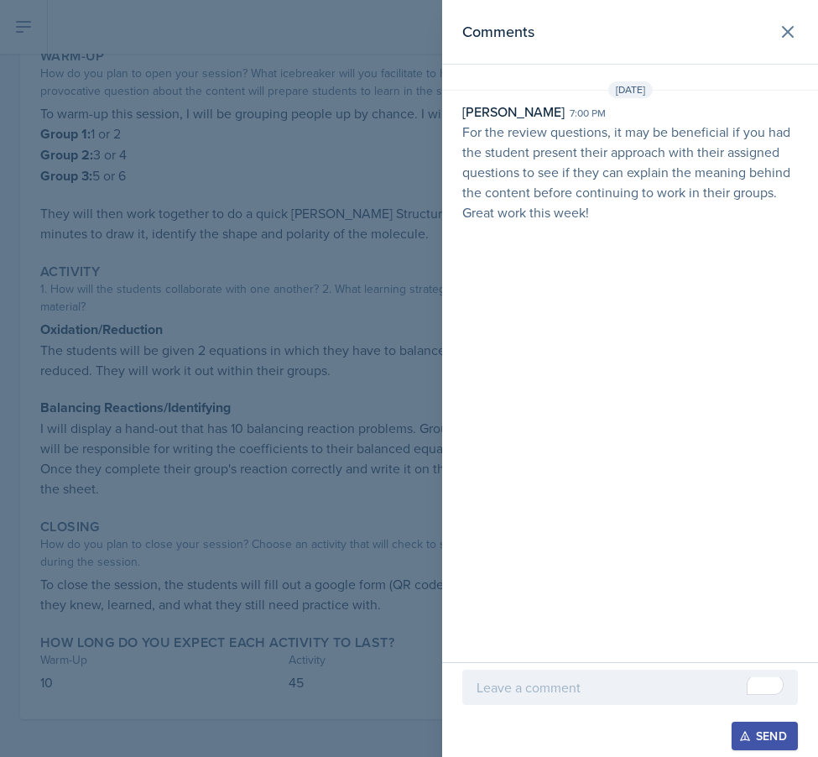
click at [31, 473] on div at bounding box center [409, 378] width 818 height 757
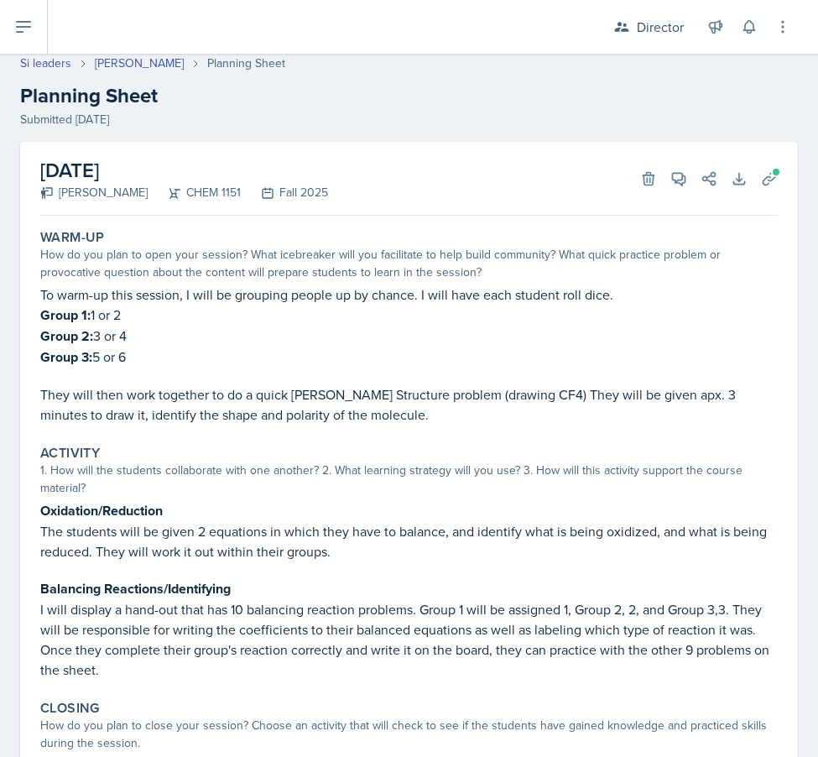
scroll to position [0, 0]
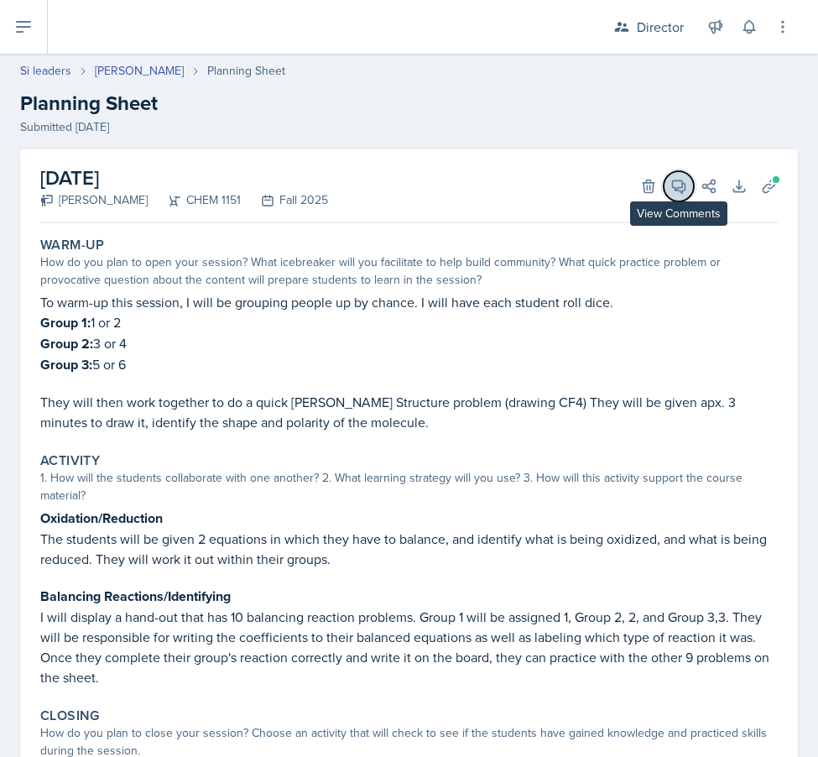
click at [670, 180] on icon at bounding box center [678, 186] width 17 height 17
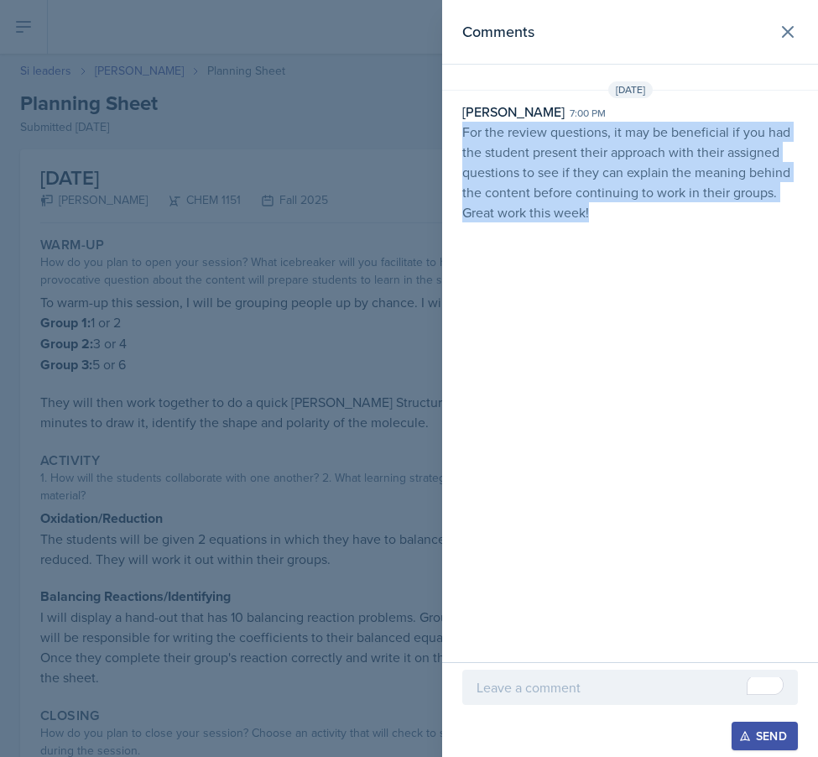
drag, startPoint x: 612, startPoint y: 221, endPoint x: 456, endPoint y: 138, distance: 176.4
click at [456, 138] on div "Nakiya Ham-Bloomquist 7:00 pm For the review questions, it may be beneficial if…" at bounding box center [630, 171] width 376 height 138
copy p "For the review questions, it may be beneficial if you had the student present t…"
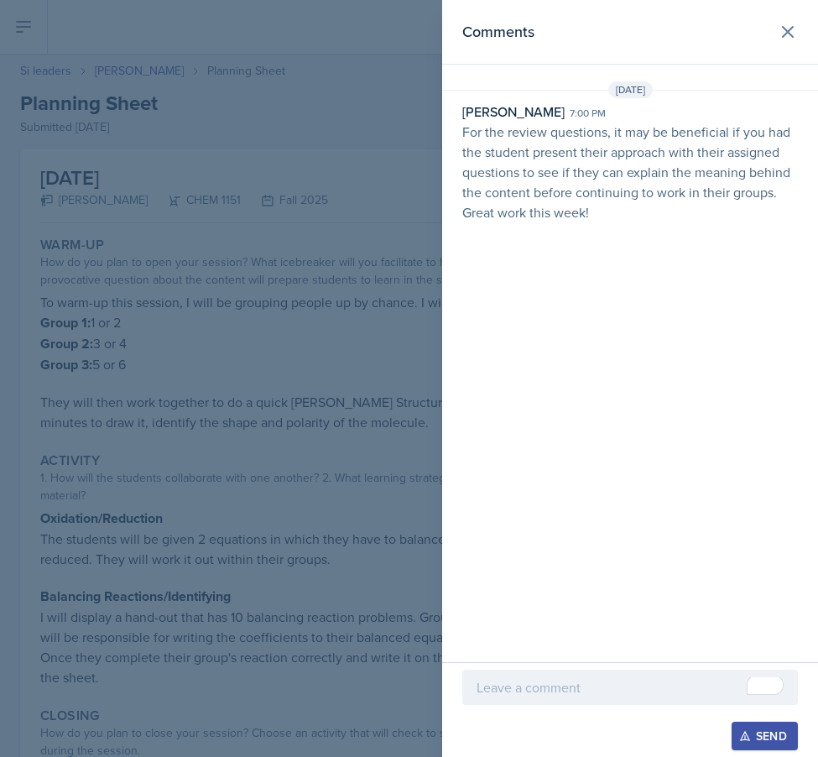
click at [263, 388] on div at bounding box center [409, 378] width 818 height 757
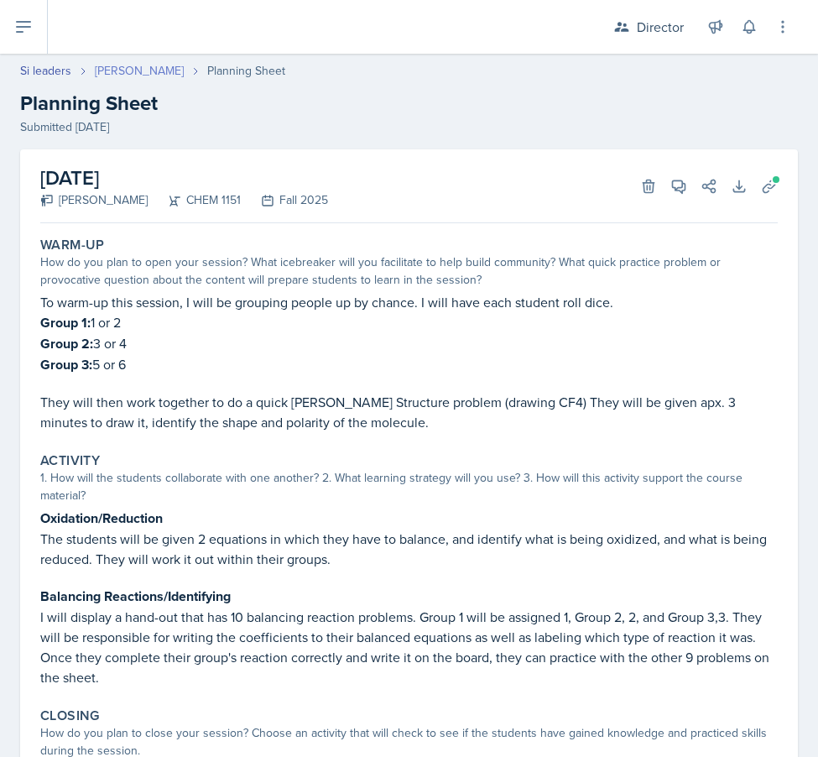
click at [118, 71] on link "[PERSON_NAME]" at bounding box center [139, 71] width 89 height 18
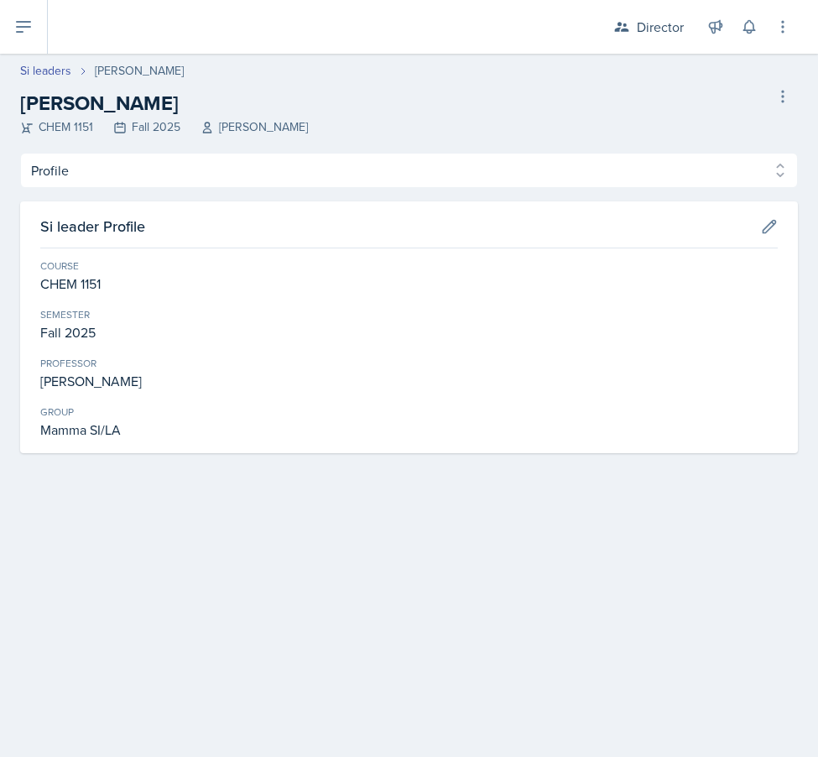
click at [137, 188] on div "Profile Planning Sheets Observation Forms Uploads Profile Planning Sheets Obser…" at bounding box center [409, 303] width 778 height 300
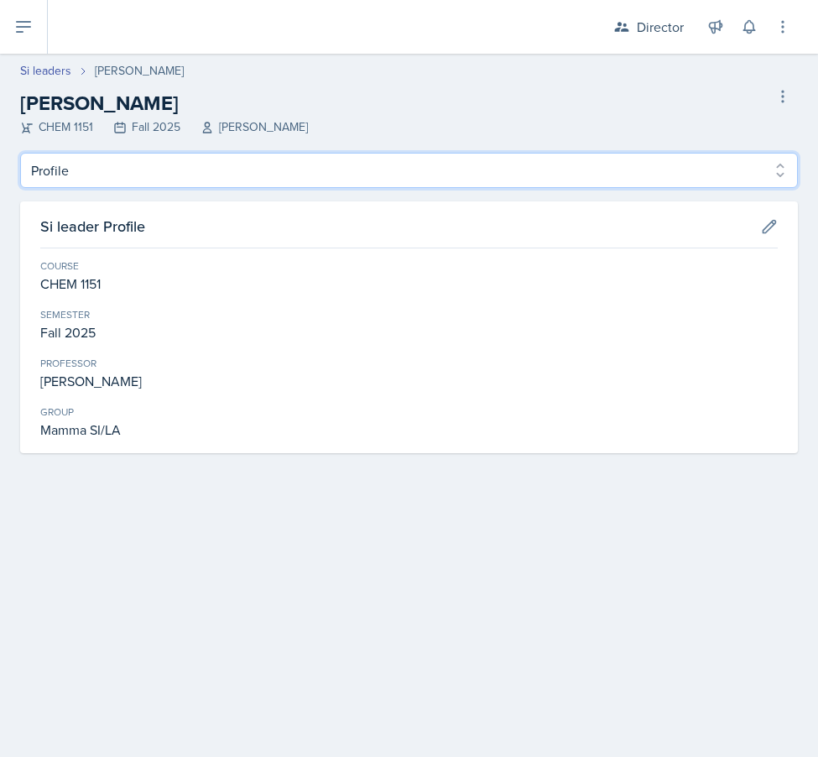
click at [137, 182] on select "Profile Planning Sheets Observation Forms Uploads" at bounding box center [409, 170] width 778 height 35
select select "Planning Sheets"
click at [20, 153] on select "Profile Planning Sheets Observation Forms Uploads" at bounding box center [409, 170] width 778 height 35
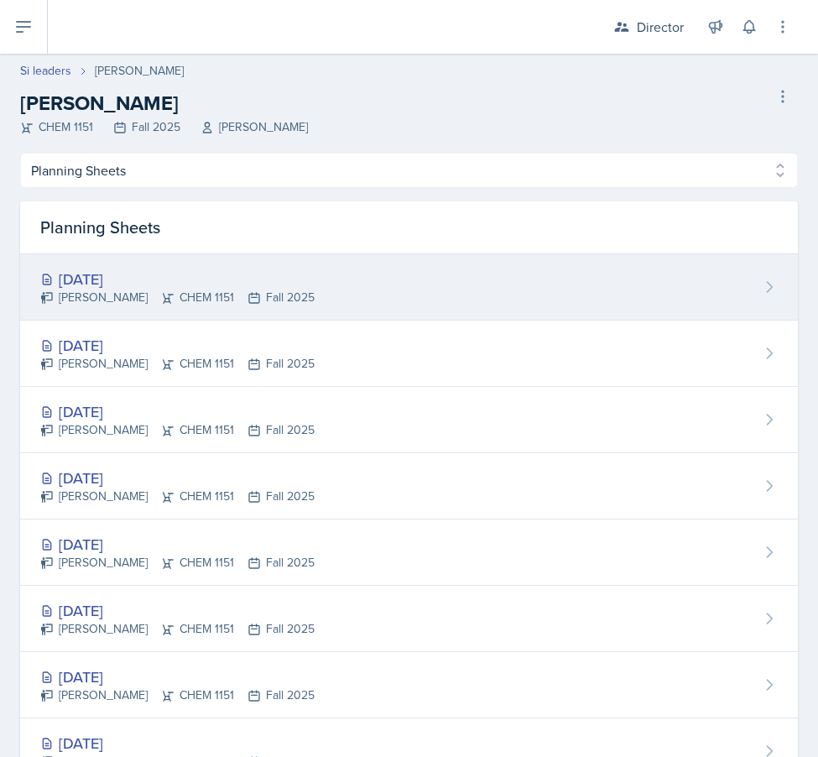
click at [135, 286] on div "[DATE]" at bounding box center [177, 279] width 274 height 23
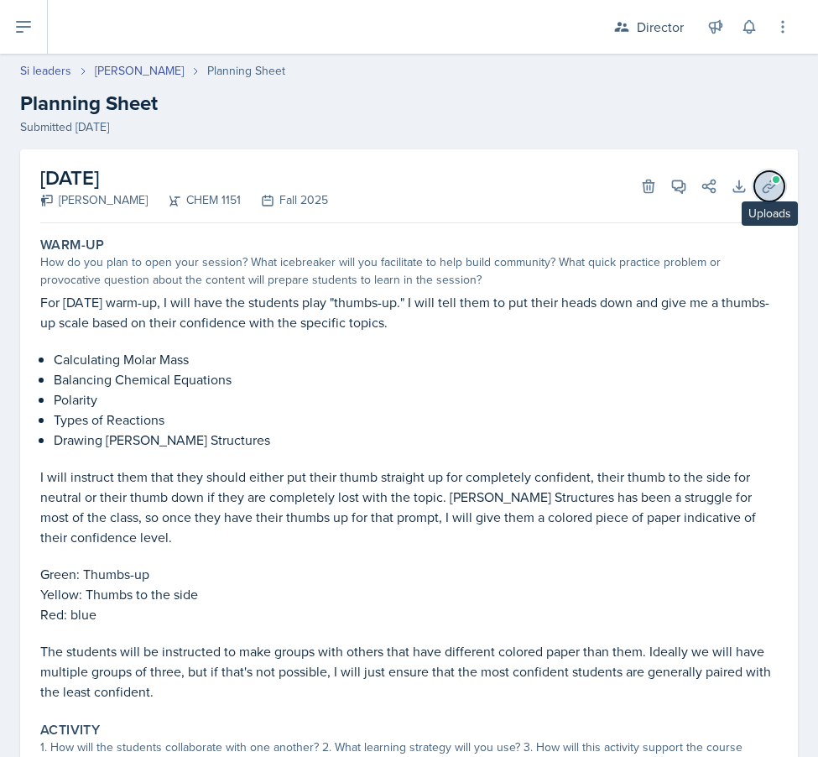
click at [770, 185] on icon at bounding box center [769, 186] width 17 height 17
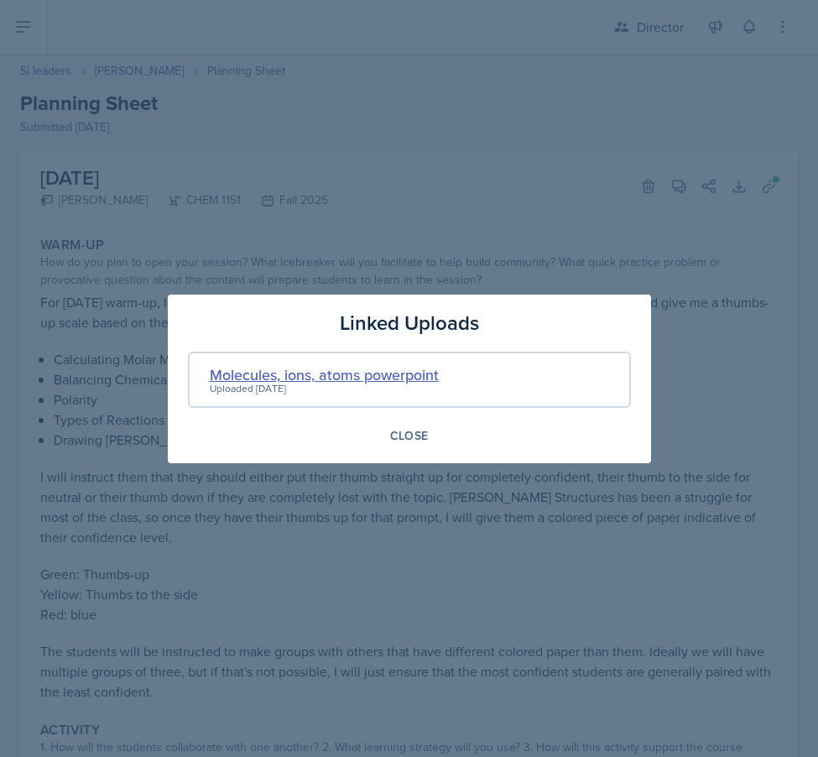
click at [335, 378] on div "Molecules, ions, atoms powerpoint" at bounding box center [324, 374] width 229 height 23
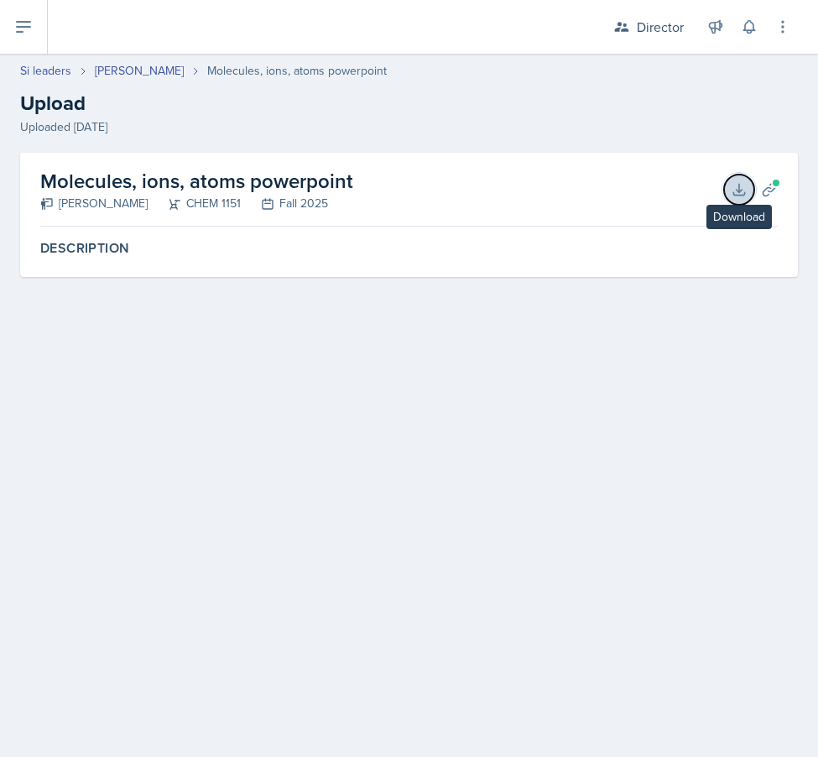
click at [746, 195] on icon at bounding box center [739, 189] width 17 height 17
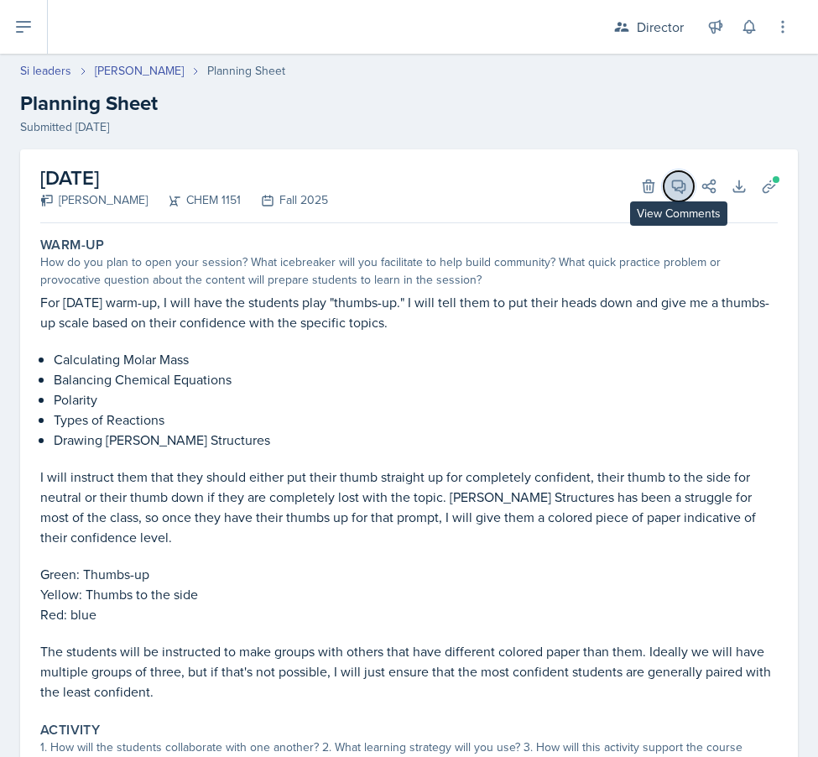
click at [682, 192] on icon at bounding box center [679, 186] width 13 height 13
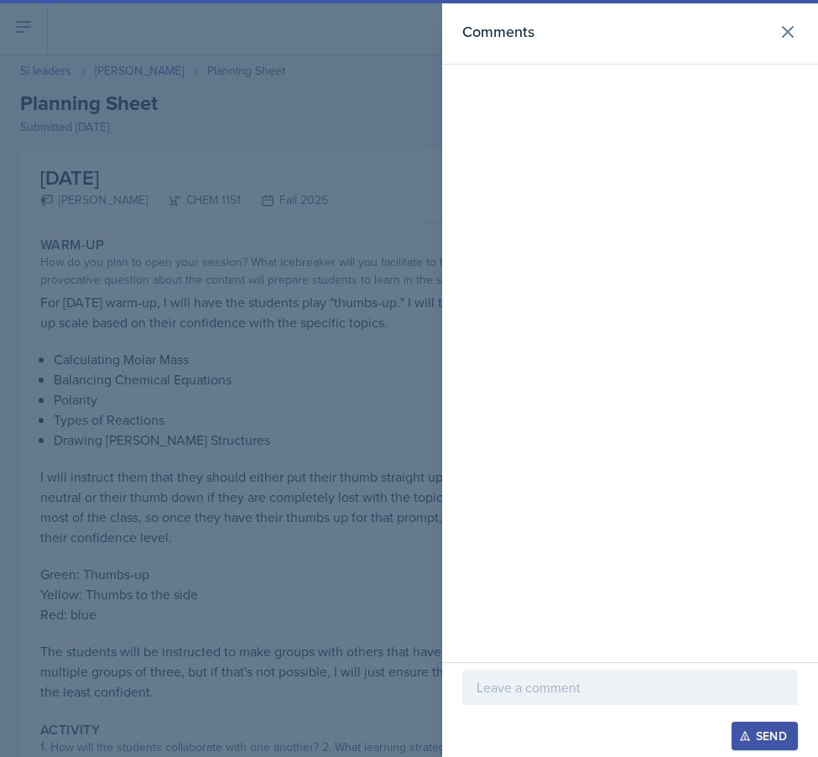
click at [577, 690] on p at bounding box center [630, 687] width 307 height 20
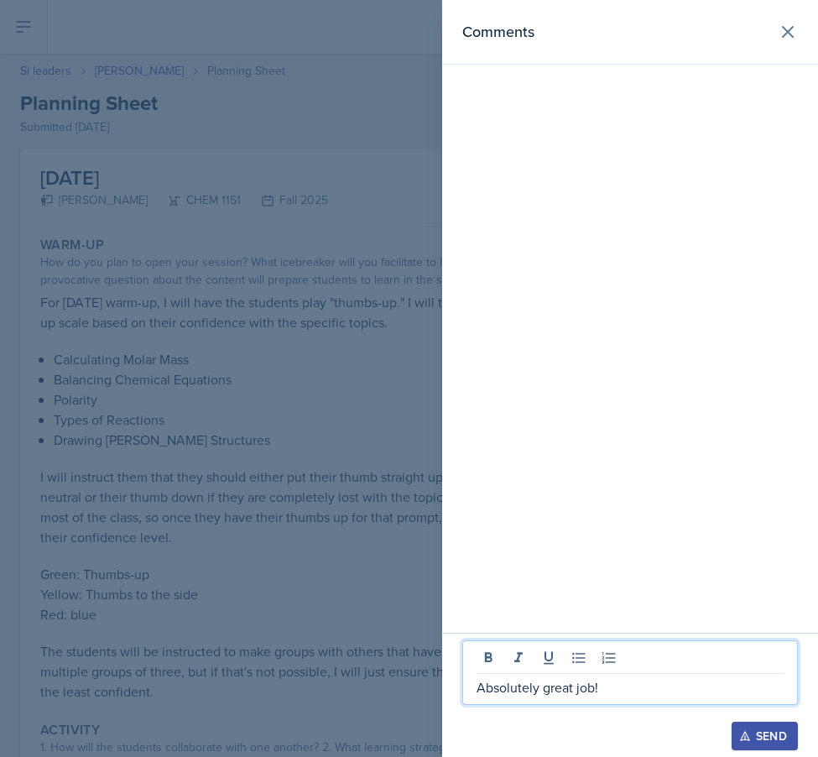
click at [768, 733] on div "Send" at bounding box center [764, 735] width 44 height 13
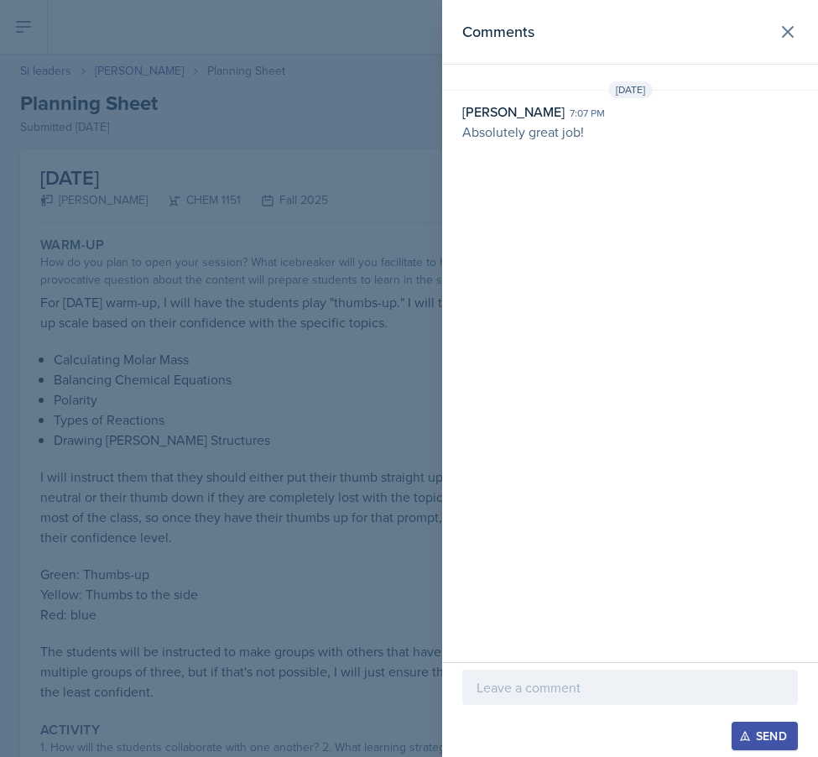
click at [414, 233] on div at bounding box center [409, 378] width 818 height 757
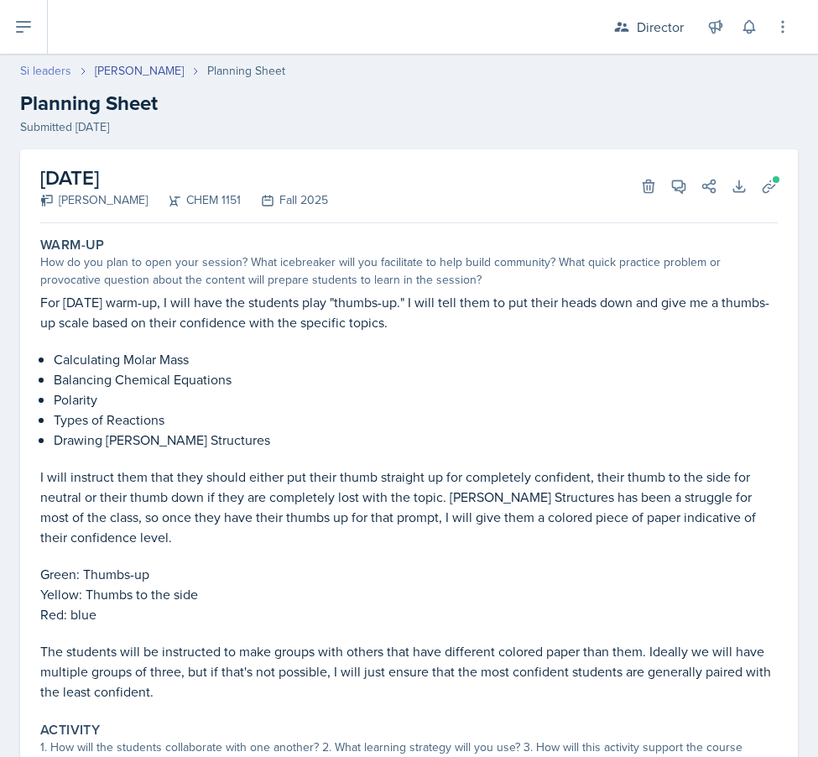
click at [44, 76] on link "Si leaders" at bounding box center [45, 71] width 51 height 18
select select "2bed604d-1099-4043-b1bc-2365e8740244"
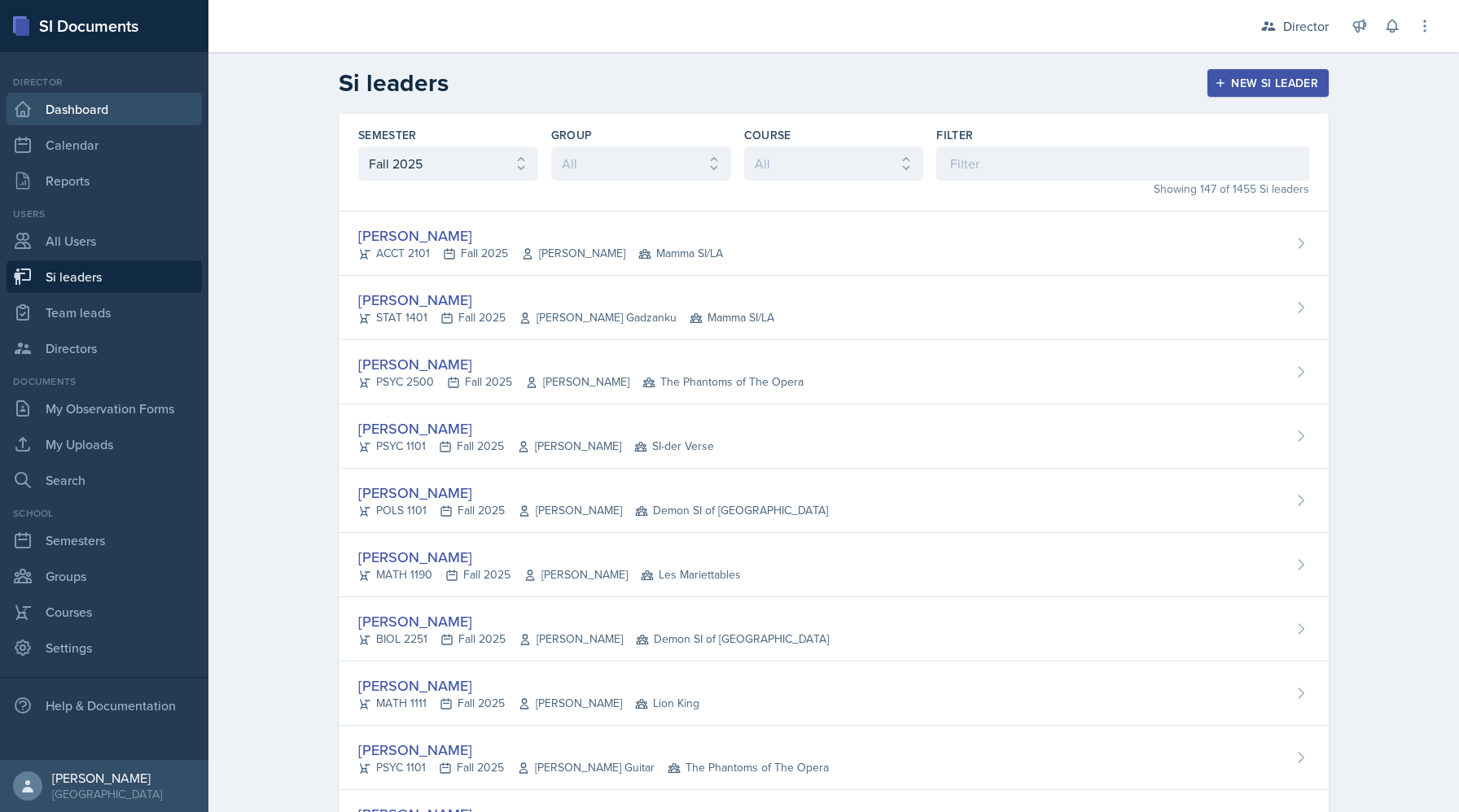
click at [74, 108] on link "Dashboard" at bounding box center [104, 110] width 195 height 33
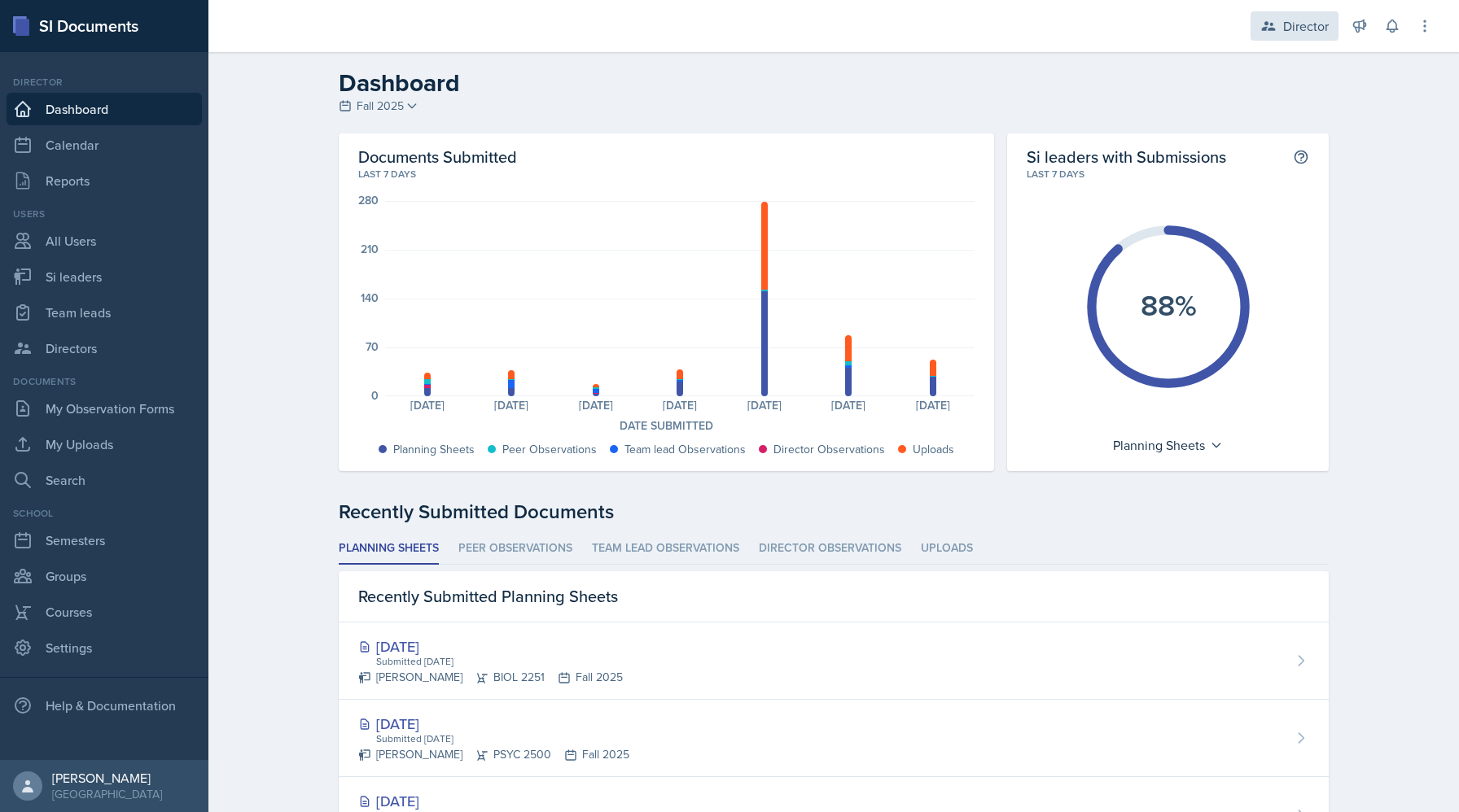
click at [1310, 28] on div "Director" at bounding box center [1306, 26] width 46 height 19
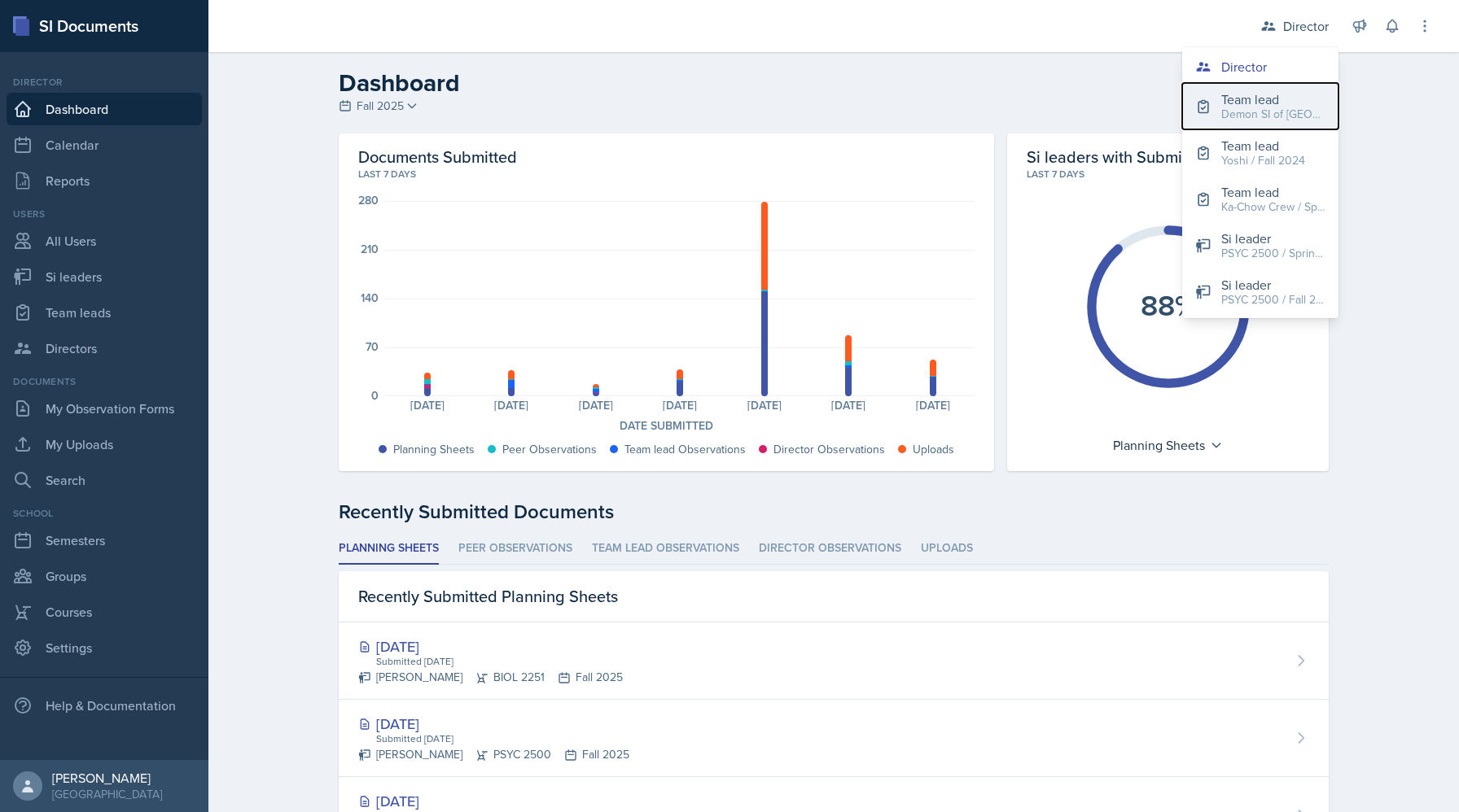
click at [1230, 106] on div "Demon SI of [GEOGRAPHIC_DATA] / Fall 2025" at bounding box center [1273, 114] width 104 height 17
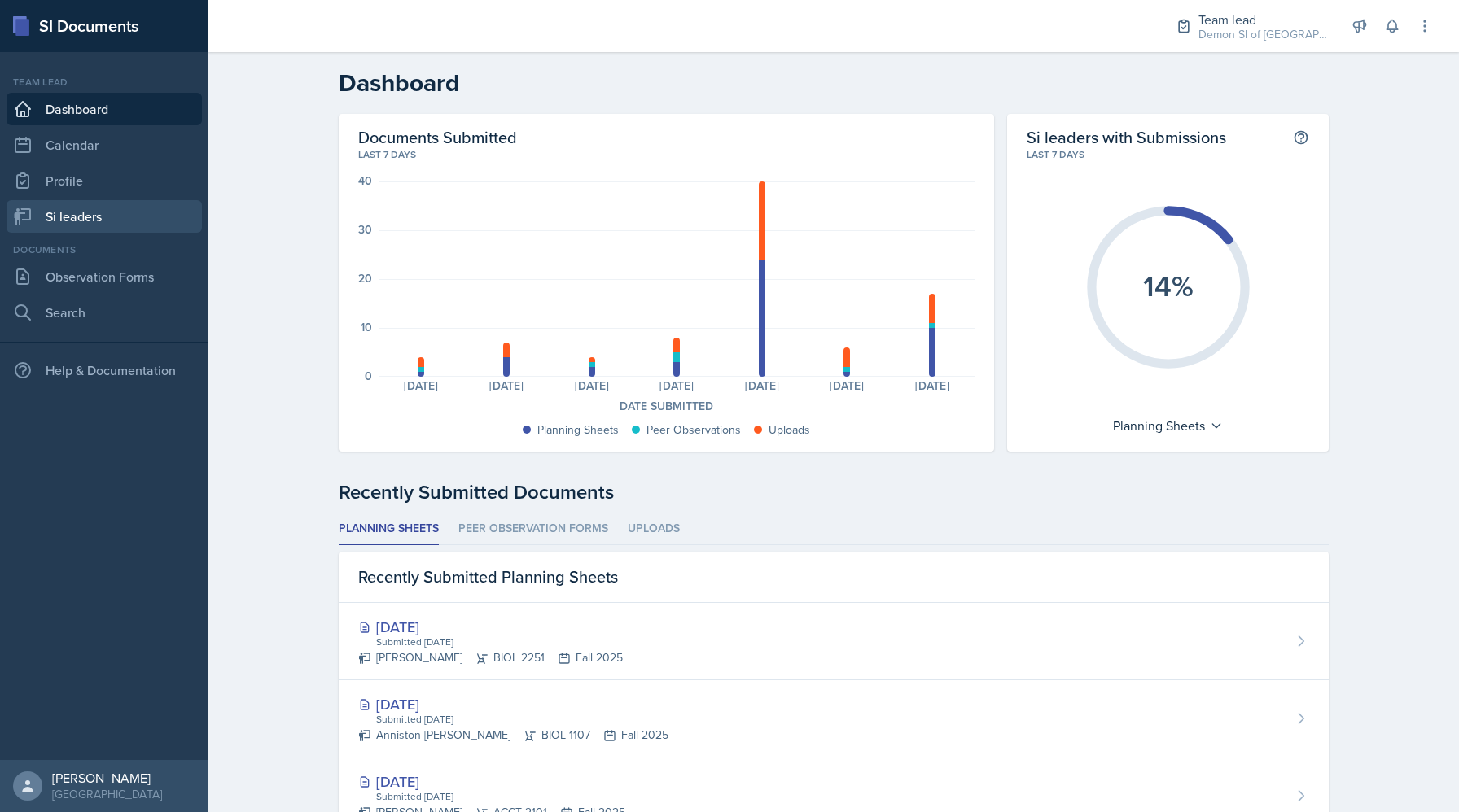
click at [118, 229] on link "Si leaders" at bounding box center [104, 216] width 195 height 33
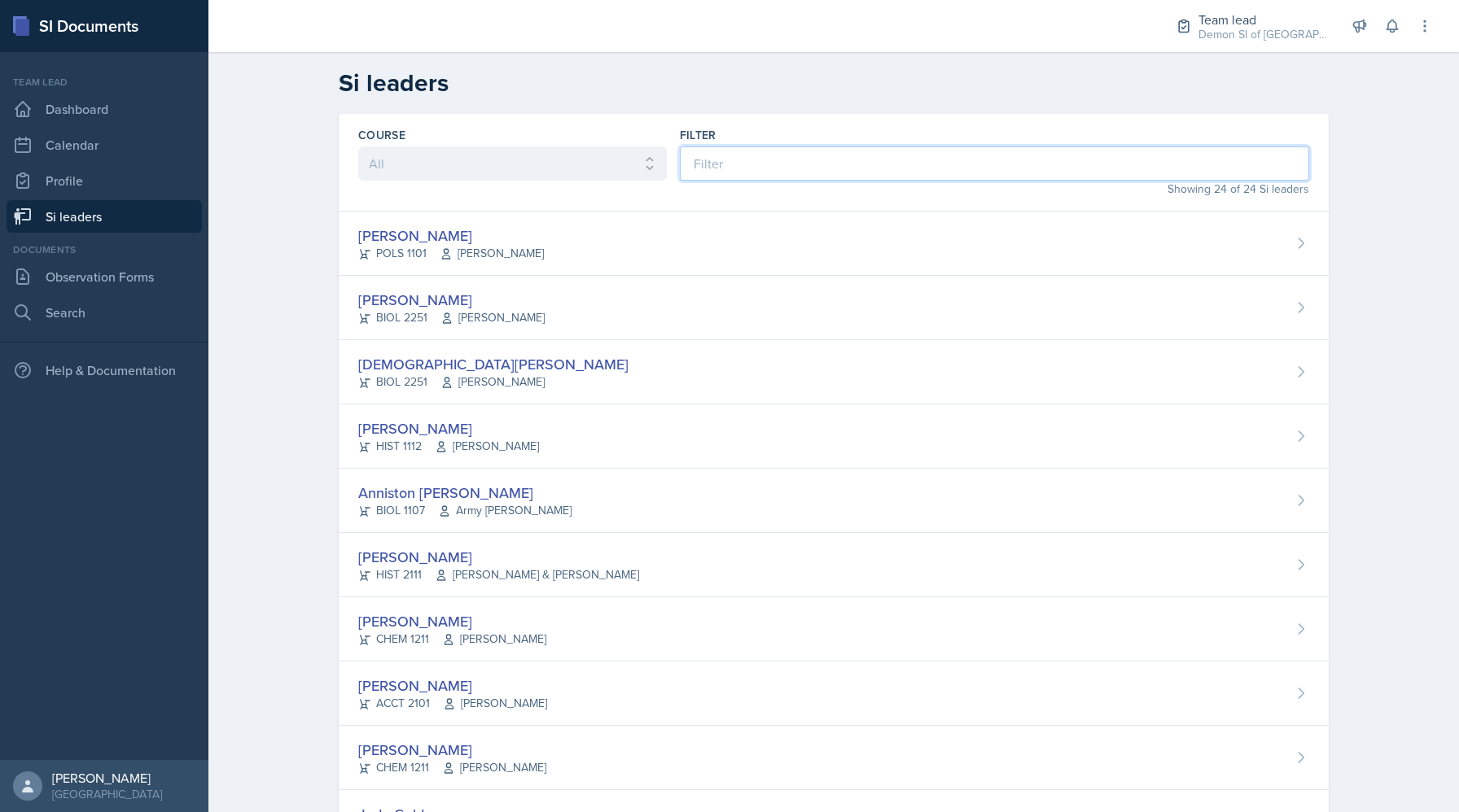
click at [712, 155] on input at bounding box center [995, 163] width 630 height 34
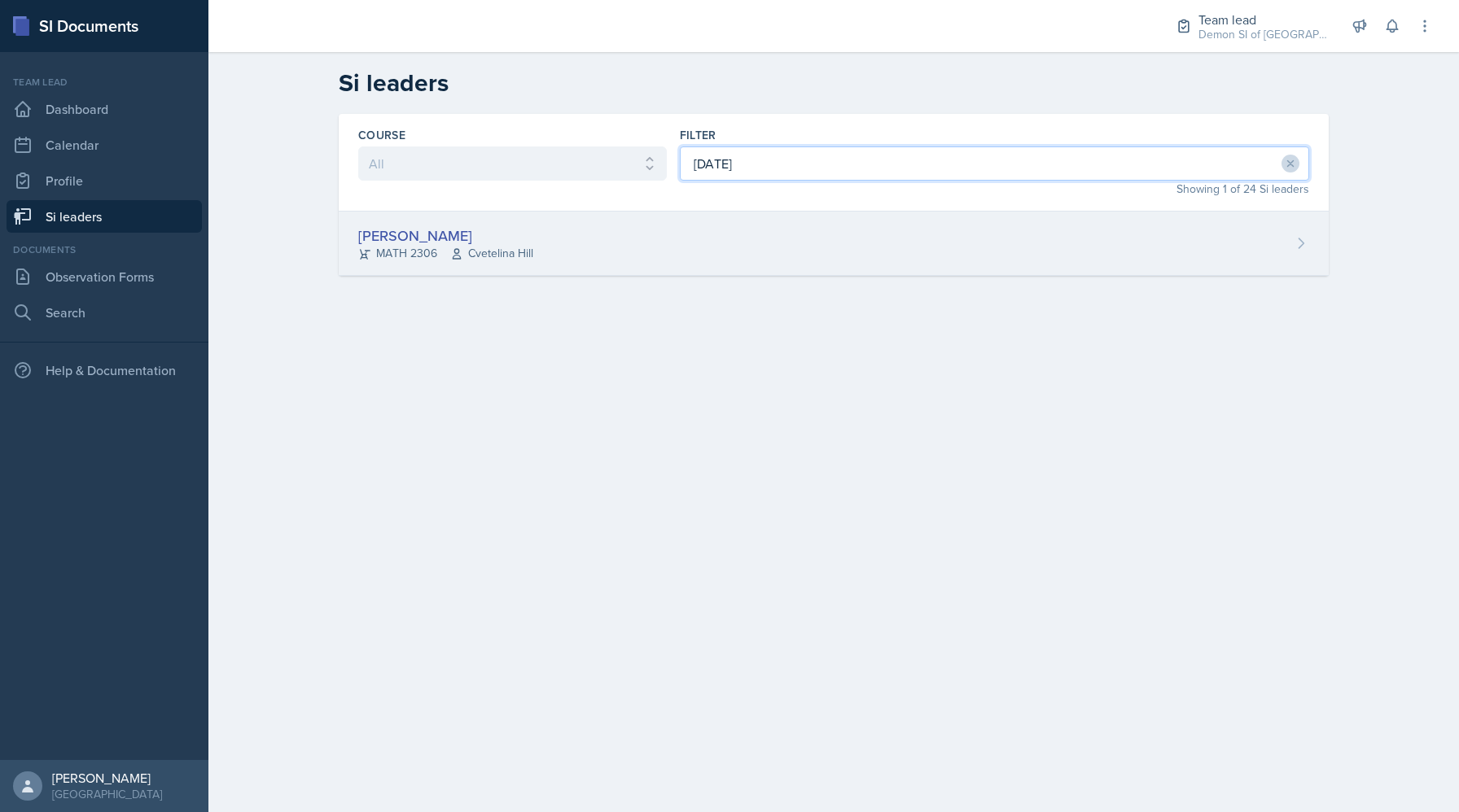
type input "jul"
click at [632, 250] on div "Julian Jahde MATH 2306 Cvetelina Hill" at bounding box center [834, 244] width 990 height 64
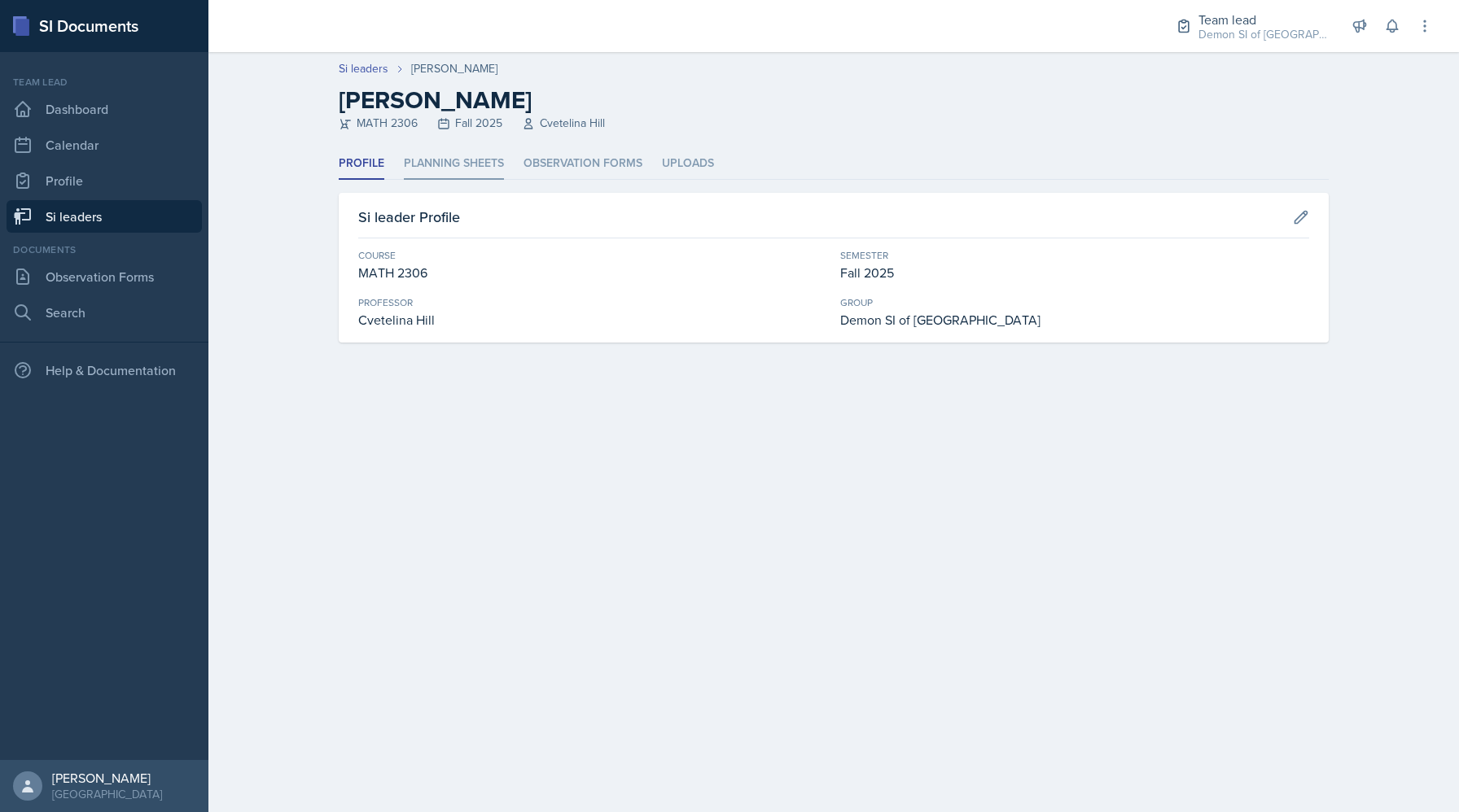
click at [444, 165] on li "Planning Sheets" at bounding box center [453, 164] width 100 height 32
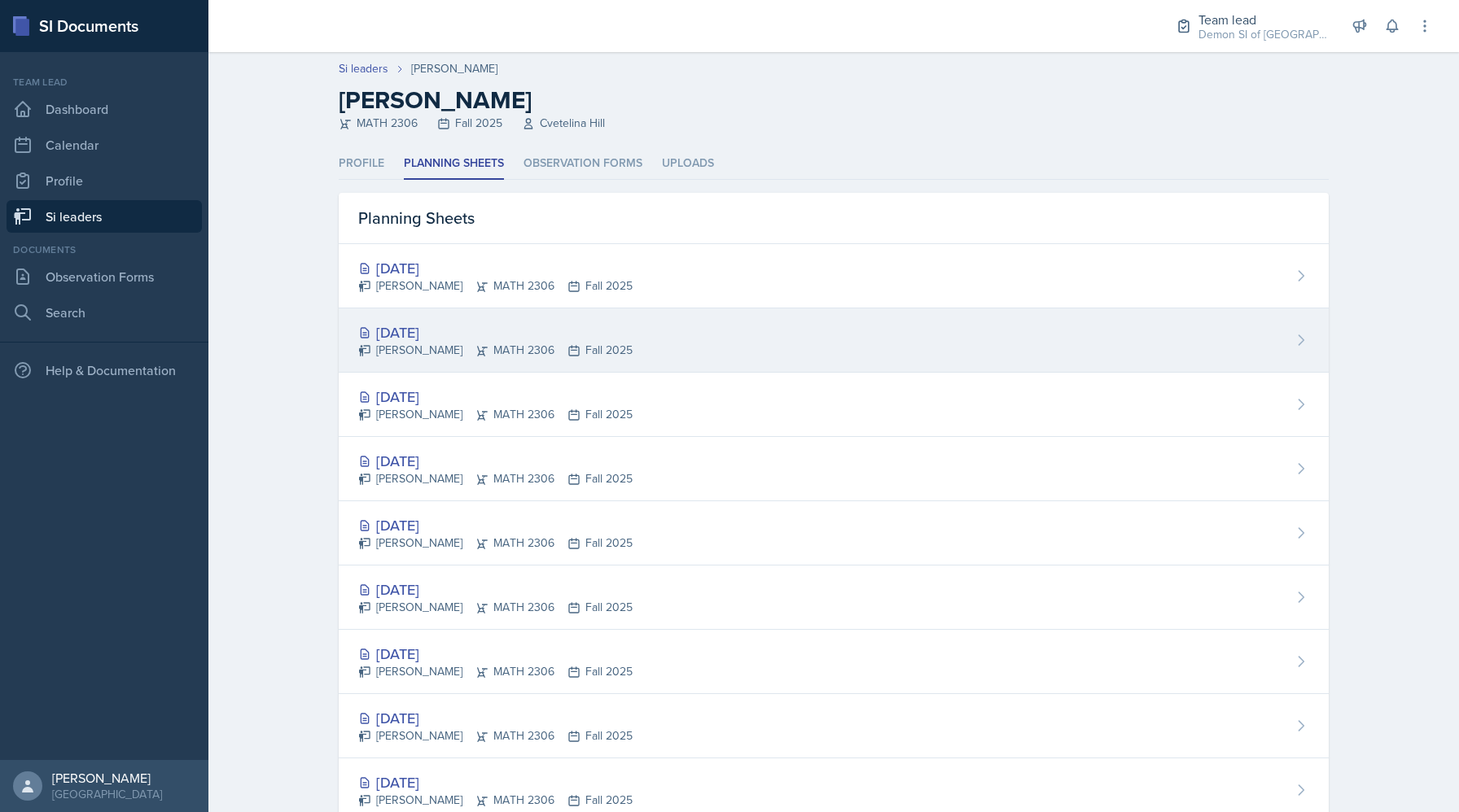
click at [381, 336] on div "[DATE]" at bounding box center [495, 332] width 275 height 22
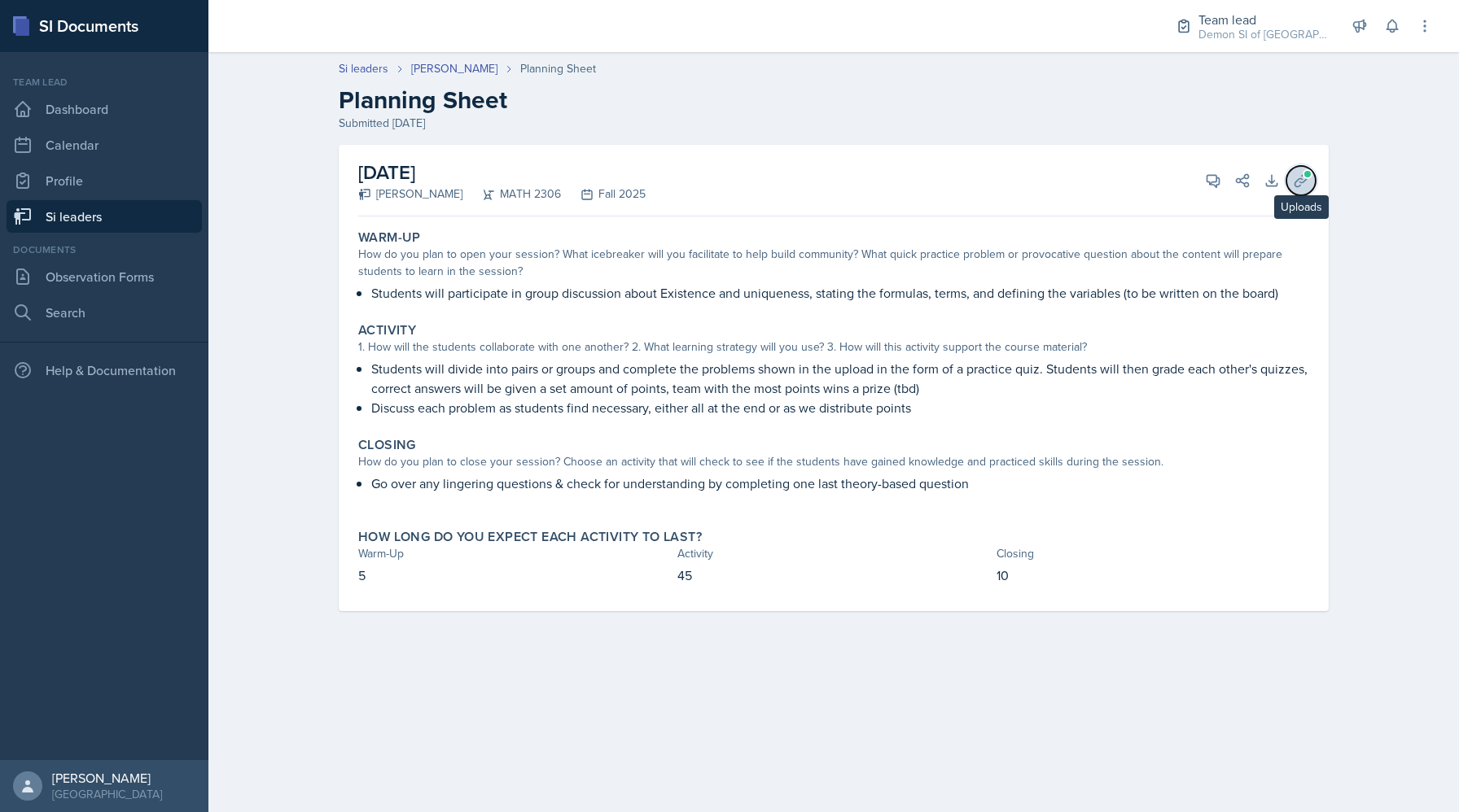
click at [1308, 179] on icon at bounding box center [1301, 180] width 17 height 16
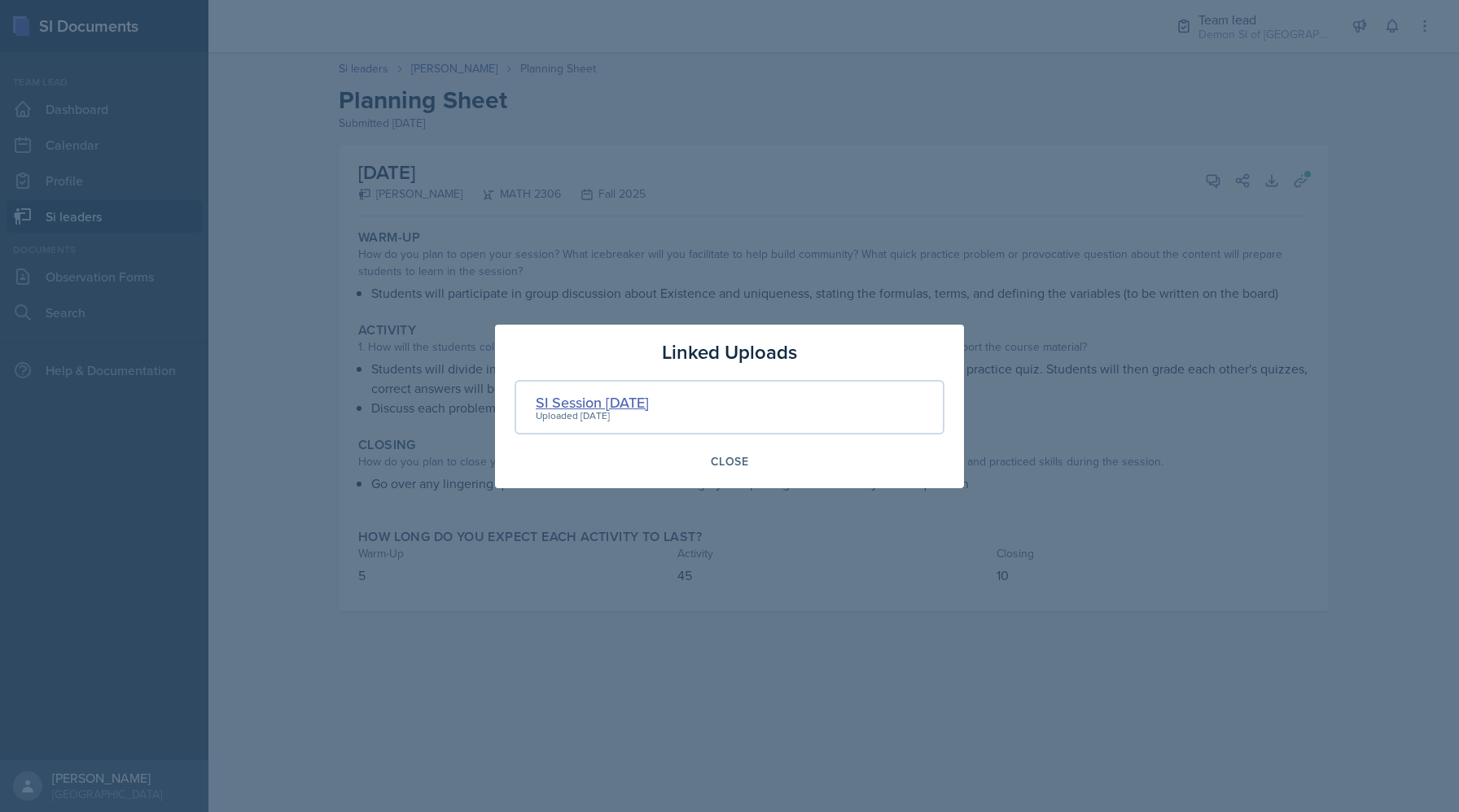
click at [560, 402] on div "SI Session 9/25/25" at bounding box center [592, 403] width 114 height 22
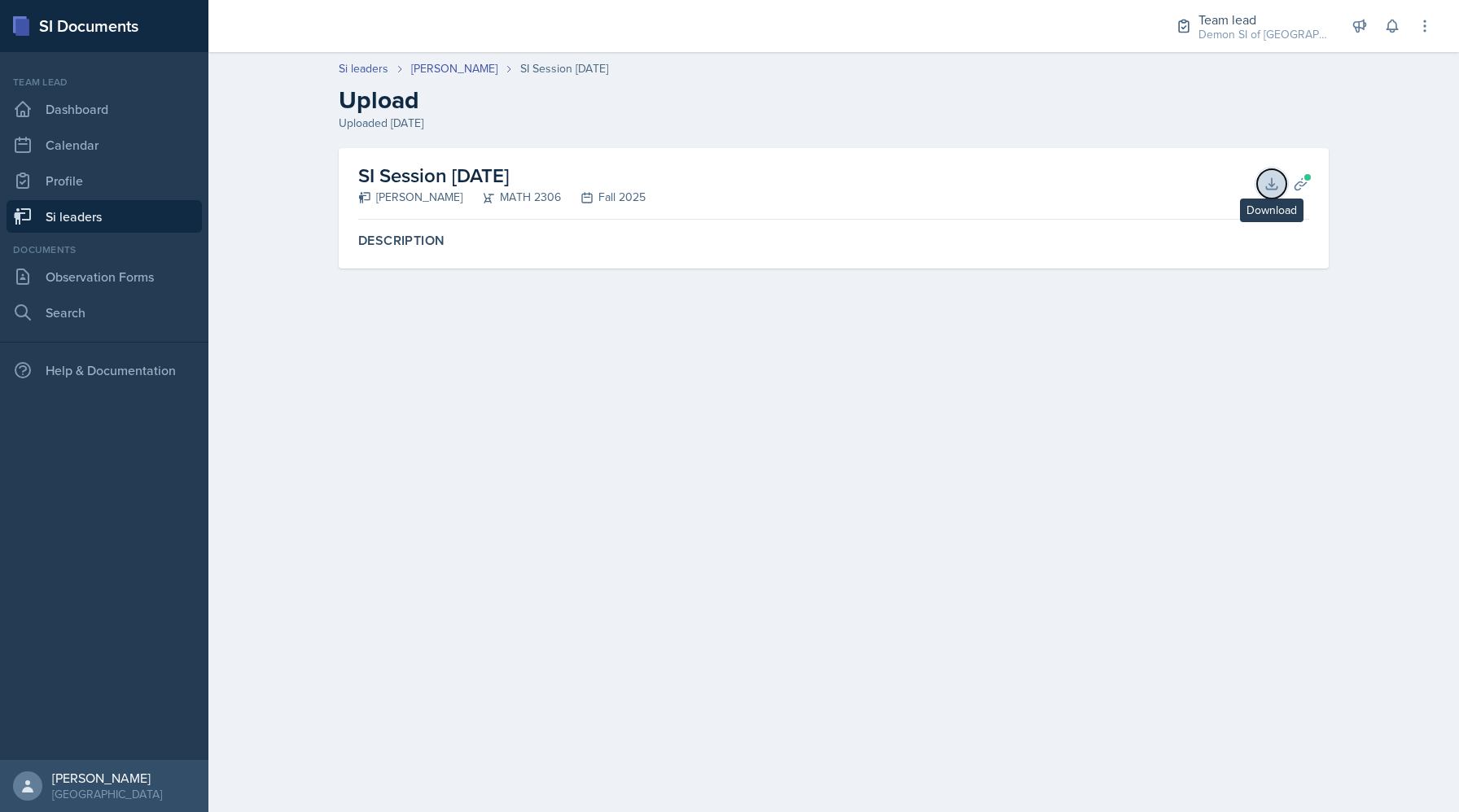
click at [1261, 184] on button "Download" at bounding box center [1272, 184] width 29 height 29
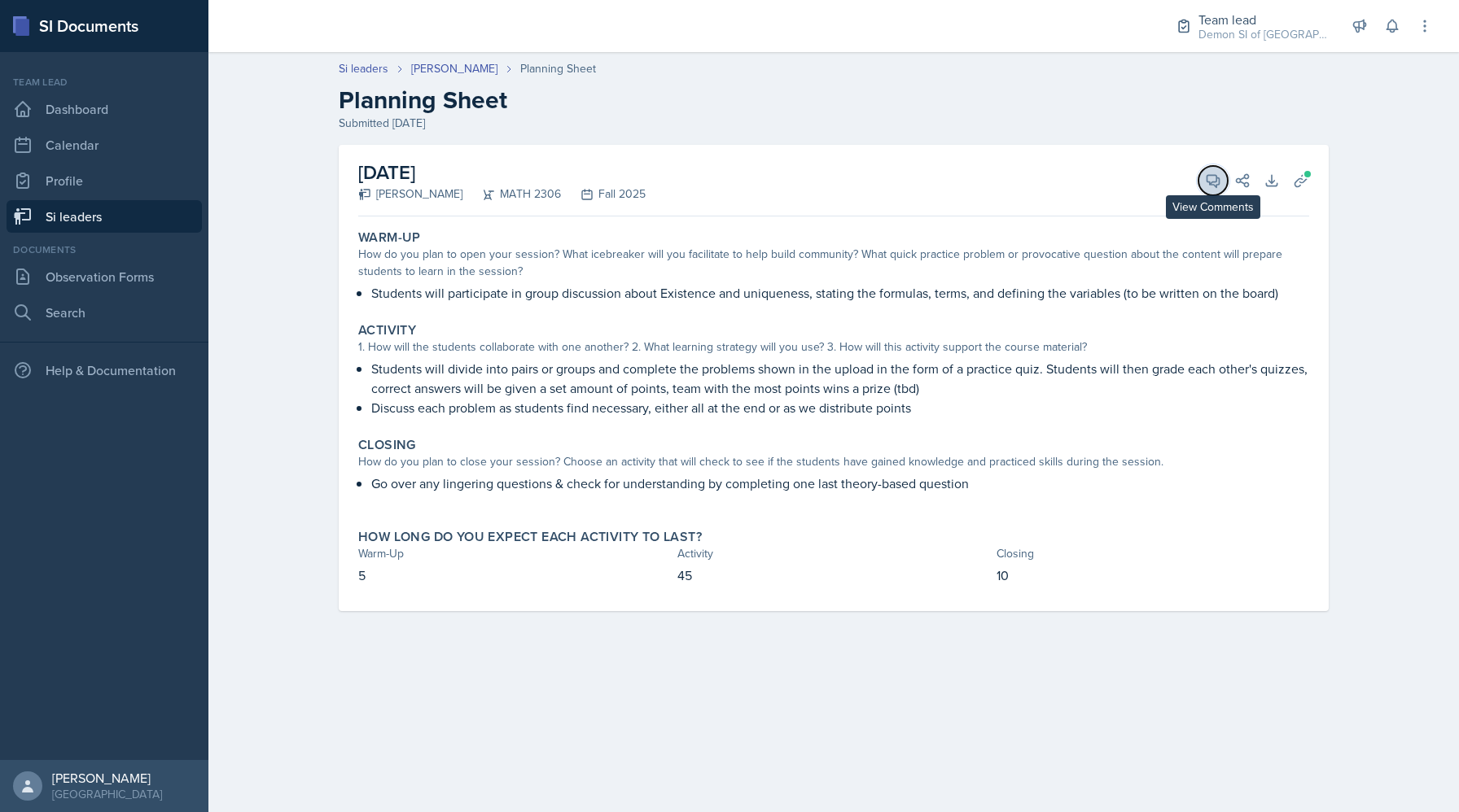
click at [1207, 184] on icon at bounding box center [1213, 180] width 17 height 16
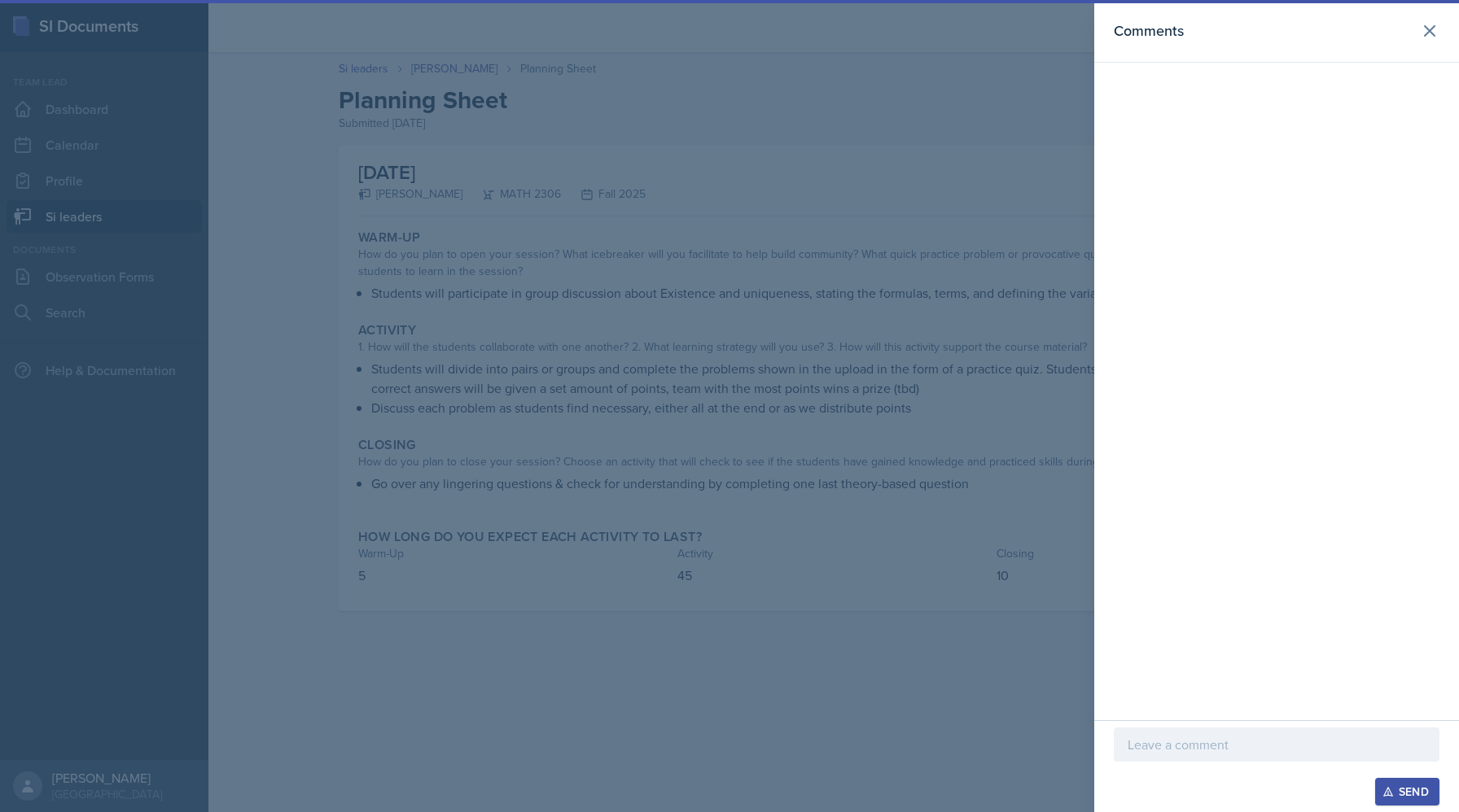
click at [716, 526] on div at bounding box center [729, 406] width 1459 height 812
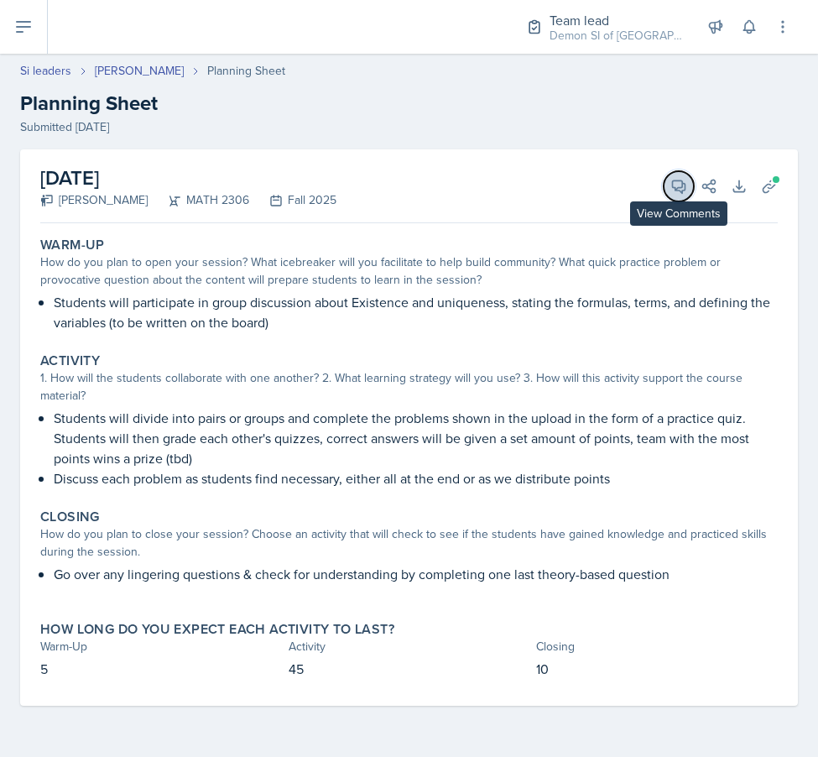
click at [678, 187] on icon at bounding box center [679, 186] width 13 height 13
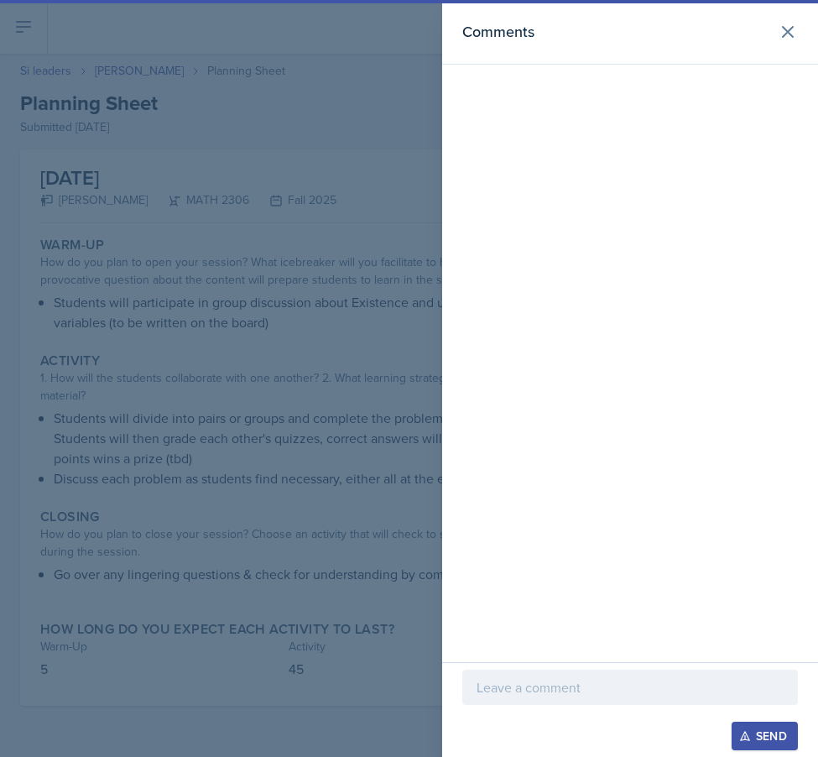
click at [551, 711] on div at bounding box center [630, 713] width 336 height 17
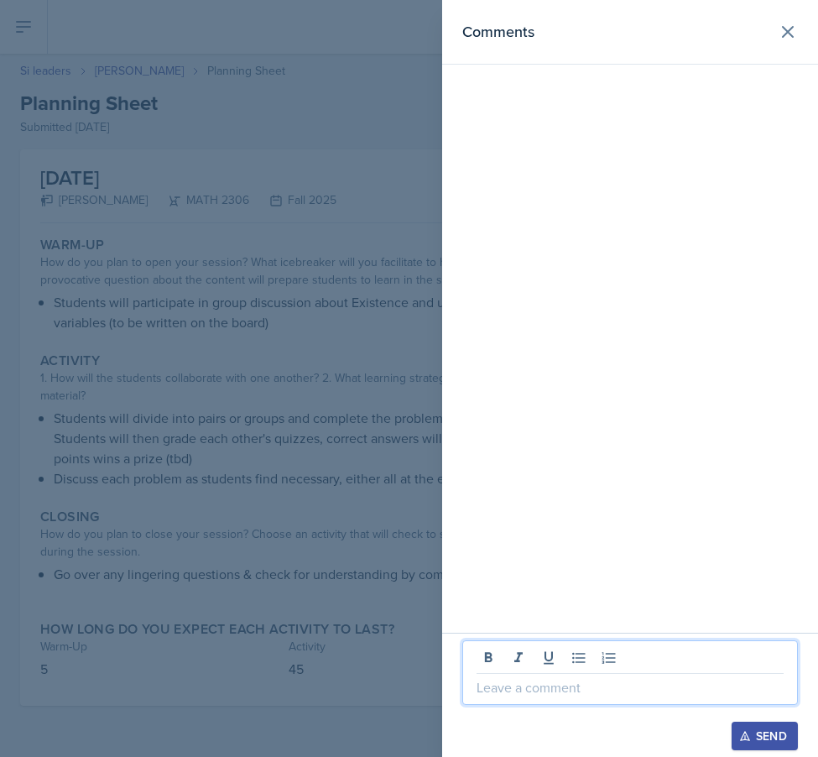
click at [551, 685] on p at bounding box center [630, 687] width 307 height 20
click at [652, 91] on div "Comments" at bounding box center [630, 316] width 376 height 633
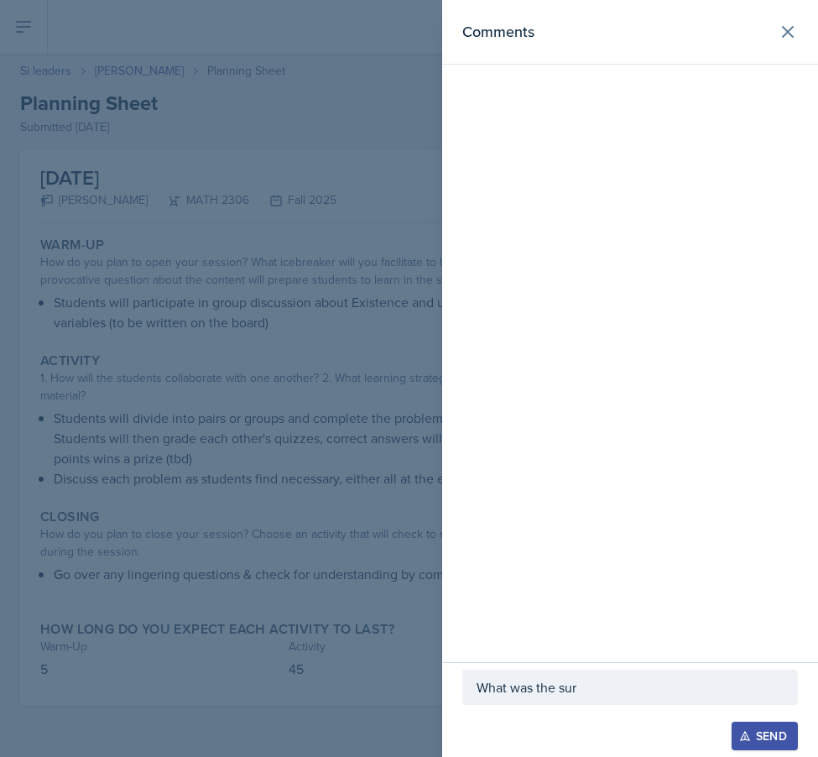
click at [607, 680] on p "What was the sur" at bounding box center [630, 687] width 307 height 20
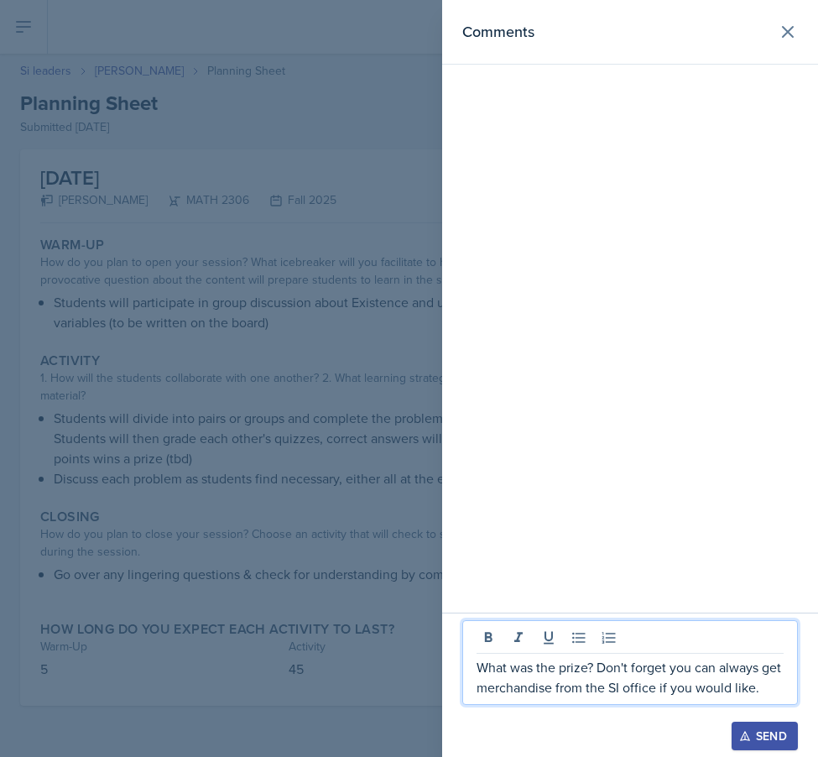
click at [762, 682] on p "What was the prize? Don't forget you can always get merchandise from the SI off…" at bounding box center [630, 677] width 307 height 40
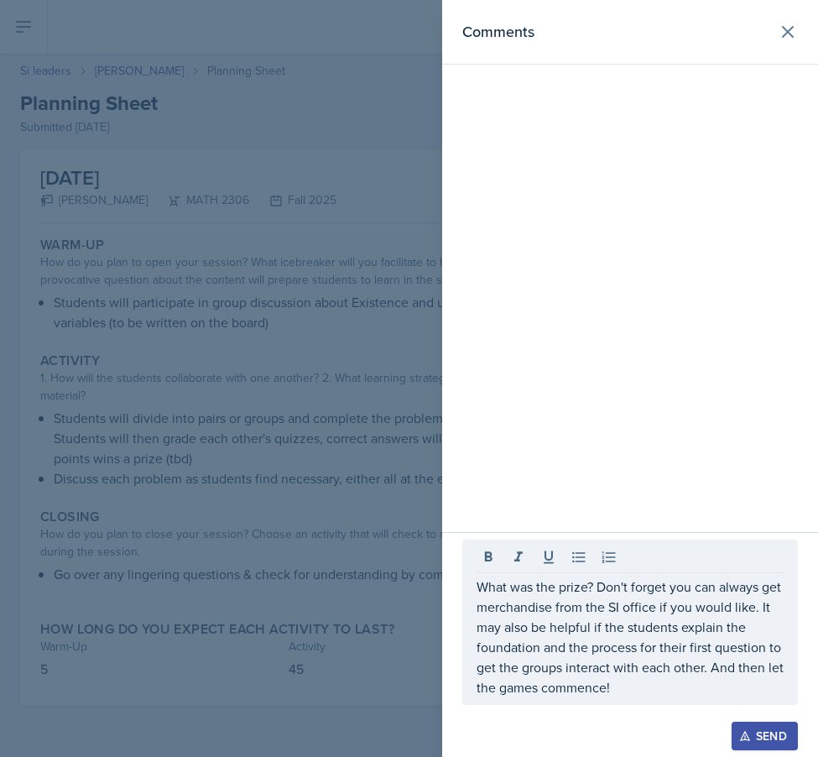
click at [138, 498] on div at bounding box center [409, 378] width 818 height 757
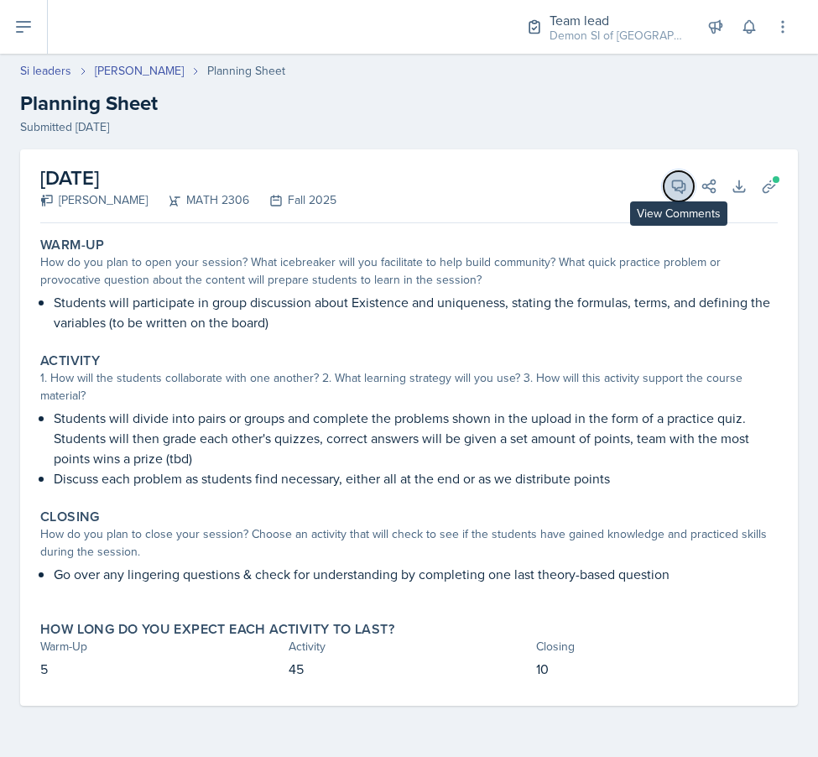
click at [668, 190] on button "View Comments" at bounding box center [679, 186] width 30 height 30
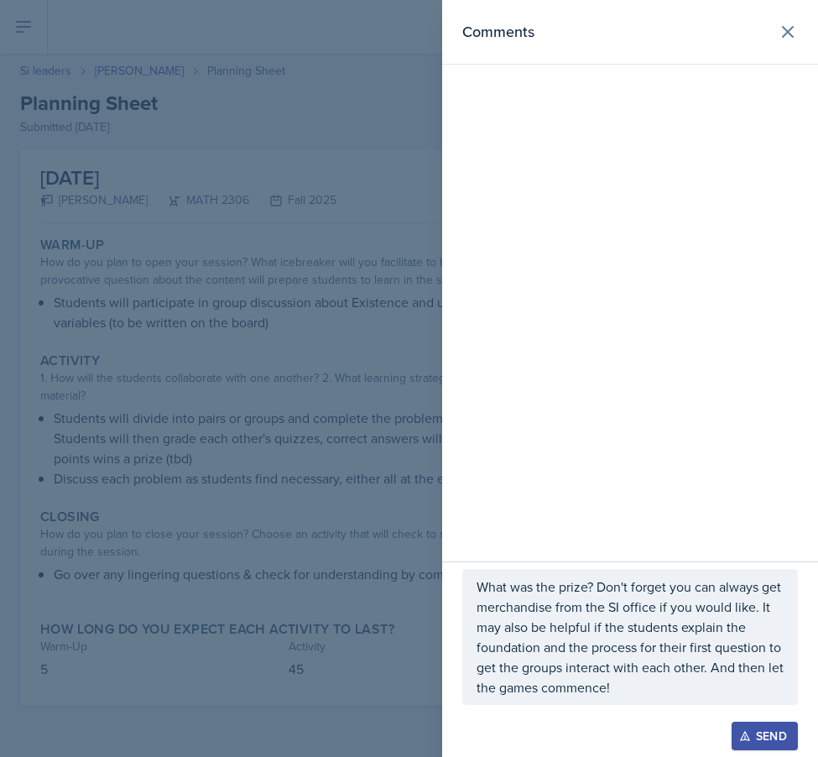
click at [689, 601] on p "What was the prize? Don't forget you can always get merchandise from the SI off…" at bounding box center [630, 636] width 307 height 121
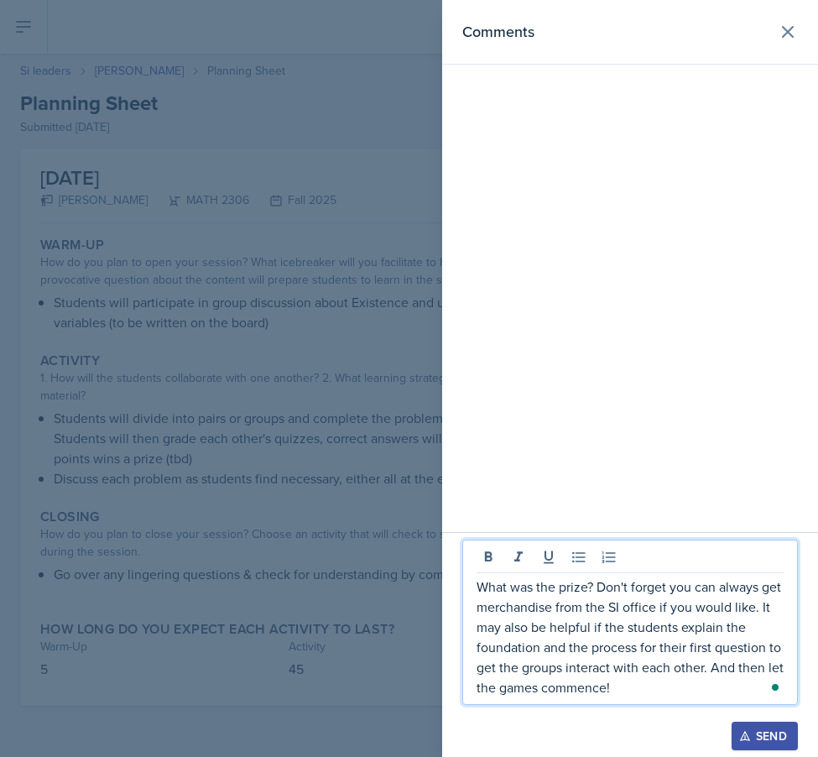
click at [700, 668] on p "What was the prize? Don't forget you can always get merchandise from the SI off…" at bounding box center [630, 636] width 307 height 121
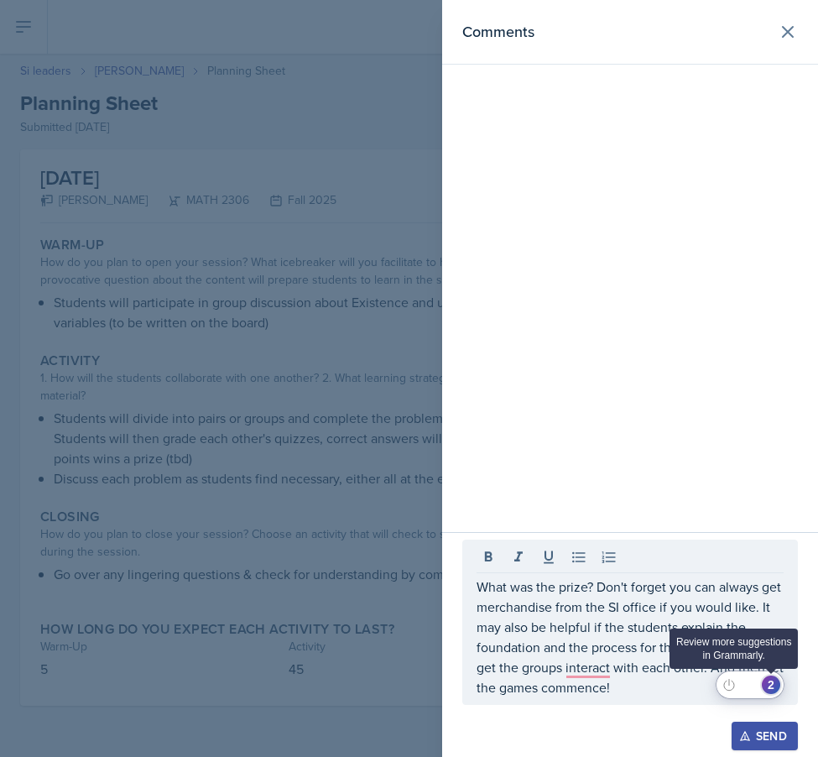
click at [769, 684] on div "2" at bounding box center [771, 684] width 18 height 18
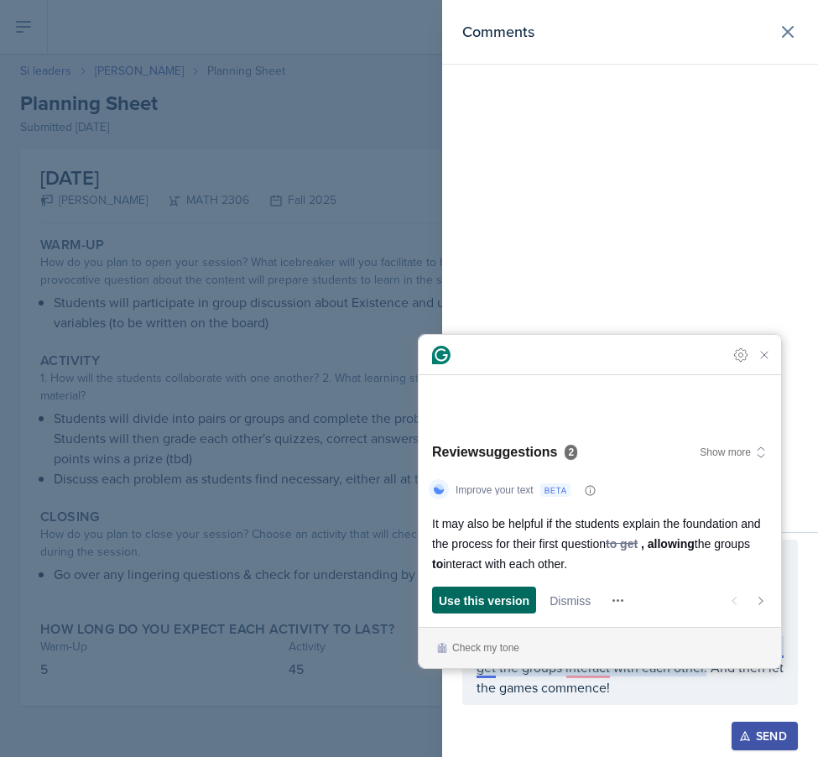
click at [479, 598] on span "Use this version" at bounding box center [484, 600] width 91 height 18
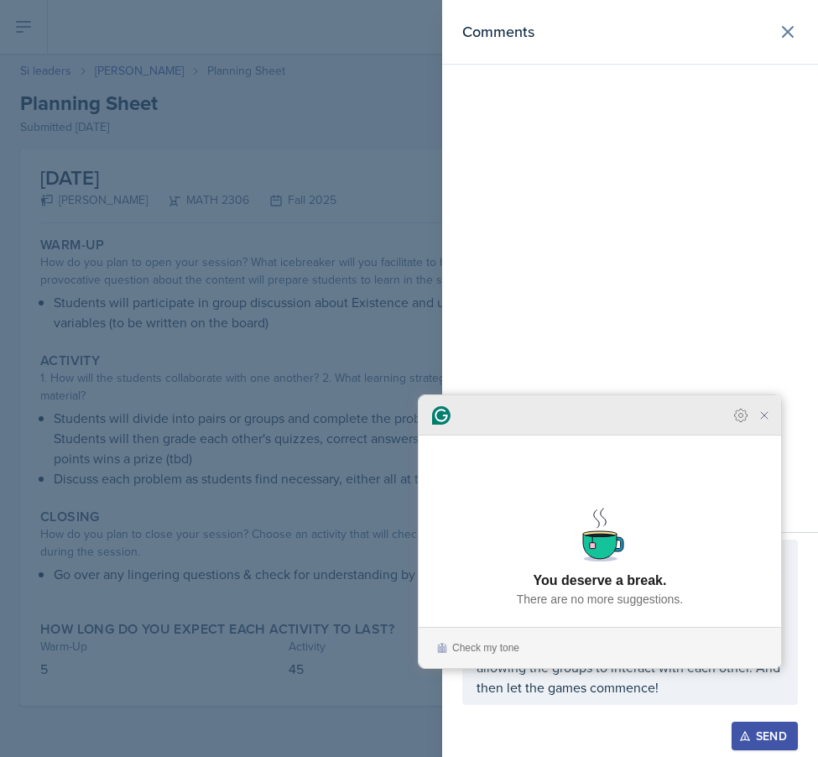
click at [756, 425] on icon "Close Grammarly Assistant" at bounding box center [764, 415] width 20 height 20
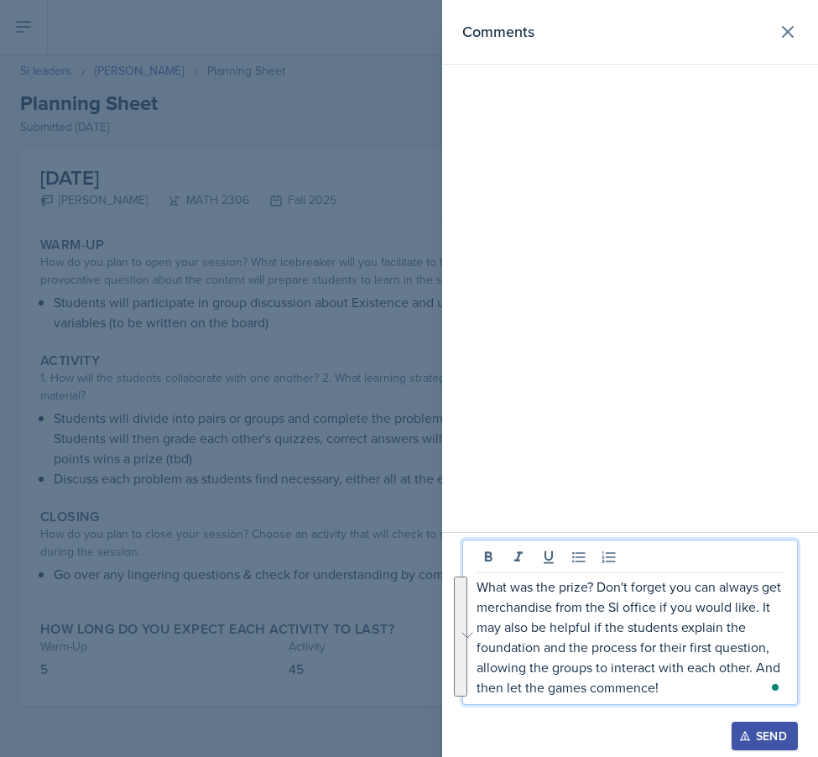
drag, startPoint x: 666, startPoint y: 695, endPoint x: 453, endPoint y: 559, distance: 252.8
click at [453, 559] on div "What was the prize? Don't forget you can always get merchandise from the SI off…" at bounding box center [630, 644] width 376 height 225
copy p "What was the prize? Don't forget you can always get merchandise from the SI off…"
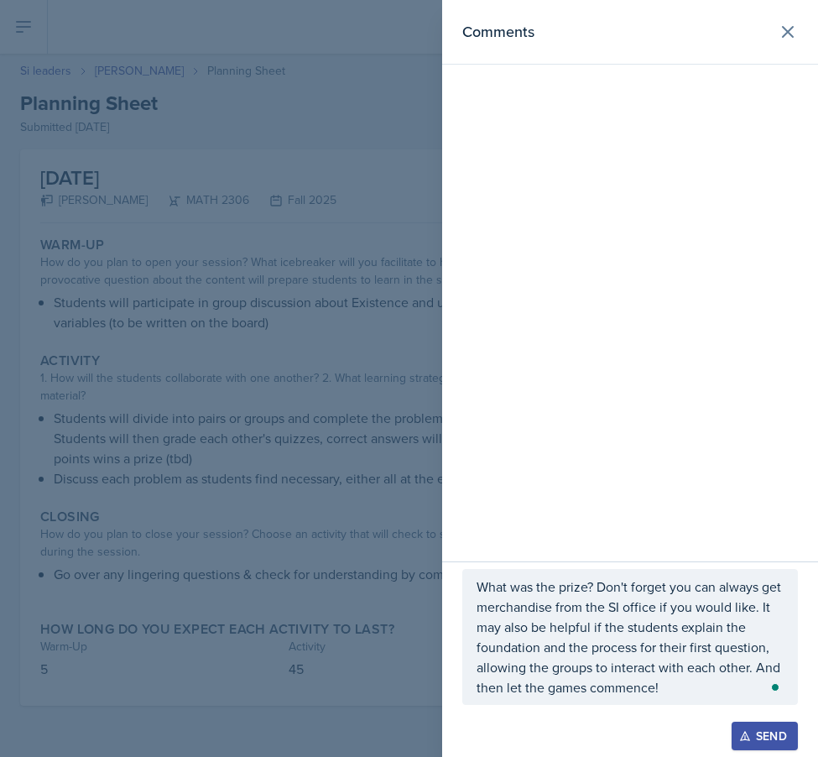
click at [747, 751] on div "What was the prize? Don't forget you can always get merchandise from the SI off…" at bounding box center [630, 658] width 376 height 195
click at [751, 736] on div "Send" at bounding box center [764, 735] width 44 height 13
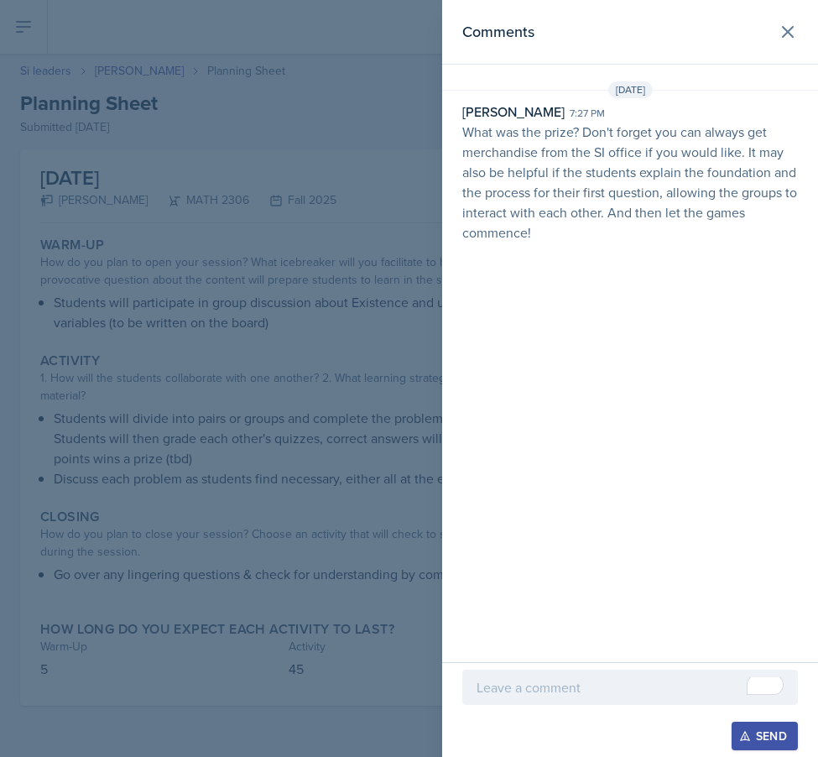
select select "Planning Sheets"
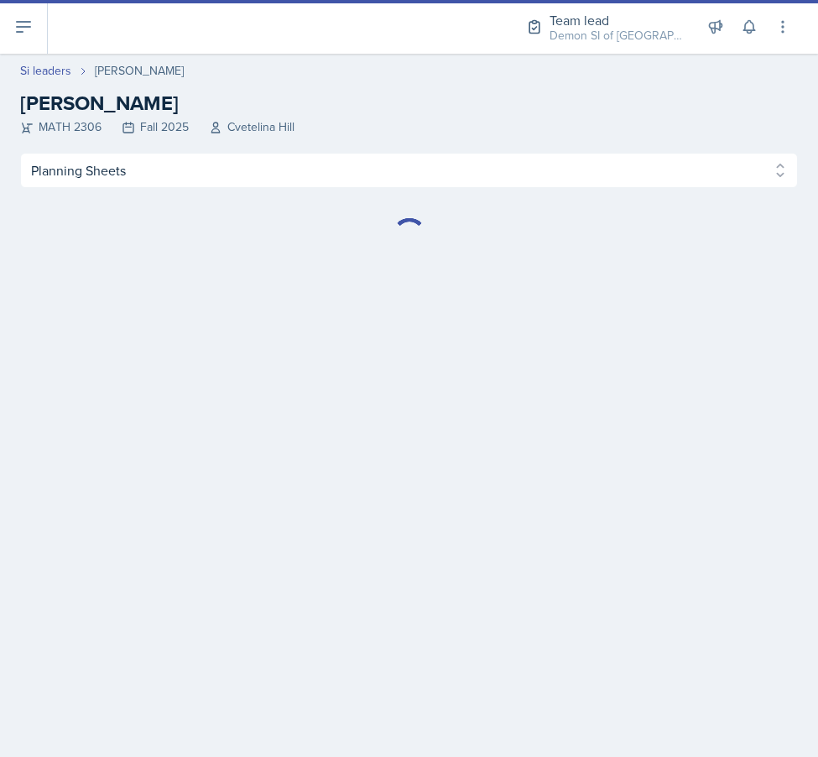
click at [223, 309] on main "Si leaders Julian Jahde Julian Jahde MATH 2306 Fall 2025 Cvetelina Hill Profile…" at bounding box center [409, 405] width 818 height 703
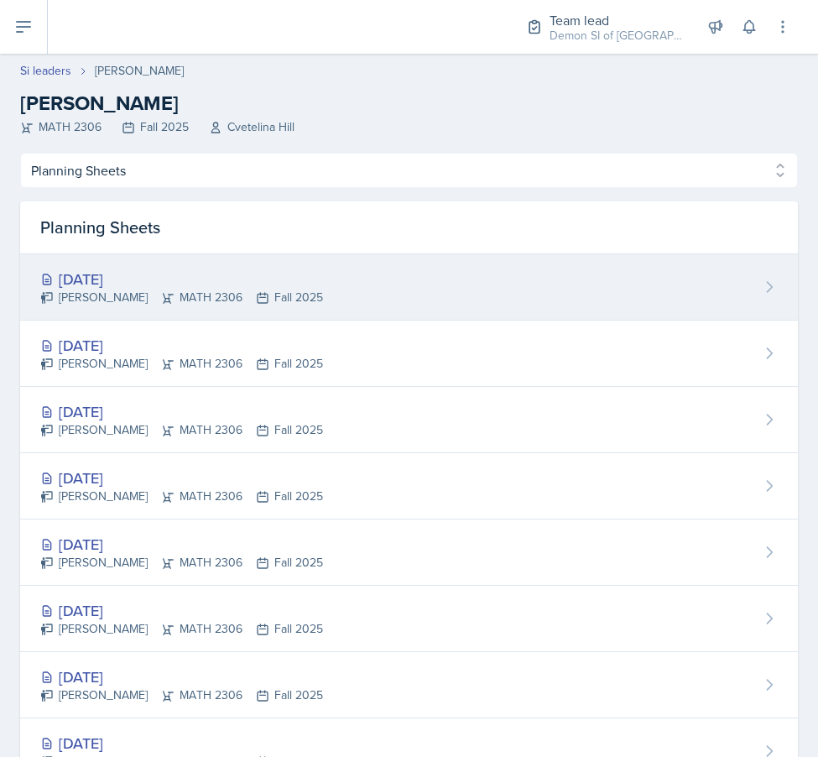
click at [195, 296] on div "Julian Jahde MATH 2306 Fall 2025" at bounding box center [181, 298] width 283 height 18
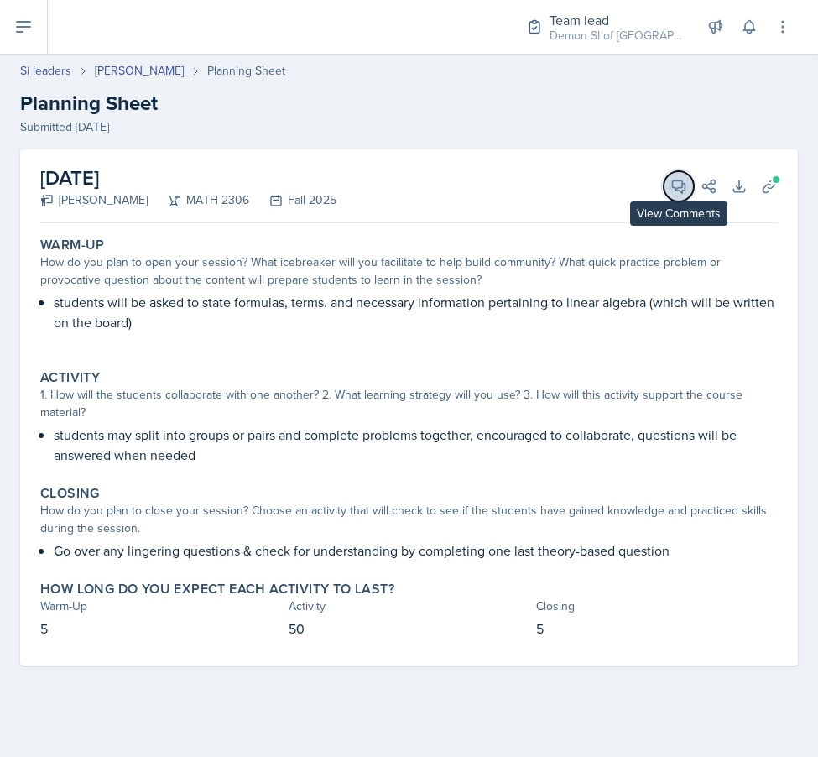
click at [678, 180] on icon at bounding box center [678, 186] width 17 height 17
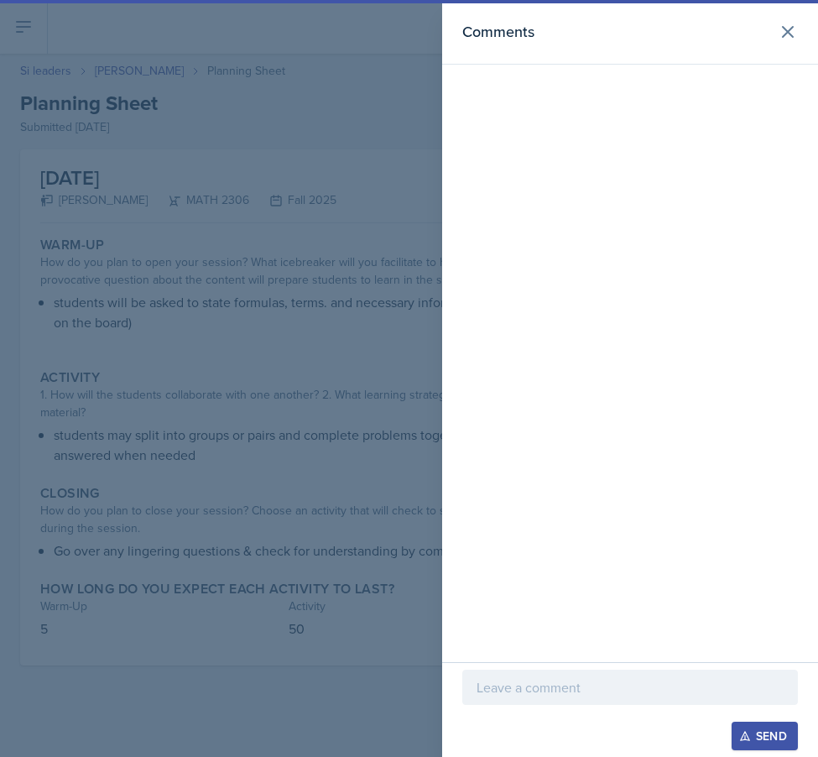
click at [461, 713] on div "Send" at bounding box center [630, 709] width 376 height 95
click at [479, 703] on div at bounding box center [630, 687] width 336 height 35
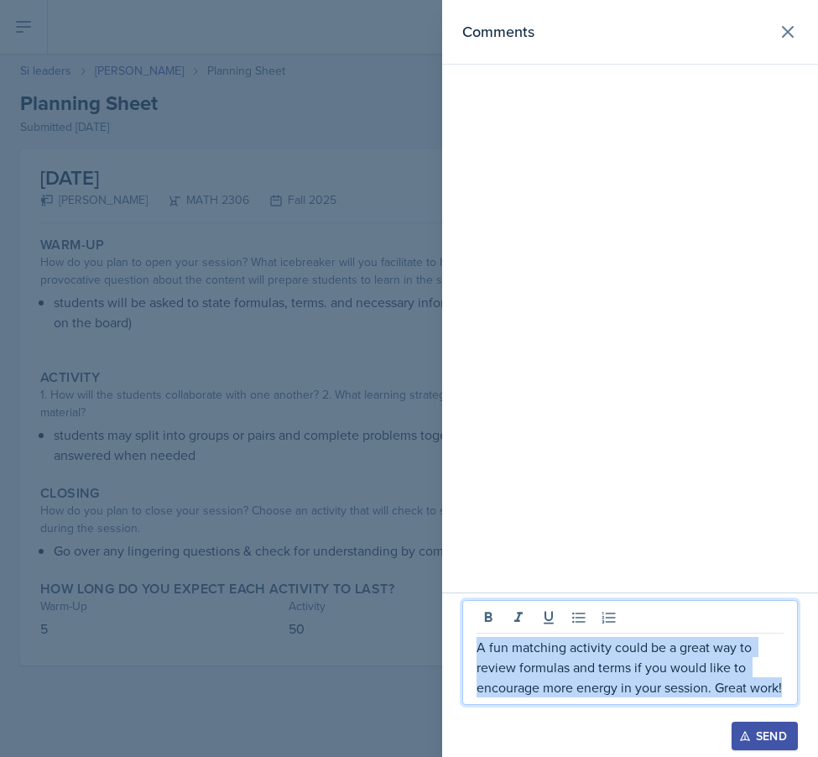
drag, startPoint x: 518, startPoint y: 692, endPoint x: 436, endPoint y: 593, distance: 128.7
click at [436, 593] on div "Comments A fun matching activity could be a great way to review formulas and te…" at bounding box center [409, 378] width 818 height 757
copy p "A fun matching activity could be a great way to review formulas and terms if yo…"
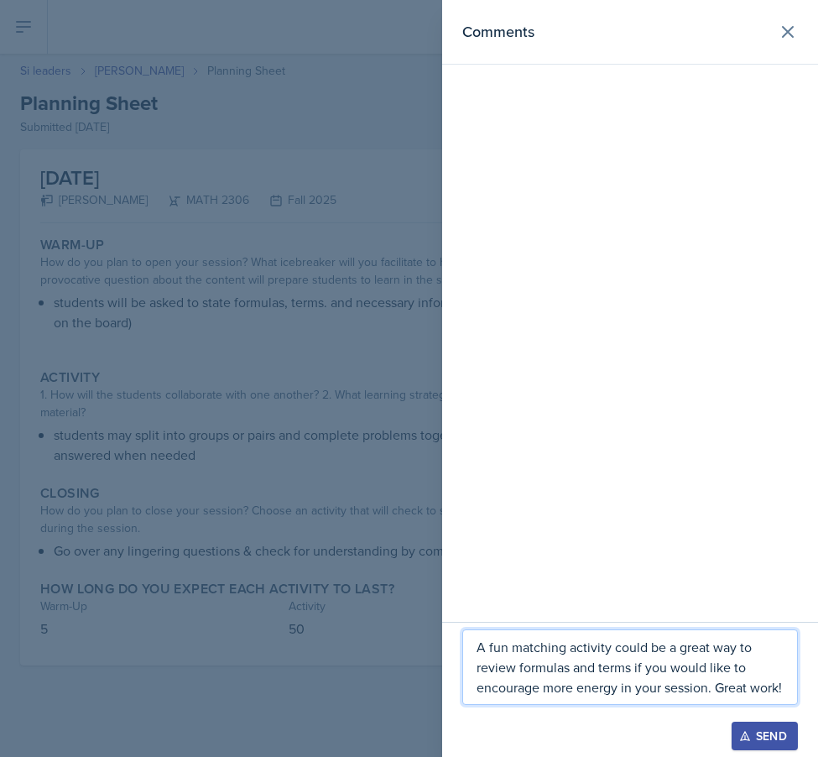
click at [562, 645] on p "A fun matching activity could be a great way to review formulas and terms if yo…" at bounding box center [630, 667] width 307 height 60
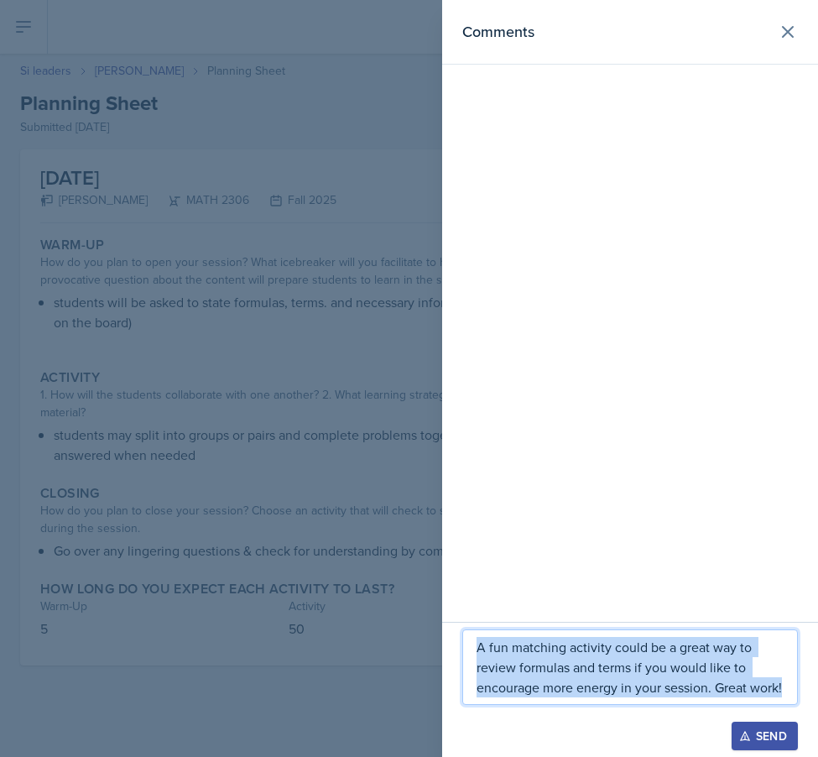
drag, startPoint x: 515, startPoint y: 683, endPoint x: 467, endPoint y: 569, distance: 123.7
click at [467, 569] on div "Comments A fun matching activity could be a great way to review formulas and te…" at bounding box center [630, 378] width 376 height 757
copy p "A fun matching activity could be a great way to review formulas and terms if yo…"
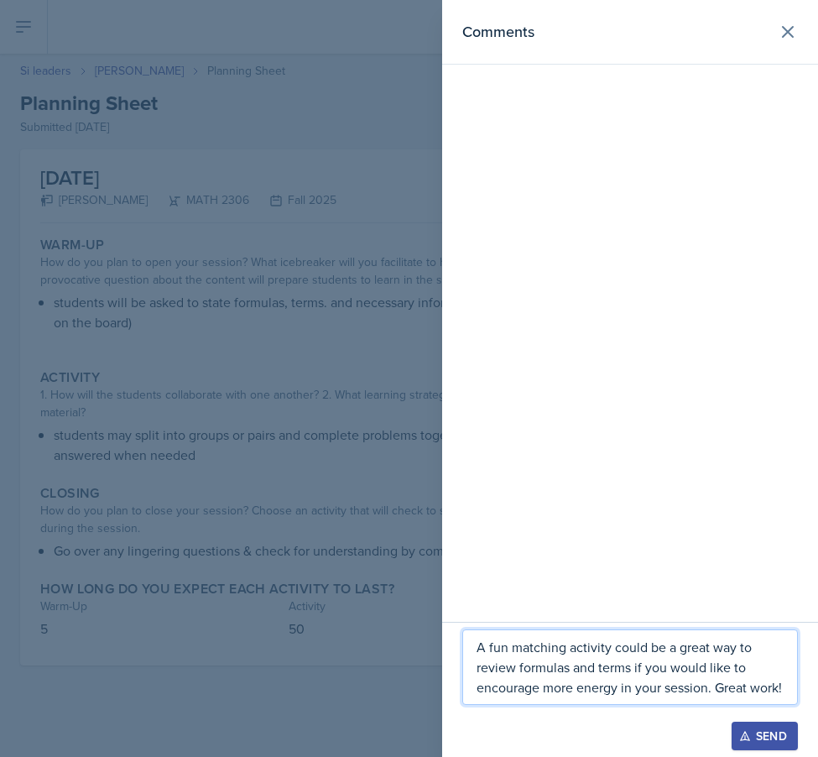
click at [544, 668] on p "A fun matching activity could be a great way to review formulas and terms if yo…" at bounding box center [630, 667] width 307 height 60
click at [655, 674] on p "A fun matching activity could be a great way to review formulas and terms if yo…" at bounding box center [630, 667] width 307 height 60
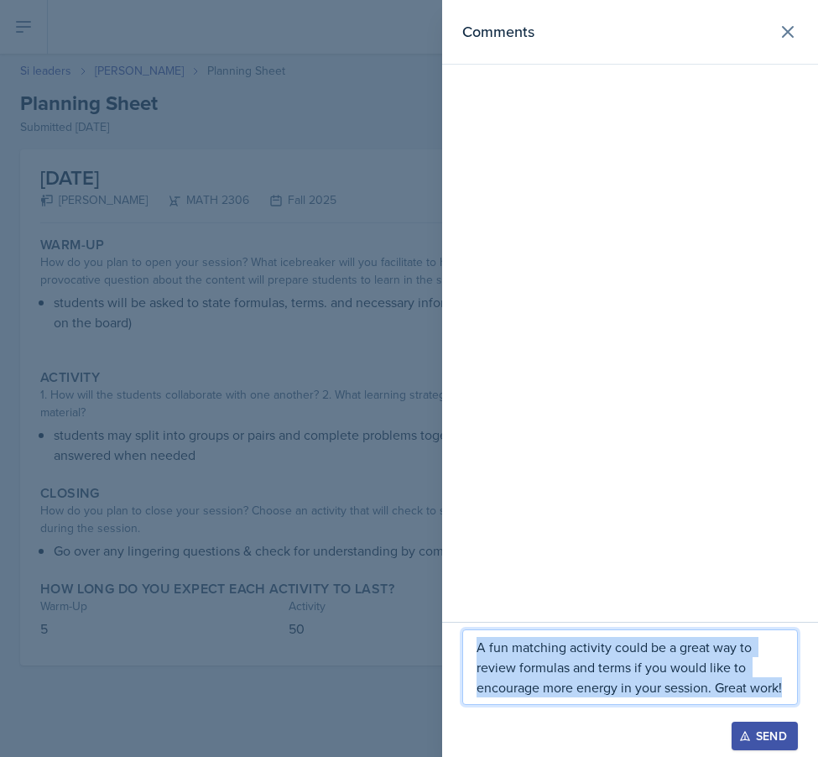
drag, startPoint x: 514, startPoint y: 692, endPoint x: 462, endPoint y: 577, distance: 126.2
click at [462, 577] on div "Comments A fun matching activity could be a great way to review formulas and te…" at bounding box center [630, 378] width 376 height 757
copy p "A fun matching activity could be a great way to review formulas and terms if yo…"
click at [753, 737] on div "Send" at bounding box center [764, 735] width 44 height 13
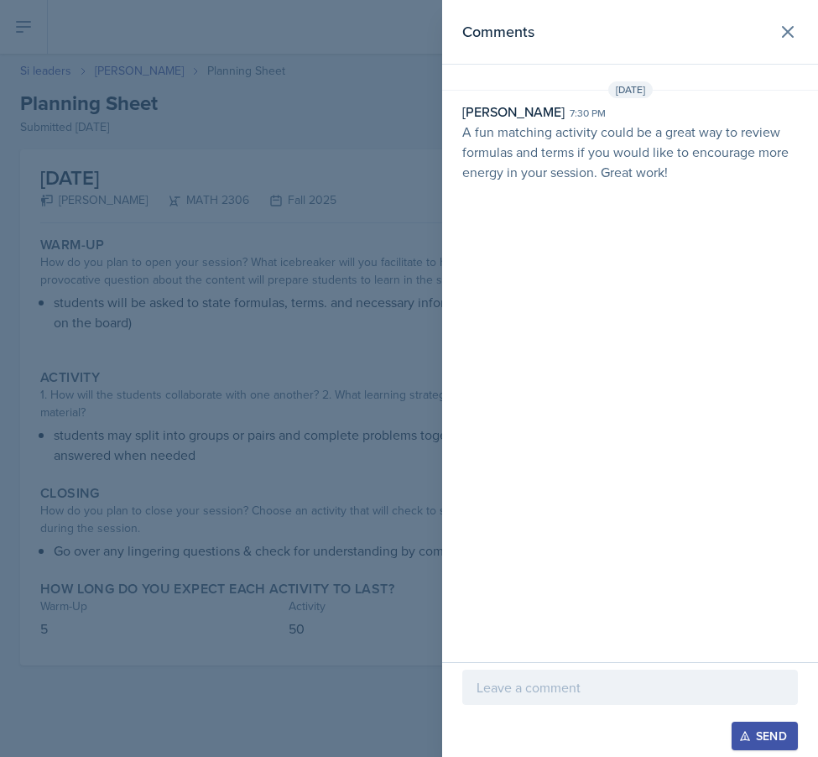
click at [183, 256] on div at bounding box center [409, 378] width 818 height 757
